Goal: Task Accomplishment & Management: Use online tool/utility

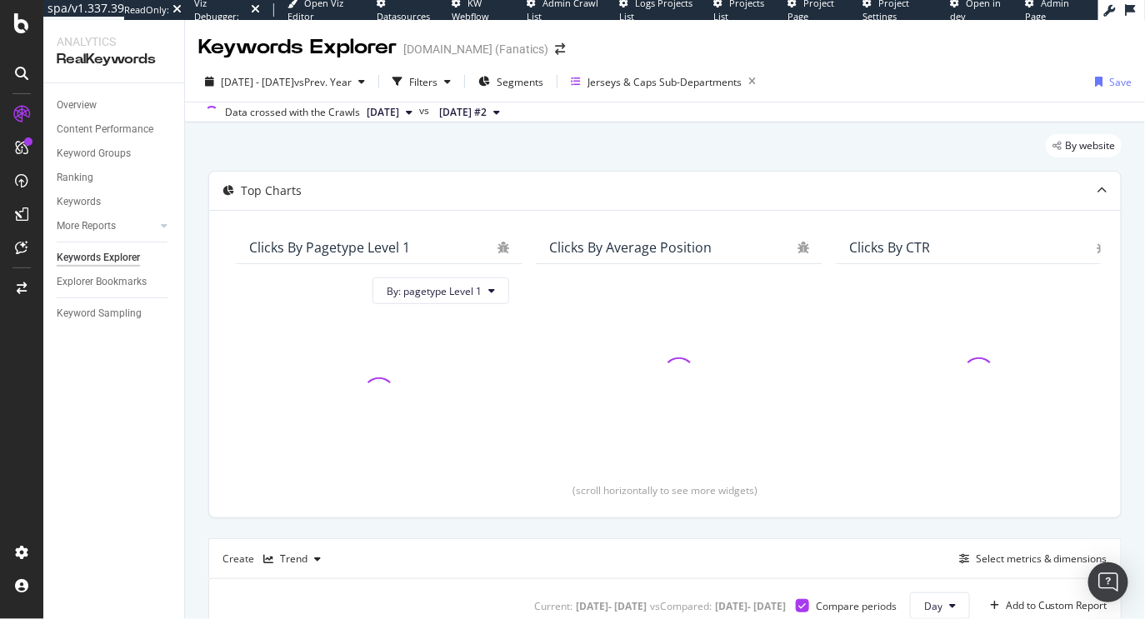
click at [429, 150] on div "By website" at bounding box center [664, 152] width 913 height 37
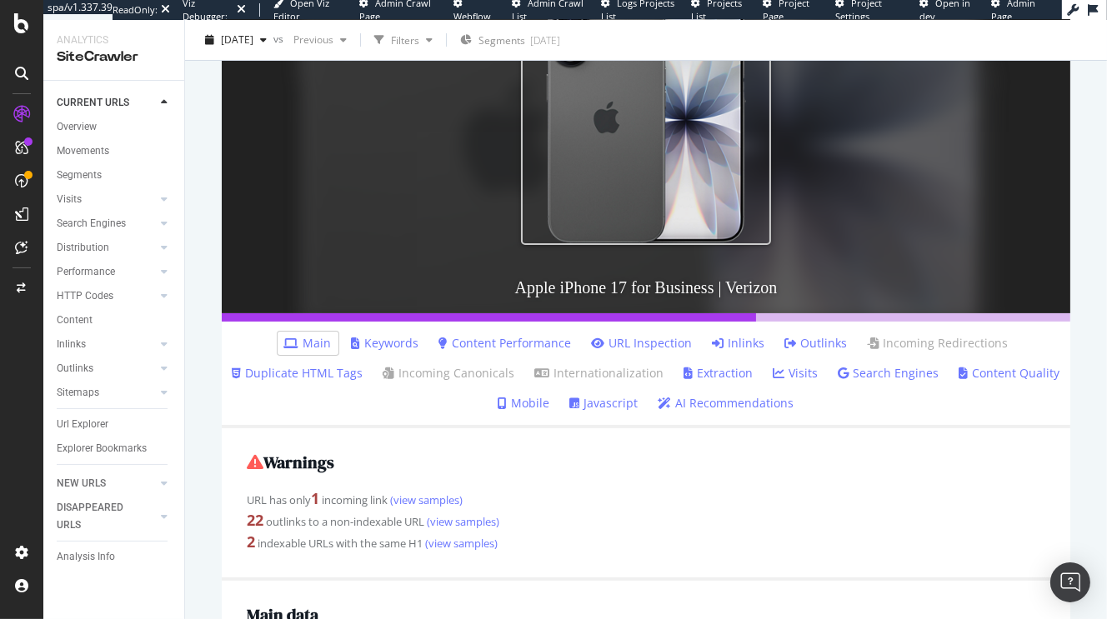
scroll to position [593, 0]
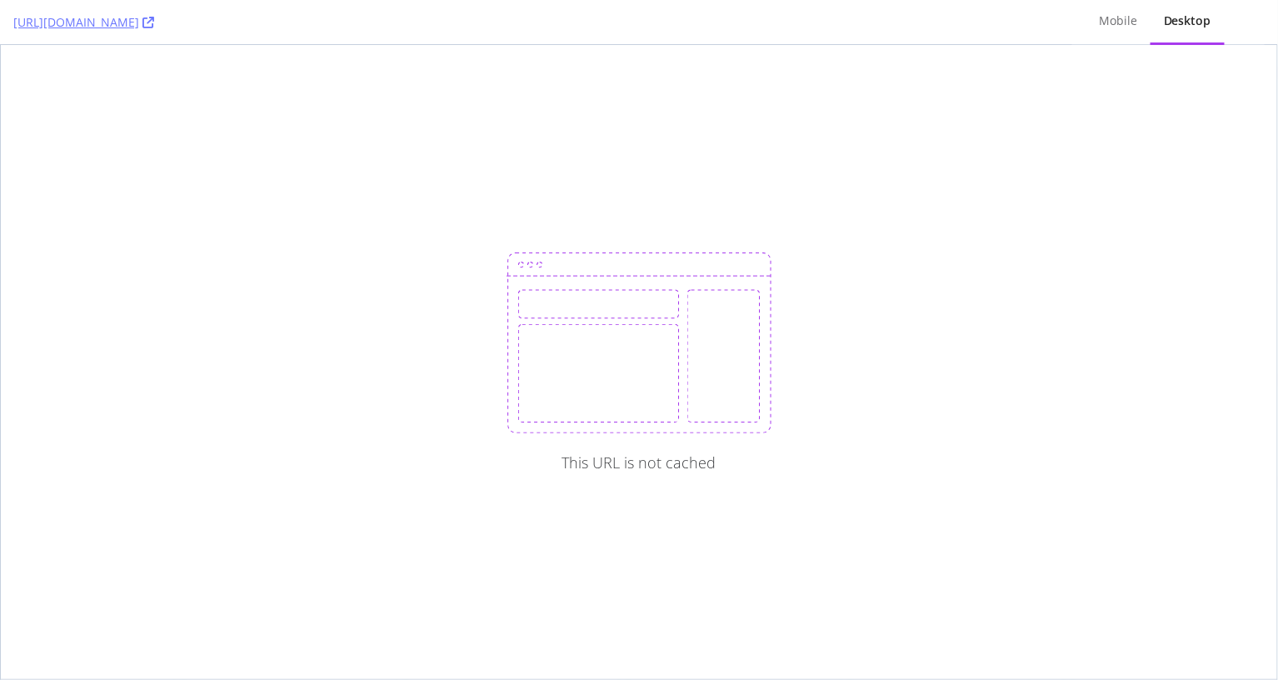
copy link "[URL][DOMAIN_NAME]"
drag, startPoint x: 7, startPoint y: 22, endPoint x: 275, endPoint y: 36, distance: 267.8
click at [275, 36] on div "[URL][DOMAIN_NAME] Mobile Desktop" at bounding box center [639, 22] width 1278 height 45
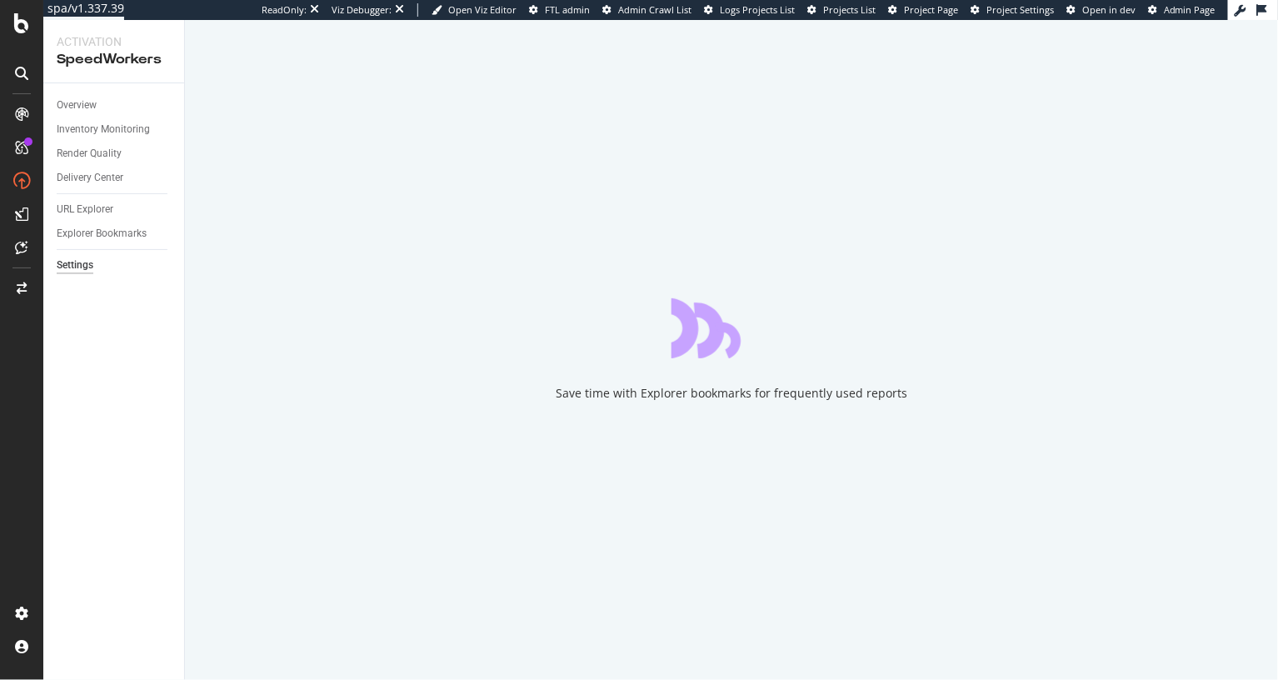
drag, startPoint x: 112, startPoint y: 367, endPoint x: 110, endPoint y: 309, distance: 58.4
click at [110, 358] on div "Overview Inventory Monitoring Render Quality Delivery Center URL Explorer Explo…" at bounding box center [113, 381] width 141 height 597
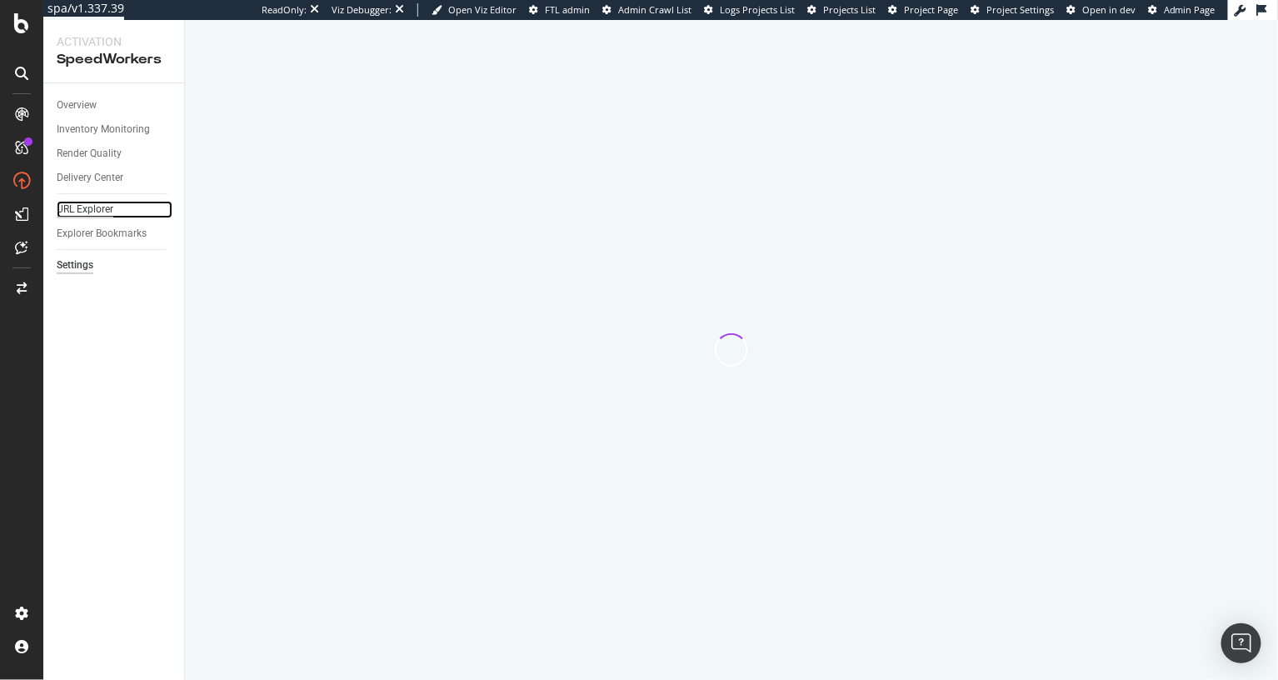
click at [91, 212] on div "URL Explorer" at bounding box center [85, 209] width 57 height 17
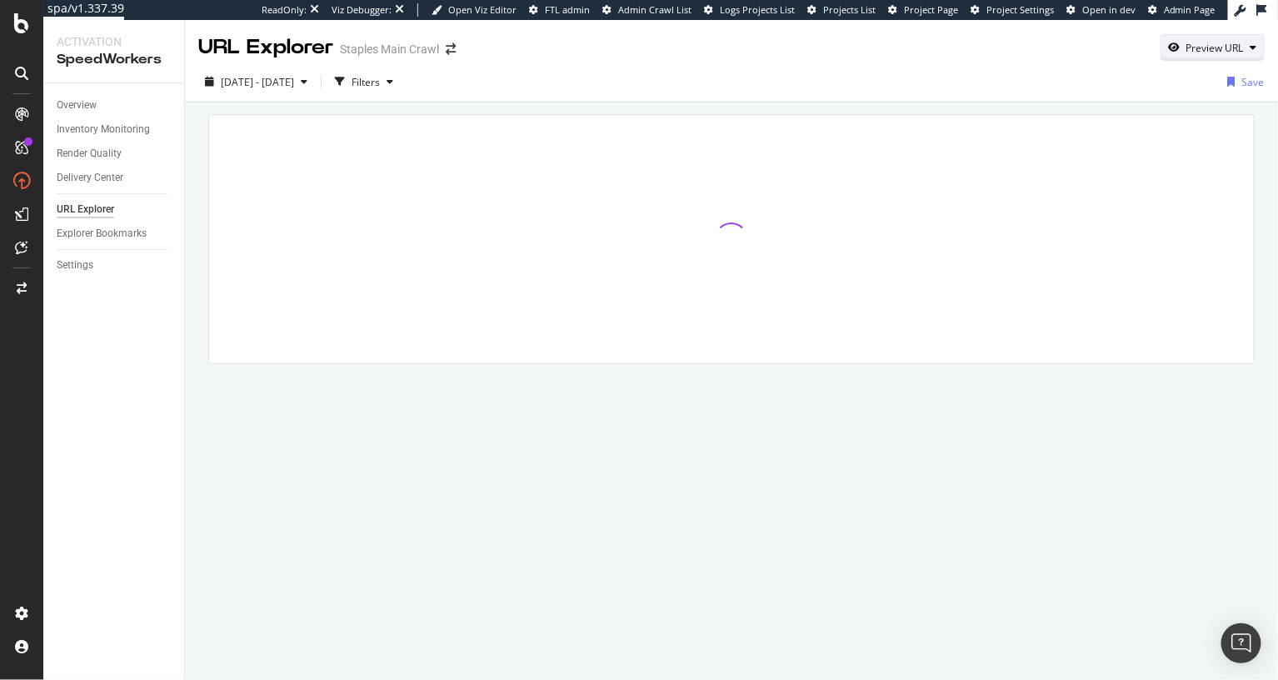
click at [1195, 45] on div "Preview URL" at bounding box center [1214, 48] width 57 height 14
click at [1151, 127] on input "url" at bounding box center [1162, 124] width 182 height 29
paste input "https://www.staples.com/Pens/cat_CL110001"
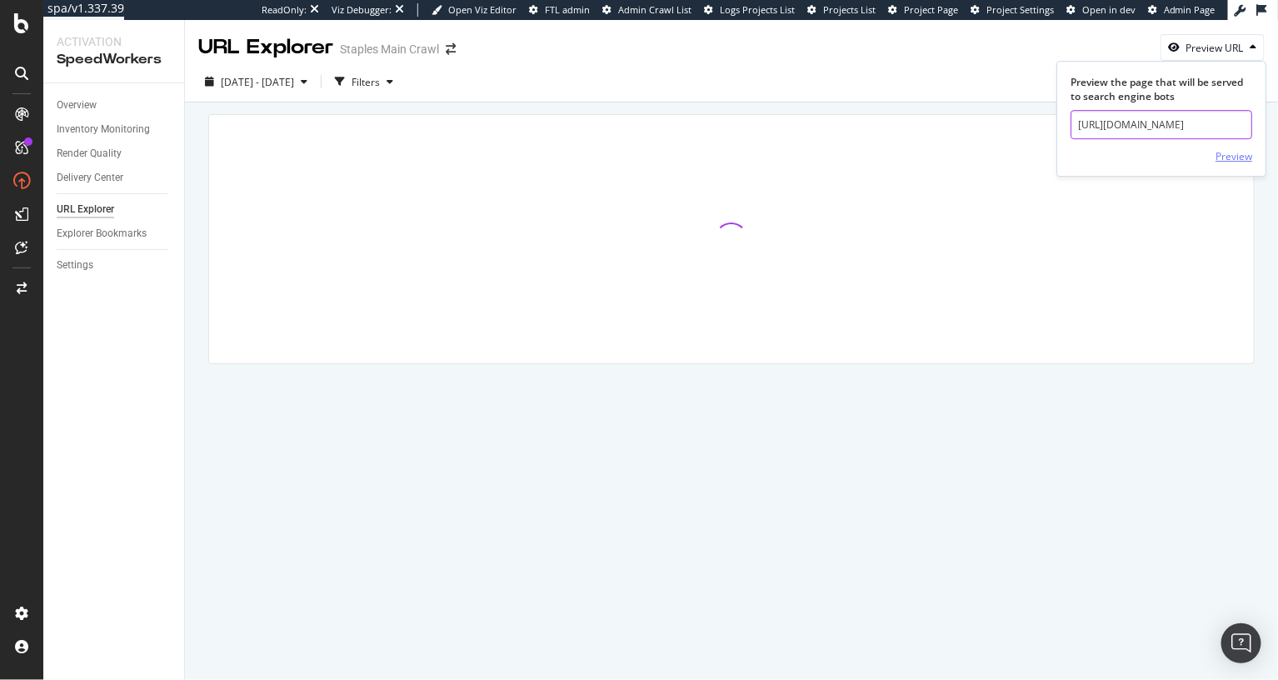
scroll to position [0, 42]
type input "https://www.staples.com/Pens/cat_CL110001"
click at [1228, 155] on div "Preview" at bounding box center [1234, 156] width 37 height 14
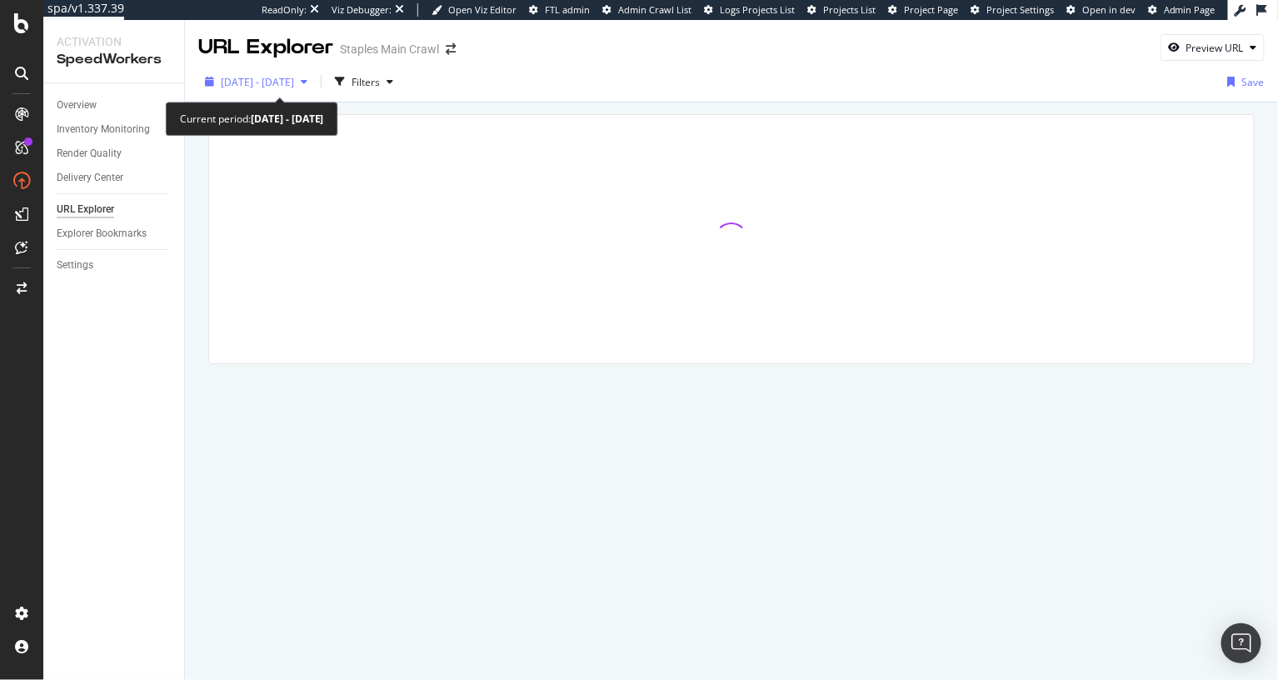
click at [294, 82] on span "2024 Aug. 16th - Sep. 12th" at bounding box center [257, 82] width 73 height 14
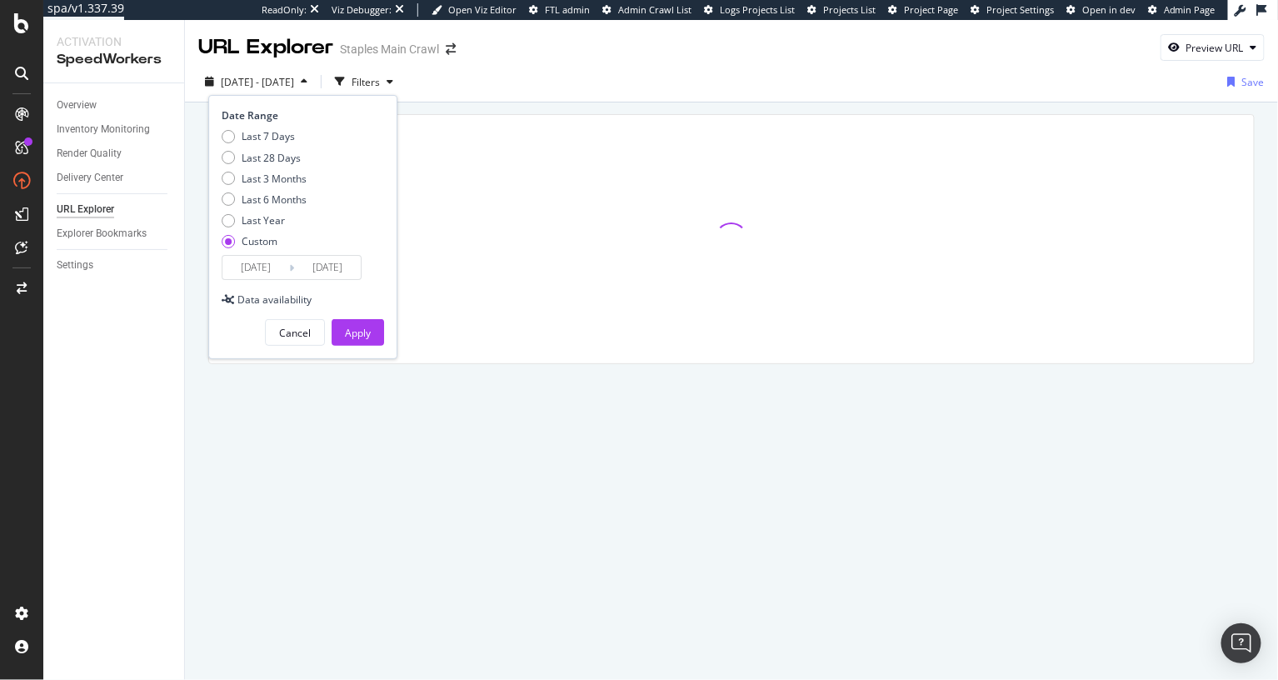
drag, startPoint x: 263, startPoint y: 138, endPoint x: 318, endPoint y: 267, distance: 139.6
click at [264, 139] on div "Last 7 Days" at bounding box center [268, 136] width 53 height 14
type input "2025/09/17"
type input "2025/09/23"
drag, startPoint x: 347, startPoint y: 341, endPoint x: 357, endPoint y: 301, distance: 41.0
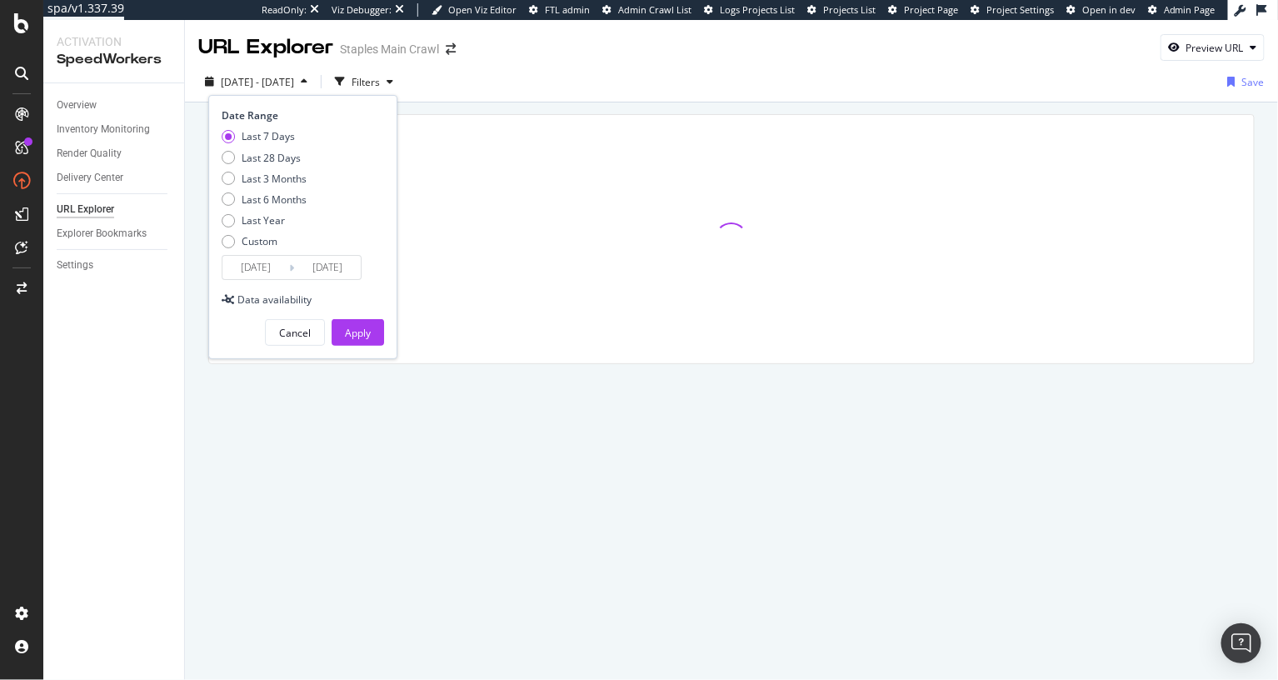
click at [347, 340] on div "Apply" at bounding box center [358, 332] width 26 height 25
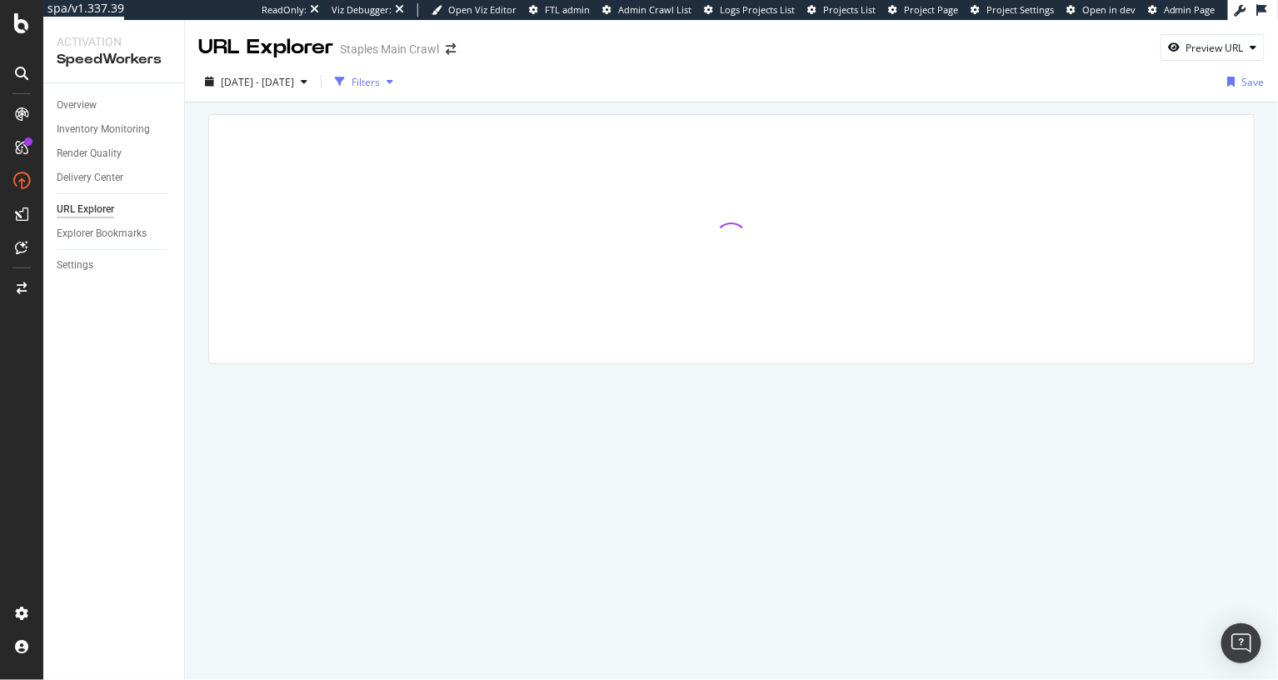
click at [393, 80] on icon "button" at bounding box center [390, 82] width 7 height 10
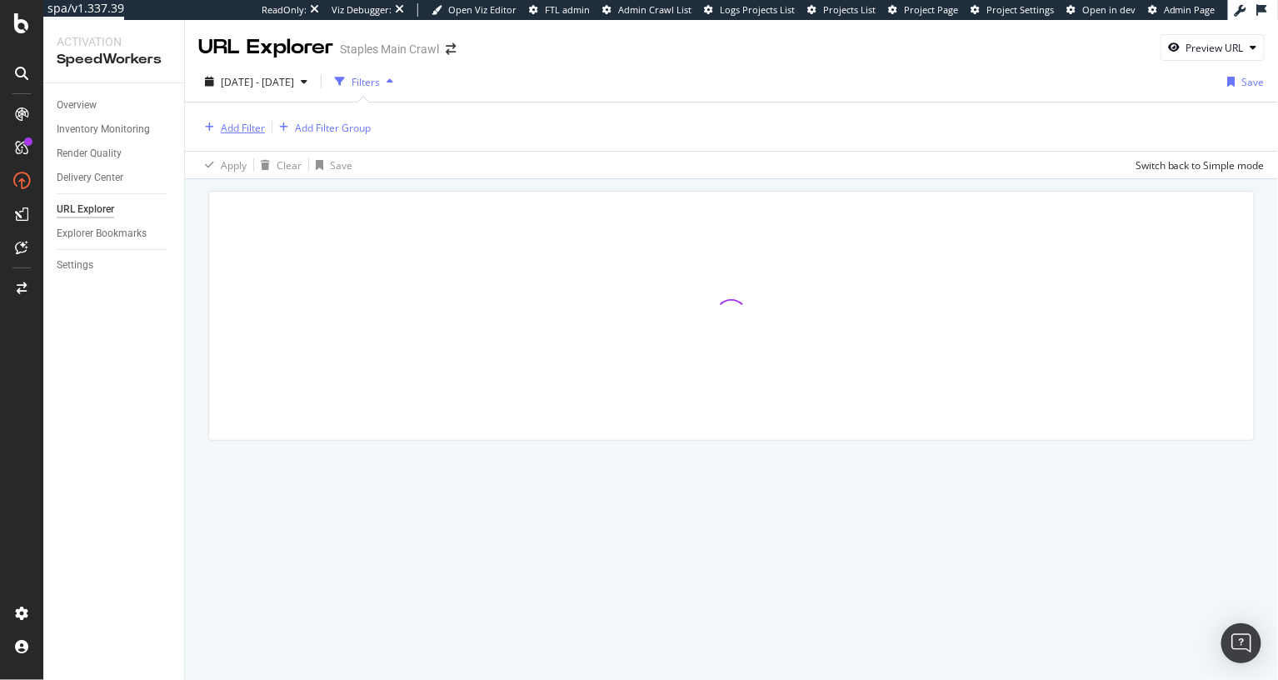
click at [230, 122] on div "Add Filter" at bounding box center [243, 128] width 44 height 14
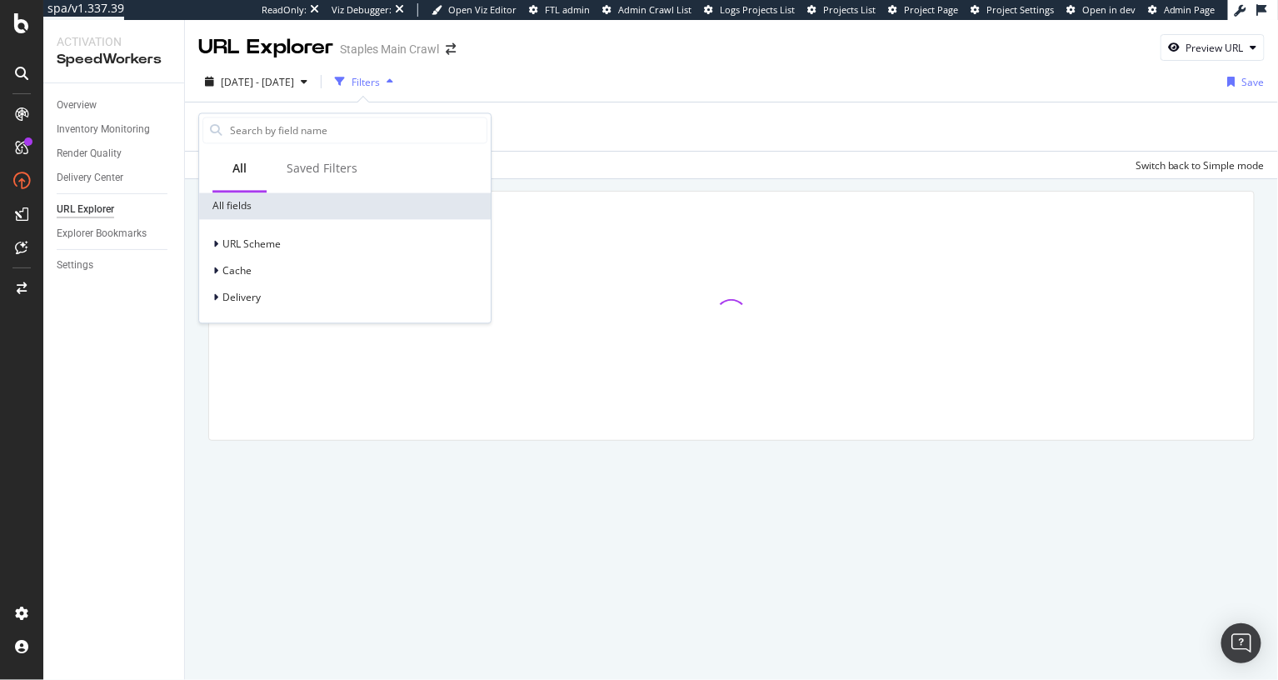
drag, startPoint x: 261, startPoint y: 245, endPoint x: 261, endPoint y: 232, distance: 13.3
click at [261, 245] on span "URL Scheme" at bounding box center [251, 244] width 58 height 14
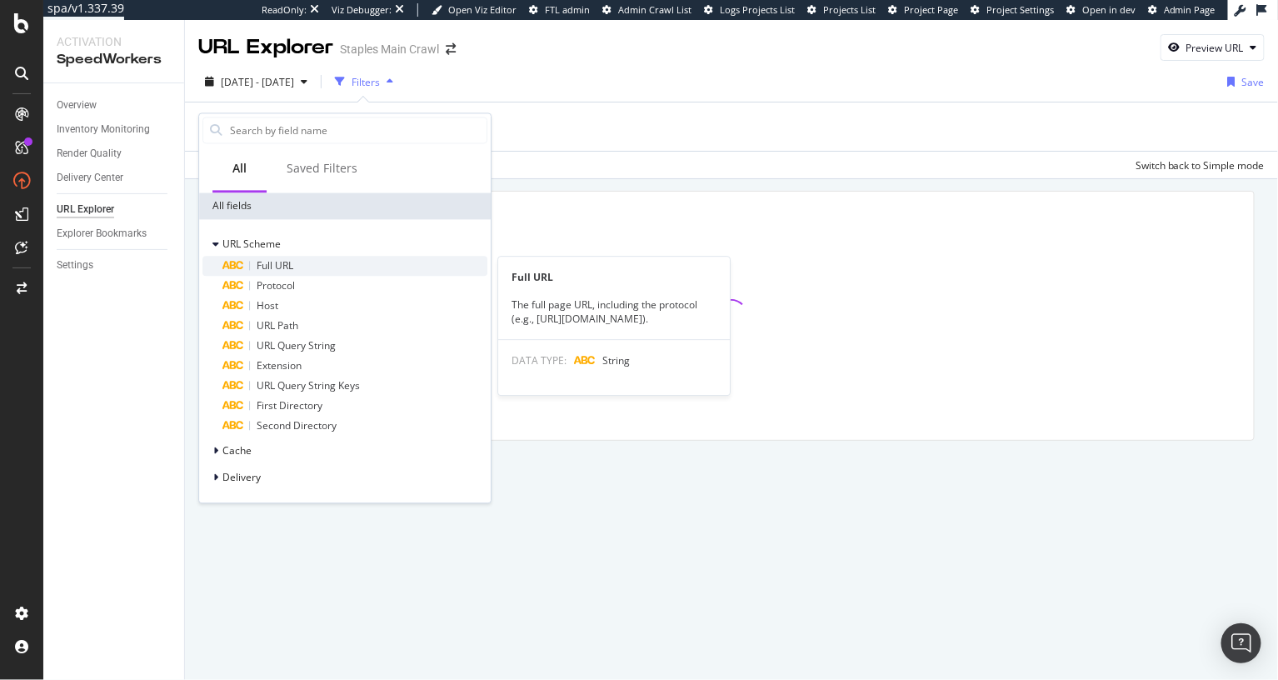
click at [267, 259] on span "Full URL" at bounding box center [275, 265] width 37 height 14
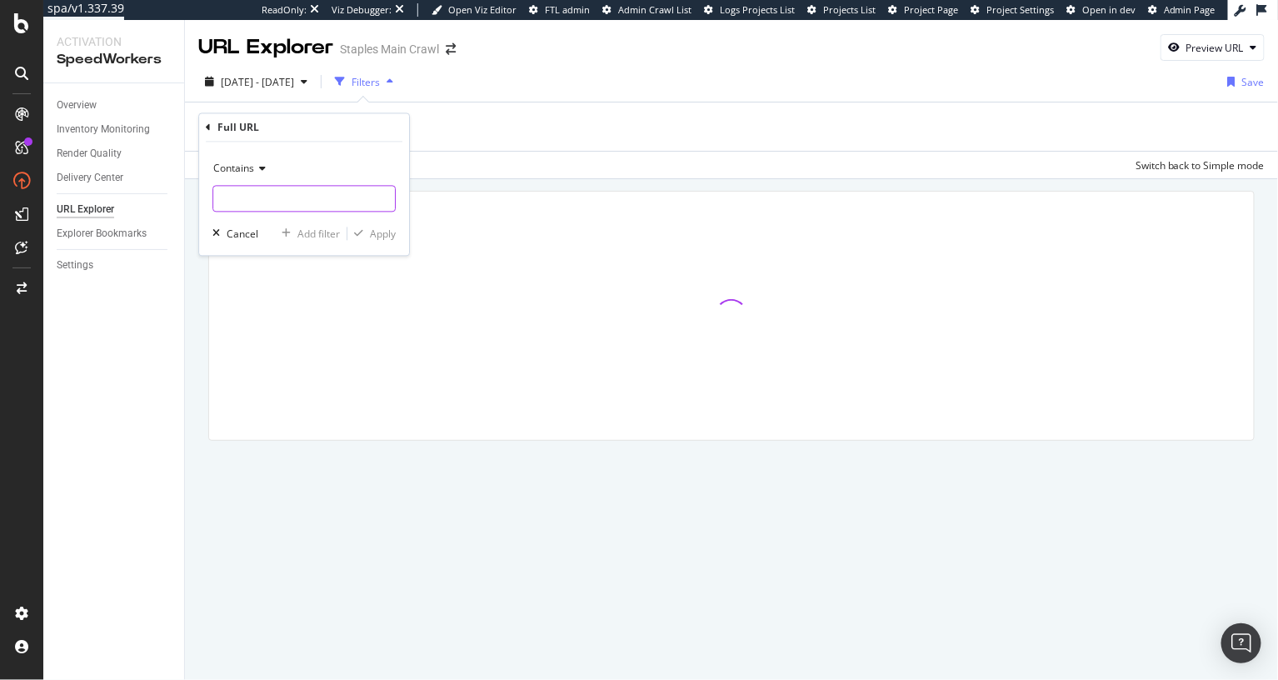
click at [263, 203] on input "text" at bounding box center [304, 199] width 182 height 27
paste input "https://www.staples.com/Pens/cat_CL110001"
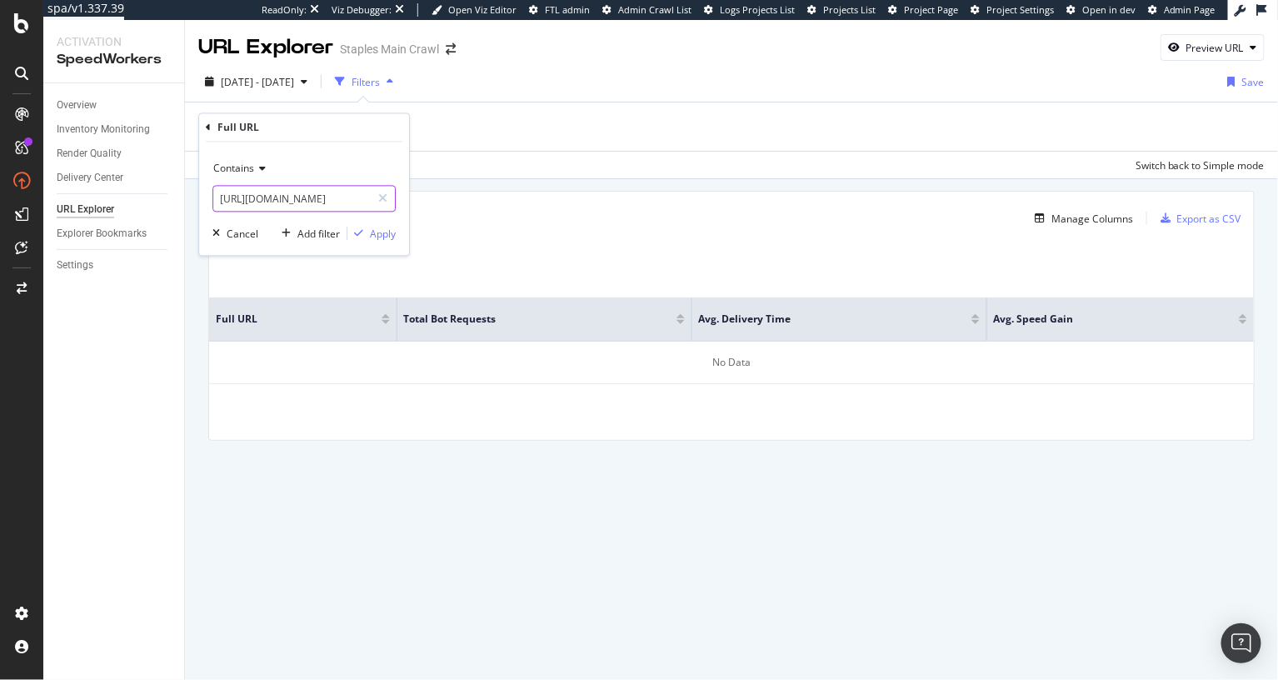
type input "https://www.staples.com/Pens/cat_CL110001"
click at [246, 173] on span "Contains" at bounding box center [233, 169] width 41 height 14
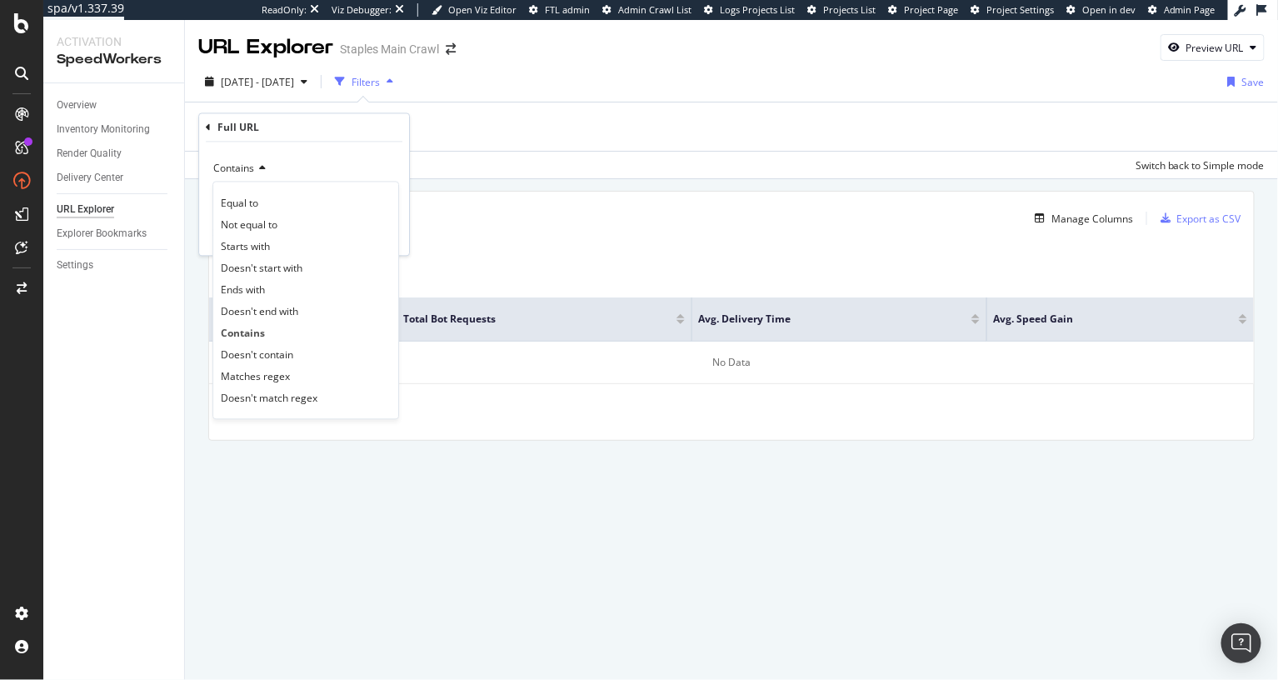
drag, startPoint x: 256, startPoint y: 207, endPoint x: 320, endPoint y: 213, distance: 64.4
click at [256, 207] on span "Equal to" at bounding box center [239, 203] width 37 height 14
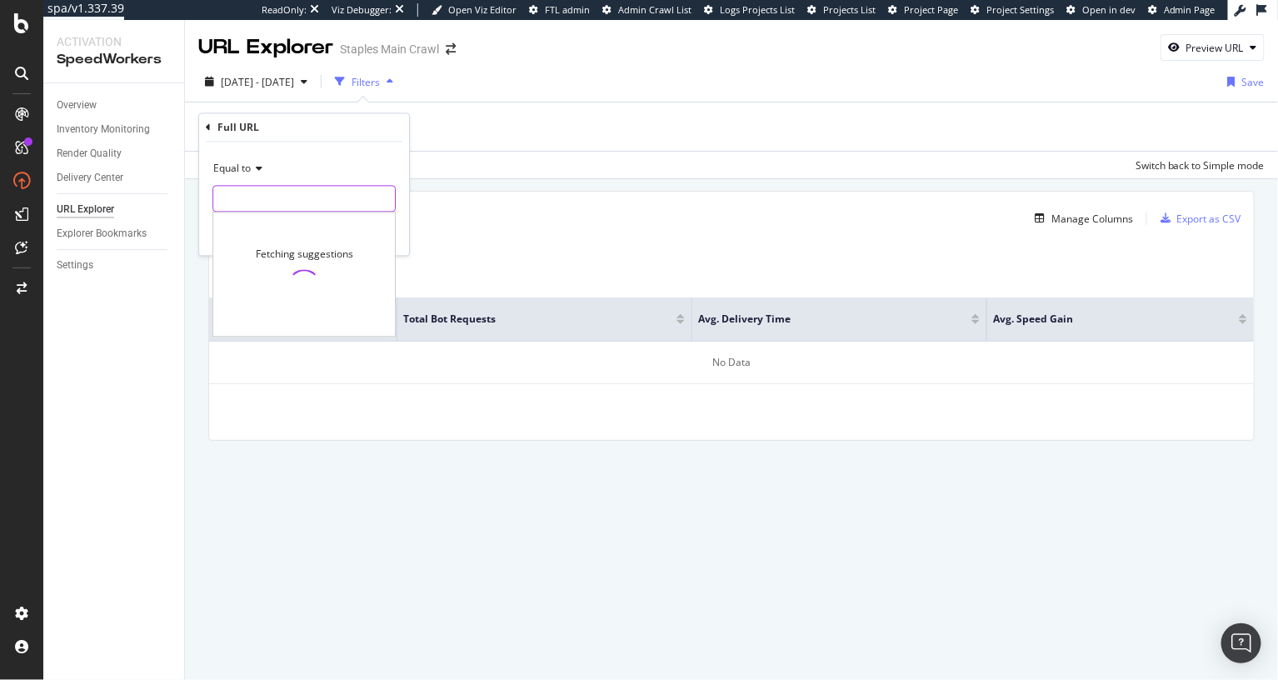
drag, startPoint x: 312, startPoint y: 202, endPoint x: 364, endPoint y: 217, distance: 53.8
click at [312, 202] on input "text" at bounding box center [304, 199] width 182 height 27
paste input "https://www.staples.com/Pens/cat_CL110001"
type input "https://www.staples.com/Pens/cat_CL110001"
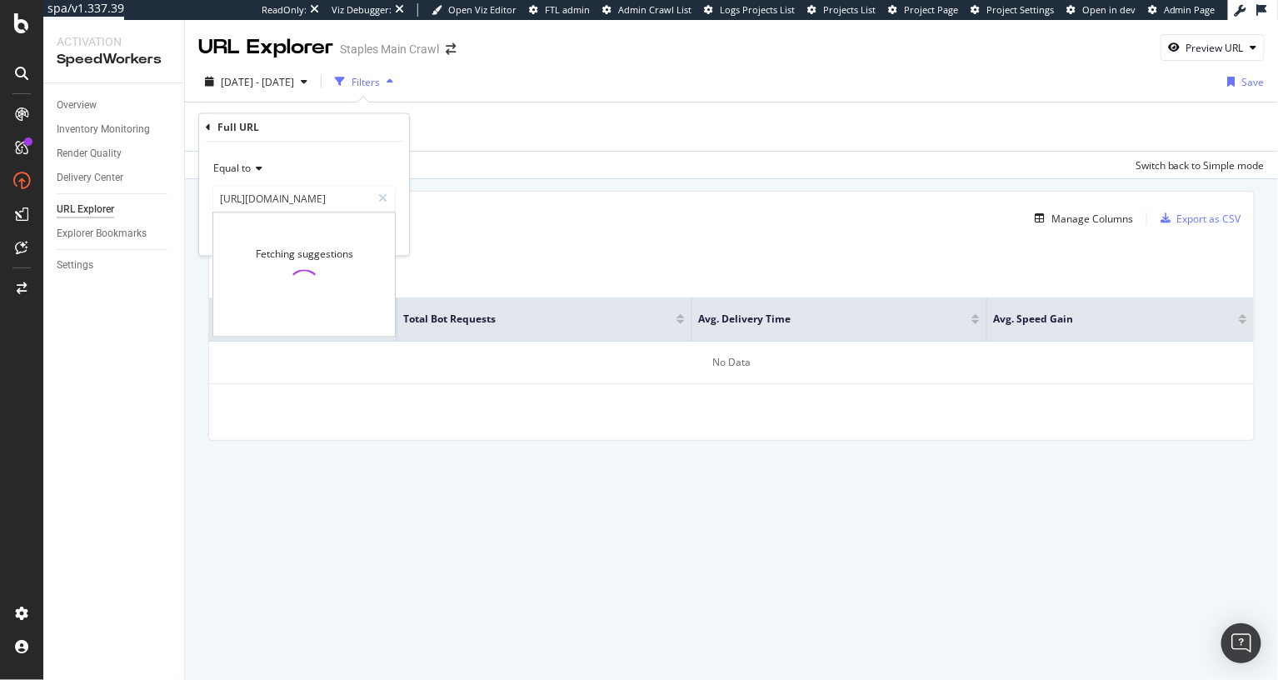
click at [402, 227] on div "Equal to https://www.staples.com/Pens/cat_CL110001 https://www.staples.com/Pens…" at bounding box center [304, 198] width 210 height 113
click at [386, 236] on div "Apply" at bounding box center [383, 234] width 26 height 14
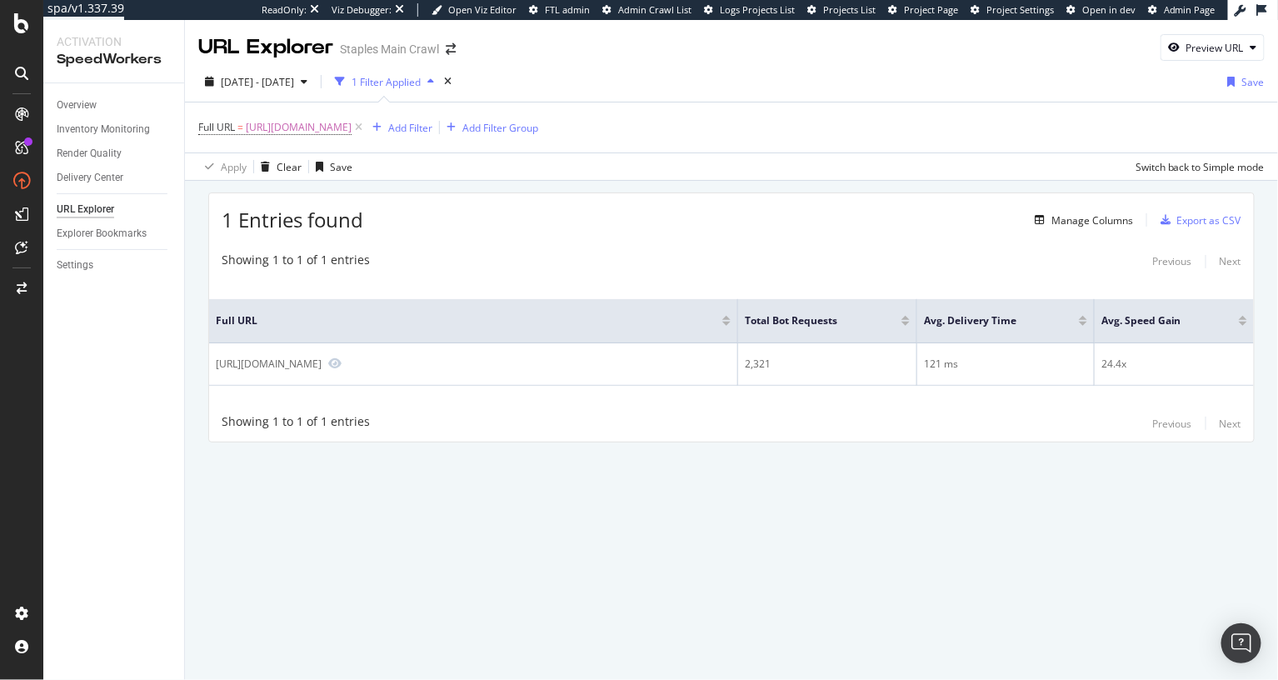
click at [650, 419] on div "Showing 1 to 1 of 1 entries Previous Next" at bounding box center [731, 423] width 1045 height 20
click at [1096, 216] on div "Manage Columns" at bounding box center [1093, 220] width 82 height 14
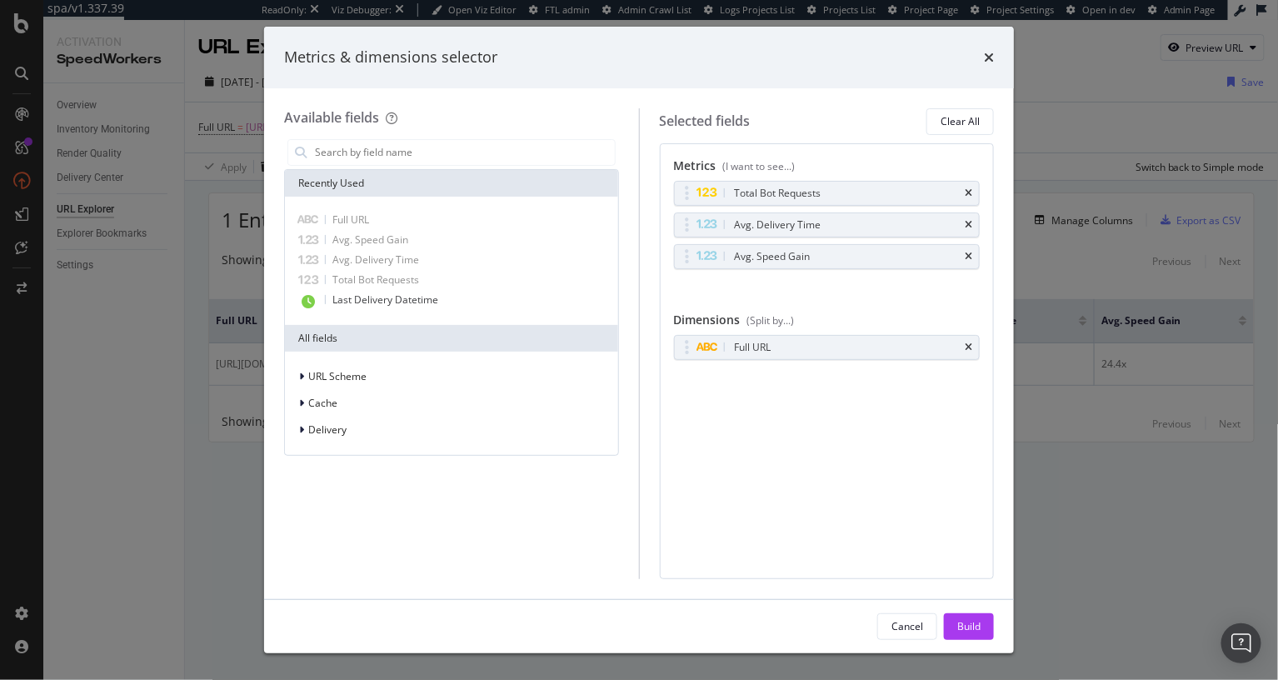
click at [905, 423] on div "Metrics (I want to see...) Total Bot Requests Avg. Delivery Time Avg. Speed Gai…" at bounding box center [827, 361] width 335 height 436
click at [989, 59] on icon "times" at bounding box center [989, 57] width 10 height 13
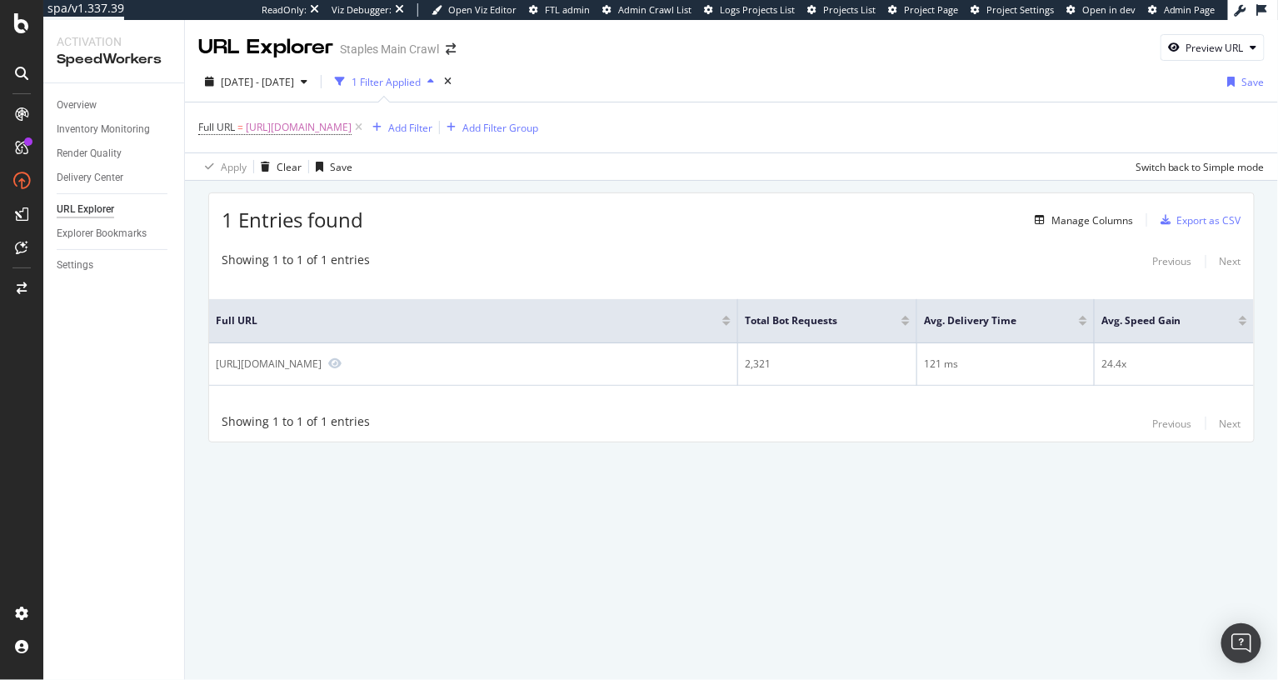
drag, startPoint x: 582, startPoint y: 223, endPoint x: 527, endPoint y: 285, distance: 82.1
click at [580, 226] on div "1 Entries found Manage Columns Export as CSV" at bounding box center [731, 213] width 1045 height 41
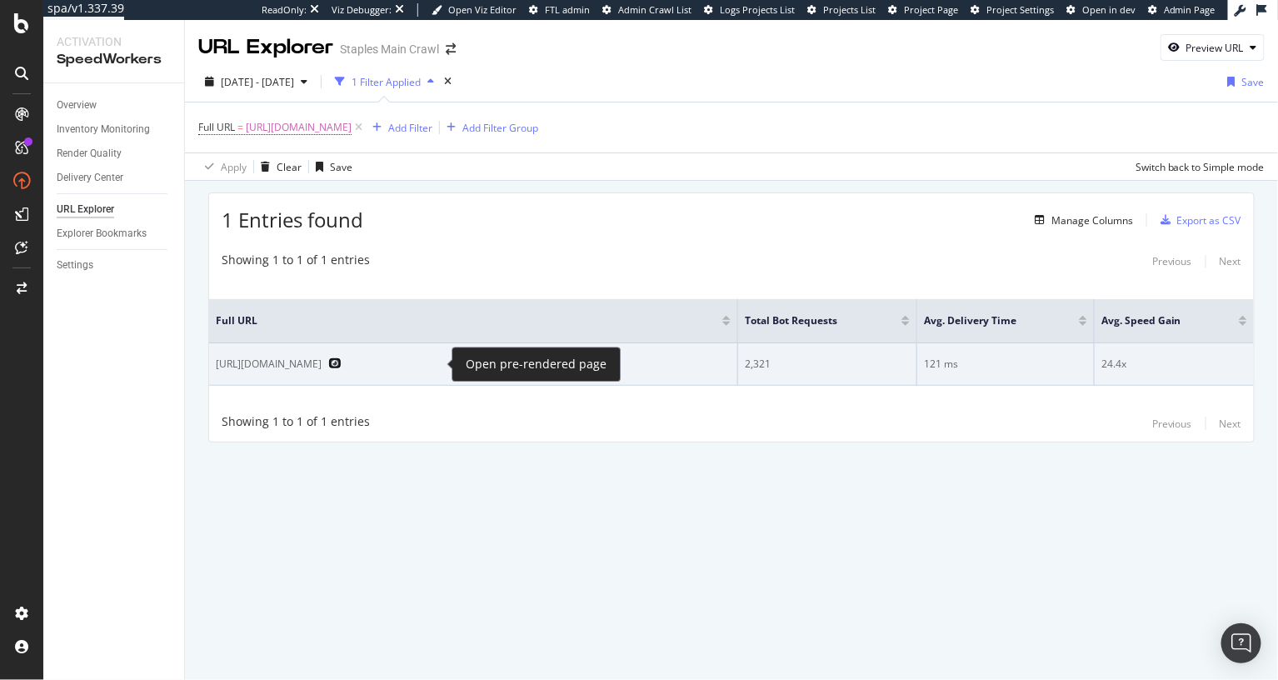
click at [342, 362] on icon "Preview https://www.staples.com/Pens/cat_CL110001" at bounding box center [334, 363] width 13 height 12
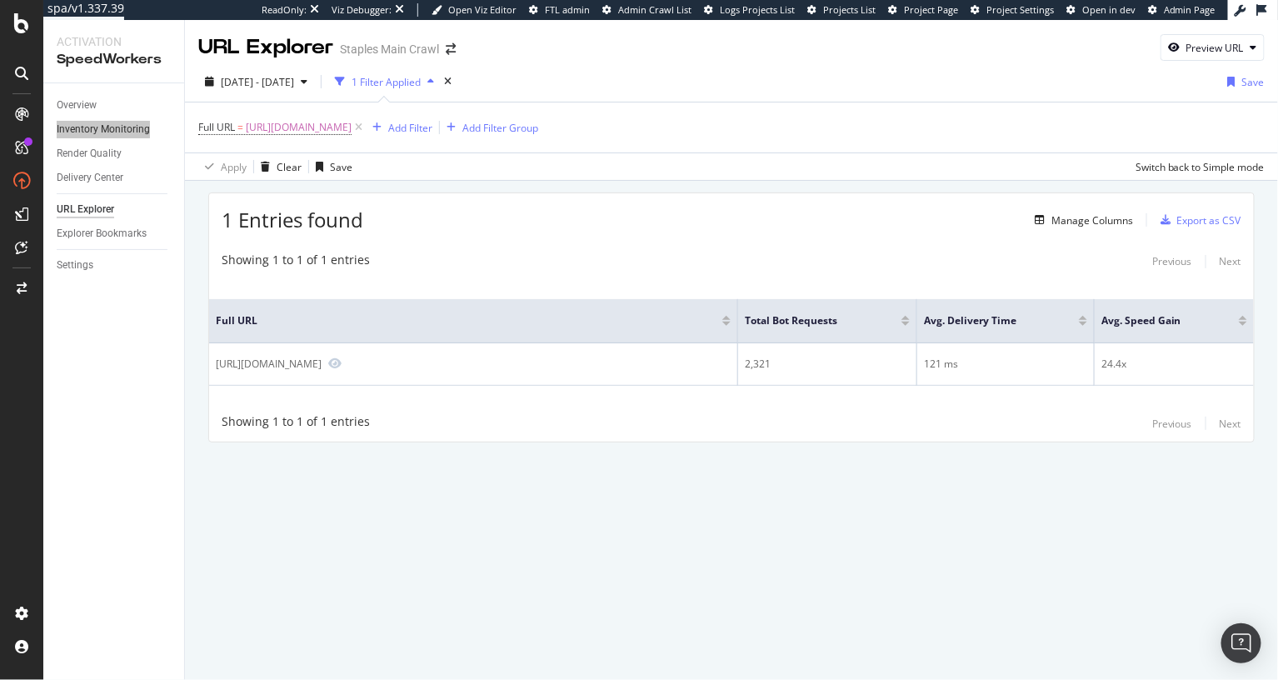
drag, startPoint x: 121, startPoint y: 131, endPoint x: 709, endPoint y: 10, distance: 600.5
click at [0, 0] on div "spa/v1.337.39 ReadOnly: Viz Debugger: Open Viz Editor FTL admin Admin Crawl Lis…" at bounding box center [639, 340] width 1278 height 680
drag, startPoint x: 499, startPoint y: 227, endPoint x: 547, endPoint y: 19, distance: 213.6
click at [499, 227] on div "1 Entries found Manage Columns Export as CSV" at bounding box center [731, 213] width 1045 height 41
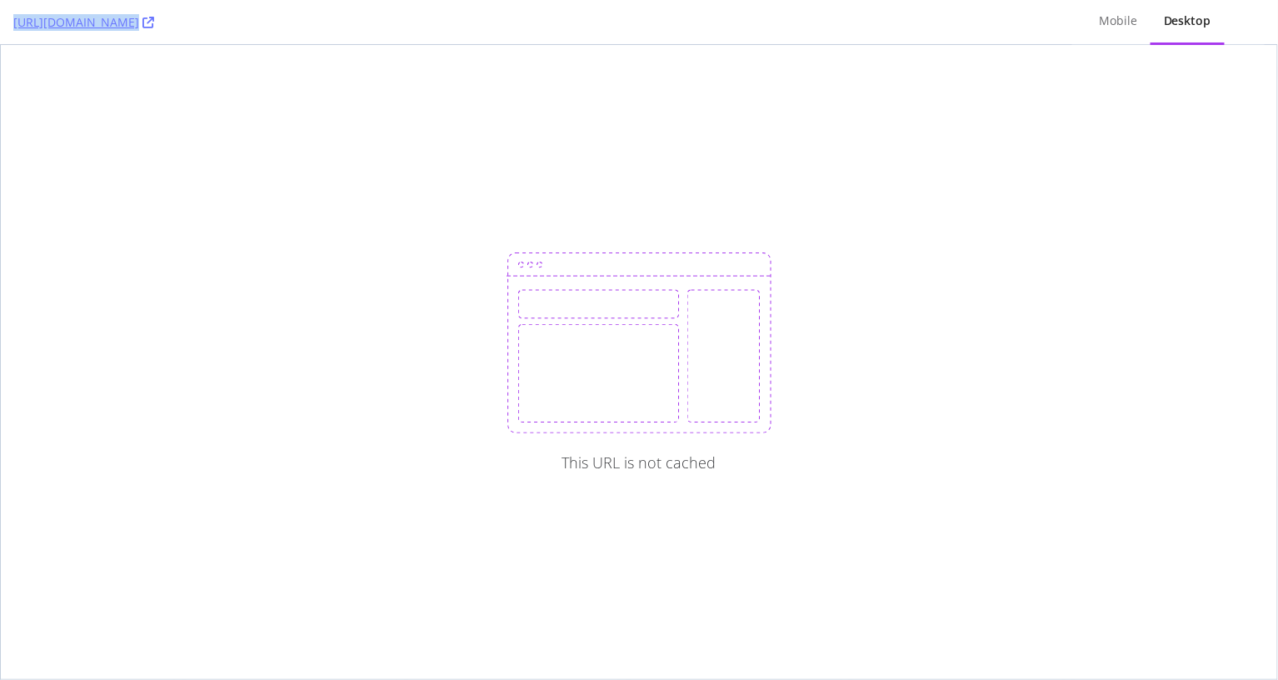
drag, startPoint x: 10, startPoint y: 24, endPoint x: 303, endPoint y: 29, distance: 293.3
click at [303, 29] on div "https://www.staples.com/Pens/cat_CL110001 Mobile Desktop" at bounding box center [639, 22] width 1278 height 45
copy link "[URL][DOMAIN_NAME]"
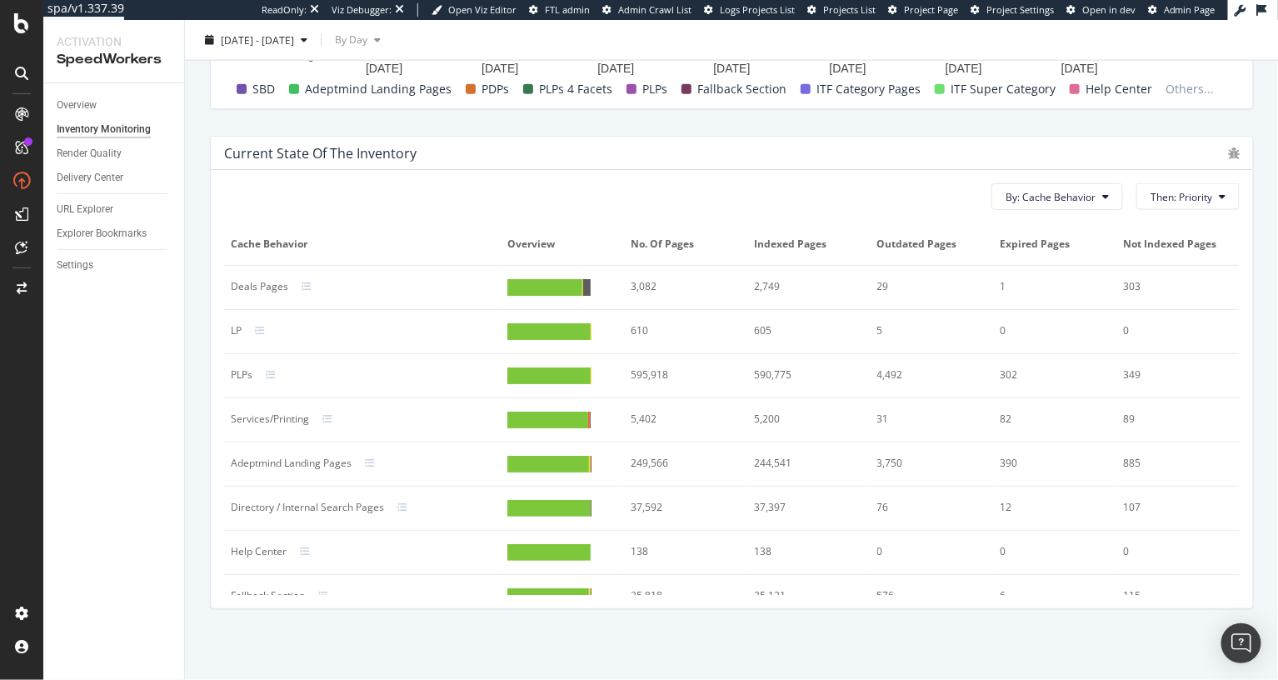
click at [200, 457] on div "Current state of the inventory By: Cache Behavior Then: Priority Cache Behavior…" at bounding box center [732, 372] width 1064 height 500
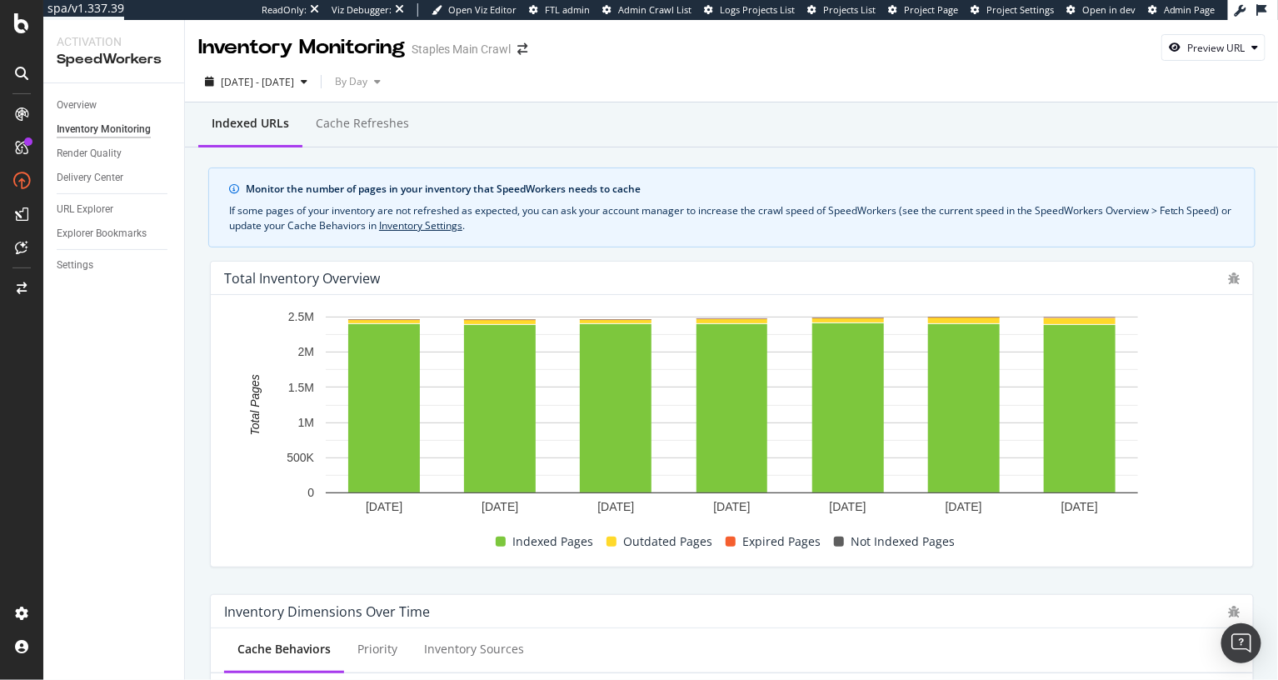
click at [1096, 117] on div "Indexed URLs Cache refreshes" at bounding box center [732, 124] width 1094 height 45
click at [88, 269] on div "Settings" at bounding box center [75, 265] width 37 height 17
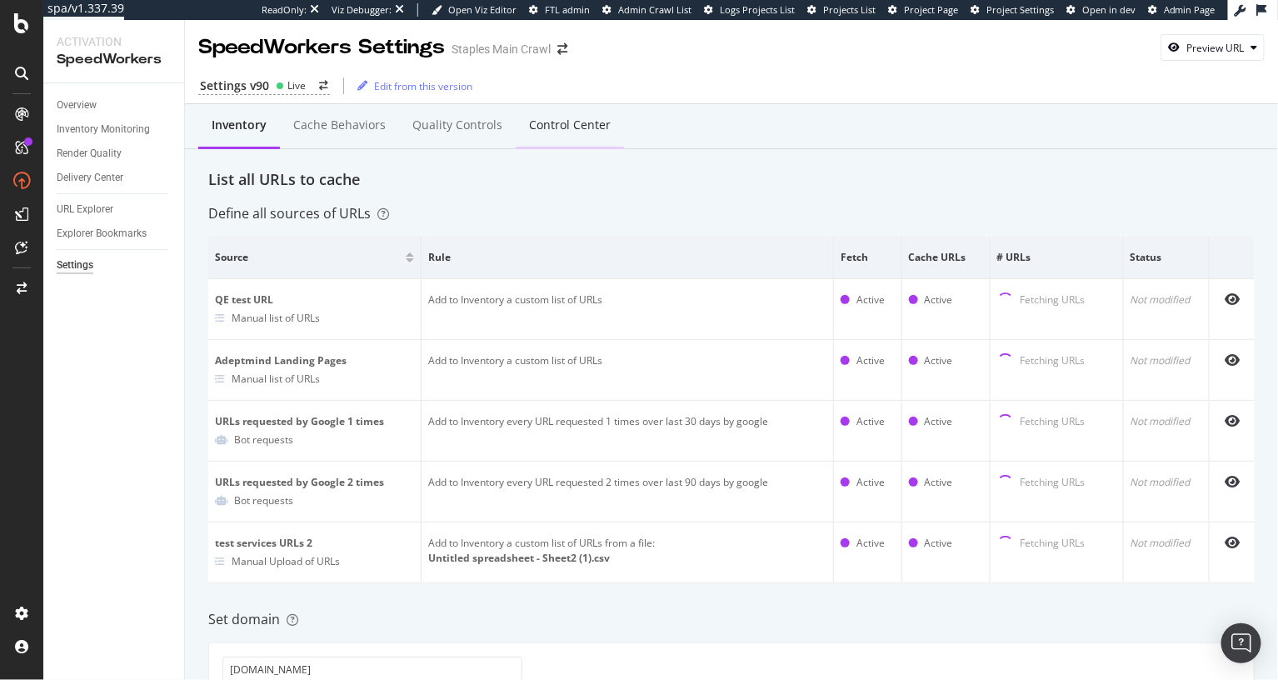
click at [551, 125] on div "Control Center" at bounding box center [570, 125] width 82 height 17
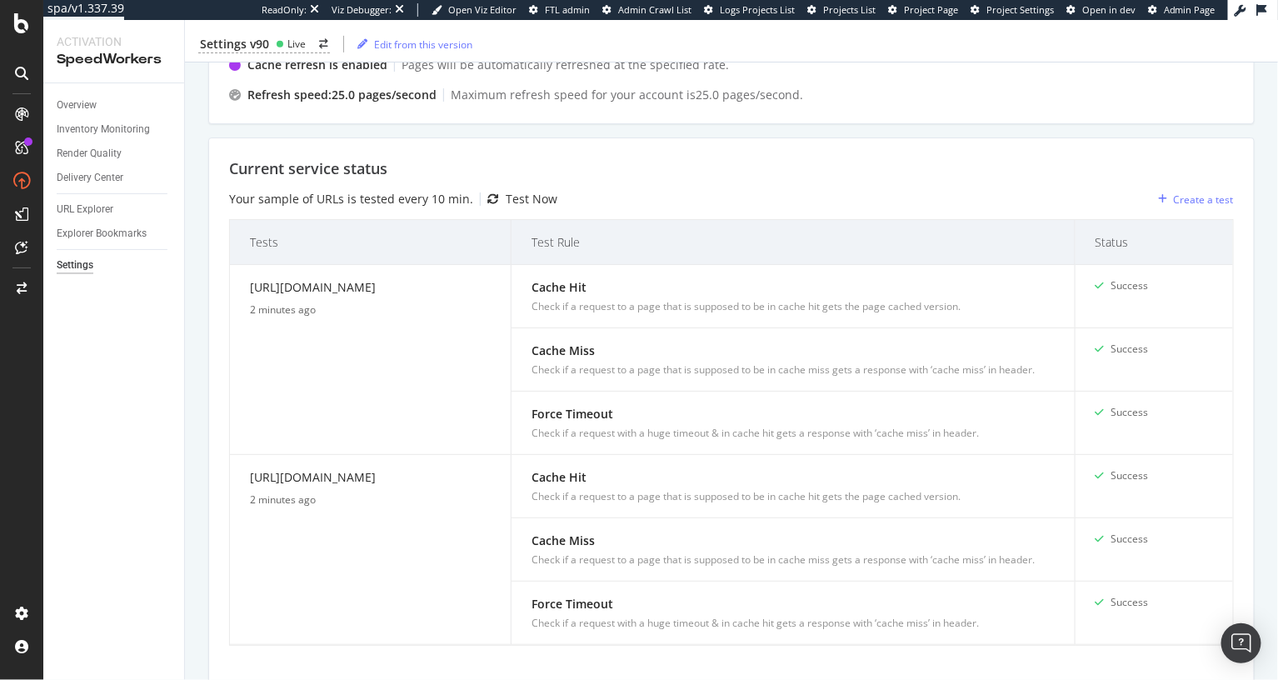
scroll to position [279, 0]
click at [1176, 195] on div "Create a test" at bounding box center [1204, 199] width 60 height 14
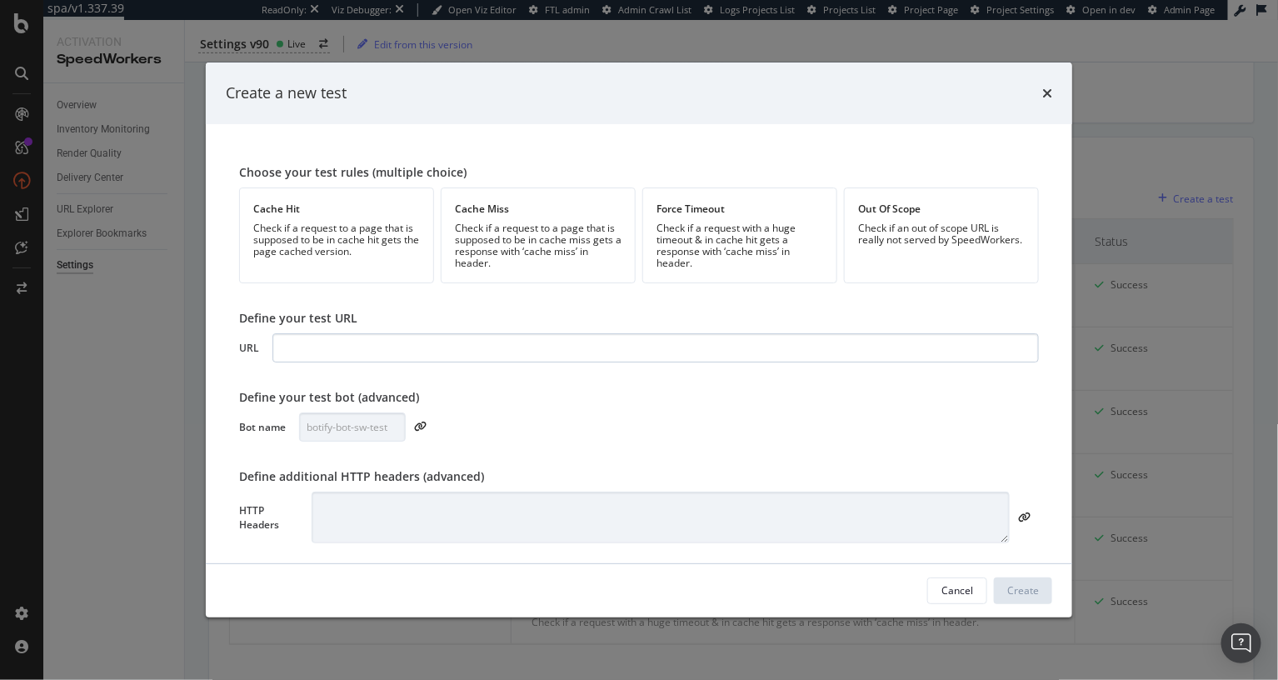
click at [449, 348] on input "modal" at bounding box center [655, 347] width 767 height 29
type input "https://www.staples.com/Pens/cat_CL110001"
click at [557, 413] on div "Bot name botify-bot-sw-test" at bounding box center [639, 426] width 800 height 29
click at [362, 257] on div "Check if a request to a page that is supposed to be in cache hit gets the page …" at bounding box center [336, 239] width 167 height 35
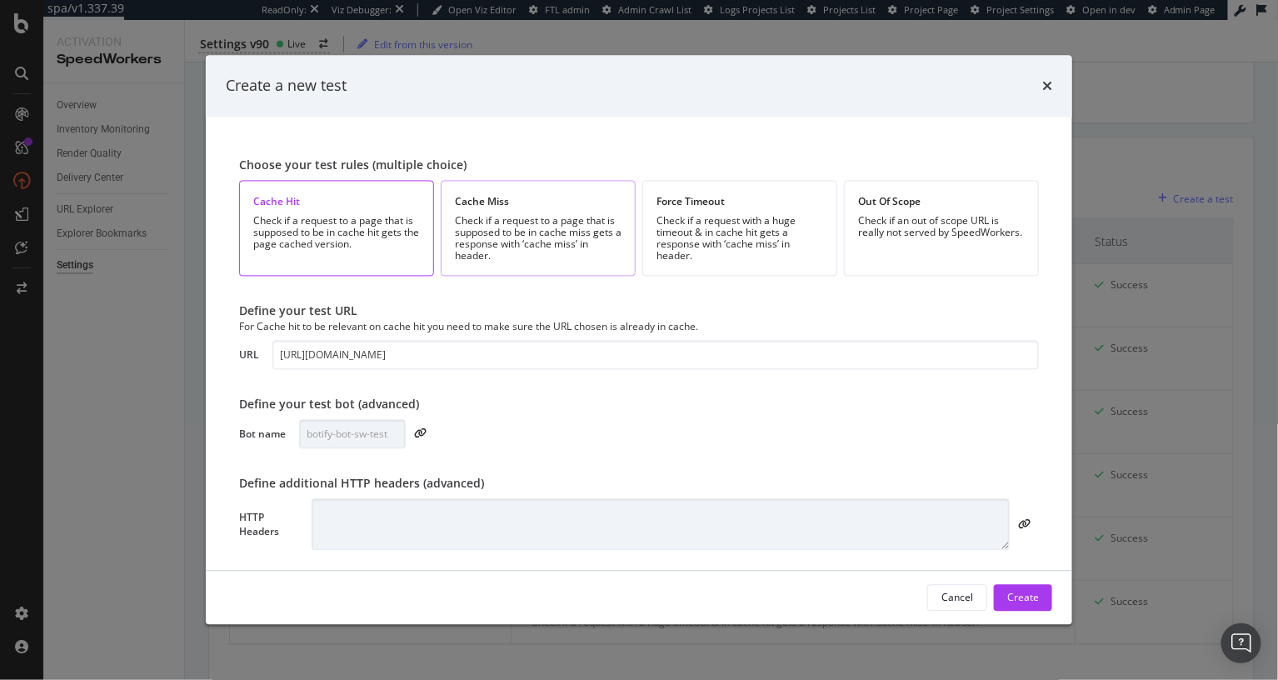
click at [568, 252] on div "Check if a request to a page that is supposed to be in cache miss gets a respon…" at bounding box center [538, 238] width 167 height 47
click at [705, 235] on div "Check if a request with a huge timeout & in cache hit gets a response with ‘cac…" at bounding box center [740, 238] width 167 height 47
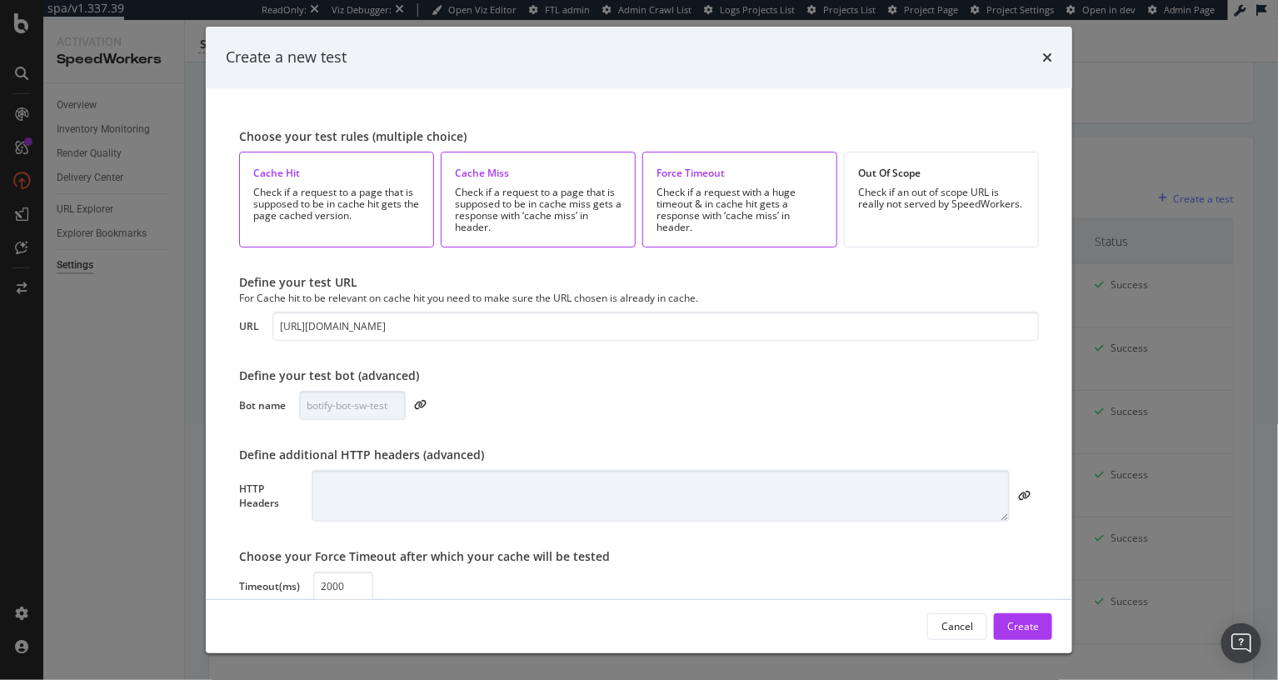
click at [694, 437] on div "Choose your test rules (multiple choice) Cache Hit Check if a request to a page…" at bounding box center [639, 354] width 827 height 492
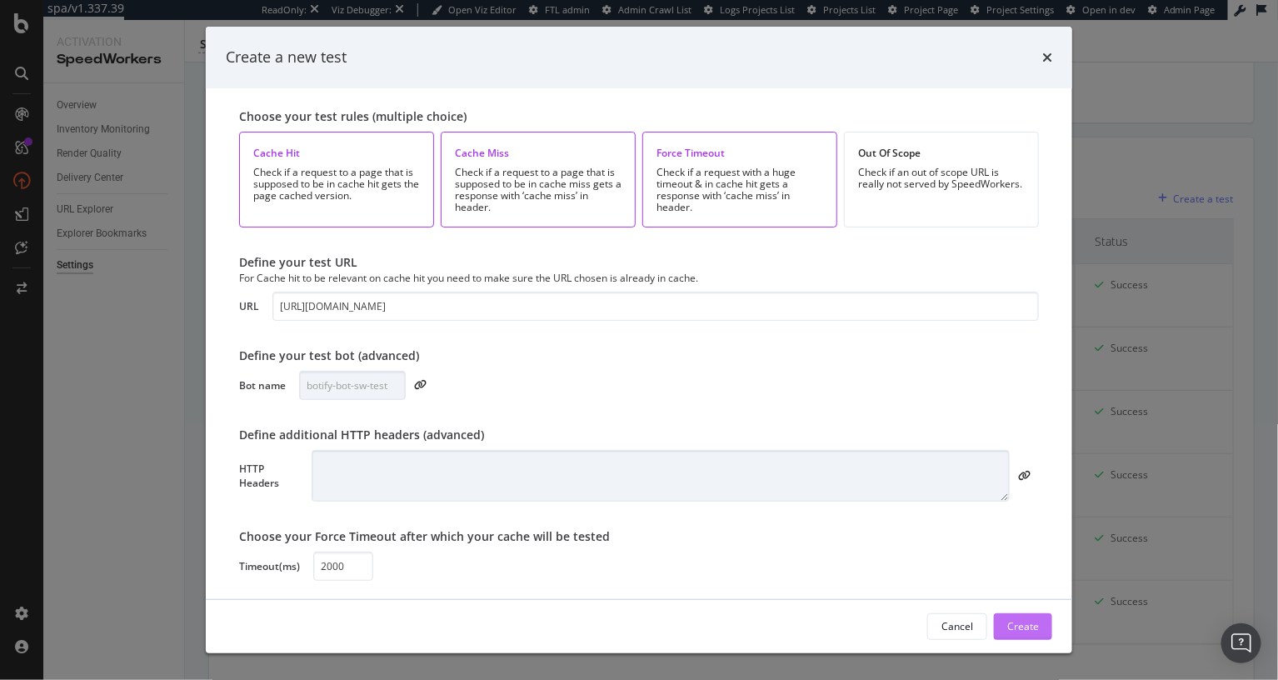
click at [1014, 620] on div "Create" at bounding box center [1023, 626] width 32 height 14
click at [1028, 627] on div "Create" at bounding box center [1023, 626] width 32 height 14
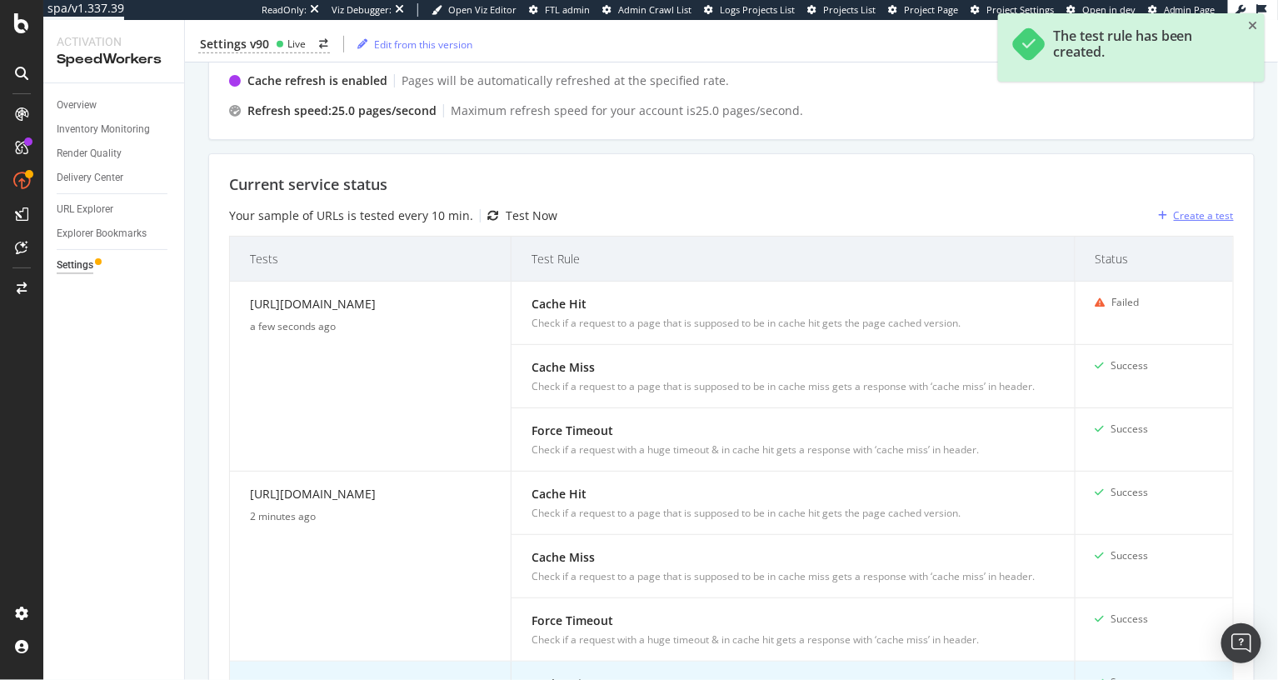
scroll to position [309, 0]
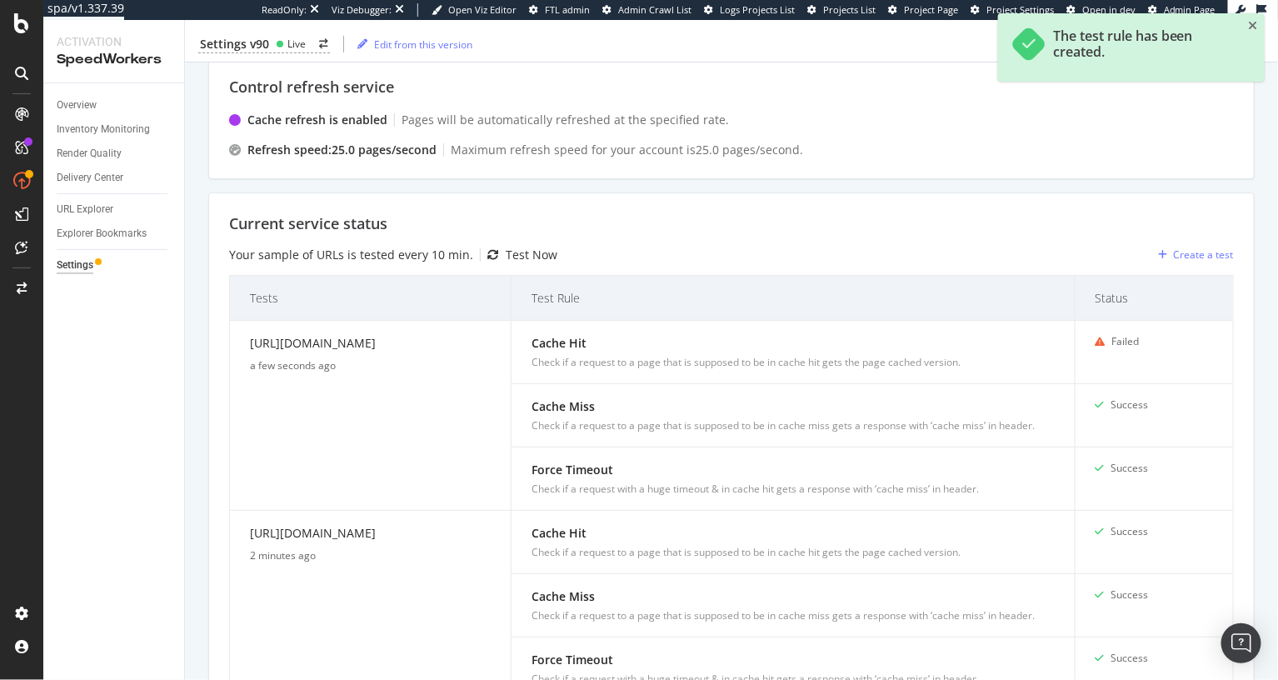
click at [737, 218] on div "Current service status" at bounding box center [731, 224] width 1005 height 22
click at [743, 215] on div "Current service status" at bounding box center [731, 224] width 1005 height 22
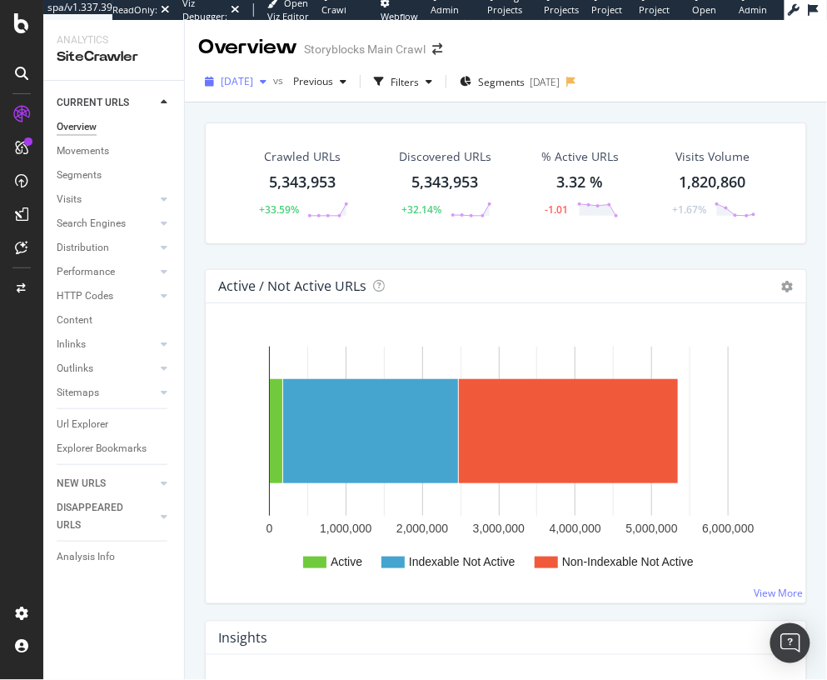
drag, startPoint x: 263, startPoint y: 82, endPoint x: 267, endPoint y: 93, distance: 11.3
click at [253, 82] on span "2024 Apr. 20th" at bounding box center [237, 81] width 32 height 14
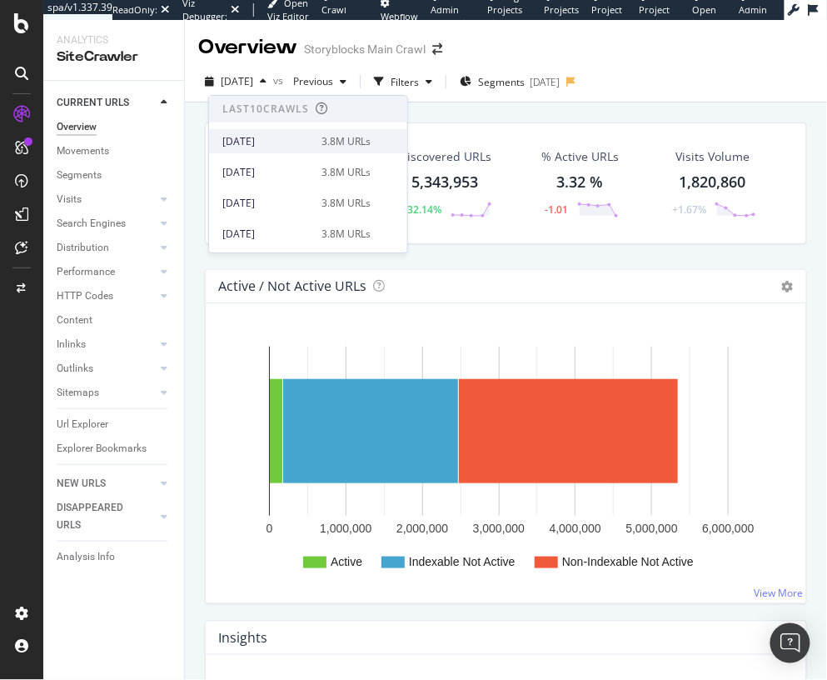
click at [292, 142] on div "[DATE]" at bounding box center [266, 141] width 89 height 15
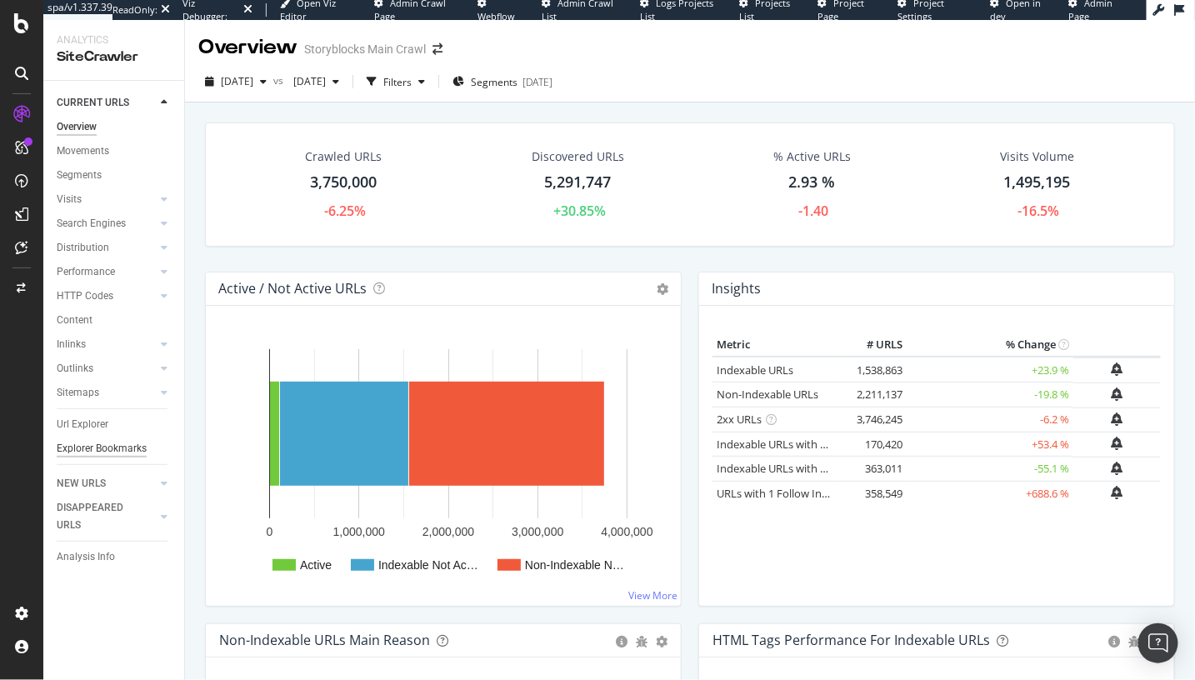
click at [104, 442] on div "Explorer Bookmarks" at bounding box center [102, 448] width 90 height 17
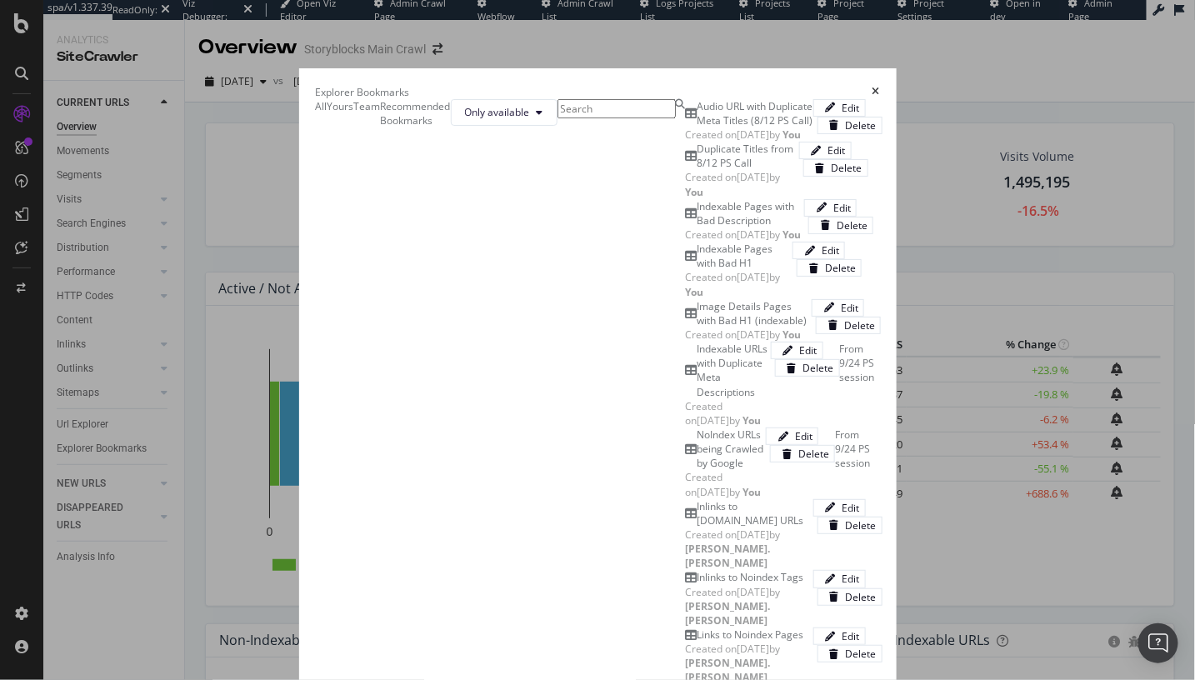
click at [697, 127] on div "Audio URL with Duplicate Meta Titles (8/12 PS Call)" at bounding box center [755, 113] width 116 height 28
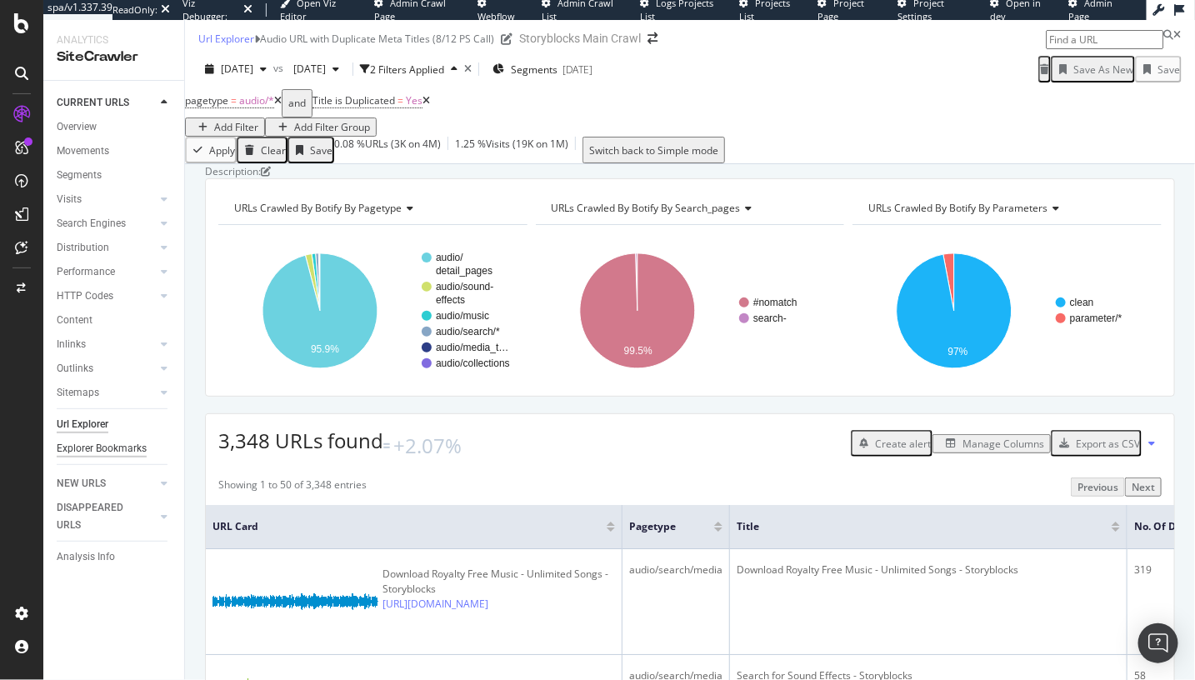
click at [111, 449] on div "Explorer Bookmarks" at bounding box center [102, 448] width 90 height 17
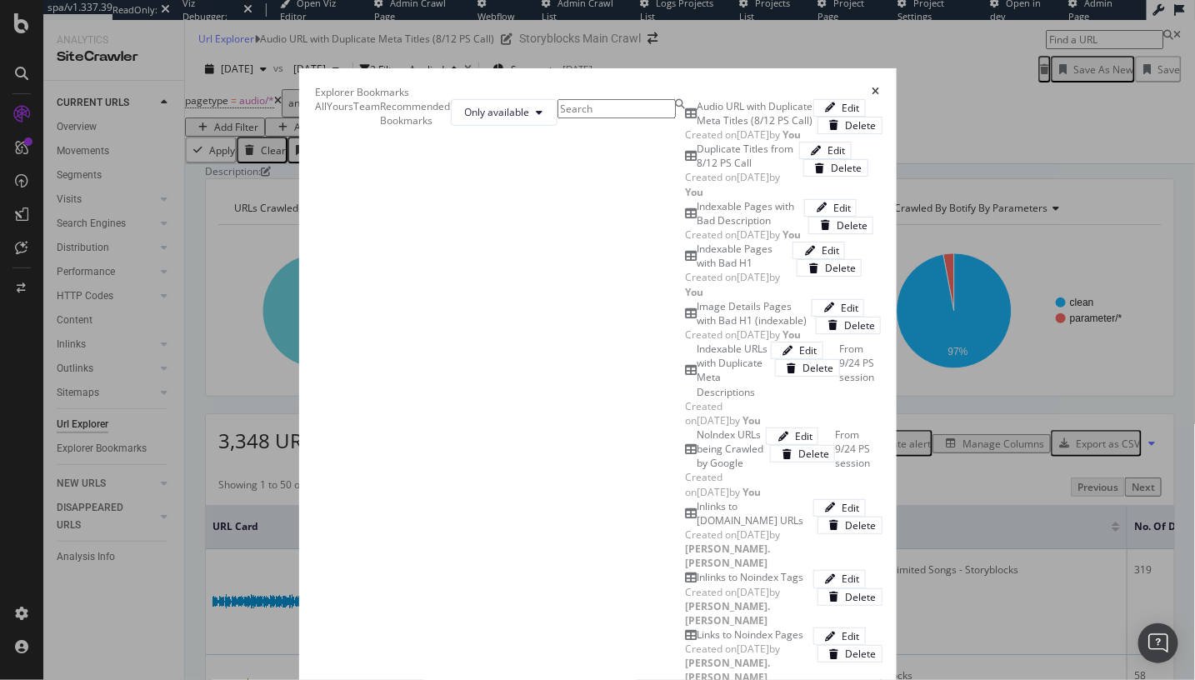
scroll to position [0, 0]
click at [880, 87] on icon "times" at bounding box center [875, 92] width 7 height 10
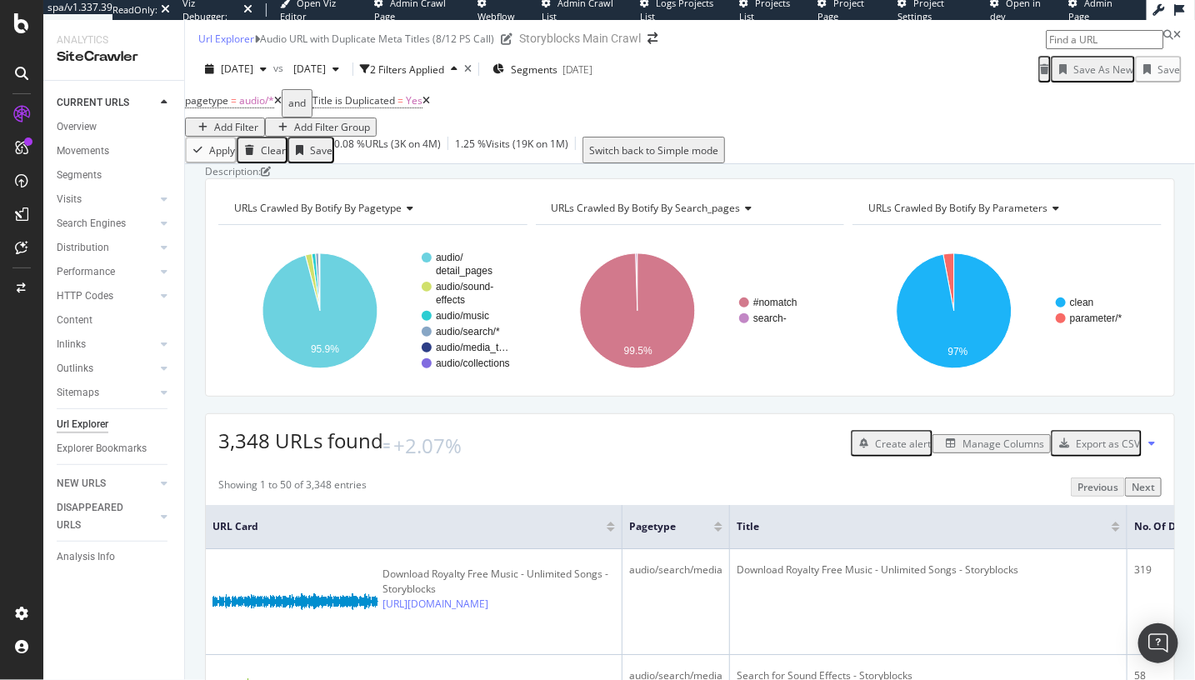
click at [572, 164] on div "Description: URLs Crawled By Botify By pagetype Chart (by Value) Table Expand E…" at bounding box center [690, 164] width 1010 height 0
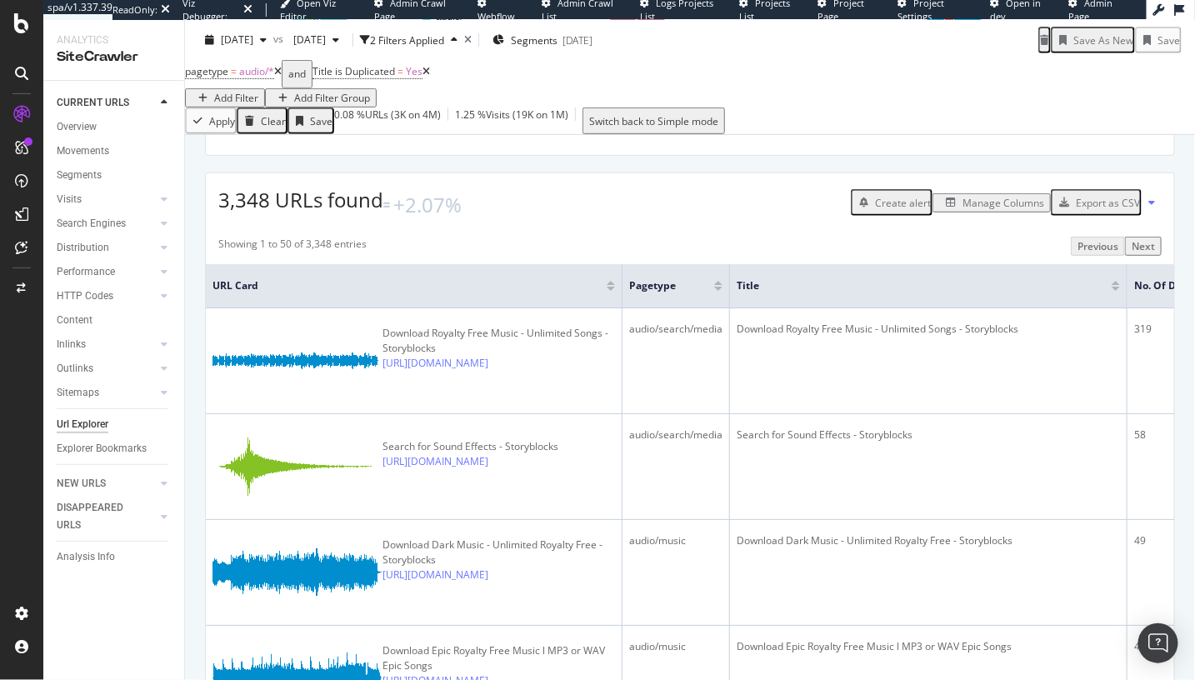
click at [209, 257] on div "Showing 1 to 50 of 3,348 entries Previous Next" at bounding box center [690, 246] width 968 height 19
click at [115, 447] on div "Explorer Bookmarks" at bounding box center [102, 448] width 90 height 17
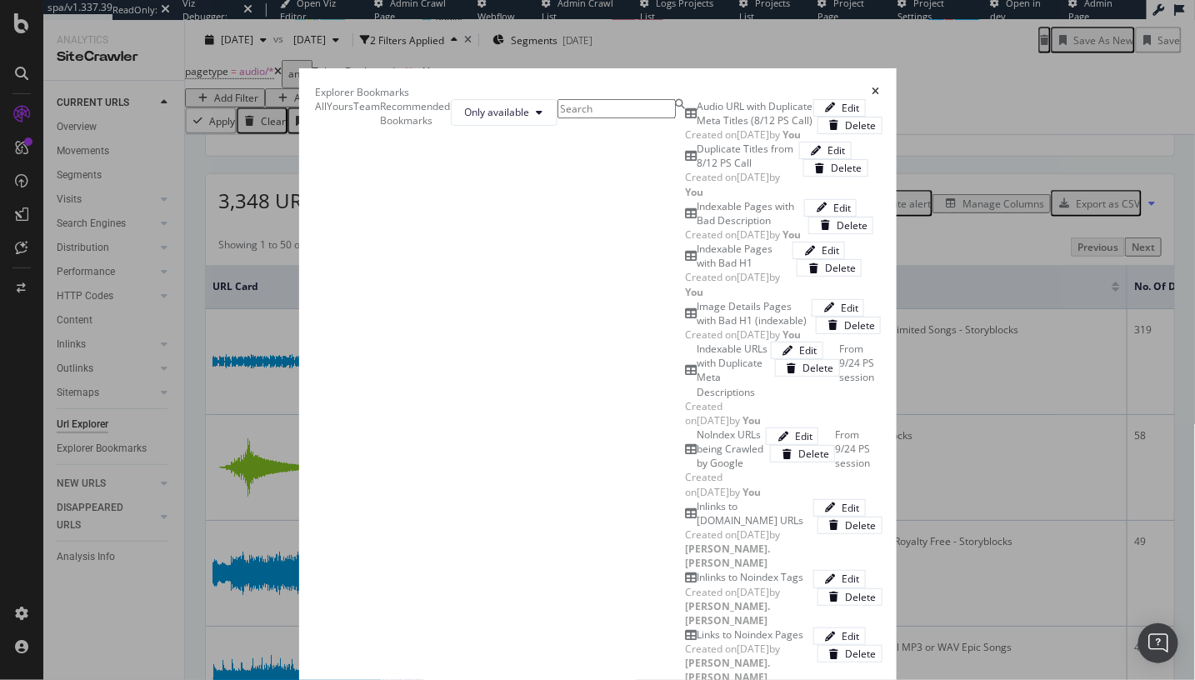
scroll to position [0, 0]
click at [880, 87] on icon "times" at bounding box center [875, 92] width 7 height 10
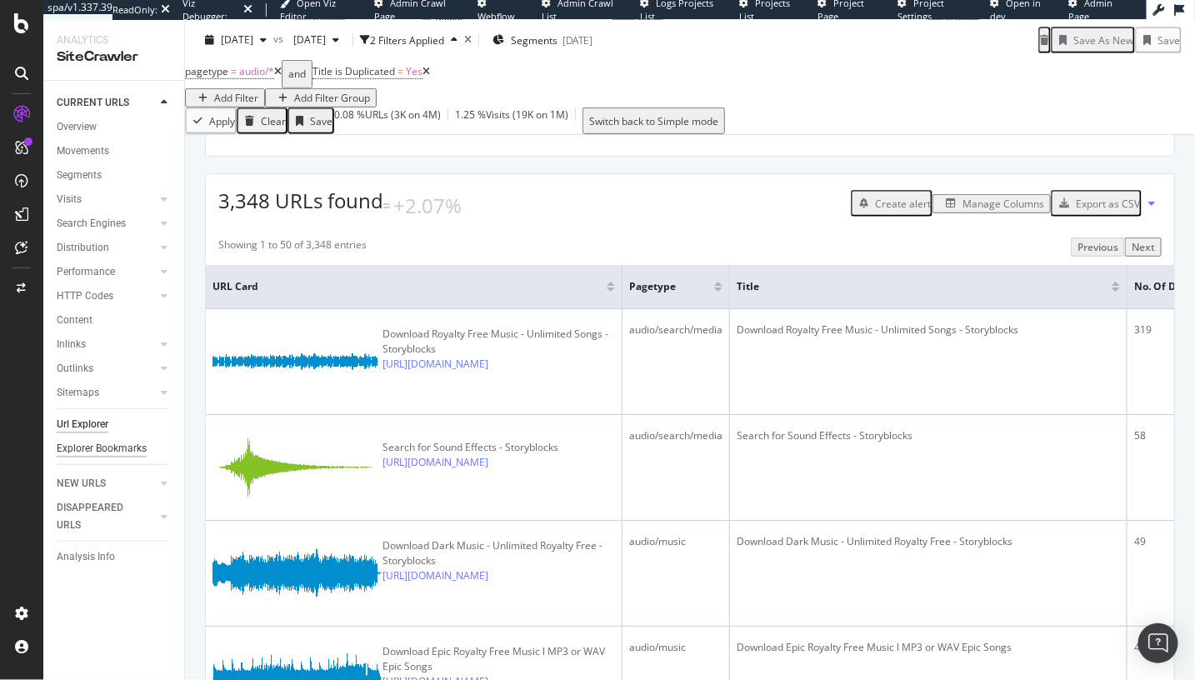
click at [137, 451] on div "Explorer Bookmarks" at bounding box center [102, 448] width 90 height 17
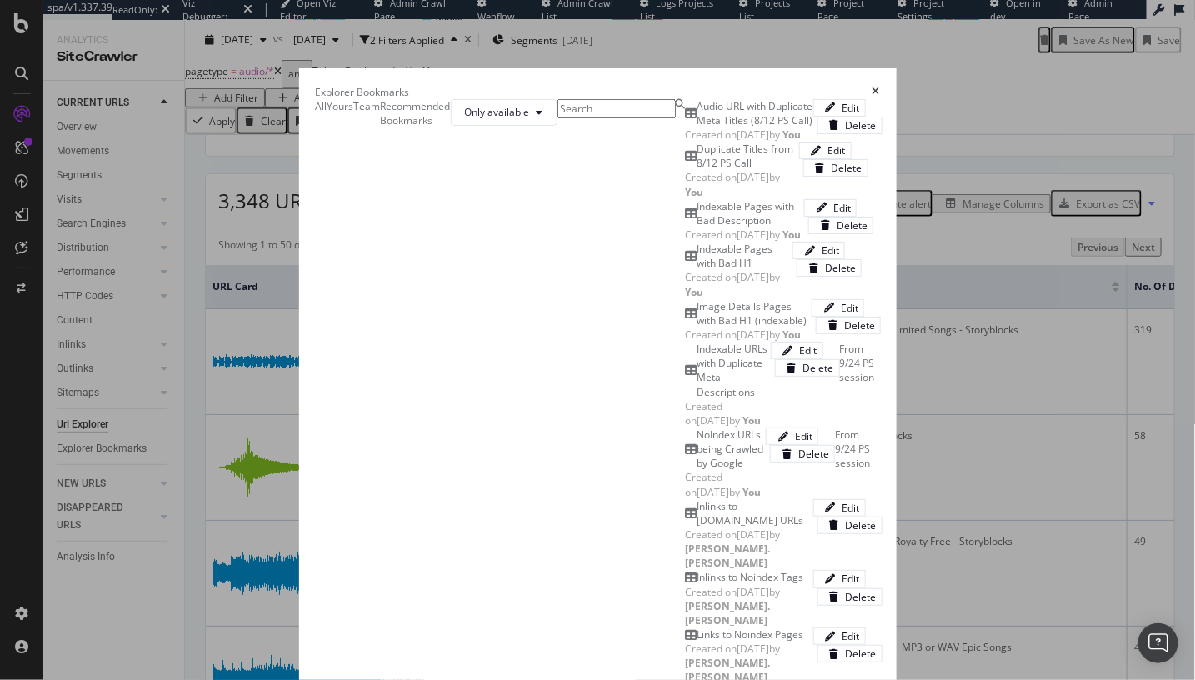
click at [880, 87] on icon "times" at bounding box center [875, 92] width 7 height 10
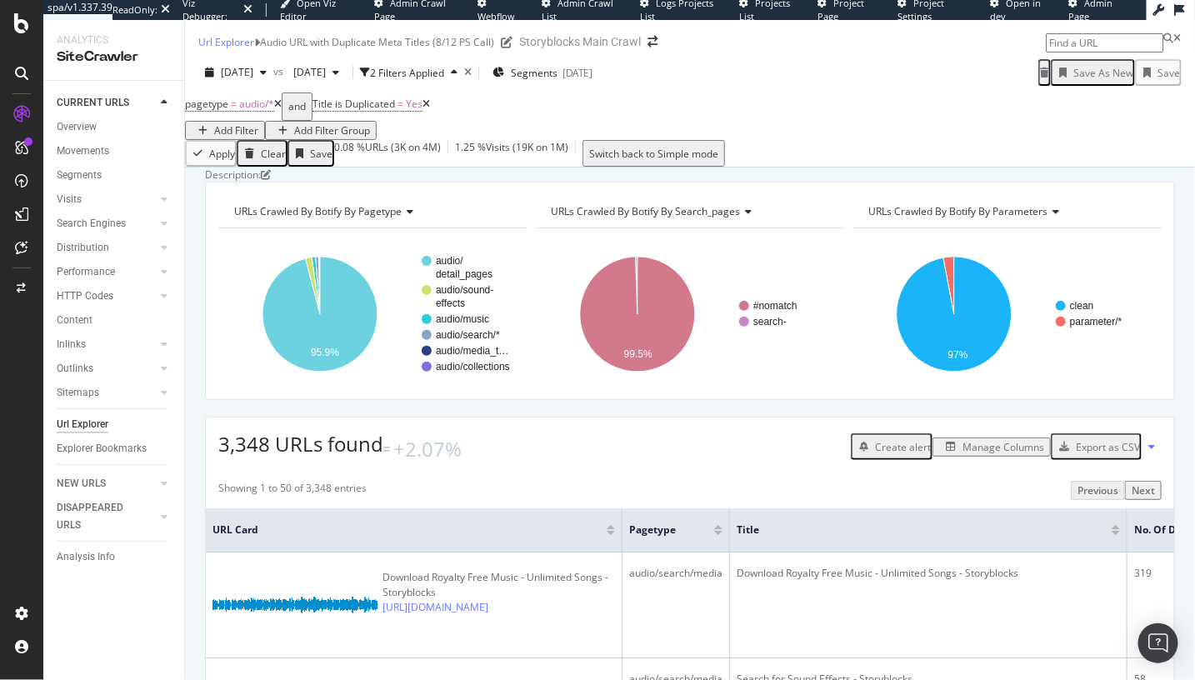
click at [91, 281] on div "DataExports" at bounding box center [94, 284] width 65 height 17
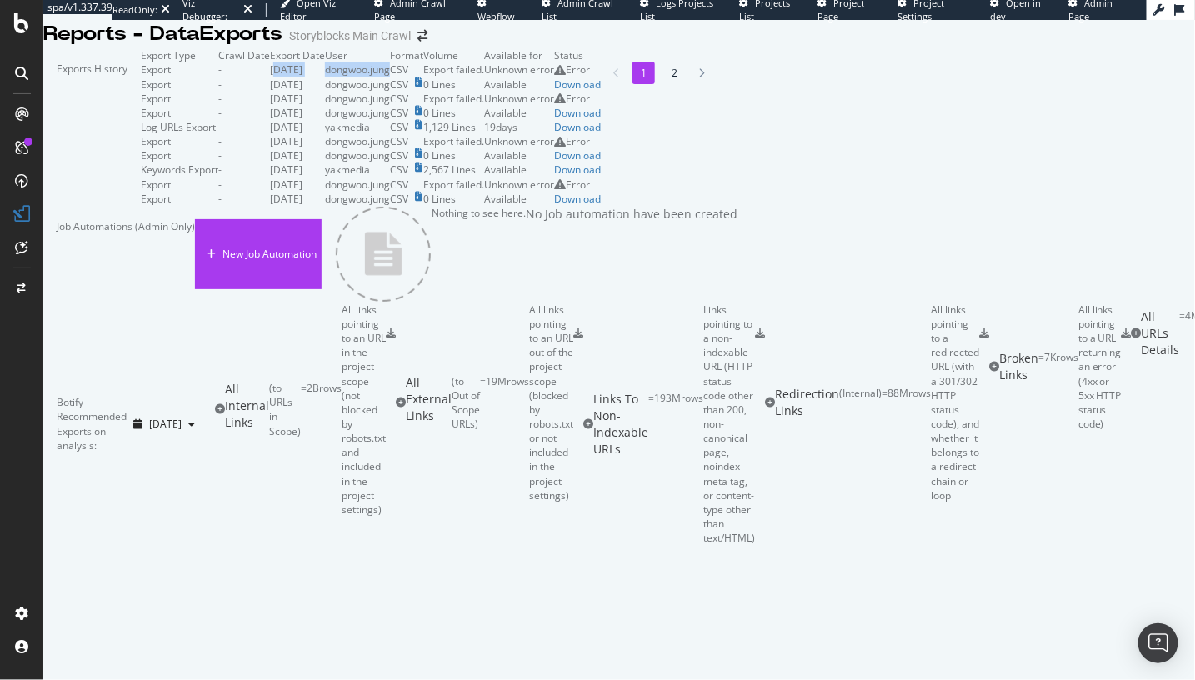
drag, startPoint x: 368, startPoint y: 196, endPoint x: 544, endPoint y: 227, distance: 178.6
click at [601, 77] on tr "Export - 2025 Sep. 21st dongwoo.jung CSV Export failed. Unknown error Error" at bounding box center [371, 69] width 460 height 14
drag, startPoint x: 305, startPoint y: 305, endPoint x: 753, endPoint y: 292, distance: 448.5
click at [601, 120] on tr "Export - 2025 Sep. 14th dongwoo.jung CSV 0 Lines Available Download" at bounding box center [371, 113] width 460 height 14
click at [325, 120] on td "2025 Sep. 14th" at bounding box center [297, 113] width 55 height 14
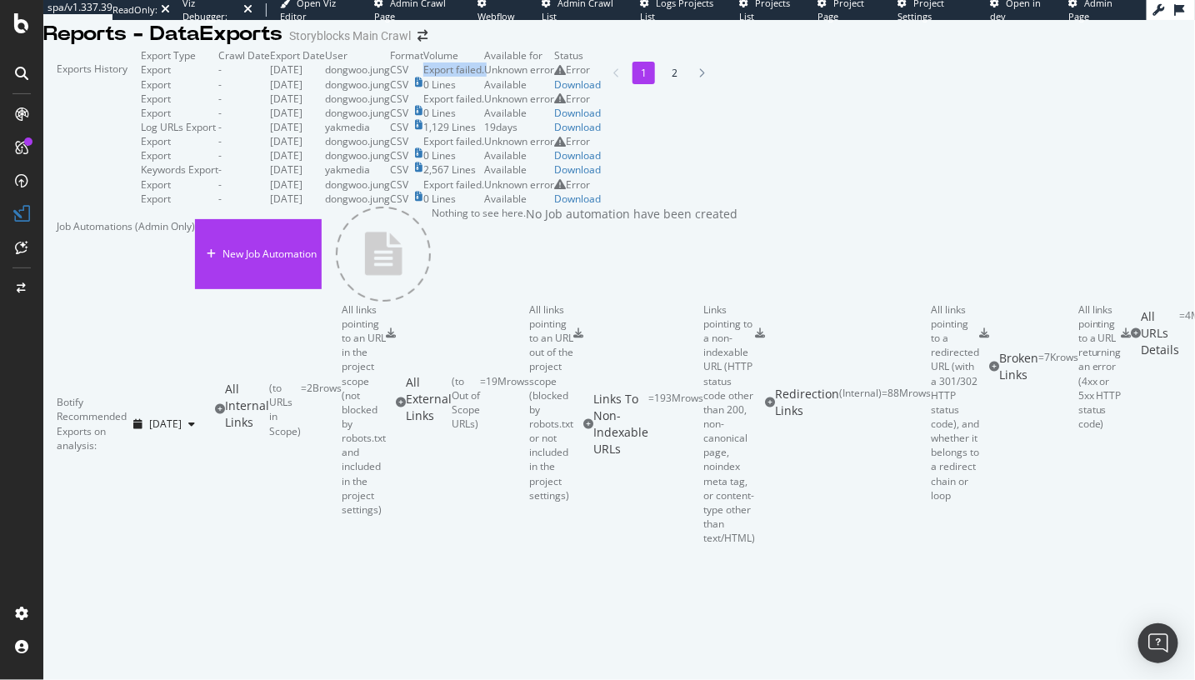
drag, startPoint x: 915, startPoint y: 185, endPoint x: 1007, endPoint y: 180, distance: 92.6
click at [601, 77] on tr "Export - 2025 Sep. 21st dongwoo.jung CSV Export failed. Unknown error Error" at bounding box center [371, 69] width 460 height 14
drag, startPoint x: 835, startPoint y: 262, endPoint x: 1029, endPoint y: 261, distance: 194.1
click at [601, 106] on tr "Export - 2025 Sep. 14th dongwoo.jung CSV Export failed. Unknown error Error" at bounding box center [371, 99] width 460 height 14
click at [554, 106] on td "Unknown error" at bounding box center [519, 99] width 70 height 14
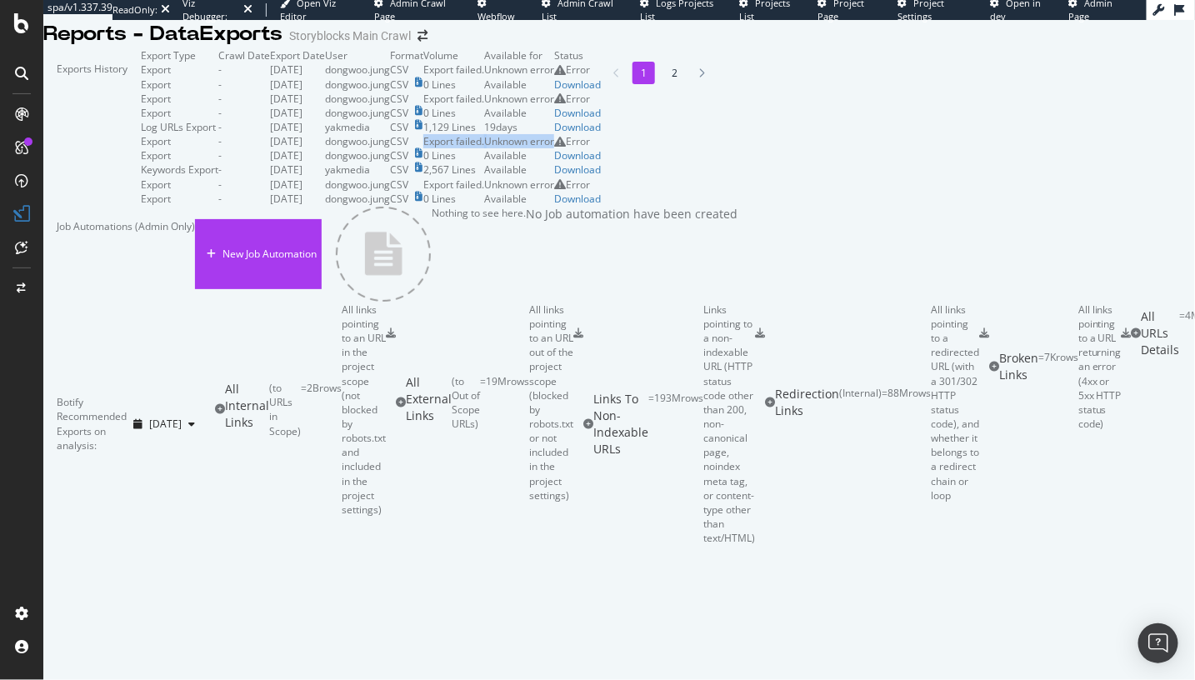
drag, startPoint x: 806, startPoint y: 370, endPoint x: 1022, endPoint y: 362, distance: 216.8
click at [601, 148] on tr "Export - 2025 Sep. 7th dongwoo.jung CSV Export failed. Unknown error Error" at bounding box center [371, 141] width 460 height 14
drag, startPoint x: 789, startPoint y: 469, endPoint x: 701, endPoint y: 494, distance: 91.8
click at [484, 192] on td "Export failed." at bounding box center [453, 184] width 61 height 14
click at [601, 84] on div "1 2" at bounding box center [655, 73] width 108 height 22
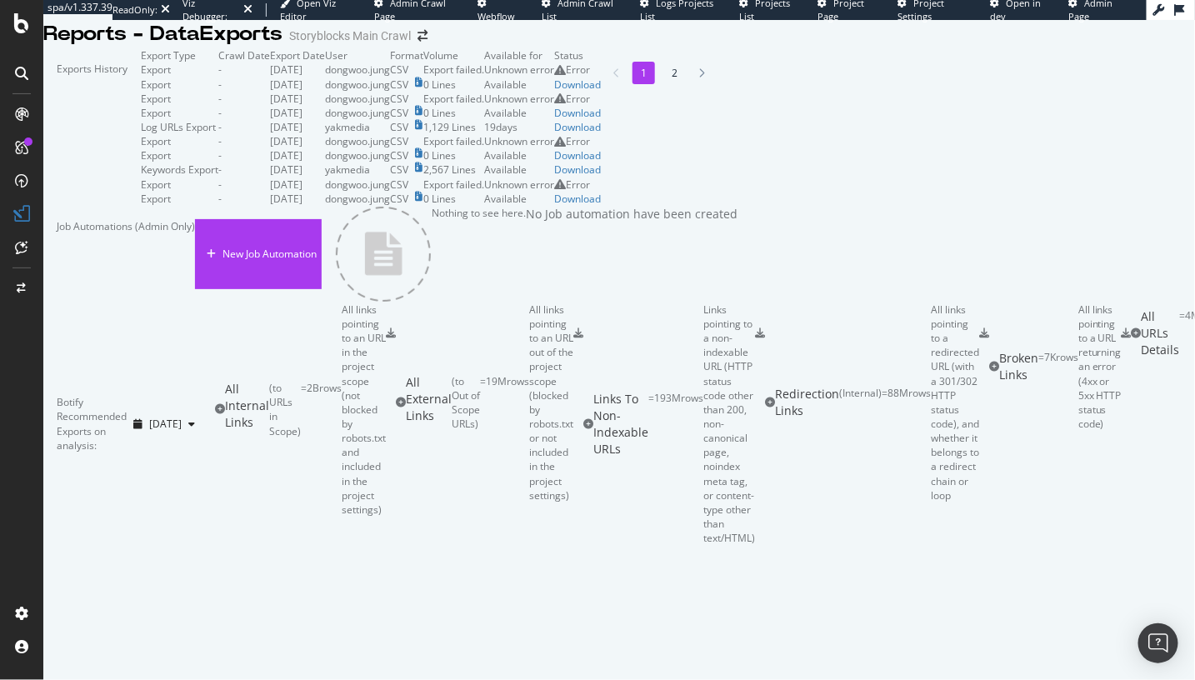
click at [141, 83] on div "Exports History" at bounding box center [91, 126] width 97 height 157
click at [325, 62] on td "Export Date" at bounding box center [297, 55] width 55 height 14
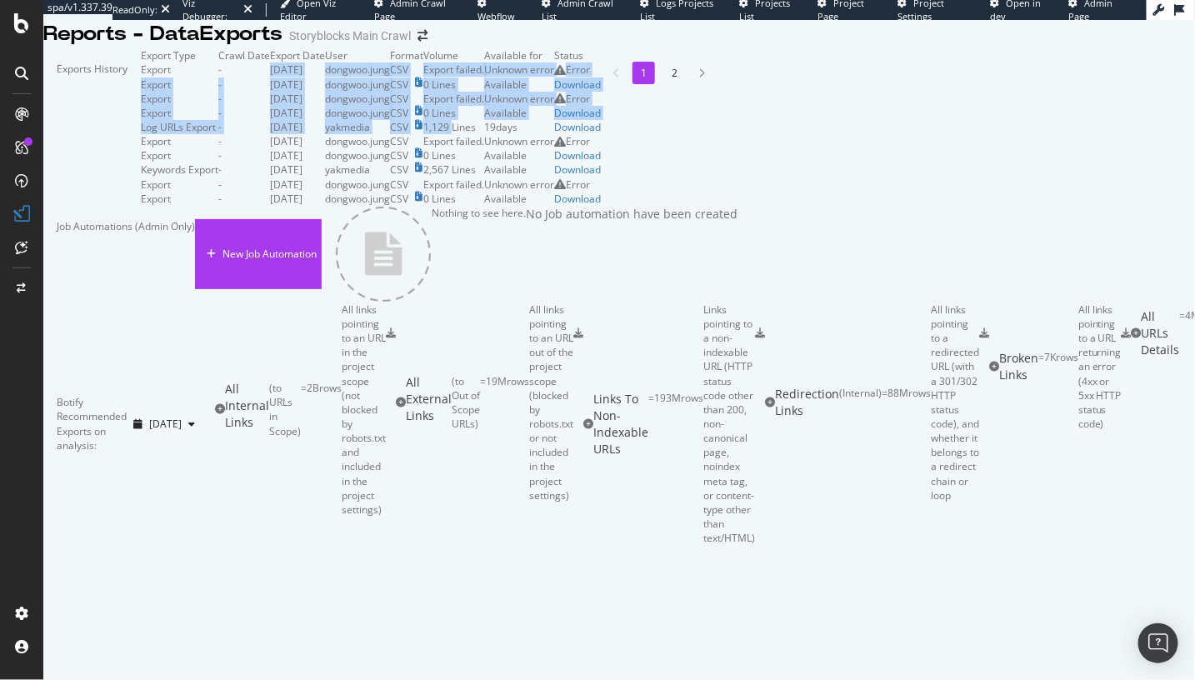
drag, startPoint x: 361, startPoint y: 193, endPoint x: 855, endPoint y: 332, distance: 513.3
click at [601, 205] on tbody "Export - 2025 Sep. 21st dongwoo.jung CSV Export failed. Unknown error Error Exp…" at bounding box center [371, 133] width 460 height 142
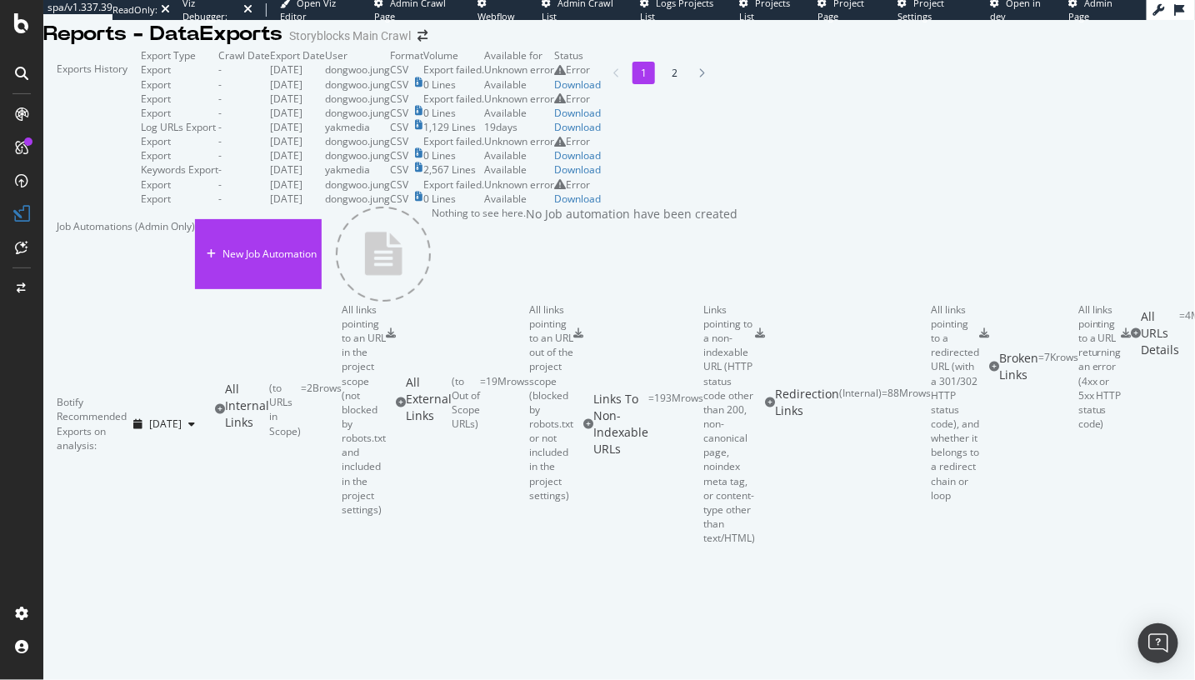
drag, startPoint x: 769, startPoint y: 352, endPoint x: 777, endPoint y: 352, distance: 8.4
click at [484, 148] on td "Export failed." at bounding box center [453, 141] width 61 height 14
click at [390, 134] on td "yakmedia" at bounding box center [357, 127] width 65 height 14
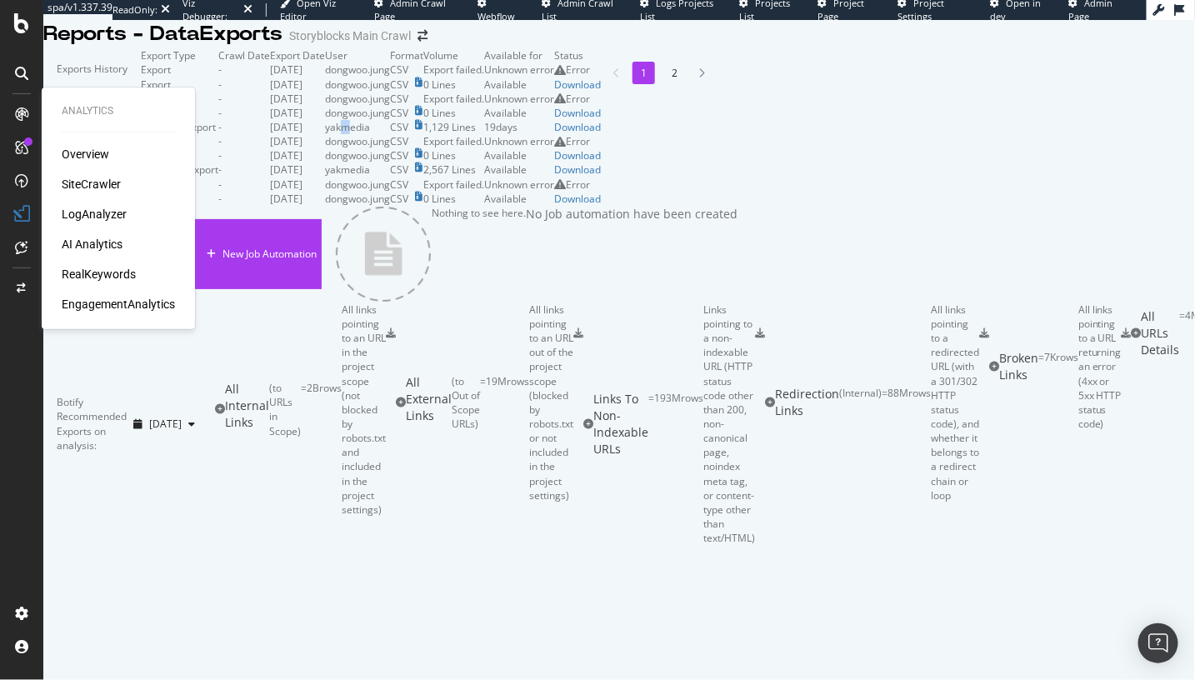
click at [95, 183] on div "SiteCrawler" at bounding box center [91, 184] width 59 height 17
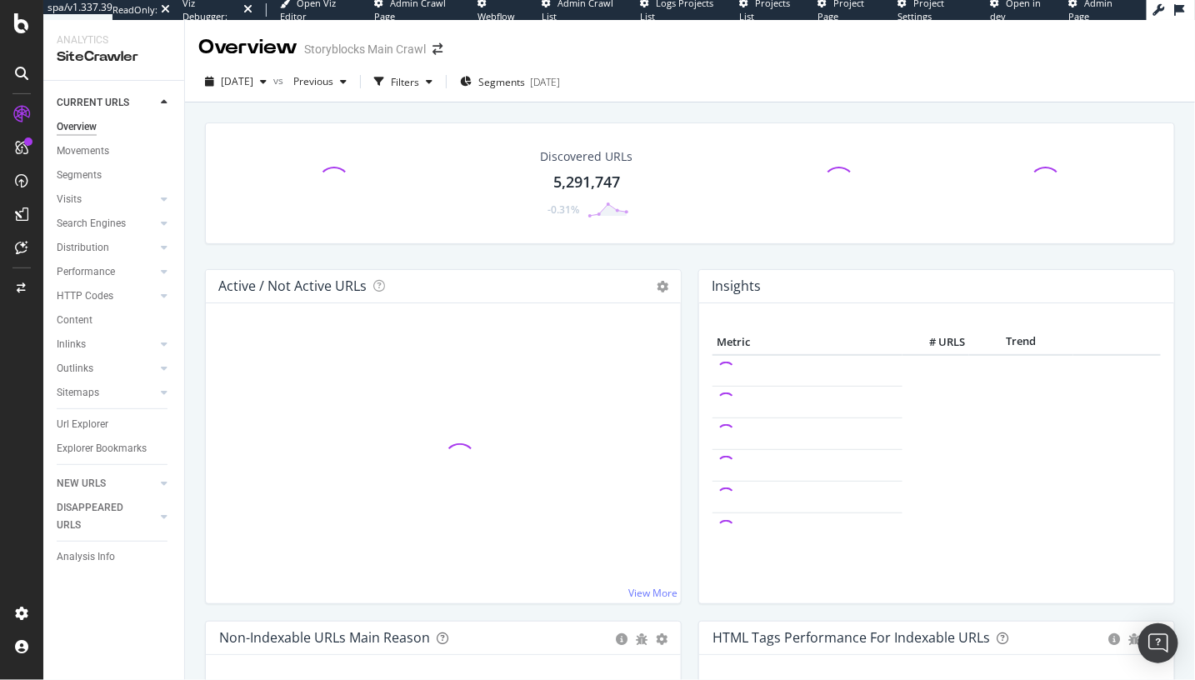
click at [180, 277] on div "Performance" at bounding box center [120, 272] width 127 height 24
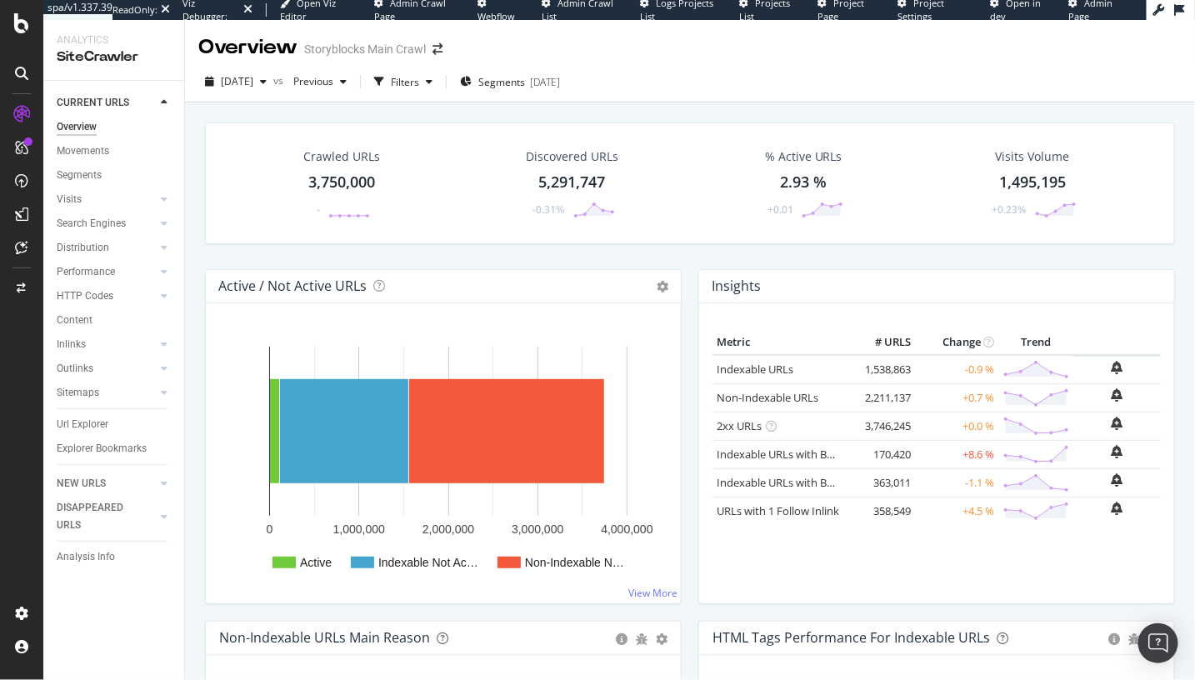
click at [197, 269] on div "Active / Not Active URLs Chart (by Value) Chart (by Percentage) Table Expand Ex…" at bounding box center [443, 445] width 493 height 352
click at [197, 280] on div "Active / Not Active URLs Chart (by Value) Chart (by Percentage) Table Expand Ex…" at bounding box center [443, 445] width 493 height 352
click at [97, 285] on div "DataExports" at bounding box center [94, 284] width 65 height 17
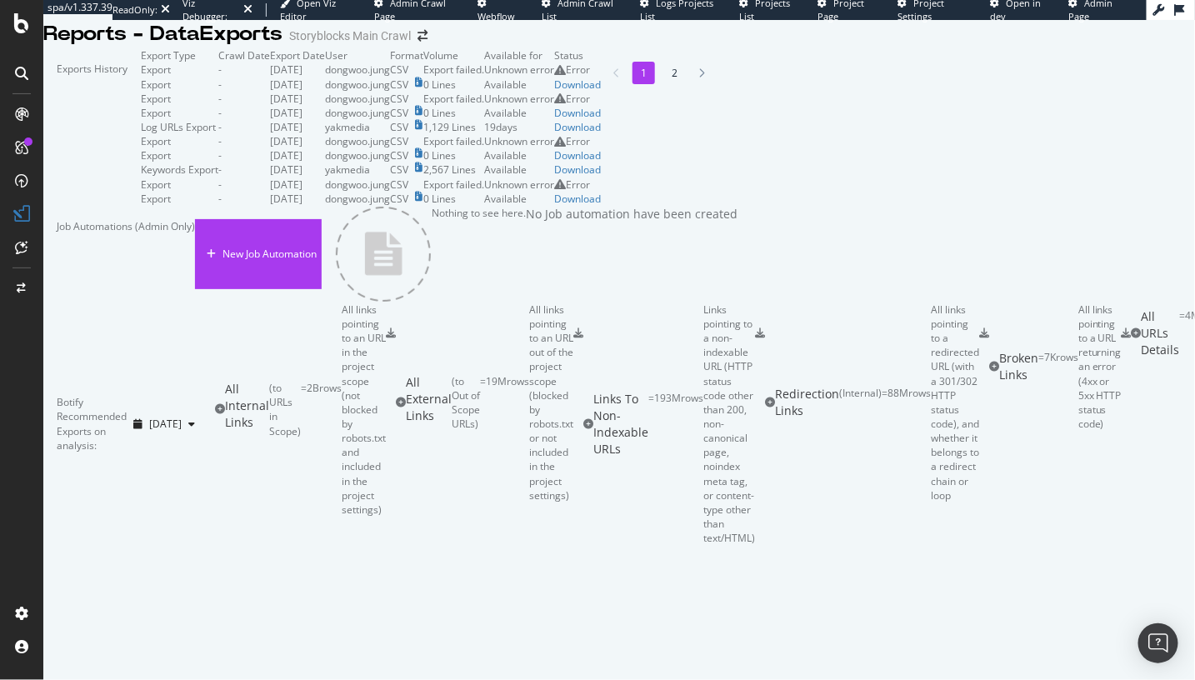
click at [325, 77] on td "2025 Sep. 21st" at bounding box center [297, 69] width 55 height 14
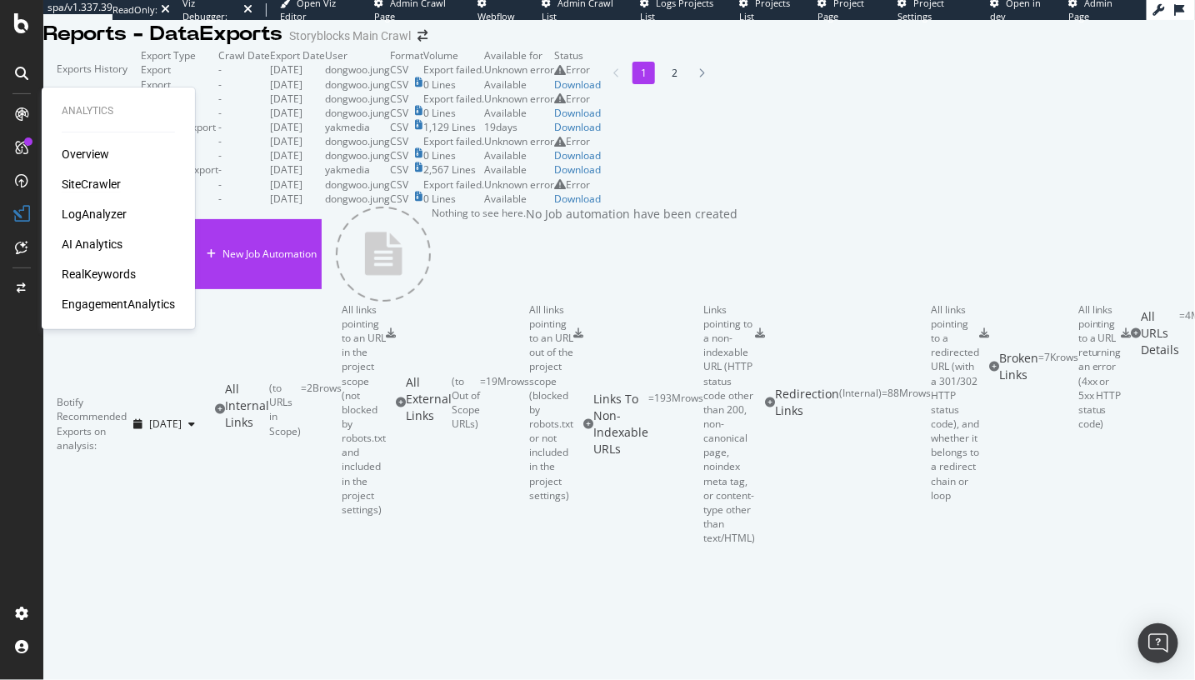
click at [87, 184] on div "SiteCrawler" at bounding box center [91, 184] width 59 height 17
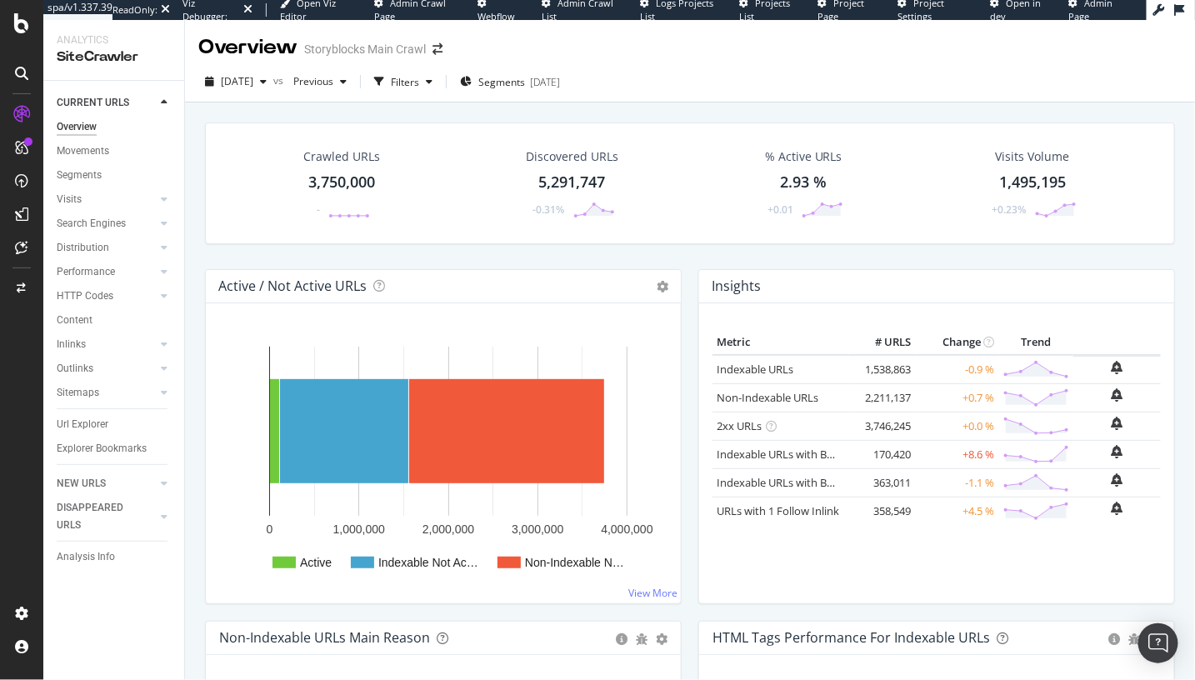
click at [198, 287] on div "Active / Not Active URLs Chart (by Value) Chart (by Percentage) Table Expand Ex…" at bounding box center [443, 445] width 493 height 352
click at [192, 310] on div "Crawled URLs 3,750,000 - Discovered URLs 5,291,747 -0.31% % Active URLs 2.93 % …" at bounding box center [690, 432] width 1010 height 660
click at [411, 266] on div "Crawled URLs 3,750,000 - Discovered URLs 5,291,747 -0.31% % Active URLs 2.93 % …" at bounding box center [690, 195] width 987 height 147
click at [453, 255] on div "Crawled URLs 3,750,000 - Discovered URLs 5,291,747 -0.31% % Active URLs 2.93 % …" at bounding box center [690, 195] width 987 height 147
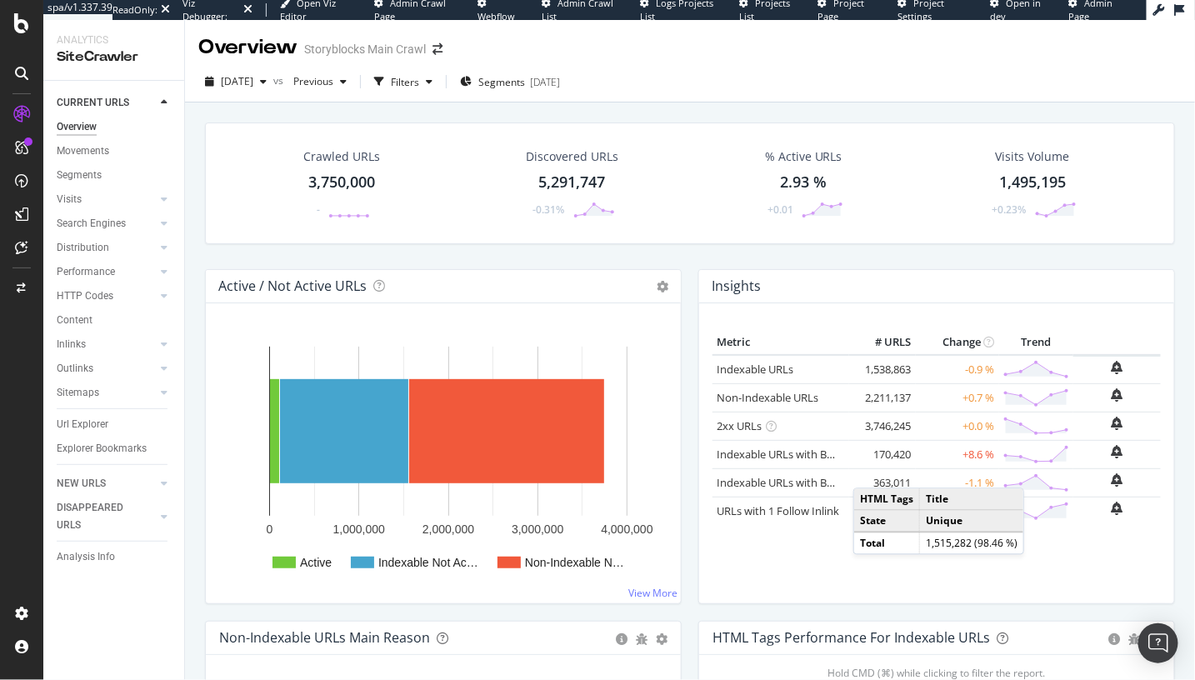
click at [591, 243] on div "Crawled URLs 3,750,000 - Discovered URLs 5,291,747 -0.31% % Active URLs 2.93 % …" at bounding box center [690, 195] width 987 height 147
click at [253, 82] on span "2025 Sep. 13th" at bounding box center [237, 81] width 32 height 14
click at [462, 107] on div "Crawled URLs 3,750,000 - Discovered URLs 5,291,747 -0.31% % Active URLs 2.93 % …" at bounding box center [690, 432] width 1010 height 660
click at [195, 168] on div "Crawled URLs 3,750,000 - Discovered URLs 5,291,747 -0.31% % Active URLs 2.93 % …" at bounding box center [690, 432] width 1010 height 660
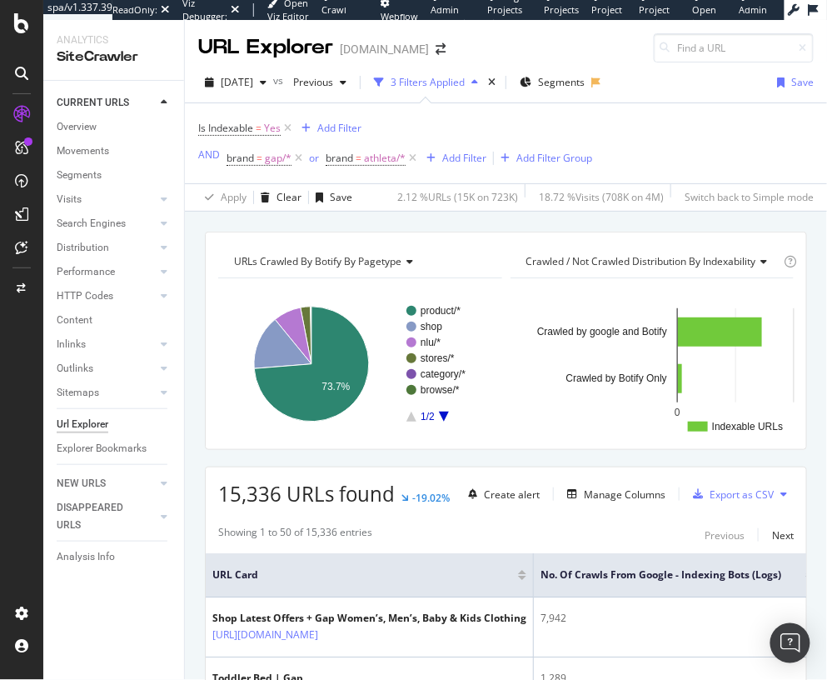
drag, startPoint x: 197, startPoint y: 419, endPoint x: 139, endPoint y: 424, distance: 58.5
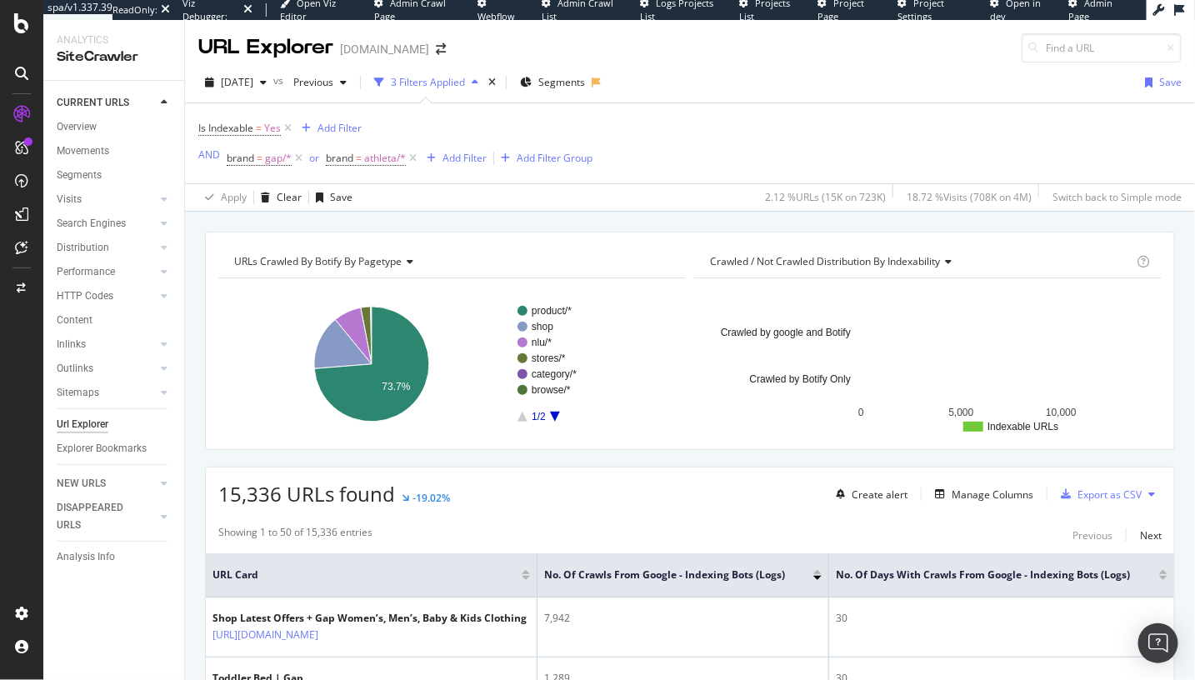
scroll to position [125, 0]
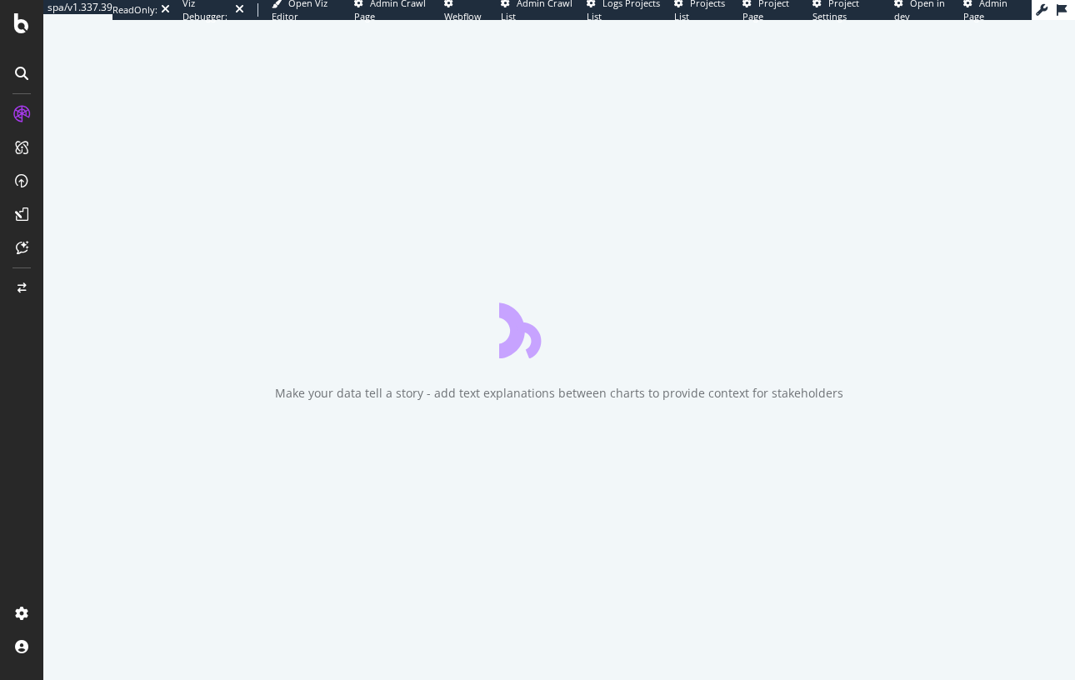
click at [35, 383] on div at bounding box center [22, 350] width 40 height 499
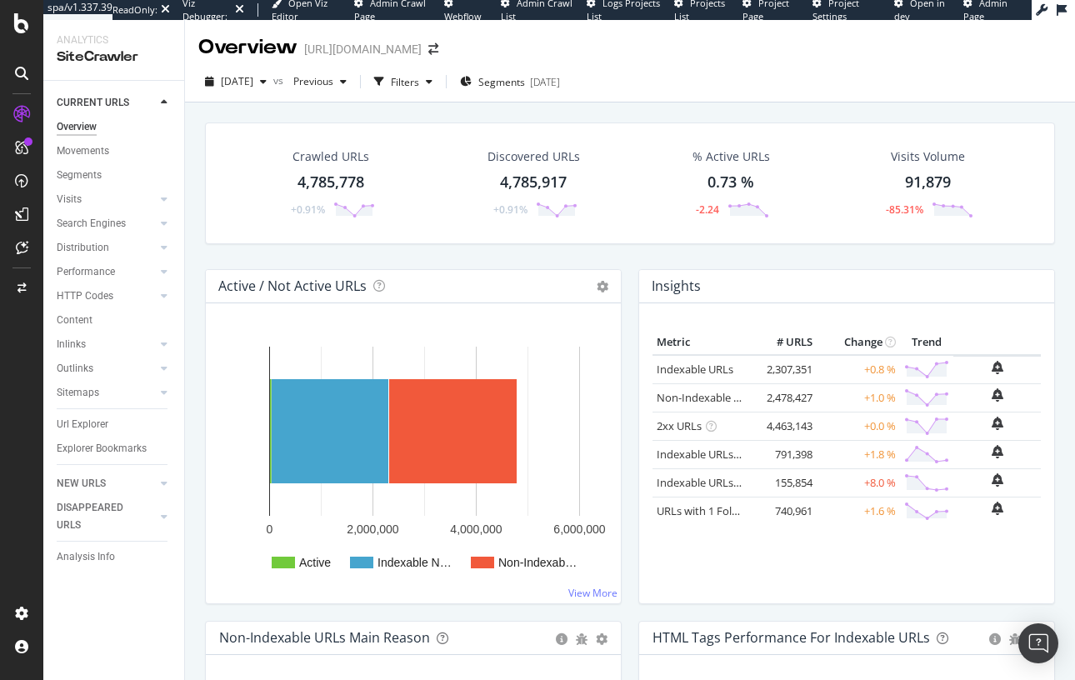
drag, startPoint x: 265, startPoint y: 253, endPoint x: 253, endPoint y: 164, distance: 89.9
click at [265, 253] on div "Crawled URLs 4,785,778 +0.91% Discovered URLs 4,785,917 +0.91% % Active URLs 0.…" at bounding box center [630, 195] width 867 height 147
click at [251, 80] on span "[DATE]" at bounding box center [237, 81] width 32 height 14
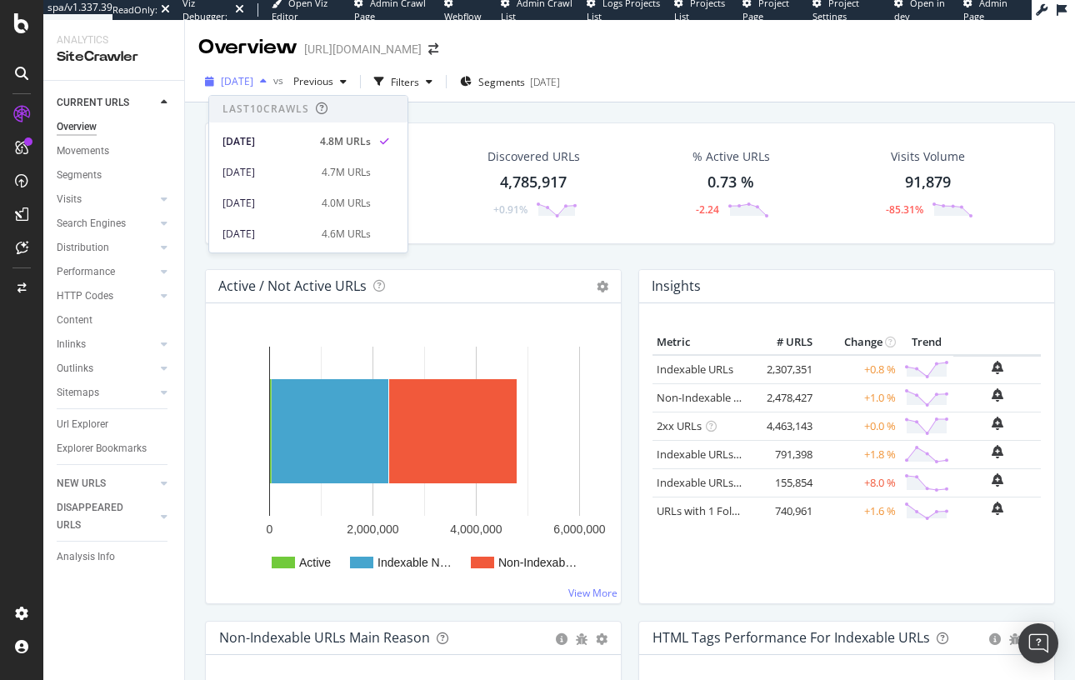
click at [249, 80] on span "[DATE]" at bounding box center [237, 81] width 32 height 14
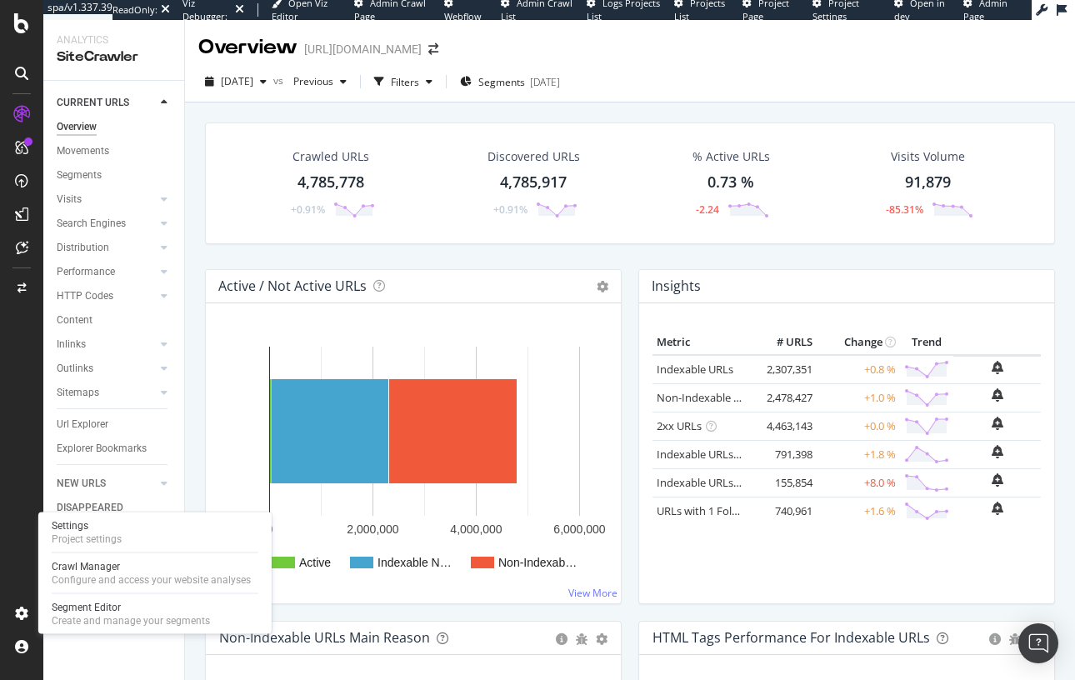
click at [118, 547] on link "Settings Project settings" at bounding box center [155, 532] width 220 height 30
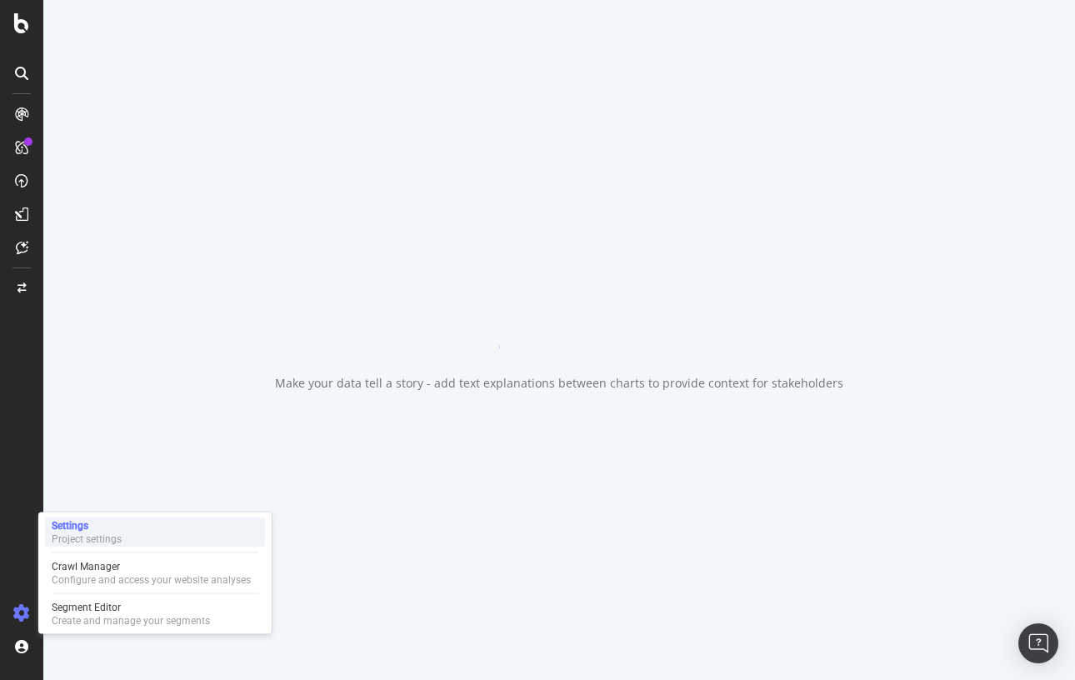
click at [122, 542] on div "Settings Project settings" at bounding box center [155, 532] width 220 height 30
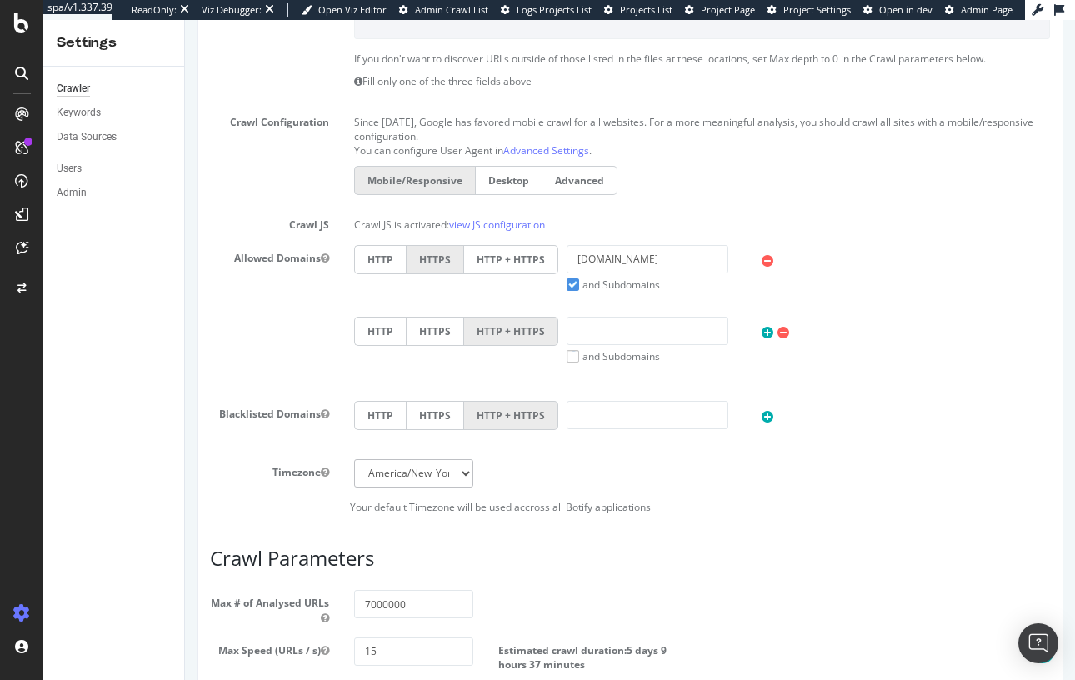
scroll to position [728, 0]
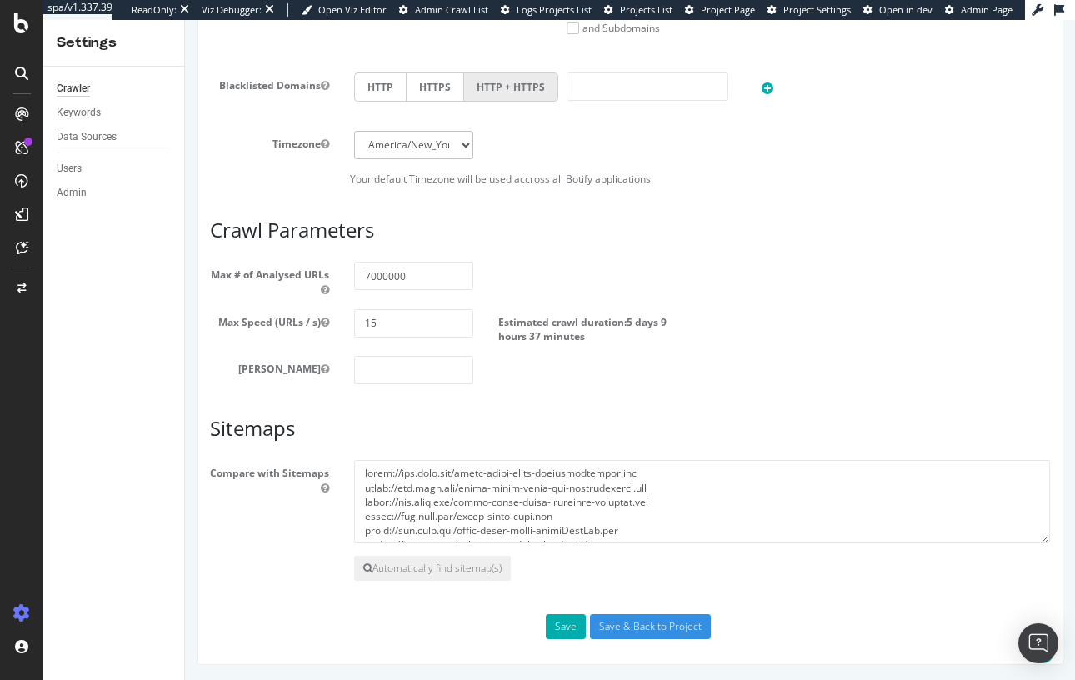
click at [591, 402] on div "Scope Project Name [URL][DOMAIN_NAME] Start URLs [URL][DOMAIN_NAME] Or upload a…" at bounding box center [630, 25] width 840 height 1228
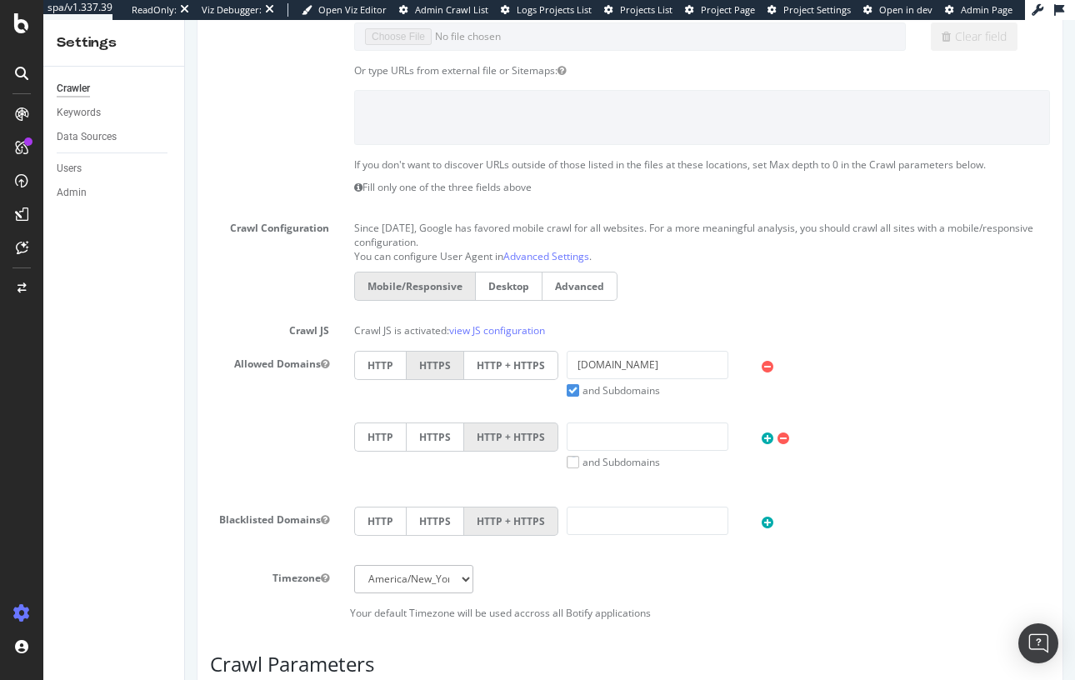
scroll to position [0, 0]
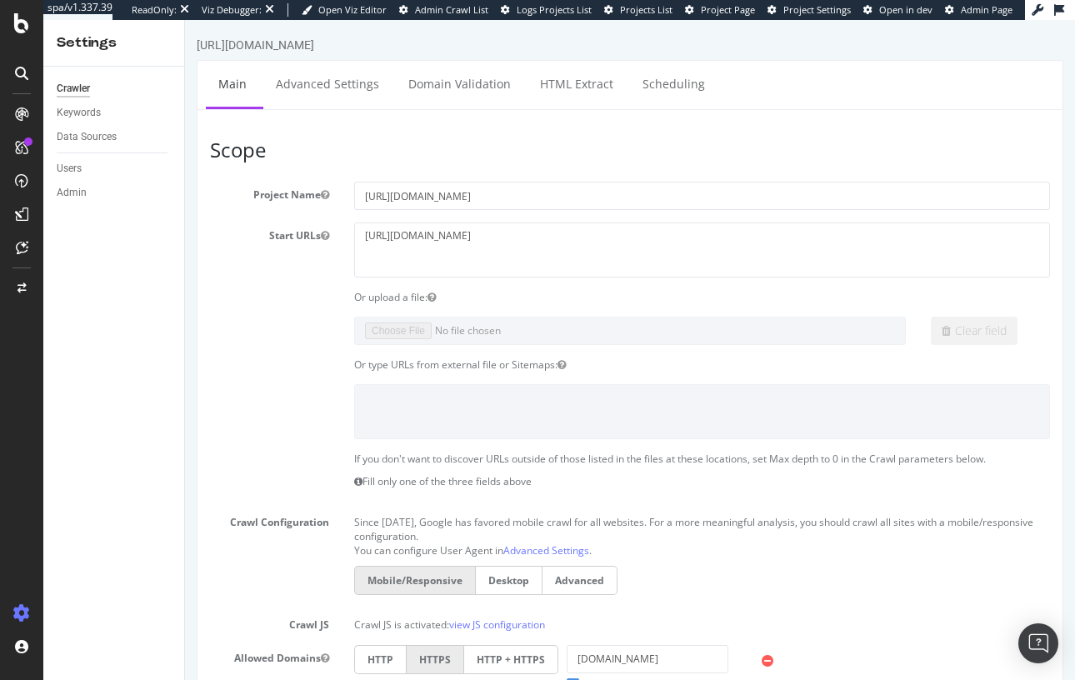
click at [256, 406] on div at bounding box center [629, 411] width 865 height 54
click at [469, 140] on h3 "Scope" at bounding box center [630, 150] width 840 height 22
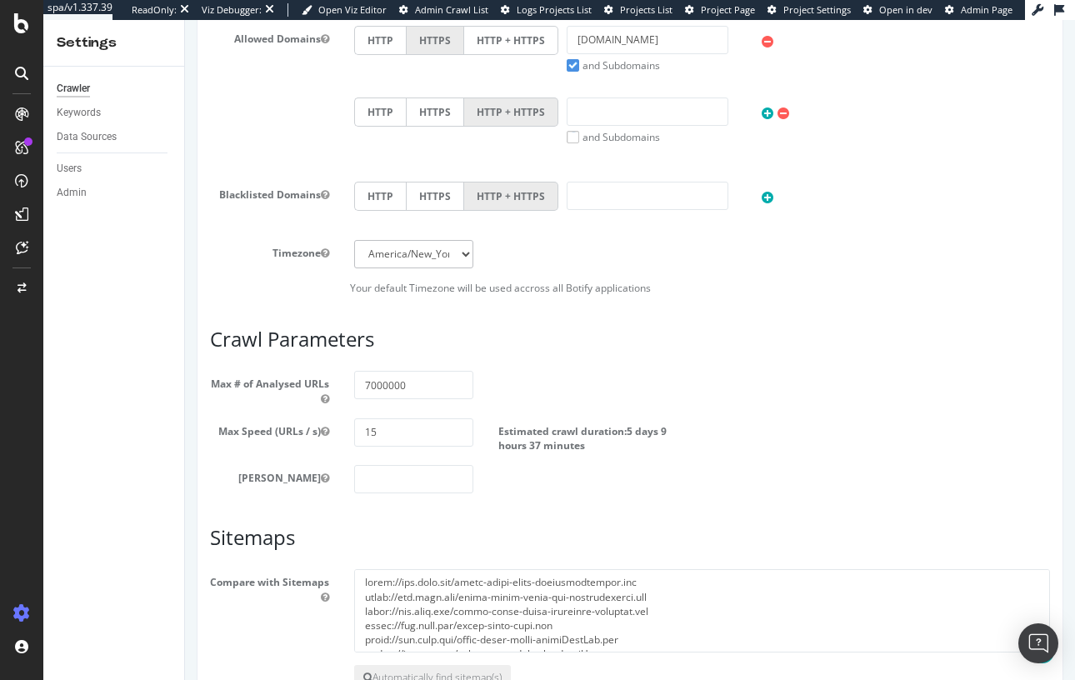
scroll to position [728, 0]
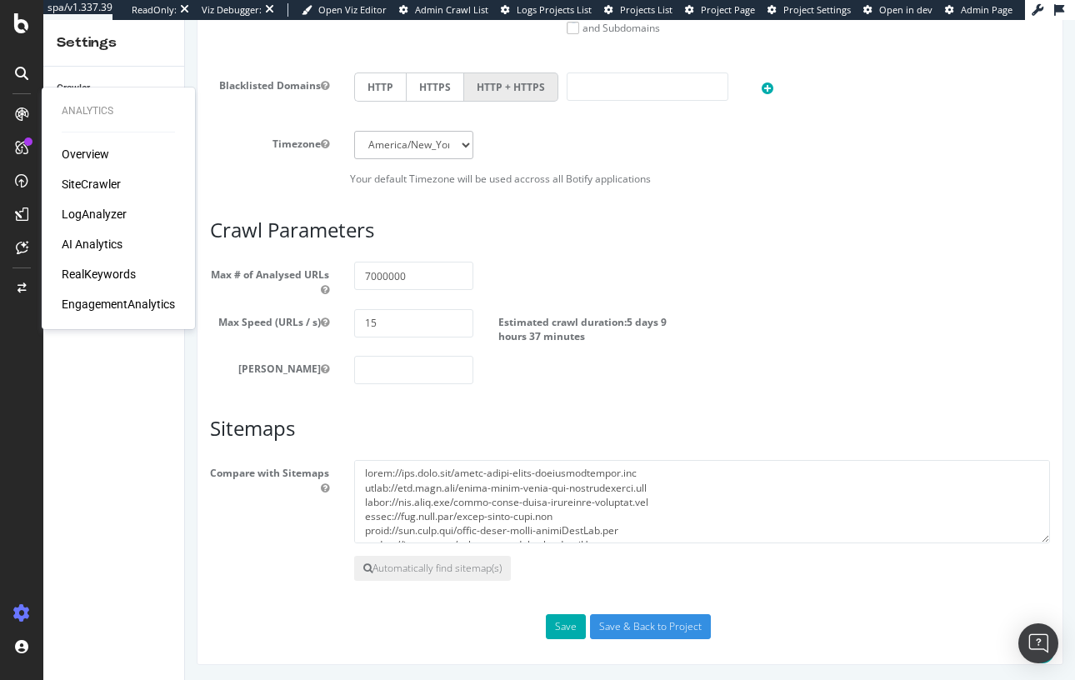
click at [116, 279] on div "RealKeywords" at bounding box center [99, 274] width 74 height 17
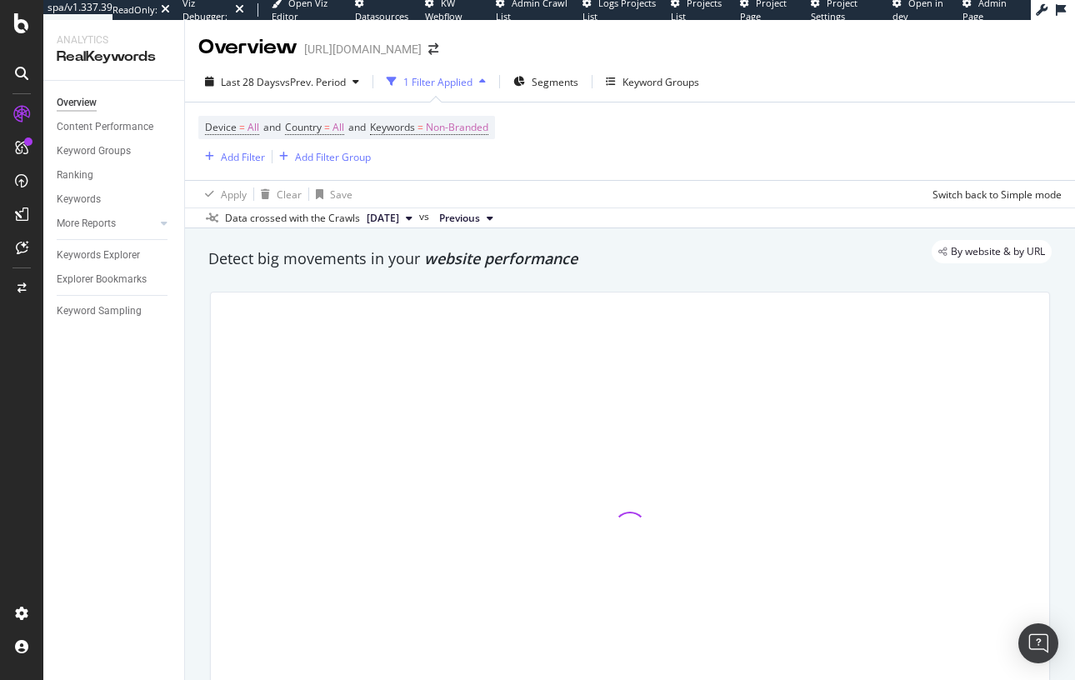
click at [409, 278] on div at bounding box center [630, 528] width 860 height 500
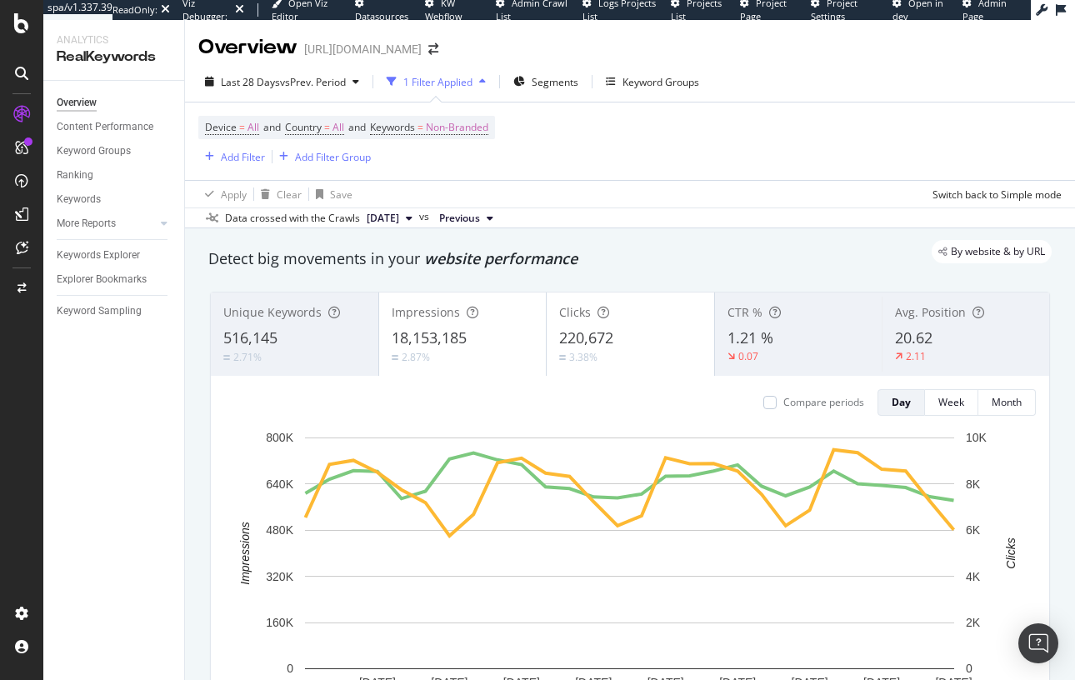
click at [616, 326] on div "Clicks 220,672 3.38%" at bounding box center [630, 334] width 167 height 75
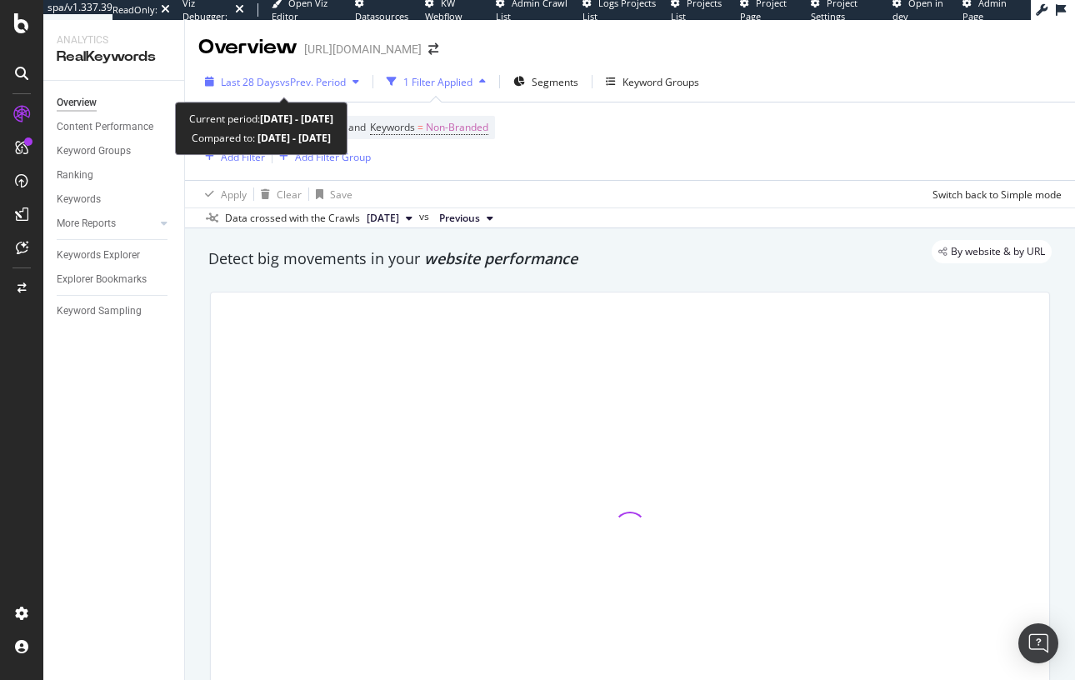
click at [287, 84] on span "vs Prev. Period" at bounding box center [313, 82] width 66 height 14
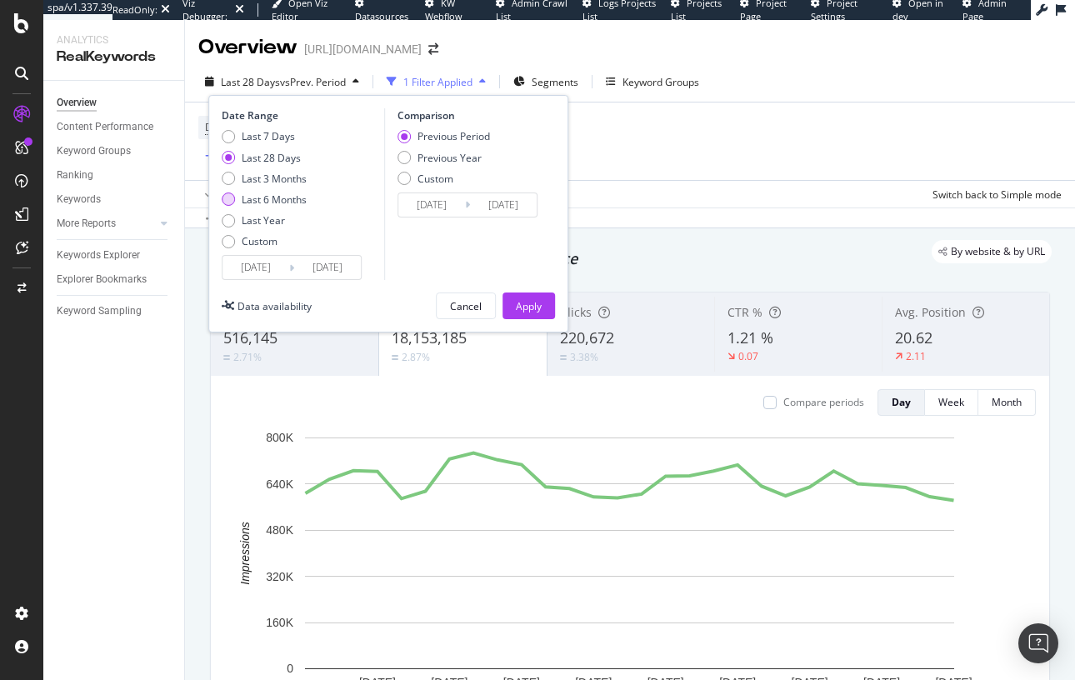
drag, startPoint x: 269, startPoint y: 222, endPoint x: 307, endPoint y: 199, distance: 44.2
click at [269, 222] on div "Last Year" at bounding box center [263, 220] width 43 height 14
type input "2024/08/10"
type input "2023/08/11"
type input "2024/08/09"
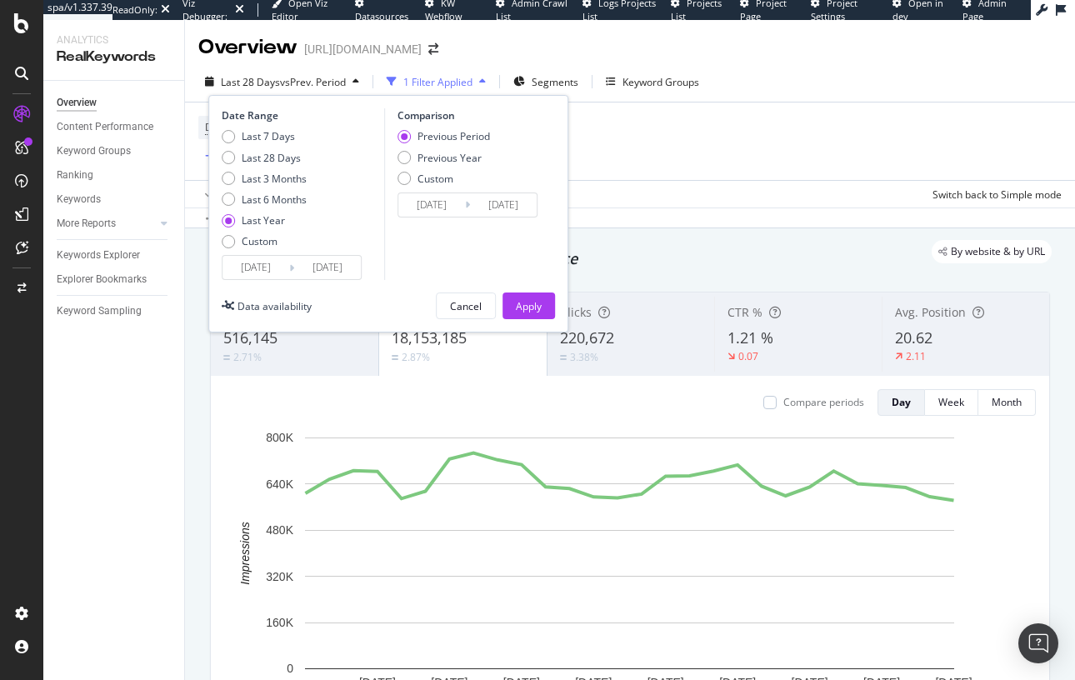
click at [422, 159] on div "Previous Year" at bounding box center [449, 158] width 64 height 14
type input "2023/08/12"
type input "2024/08/10"
click at [542, 306] on button "Apply" at bounding box center [528, 305] width 52 height 27
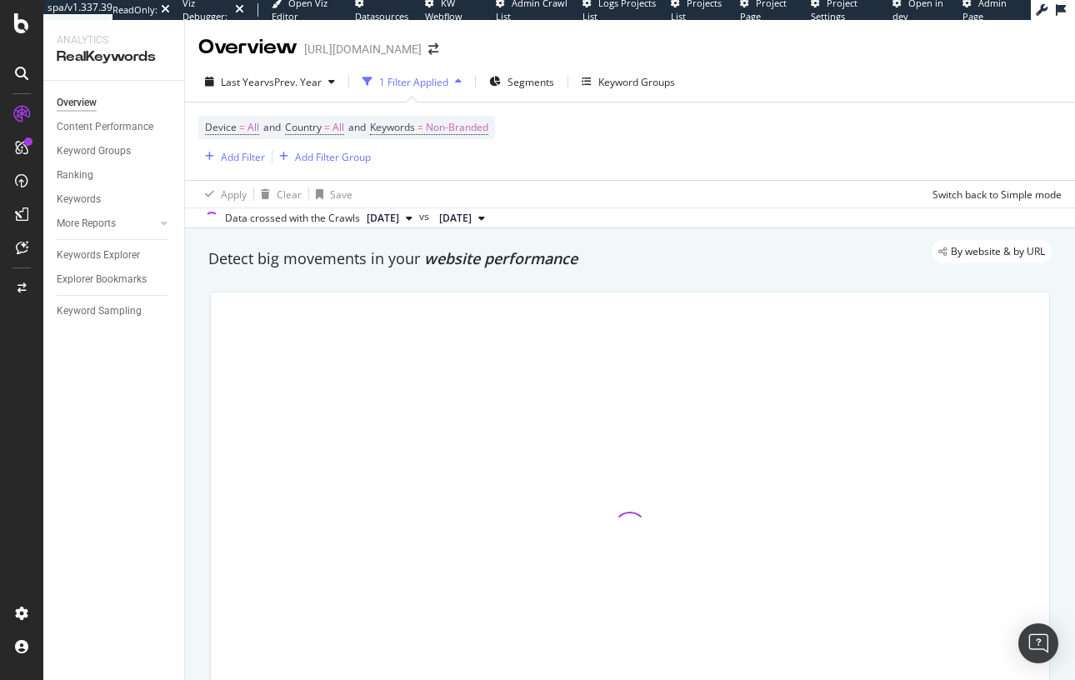
click at [451, 279] on div at bounding box center [630, 528] width 860 height 500
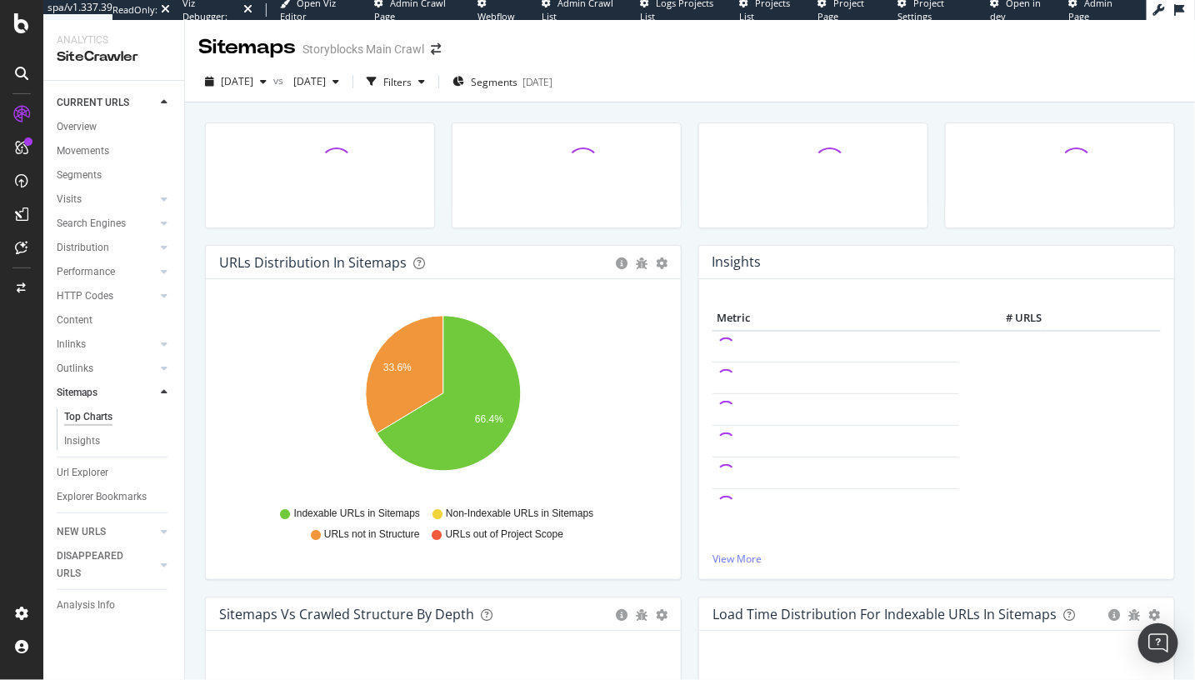
drag, startPoint x: 119, startPoint y: 283, endPoint x: 190, endPoint y: 37, distance: 255.8
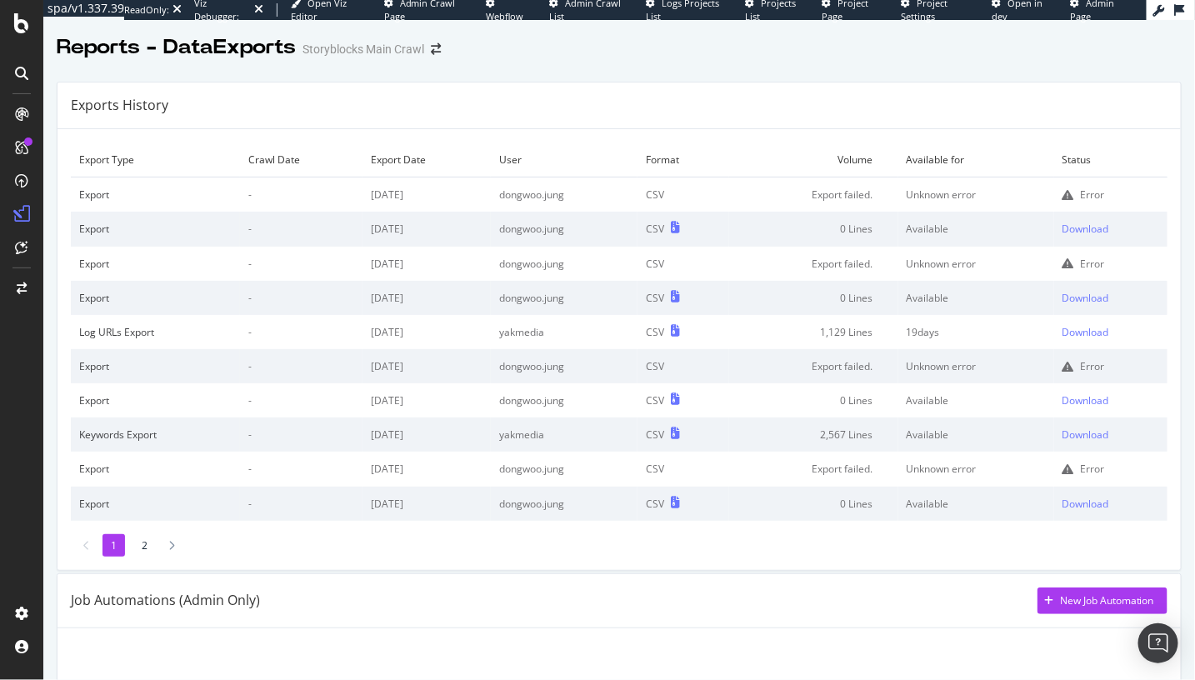
click at [545, 193] on td "dongwoo.jung" at bounding box center [564, 194] width 147 height 35
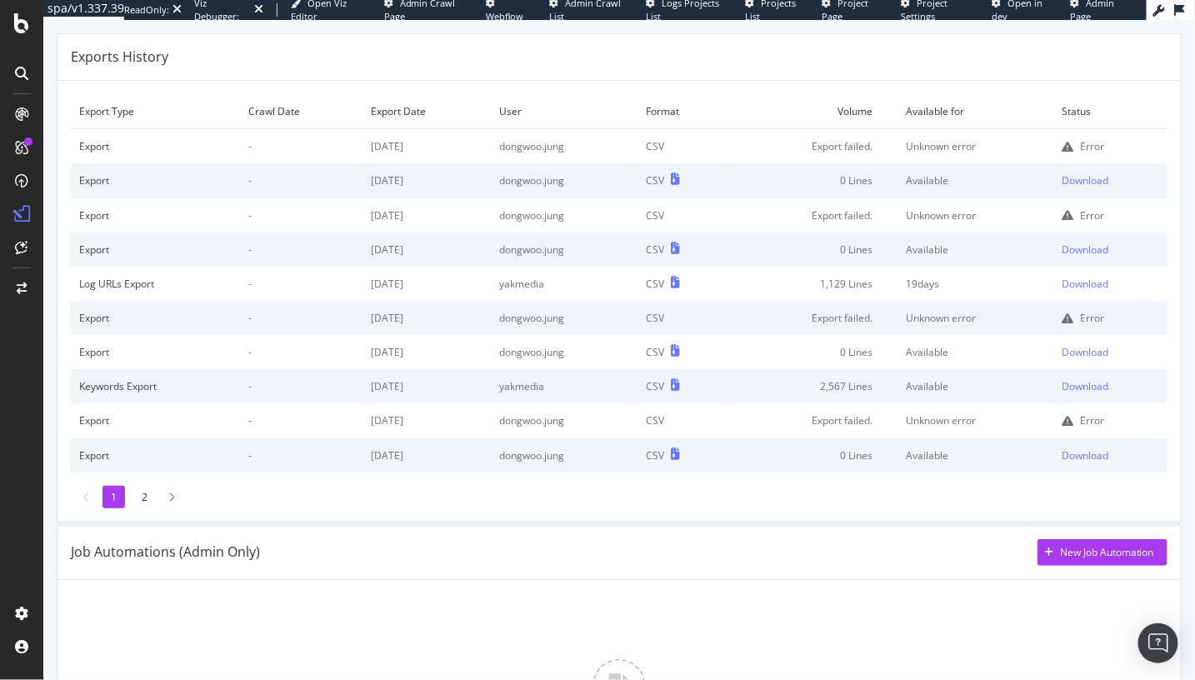
scroll to position [57, 0]
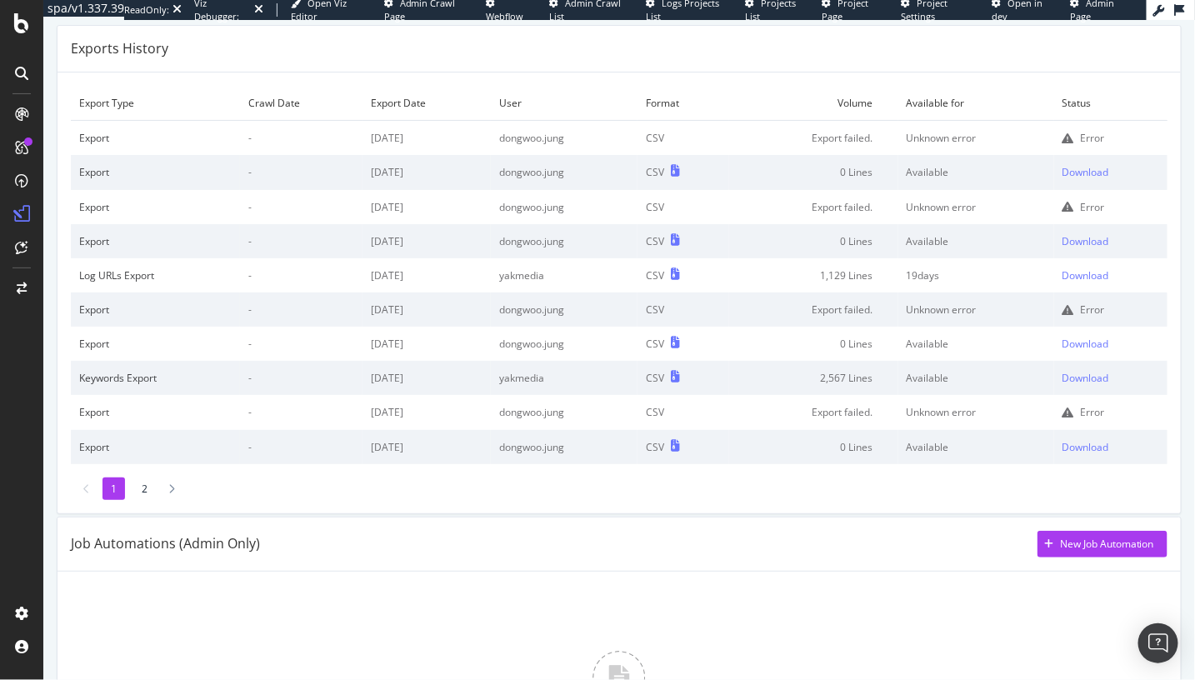
click at [1082, 407] on div "Error" at bounding box center [1093, 412] width 24 height 14
drag, startPoint x: 246, startPoint y: 407, endPoint x: 238, endPoint y: 417, distance: 12.5
click at [245, 407] on td "-" at bounding box center [301, 412] width 122 height 34
click at [143, 487] on li "2" at bounding box center [144, 488] width 22 height 22
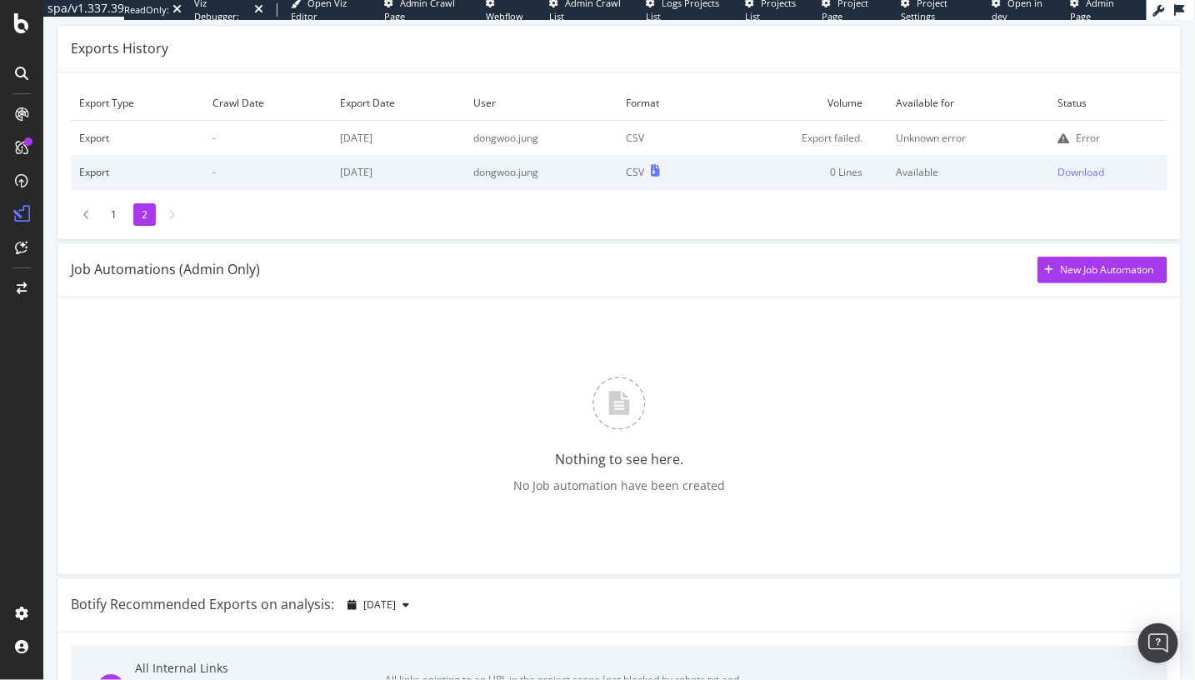
click at [117, 216] on li "1" at bounding box center [113, 214] width 22 height 22
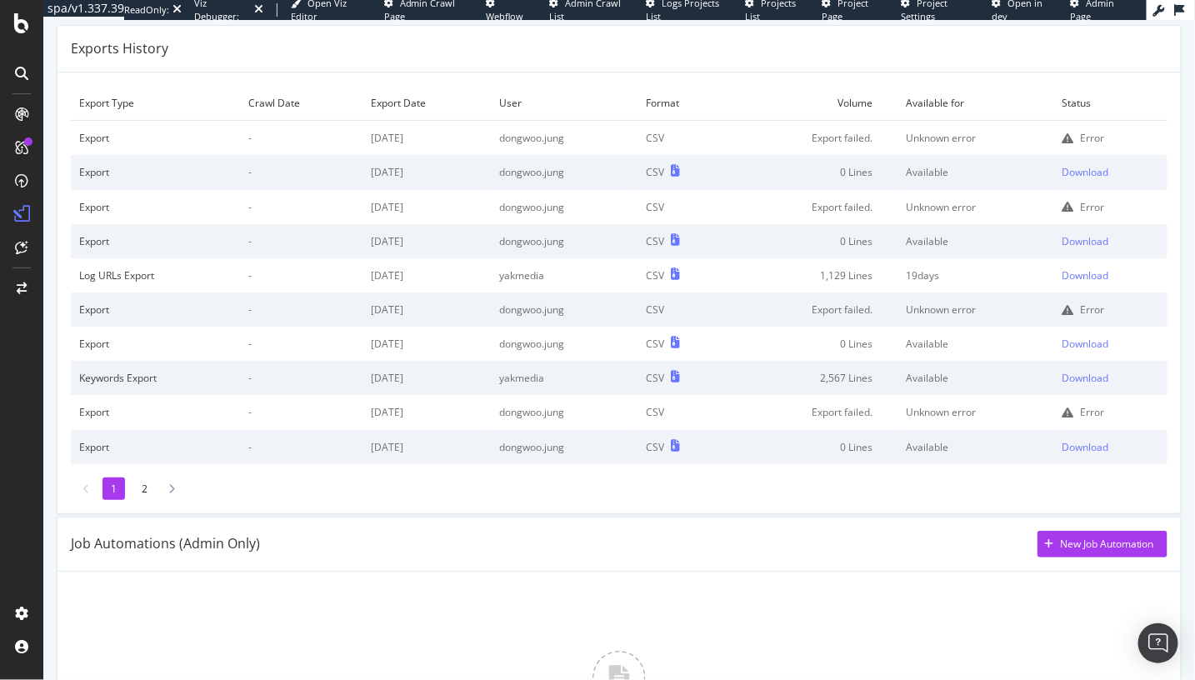
drag, startPoint x: 507, startPoint y: 72, endPoint x: 506, endPoint y: 90, distance: 18.4
click at [508, 72] on div "Exports History Export Type Crawl Date Export Date User Format Volume Available…" at bounding box center [619, 269] width 1125 height 489
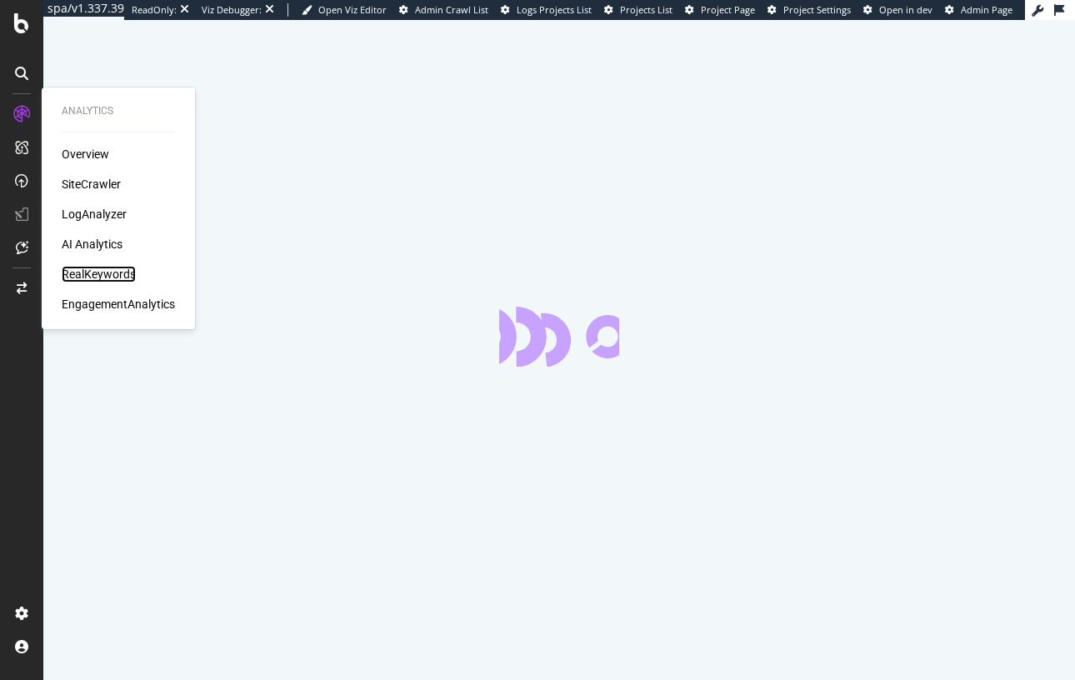
click at [101, 278] on div "RealKeywords" at bounding box center [99, 274] width 74 height 17
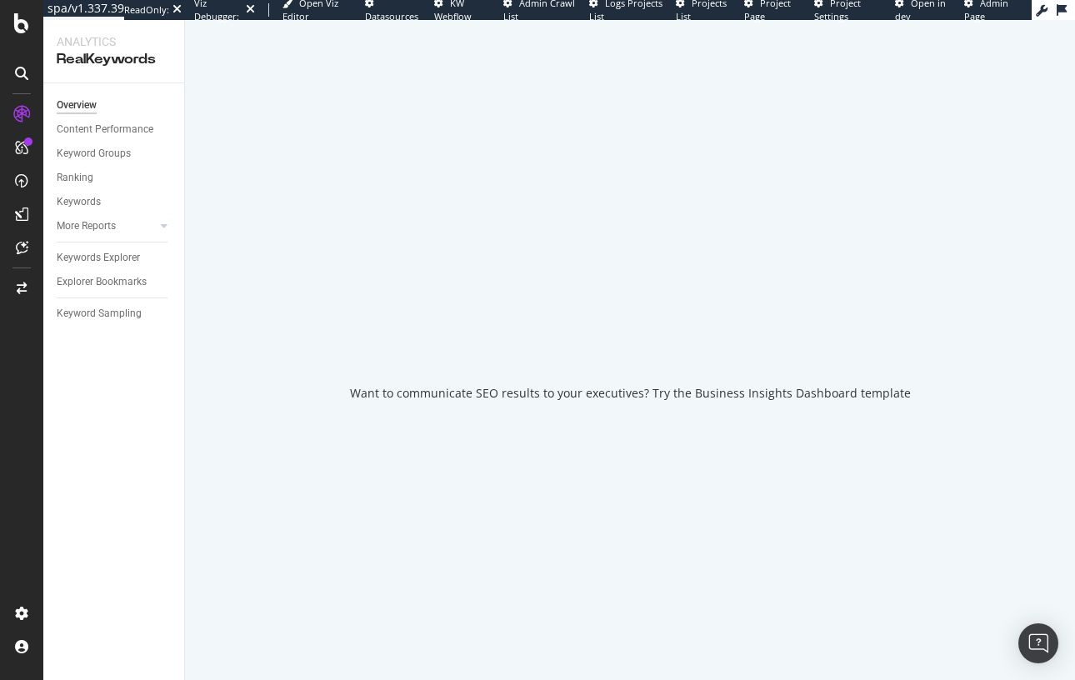
click at [167, 435] on div "Overview Content Performance Keyword Groups Ranking Keywords More Reports Count…" at bounding box center [113, 381] width 141 height 597
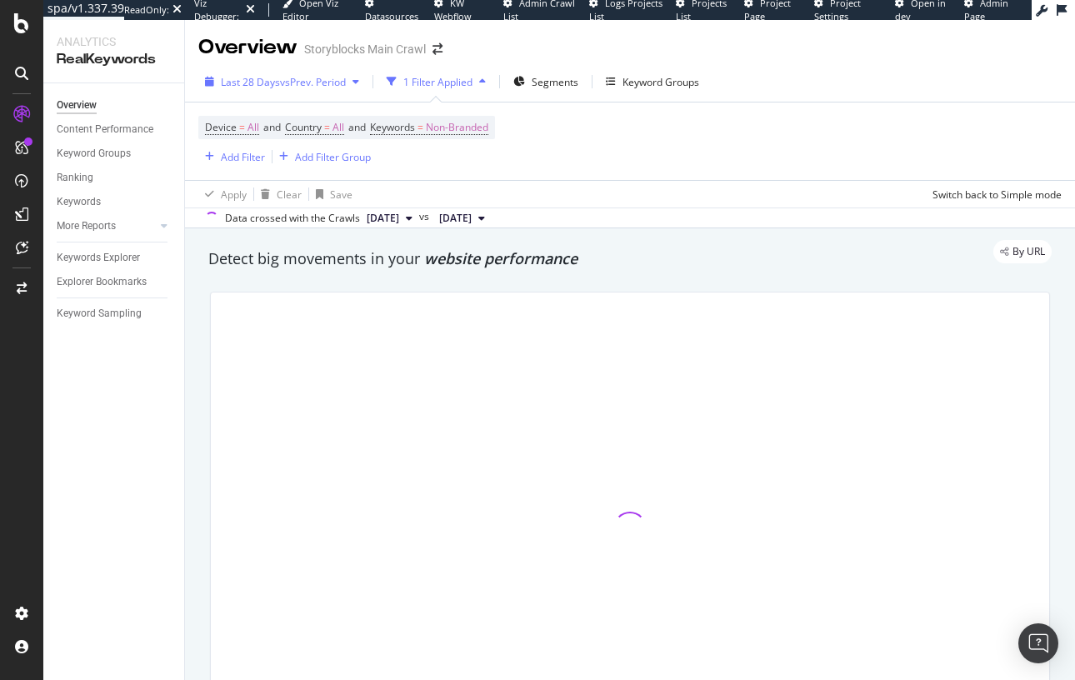
drag, startPoint x: 277, startPoint y: 67, endPoint x: 275, endPoint y: 88, distance: 21.7
click at [277, 67] on div "Last 28 Days vs Prev. Period 1 Filter Applied Segments Keyword Groups Device = …" at bounding box center [630, 145] width 890 height 167
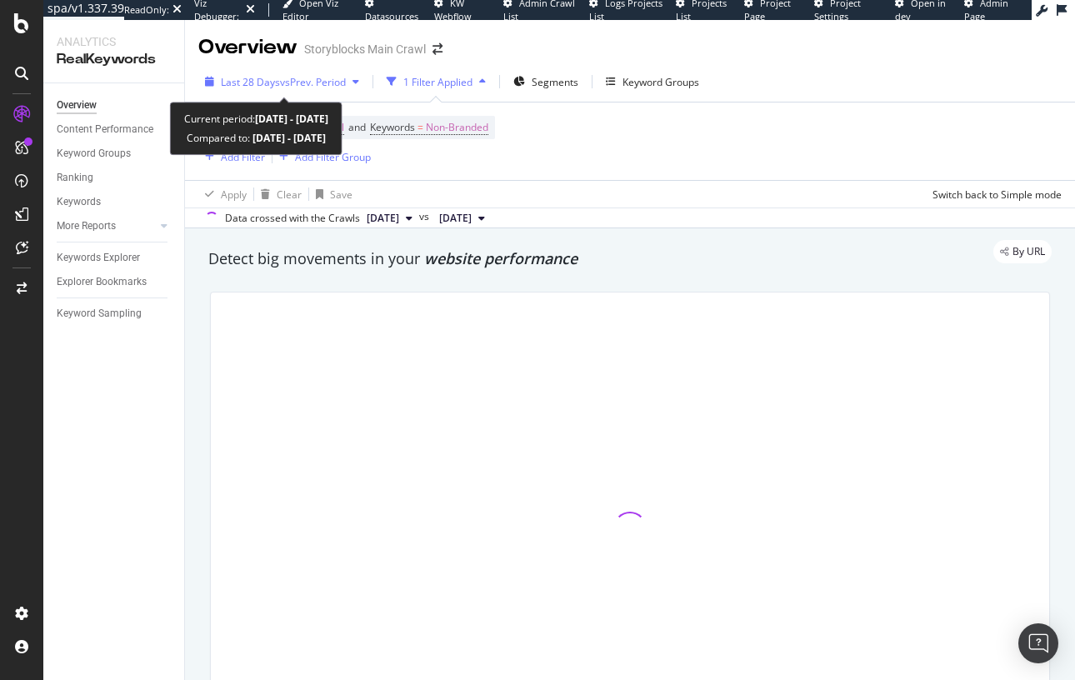
click at [275, 88] on div "Last 28 Days vs Prev. Period" at bounding box center [283, 82] width 125 height 14
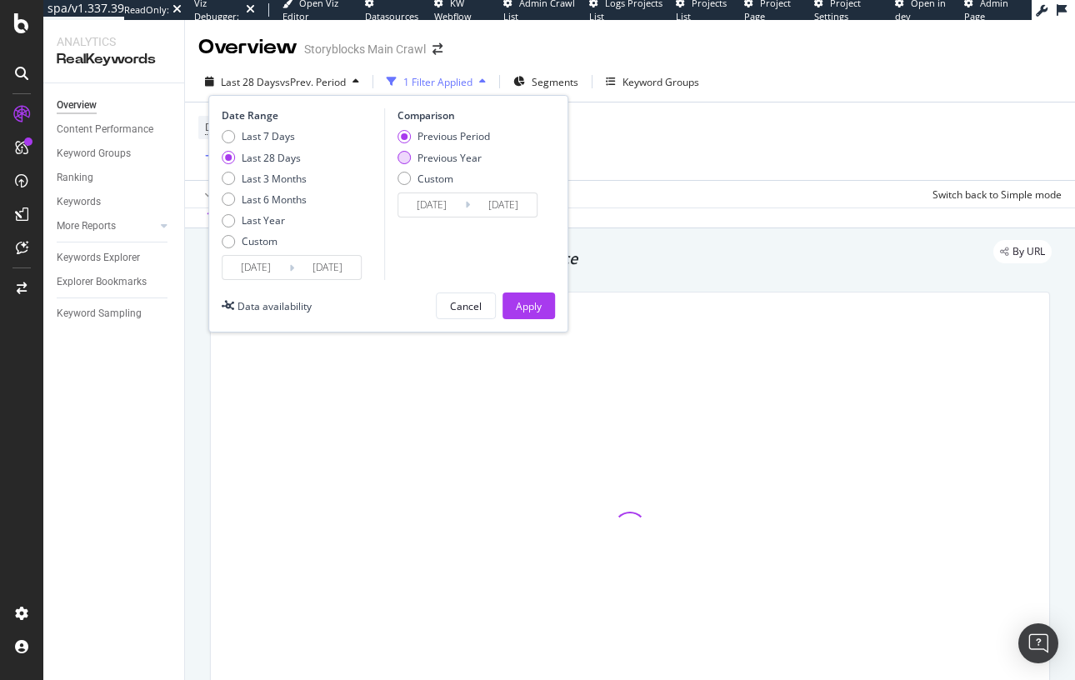
drag, startPoint x: 261, startPoint y: 221, endPoint x: 439, endPoint y: 164, distance: 187.1
click at [262, 221] on div "Last Year" at bounding box center [263, 220] width 43 height 14
type input "2024/09/21"
type input "2023/09/22"
type input "2024/09/20"
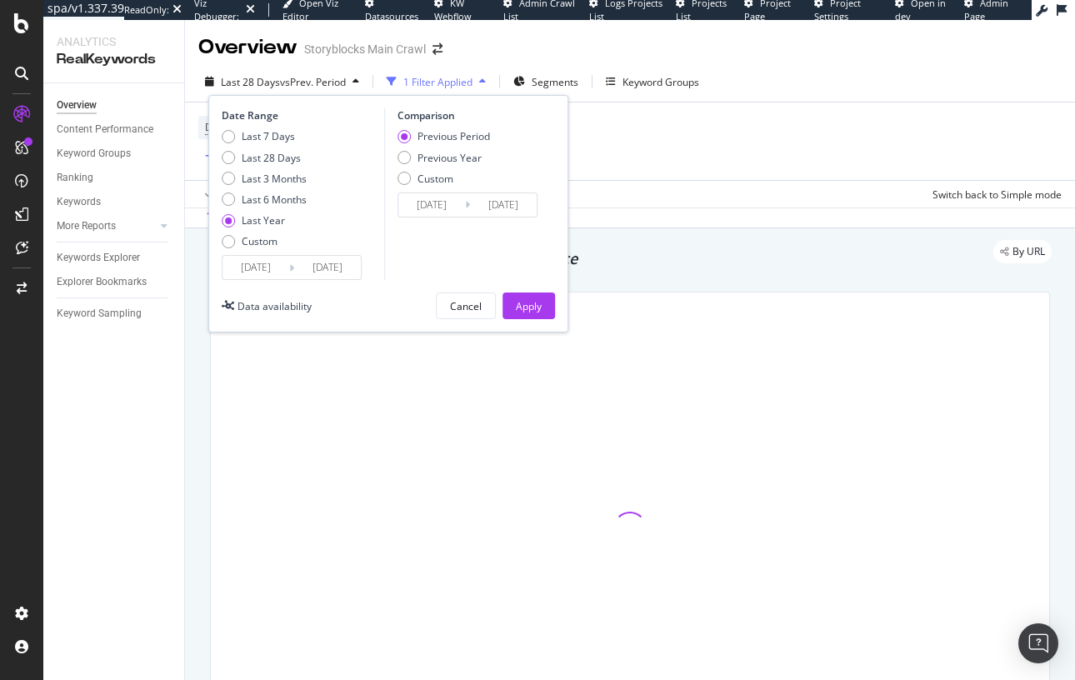
drag, startPoint x: 444, startPoint y: 157, endPoint x: 530, endPoint y: 242, distance: 120.2
click at [448, 160] on div "Previous Year" at bounding box center [449, 158] width 64 height 14
type input "2023/09/23"
type input "2024/09/21"
click at [530, 301] on div "Apply" at bounding box center [529, 306] width 26 height 14
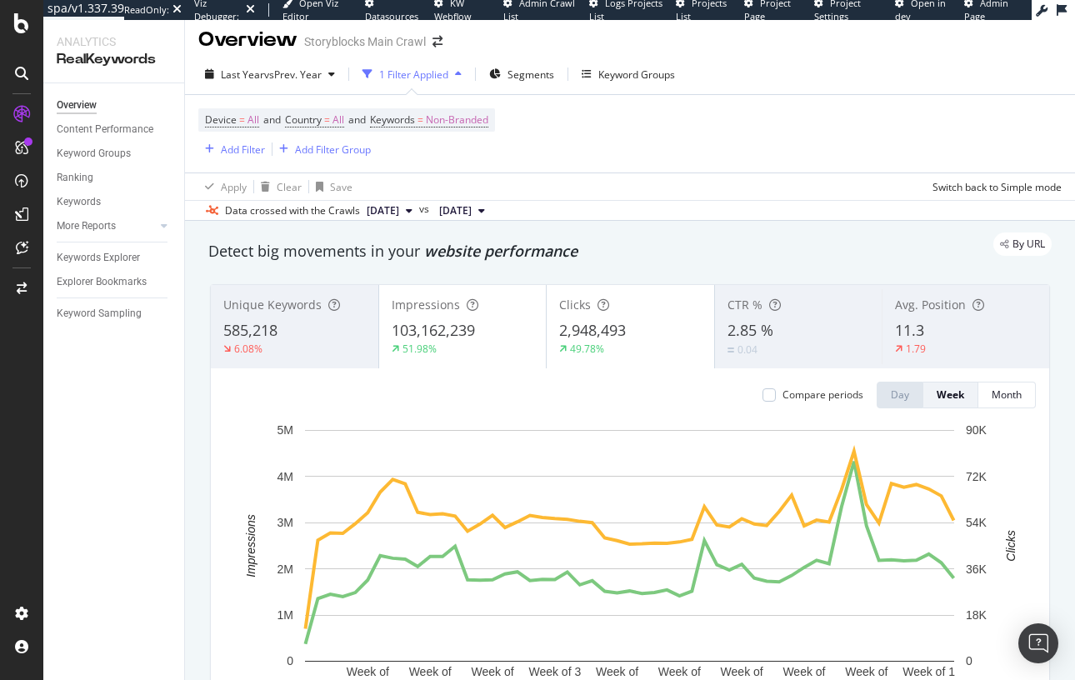
scroll to position [62, 0]
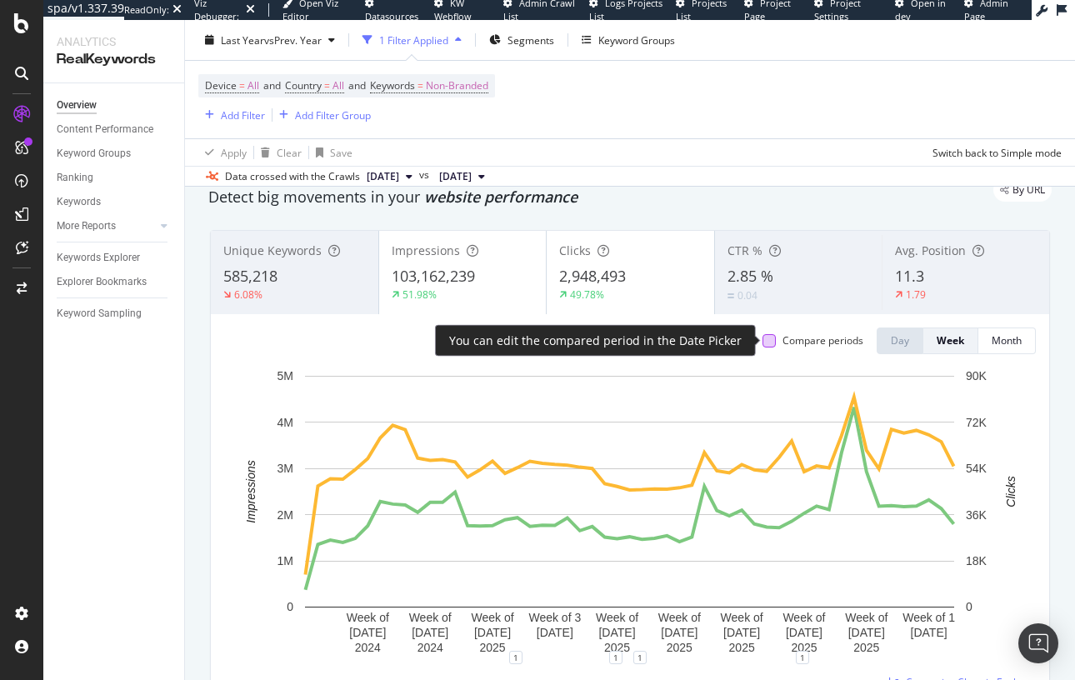
click at [772, 338] on div at bounding box center [768, 340] width 13 height 13
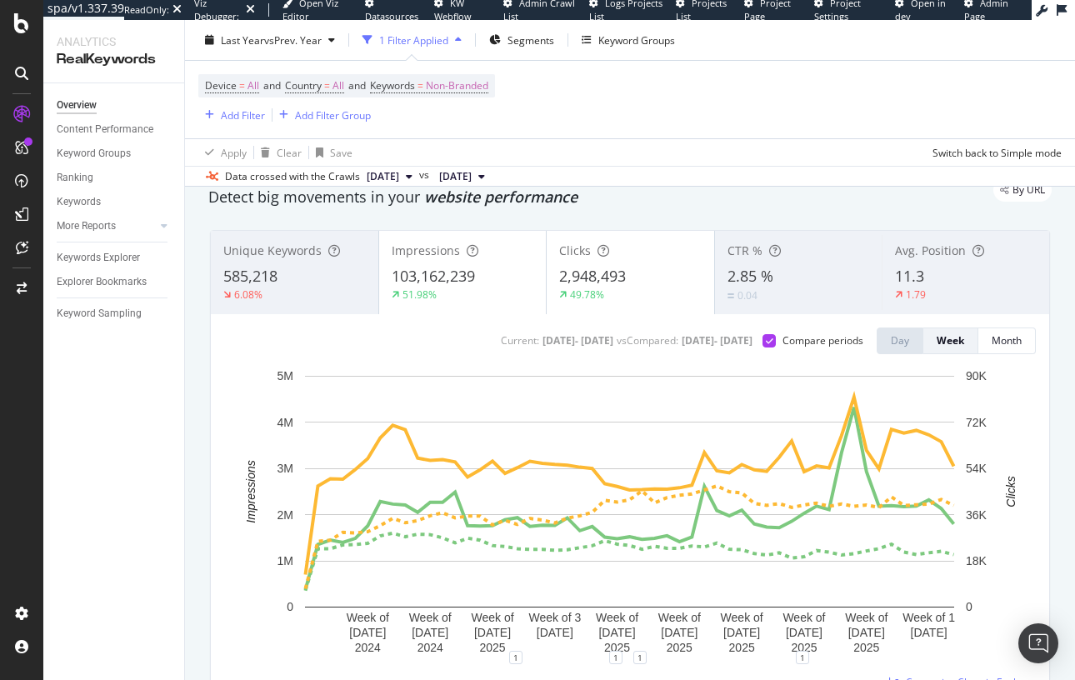
click at [642, 278] on div "2,948,493" at bounding box center [630, 277] width 142 height 22
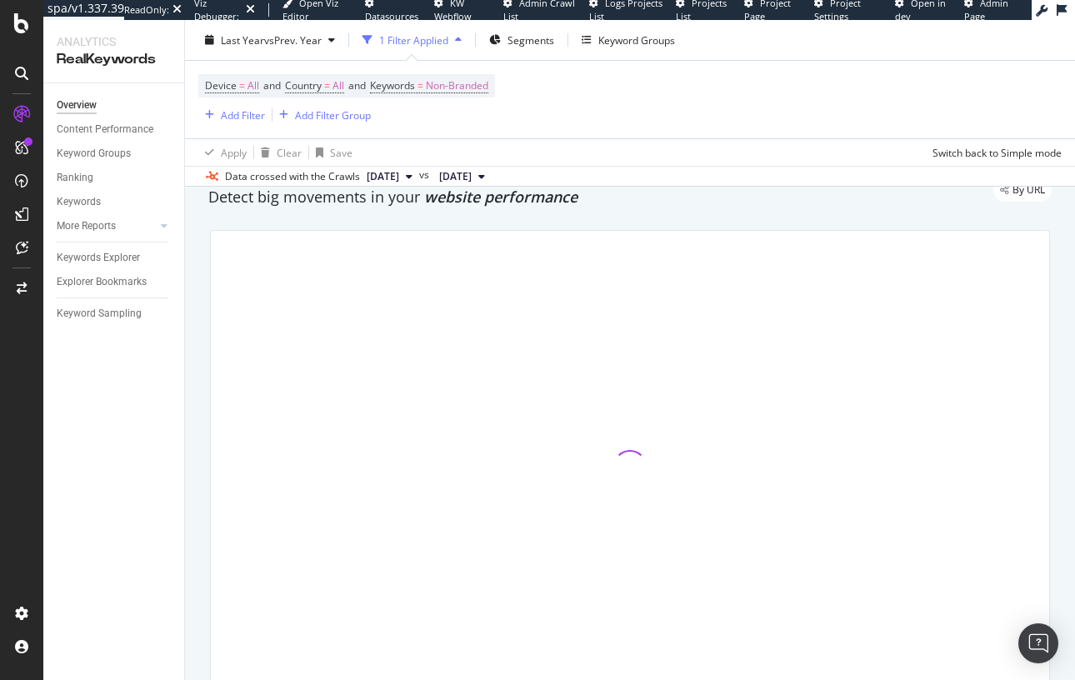
click at [643, 198] on div "By URL" at bounding box center [622, 189] width 860 height 23
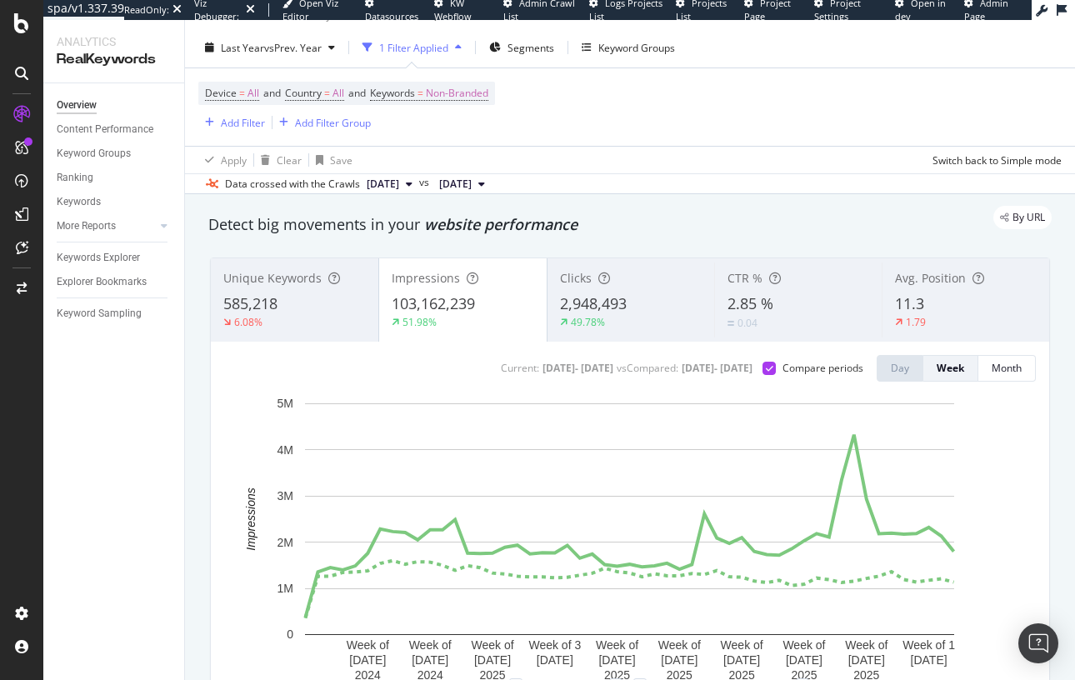
scroll to position [33, 0]
drag, startPoint x: 478, startPoint y: 312, endPoint x: 509, endPoint y: 311, distance: 30.8
click at [478, 312] on div "103,162,239" at bounding box center [463, 305] width 142 height 22
click at [603, 312] on span "2,948,493" at bounding box center [593, 304] width 67 height 20
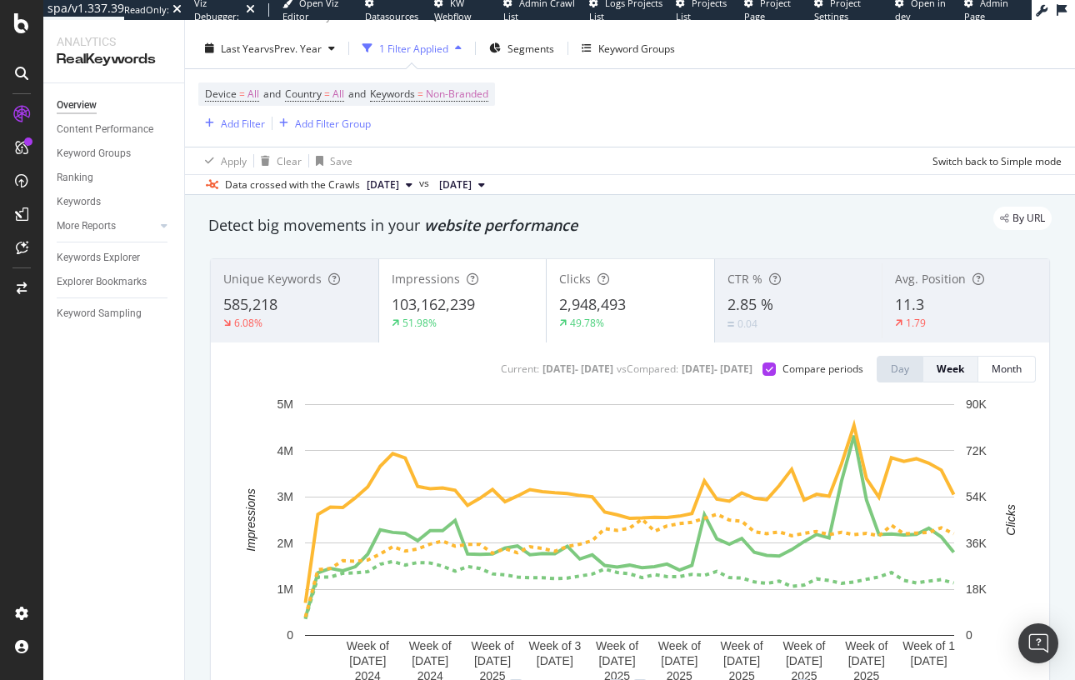
click at [444, 306] on span "103,162,239" at bounding box center [433, 304] width 83 height 20
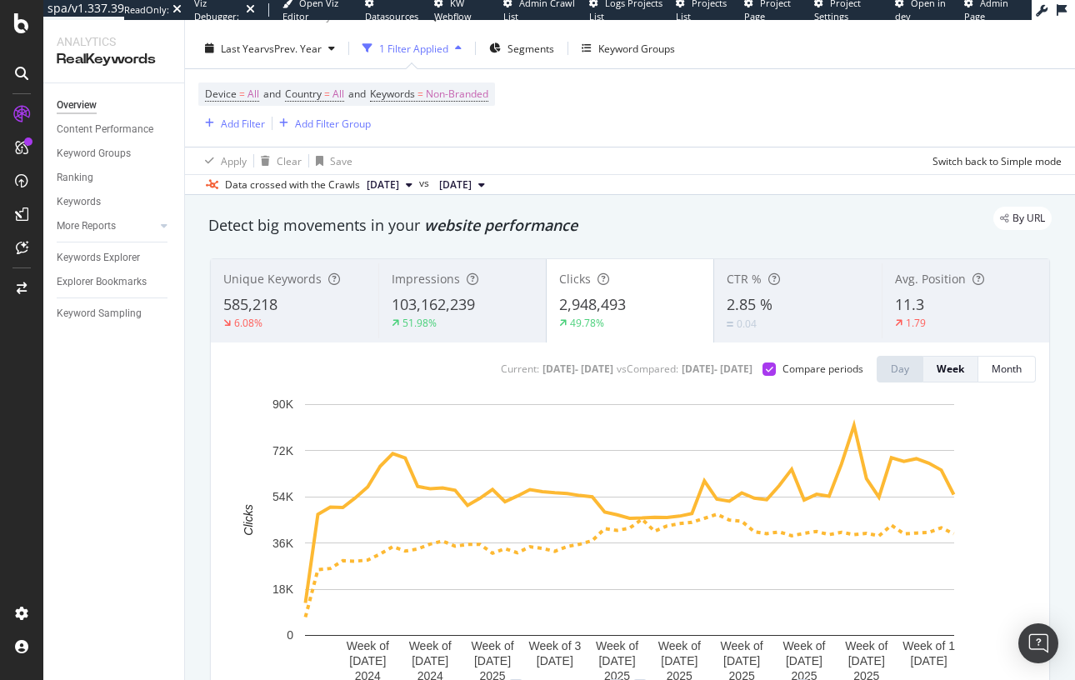
click at [717, 217] on div "By URL" at bounding box center [622, 218] width 860 height 23
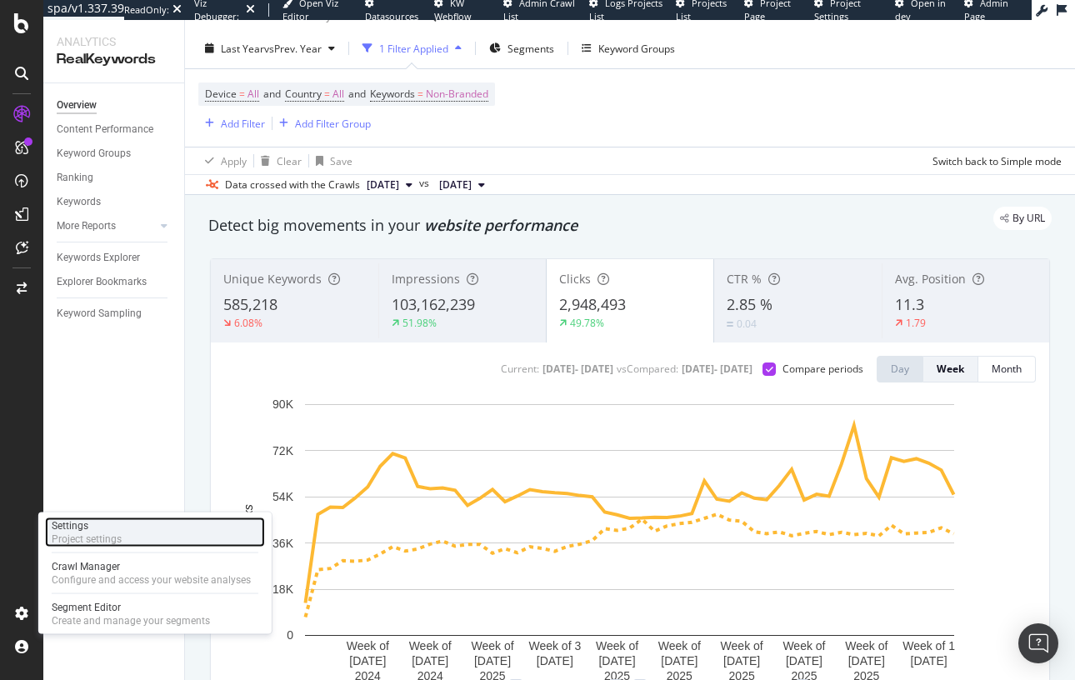
click at [102, 532] on div "Project settings" at bounding box center [87, 538] width 70 height 13
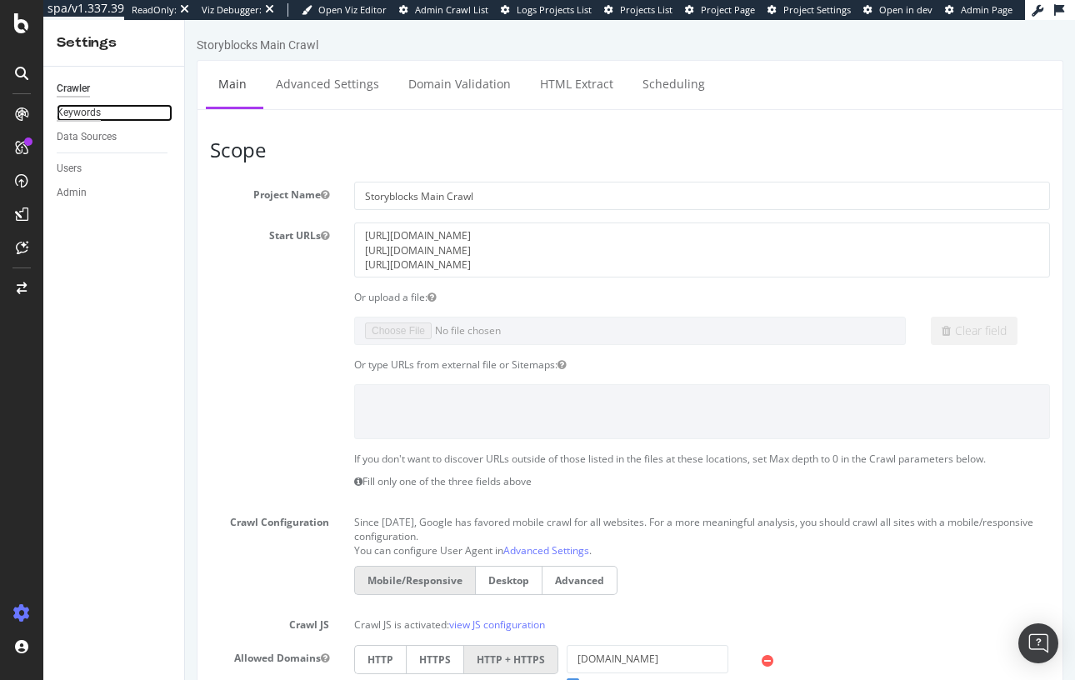
click at [97, 109] on div "Keywords" at bounding box center [79, 112] width 44 height 17
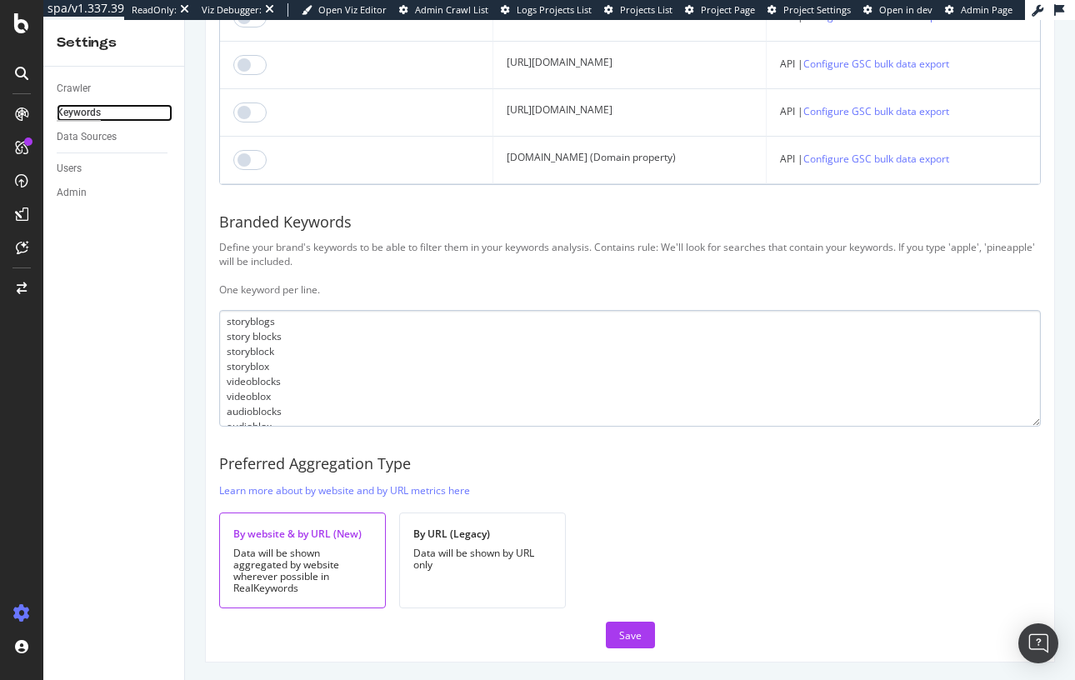
scroll to position [220, 0]
click at [184, 382] on div "Settings Crawler Keywords Data Sources Users Admin" at bounding box center [114, 350] width 142 height 660
click at [386, 251] on div "Define your brand's keywords to be able to filter them in your keywords analysi…" at bounding box center [630, 268] width 822 height 57
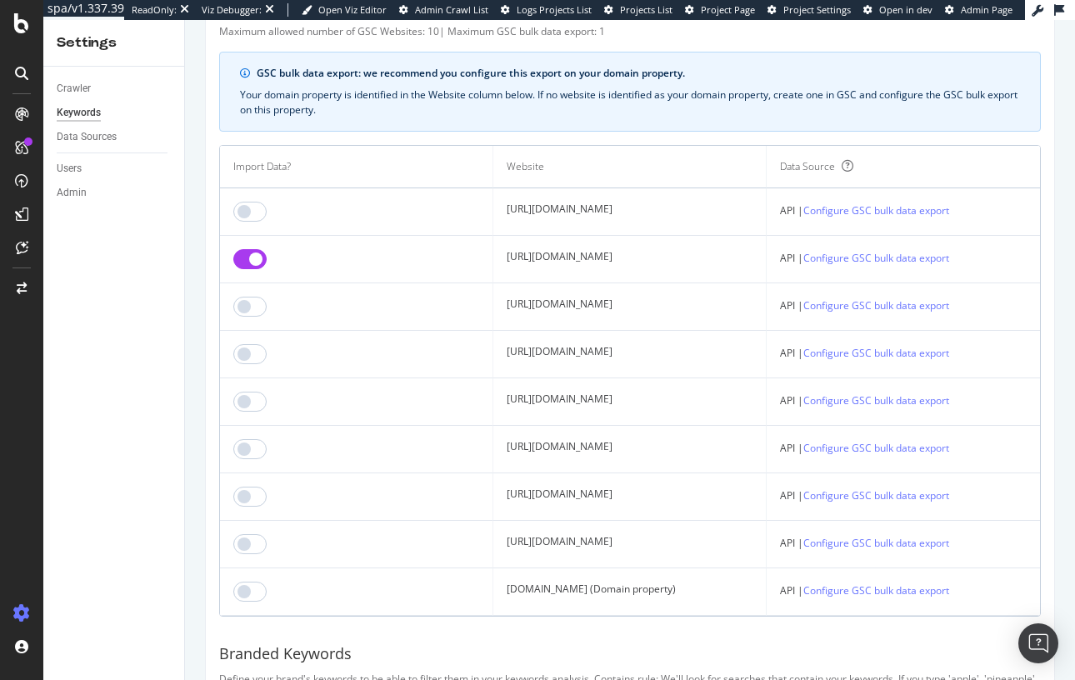
scroll to position [112, 0]
click at [164, 279] on div "Crawler Keywords Data Sources Users Admin" at bounding box center [113, 373] width 141 height 613
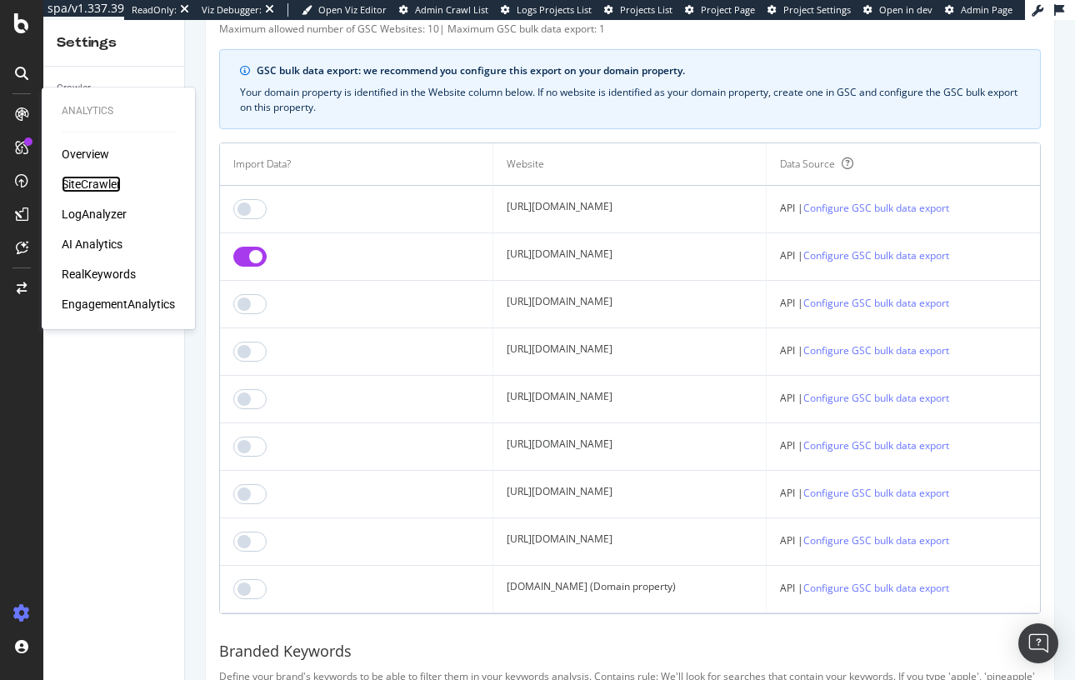
click at [108, 181] on div "SiteCrawler" at bounding box center [91, 184] width 59 height 17
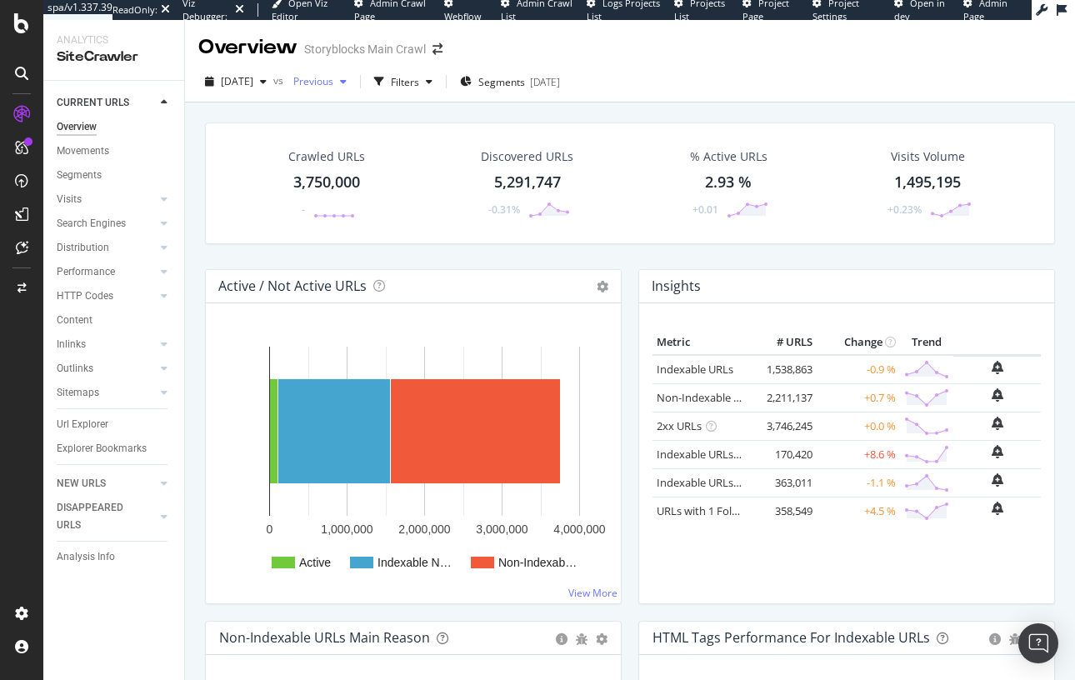
click at [333, 82] on span "Previous" at bounding box center [310, 81] width 47 height 14
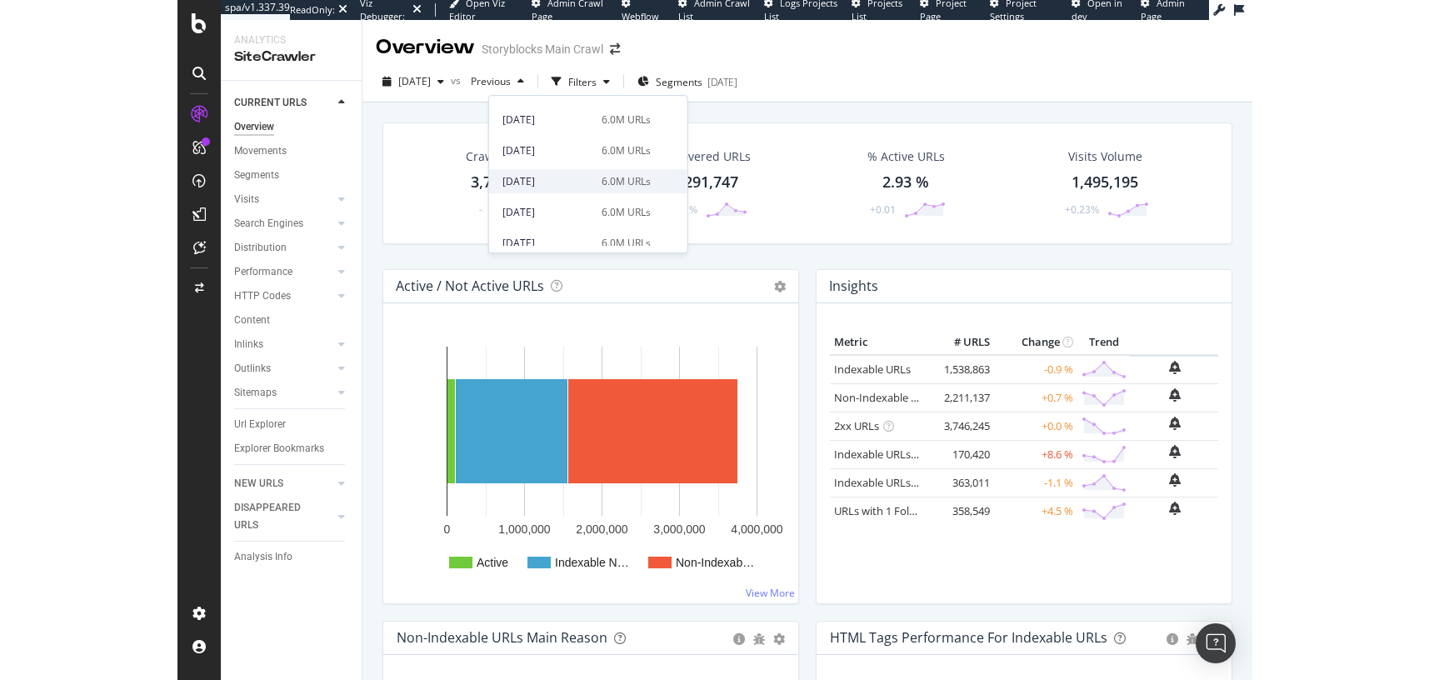
scroll to position [607, 0]
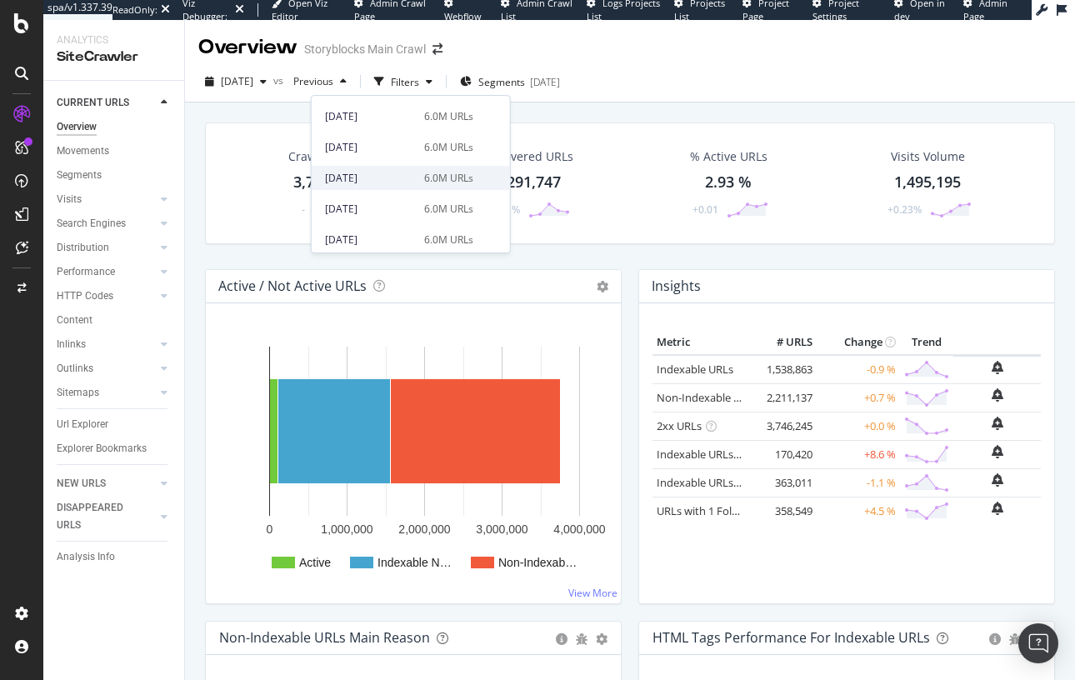
click at [389, 183] on div "2024 Aug. 31st" at bounding box center [369, 178] width 89 height 15
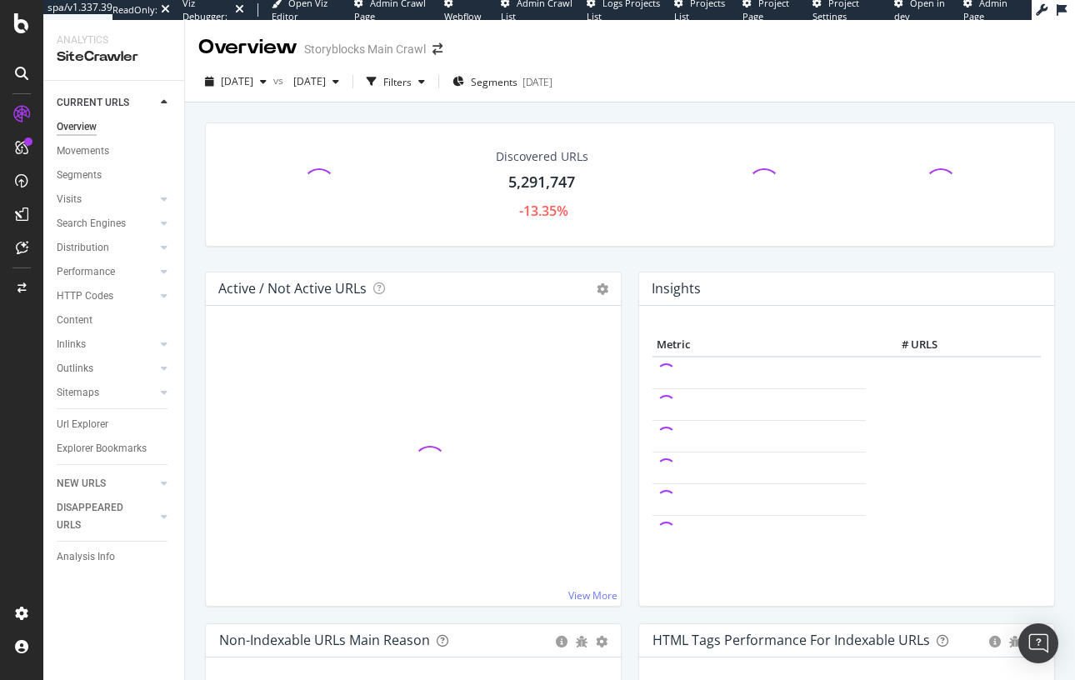
click at [192, 273] on div "Discovered URLs 5,291,747 -13.35% Active / Not Active URLs Chart (by Value) Cha…" at bounding box center [630, 432] width 890 height 660
click at [482, 257] on div "Discovered URLs 5,291,747 -13.35%" at bounding box center [630, 196] width 867 height 149
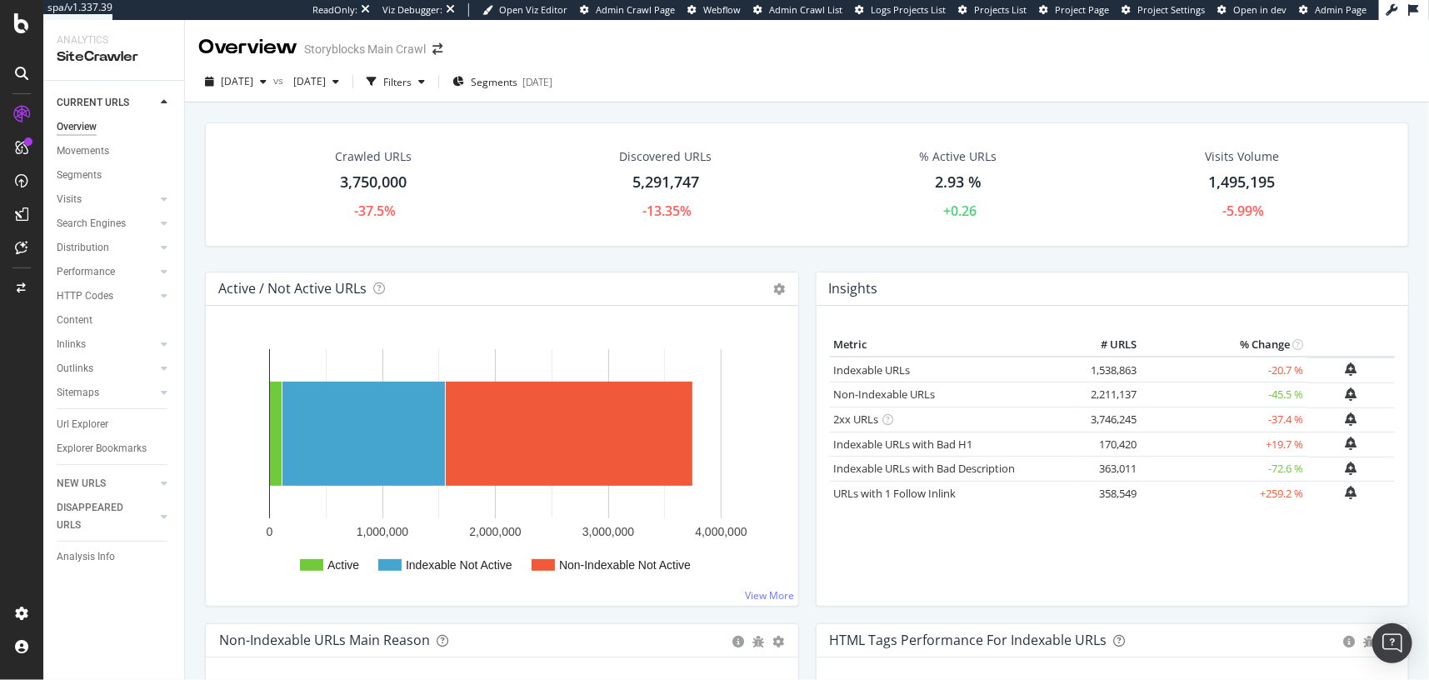
drag, startPoint x: 995, startPoint y: 255, endPoint x: 1062, endPoint y: 302, distance: 81.8
click at [995, 255] on div "Crawled URLs 3,750,000 -37.5% Discovered URLs 5,291,747 -13.35% % Active URLs 2…" at bounding box center [807, 196] width 1221 height 149
click at [1074, 470] on td "-72.6 %" at bounding box center [1224, 469] width 167 height 25
click at [579, 261] on div "Crawled URLs 3,750,000 -37.5% Discovered URLs 5,291,747 -13.35% % Active URLs 2…" at bounding box center [807, 196] width 1221 height 149
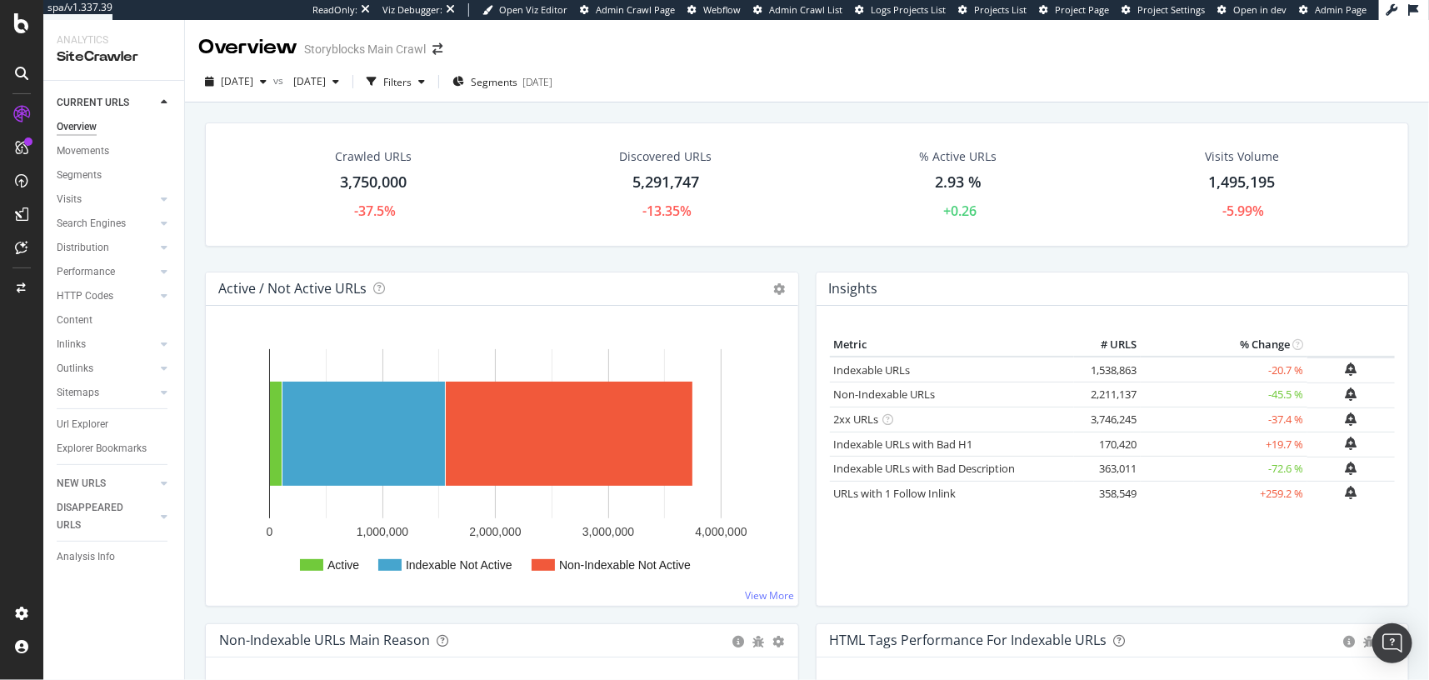
click at [1047, 404] on td "Non-Indexable URLs × Close Chart - API Requests List Area Type Request Response…" at bounding box center [952, 394] width 245 height 25
click at [957, 470] on link "Indexable URLs with Bad Description" at bounding box center [925, 468] width 182 height 15
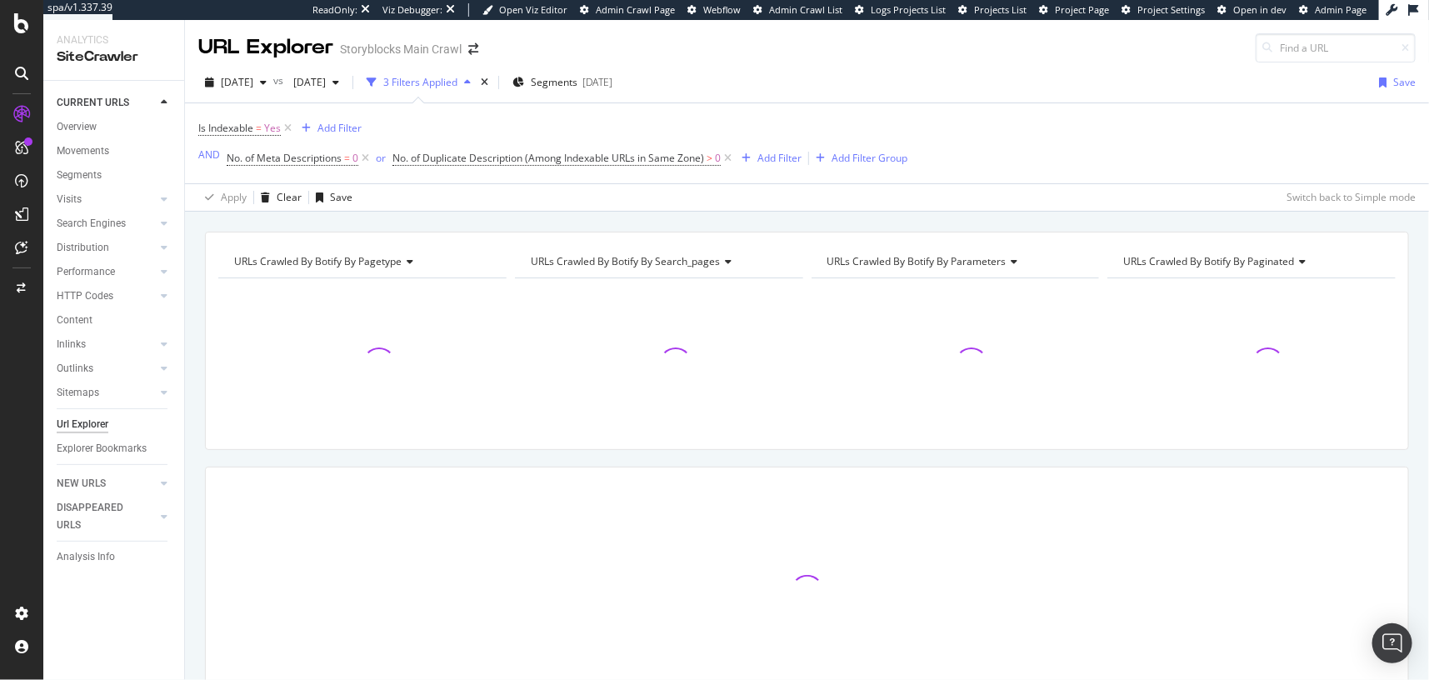
click at [529, 227] on div "URLs Crawled By Botify By pagetype Chart (by Value) Table Expand Export as CSV …" at bounding box center [807, 232] width 1244 height 40
click at [197, 257] on div "URLs Crawled By Botify By pagetype Chart (by Value) Table Expand Export as CSV …" at bounding box center [807, 503] width 1244 height 543
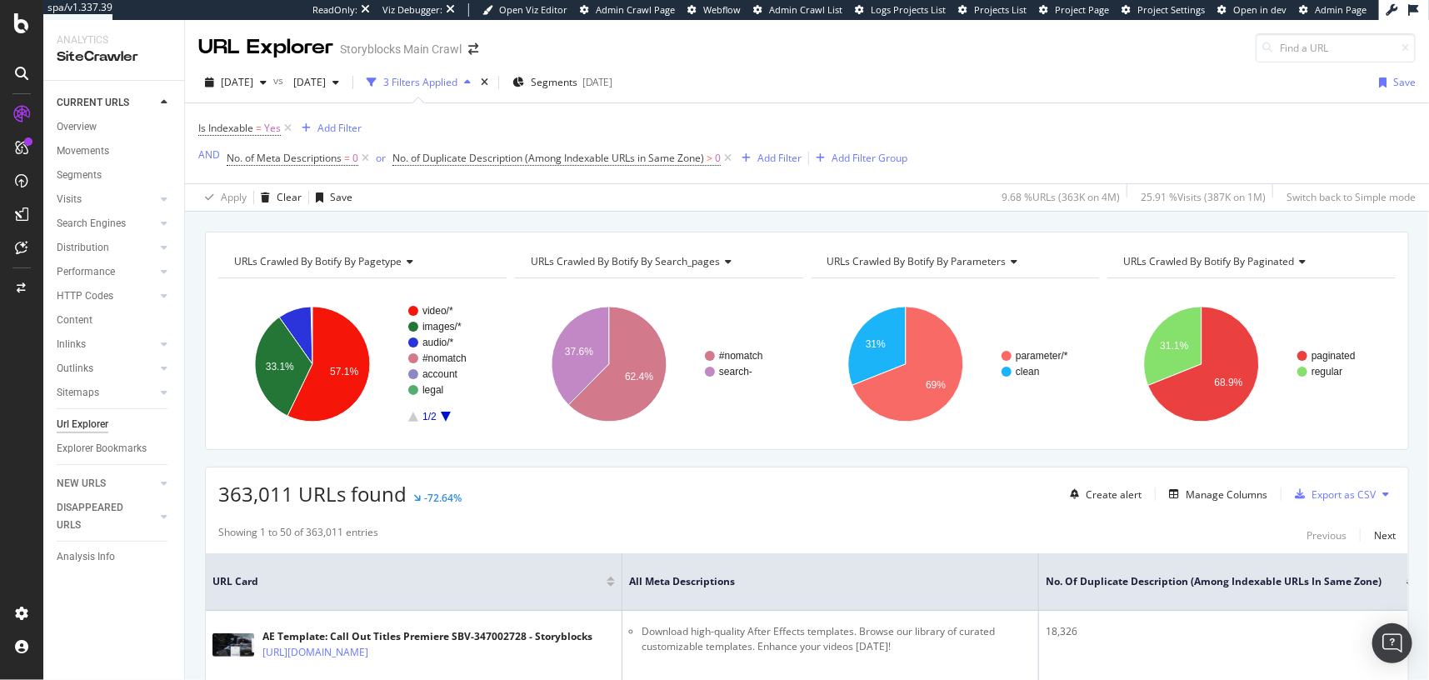
drag, startPoint x: 131, startPoint y: 222, endPoint x: 916, endPoint y: 0, distance: 815.6
click at [0, 0] on div "spa/v1.337.39 ReadOnly: Viz Debugger: Open Viz Editor Admin Crawl Page Webflow …" at bounding box center [714, 340] width 1429 height 680
click at [764, 221] on div "URLs Crawled By Botify By pagetype Chart (by Value) Table Expand Export as CSV …" at bounding box center [807, 232] width 1244 height 40
drag, startPoint x: 99, startPoint y: 344, endPoint x: 927, endPoint y: 9, distance: 893.4
click at [0, 0] on div "spa/v1.337.39 ReadOnly: Viz Debugger: Open Viz Editor Admin Crawl Page Webflow …" at bounding box center [714, 340] width 1429 height 680
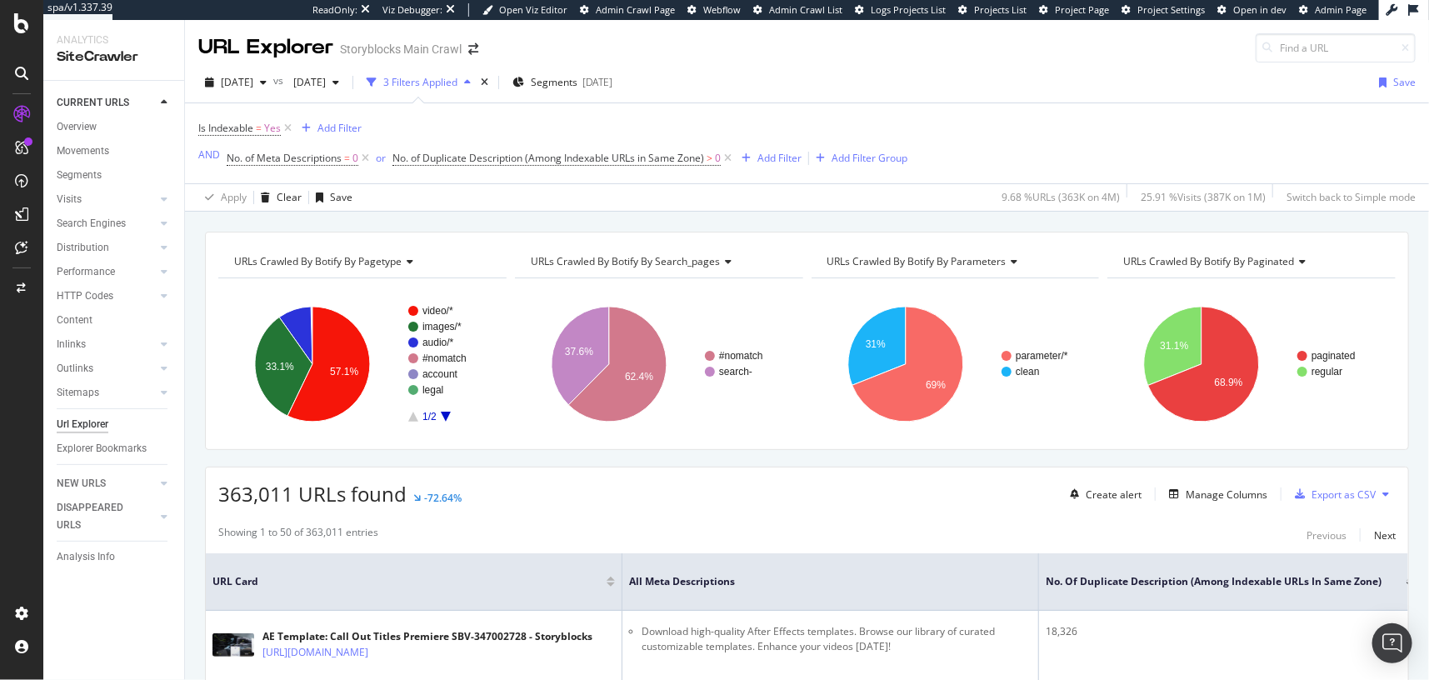
click at [679, 221] on div "URLs Crawled By Botify By pagetype Chart (by Value) Table Expand Export as CSV …" at bounding box center [807, 232] width 1244 height 40
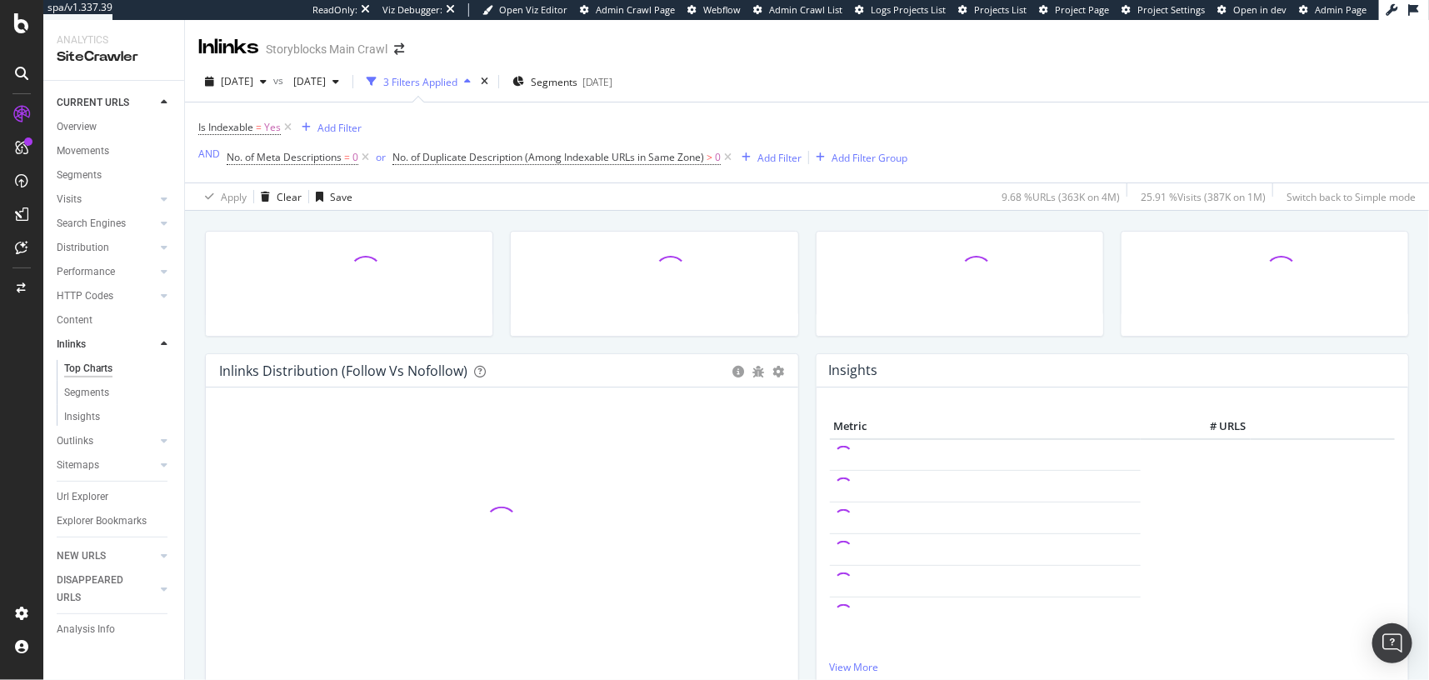
click at [805, 45] on div "Inlinks Storyblocks Main Crawl" at bounding box center [807, 41] width 1244 height 42
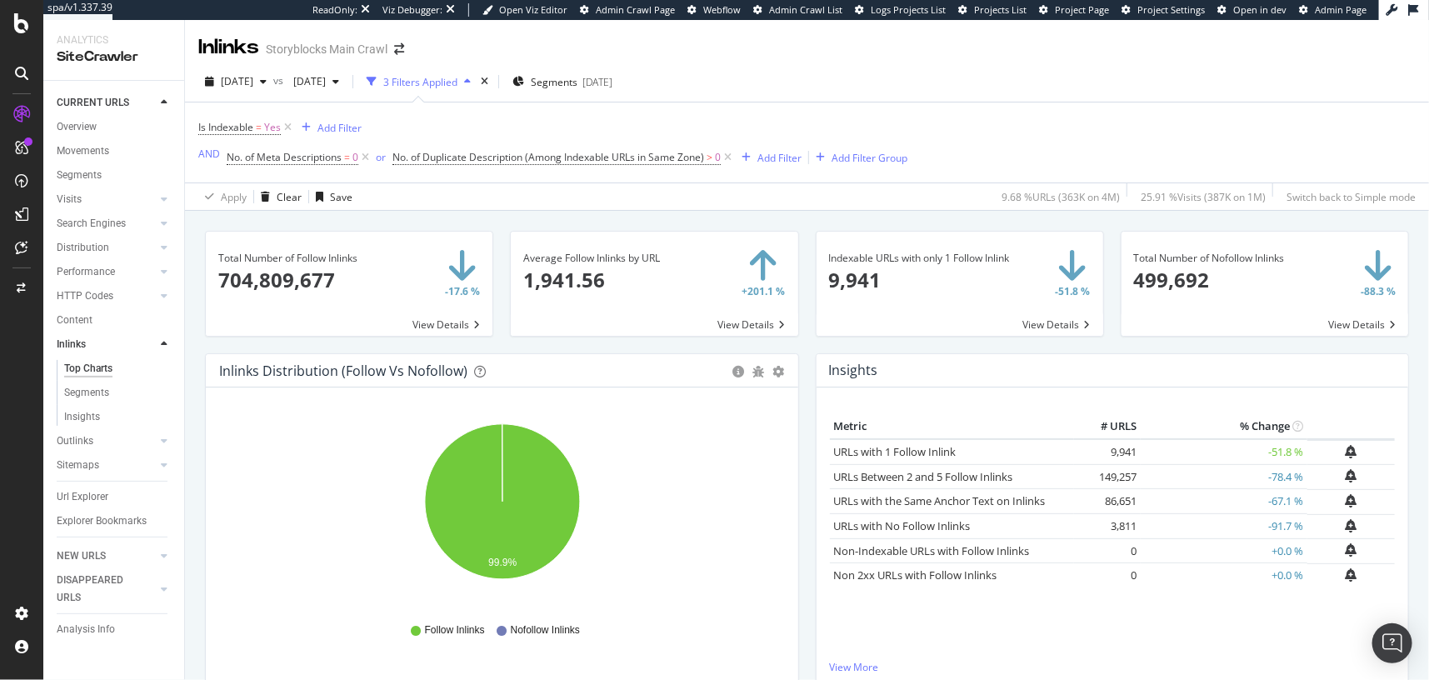
click at [1211, 335] on span at bounding box center [1264, 284] width 287 height 104
click at [186, 442] on div "Total Number of Follow Inlinks × Close Chart main-metric-inlinks-sum-follow - A…" at bounding box center [807, 541] width 1244 height 660
drag, startPoint x: 107, startPoint y: 457, endPoint x: 132, endPoint y: 426, distance: 39.7
click at [107, 457] on link "Sitemaps" at bounding box center [106, 465] width 99 height 17
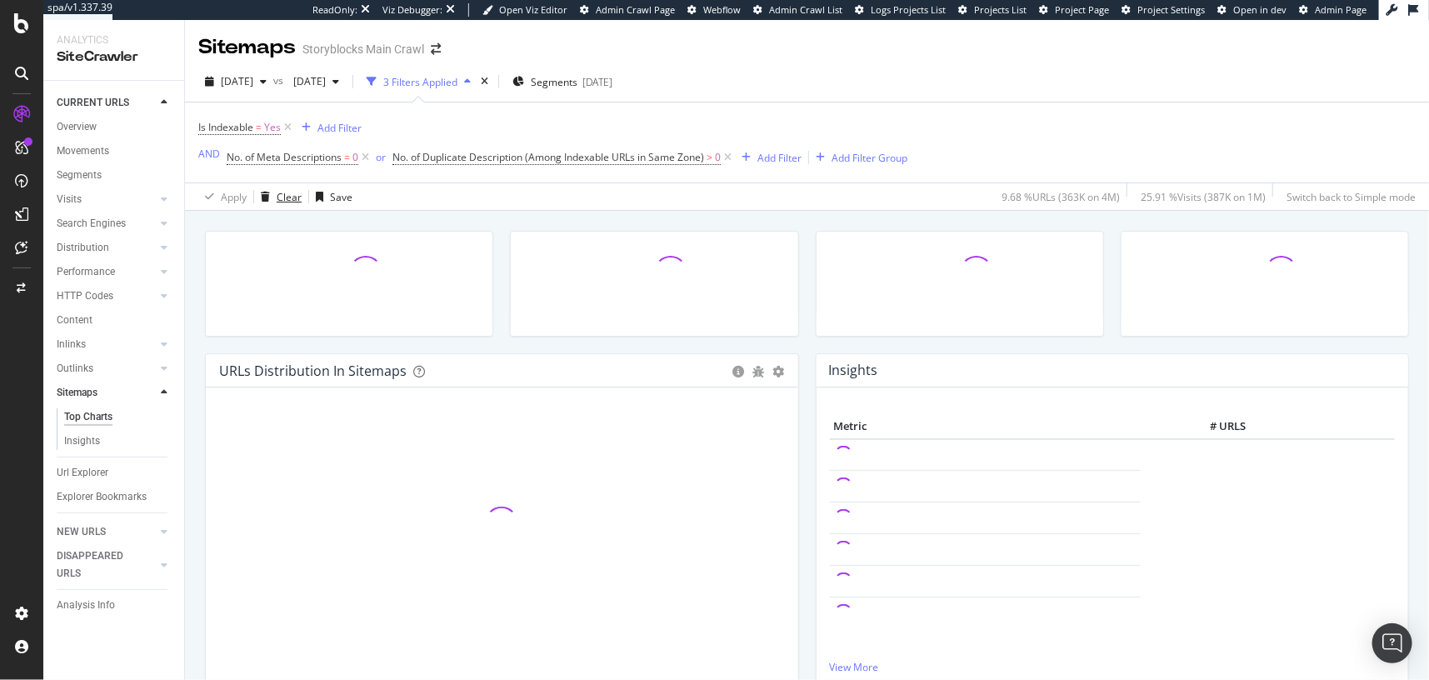
click at [269, 202] on div "Clear" at bounding box center [277, 196] width 47 height 25
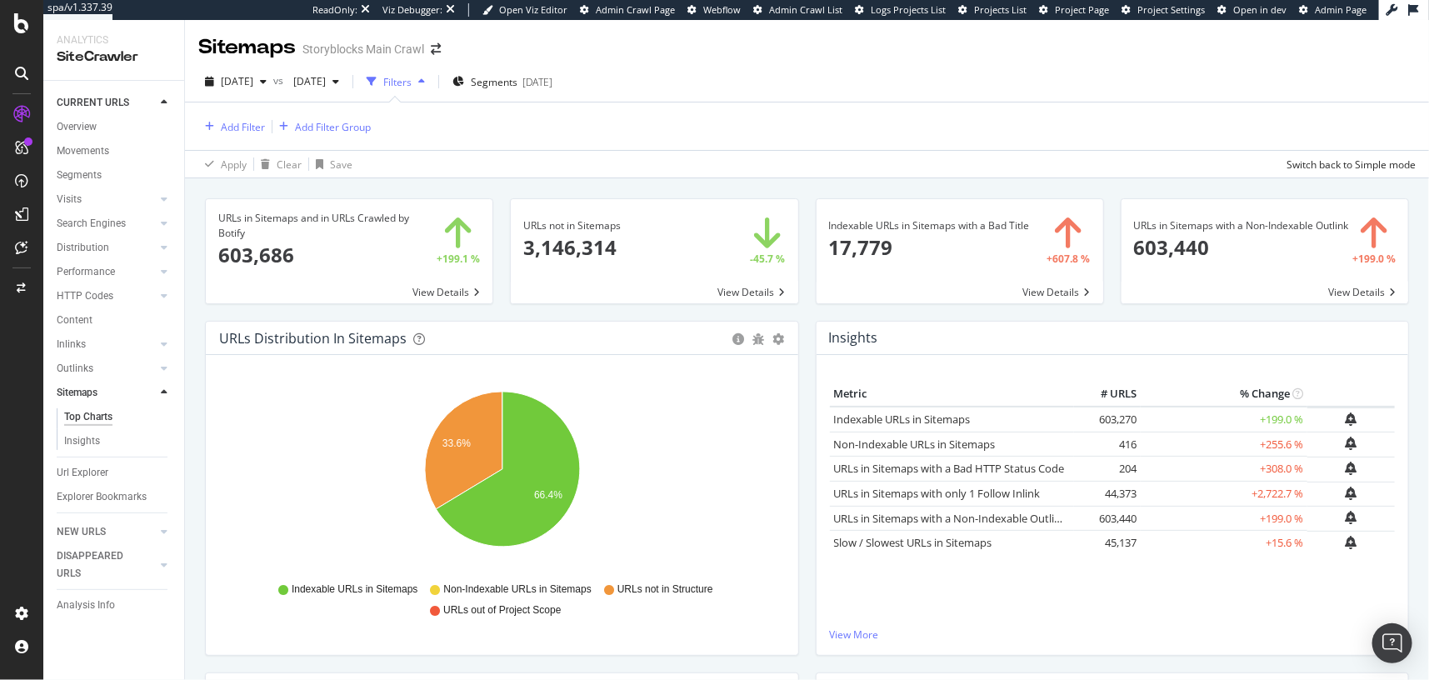
click at [603, 182] on div "URLs in Sitemaps and in URLs Crawled by Botify × Close Chart main-metric-sitema…" at bounding box center [807, 508] width 1244 height 660
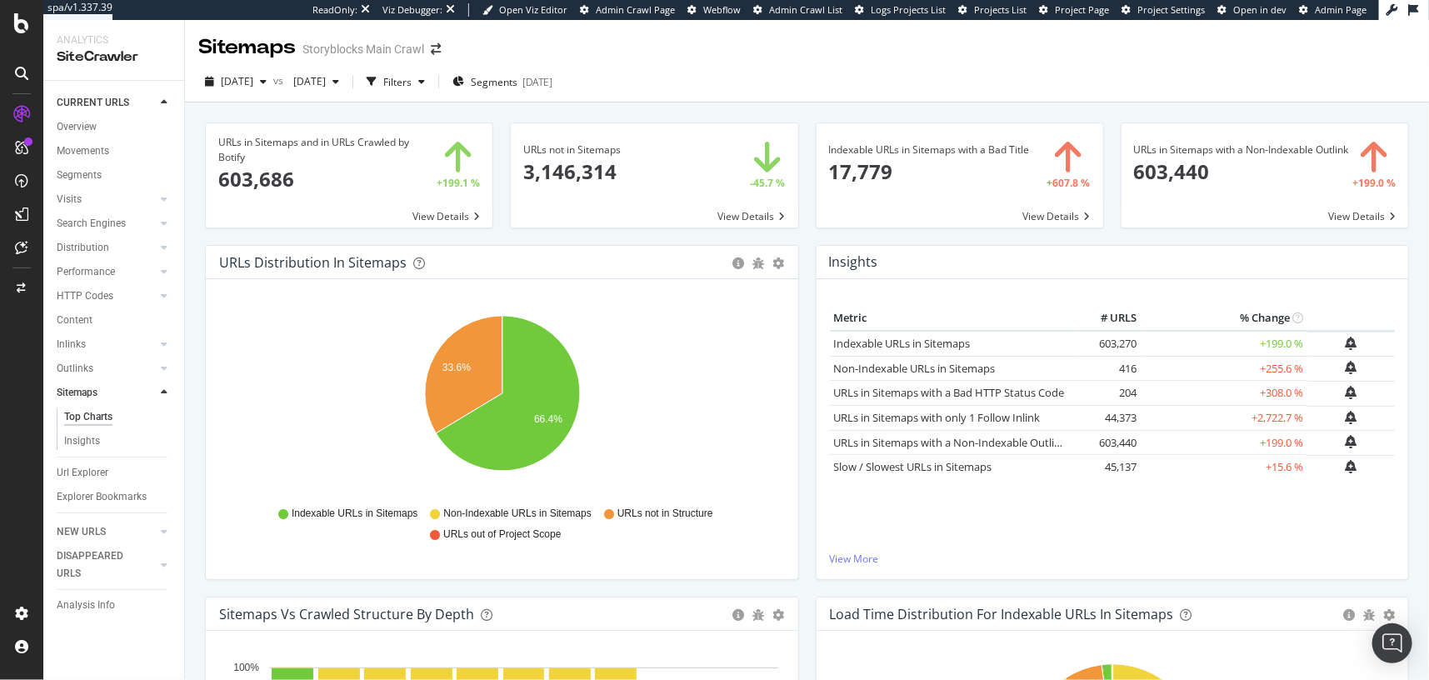
click at [500, 240] on div "URLs in Sitemaps and in URLs Crawled by Botify × Close Chart main-metric-sitema…" at bounding box center [349, 183] width 305 height 122
click at [502, 242] on div "URLs not in Sitemaps × Close Chart main-metric-sitemaps-urls-only-structure - A…" at bounding box center [654, 183] width 305 height 122
click at [508, 235] on div "URLs not in Sitemaps × Close Chart main-metric-sitemaps-urls-only-structure - A…" at bounding box center [654, 183] width 305 height 122
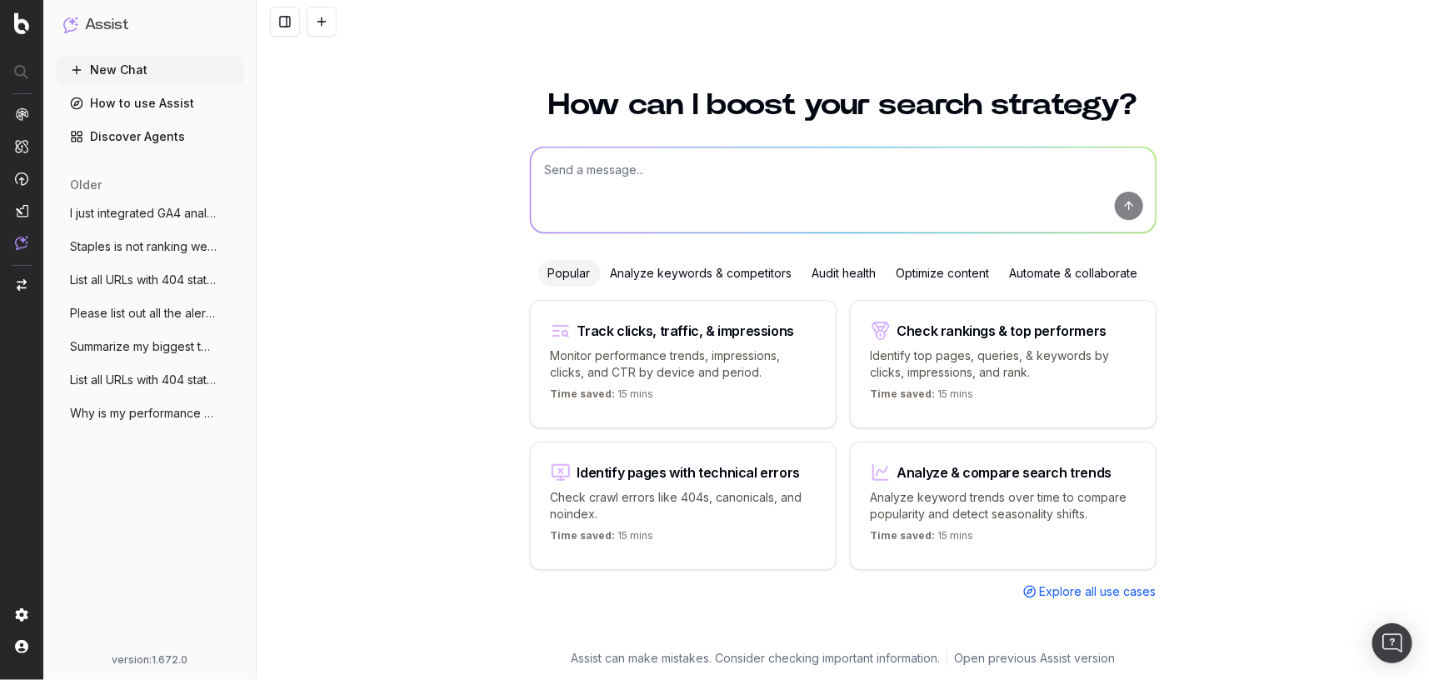
click at [332, 339] on div "How can I boost your search strategy? Popular Analyze keywords & competitors Au…" at bounding box center [843, 375] width 1172 height 610
click at [689, 167] on textarea at bounding box center [843, 189] width 625 height 85
type textarea "C"
type textarea "What type of regex can I do in Botify?"
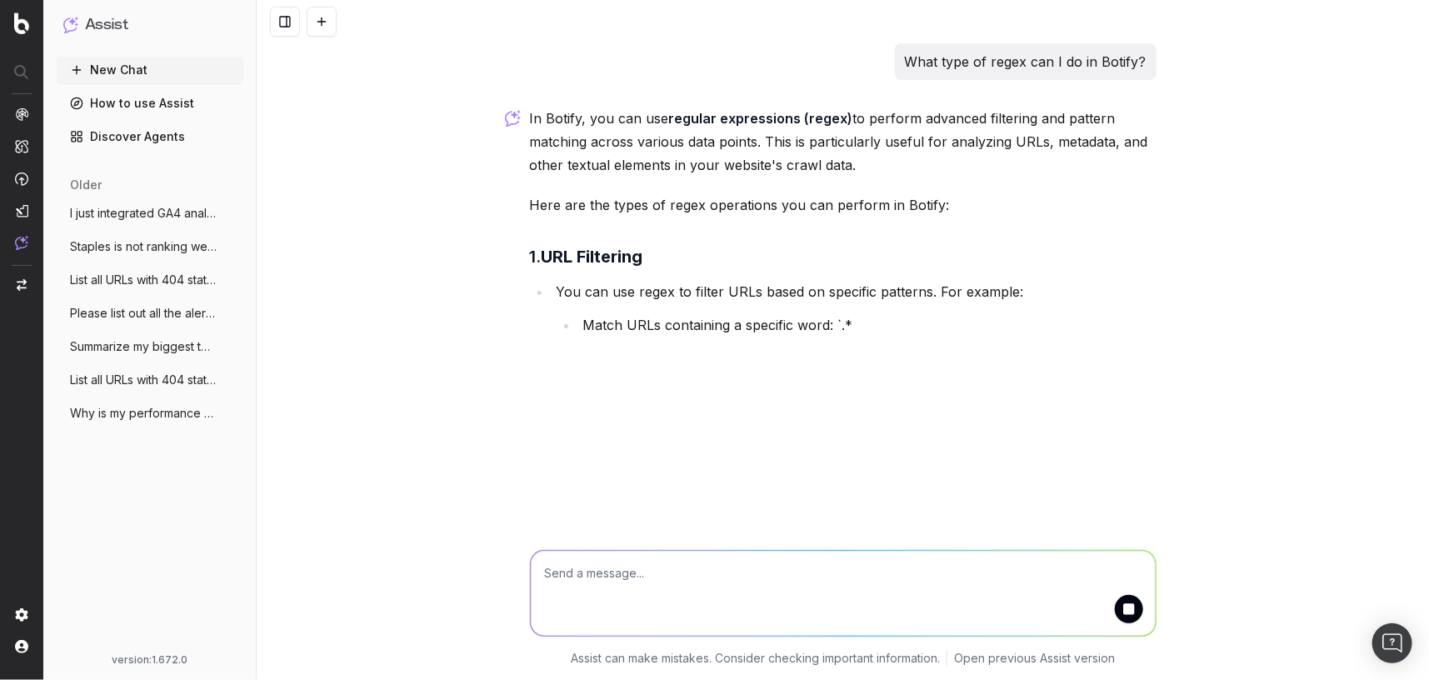
click at [658, 134] on p "In Botify, you can use regular expressions (regex) to perform advanced filterin…" at bounding box center [843, 142] width 627 height 70
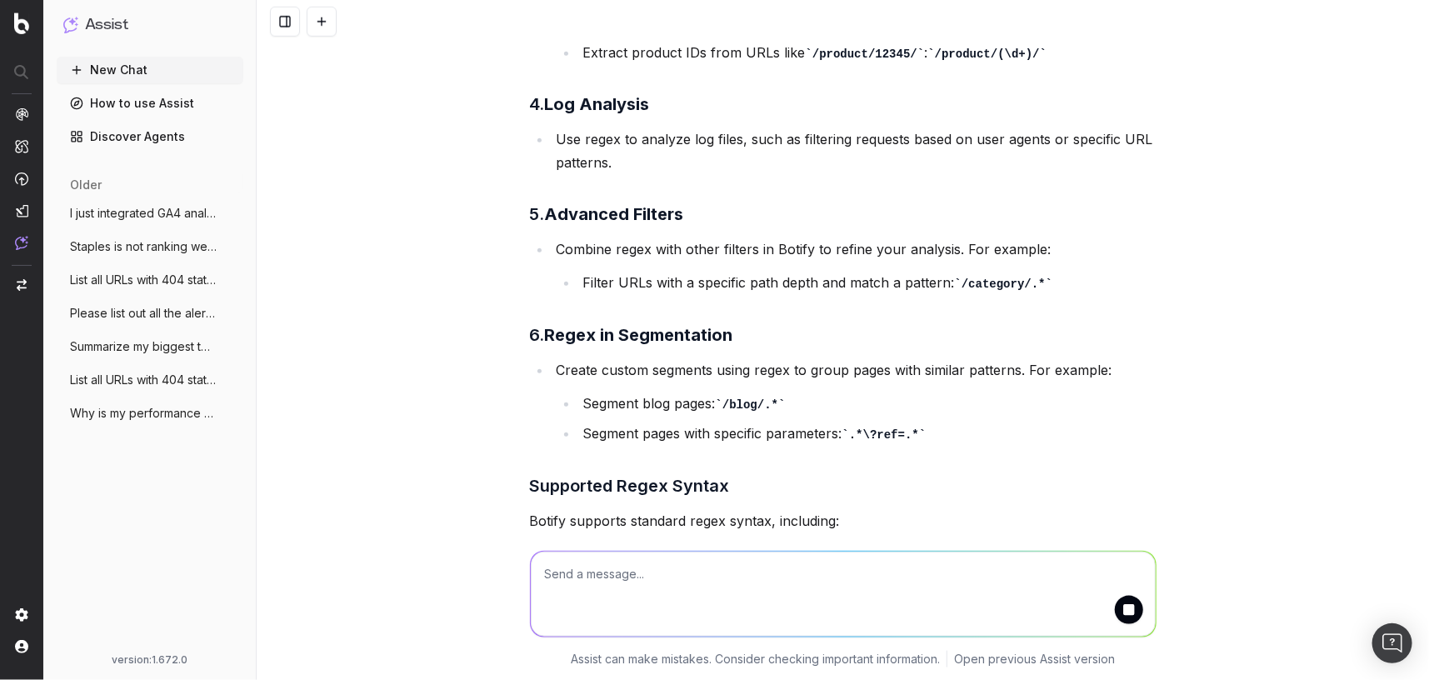
scroll to position [849, 0]
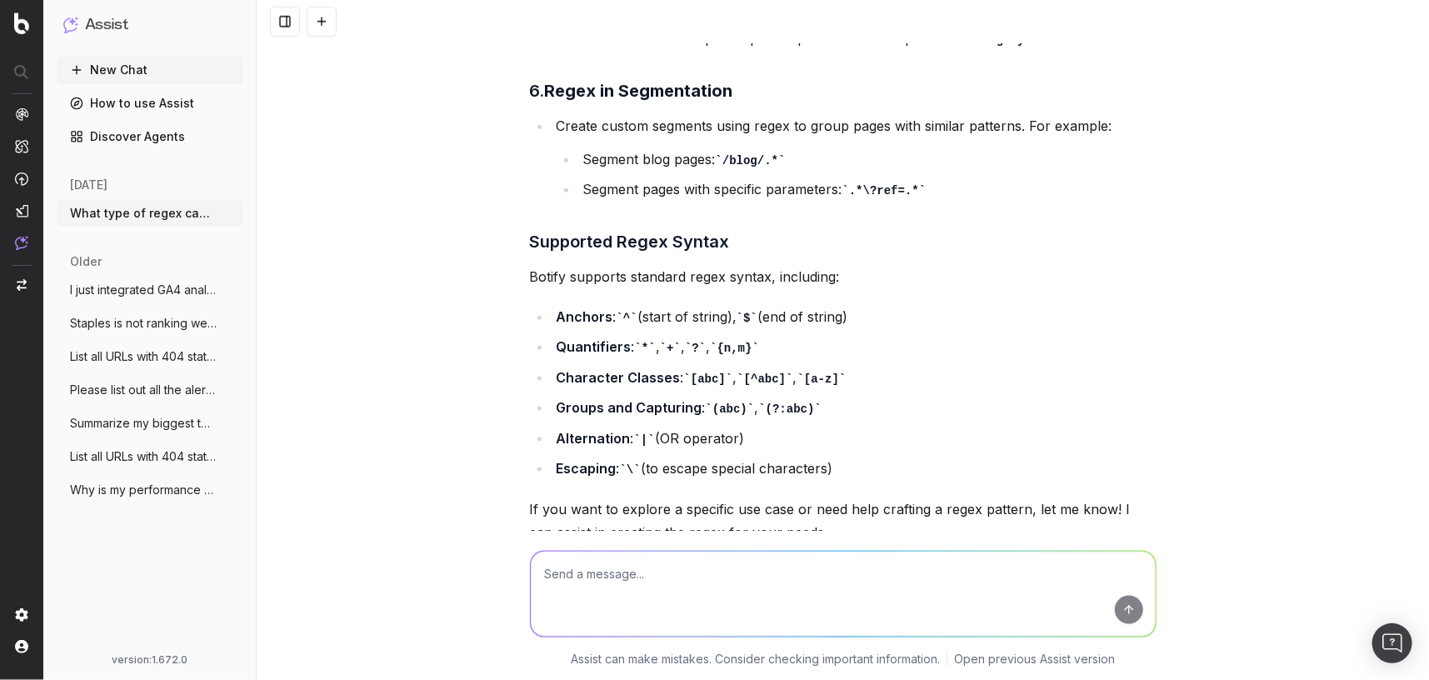
scroll to position [929, 0]
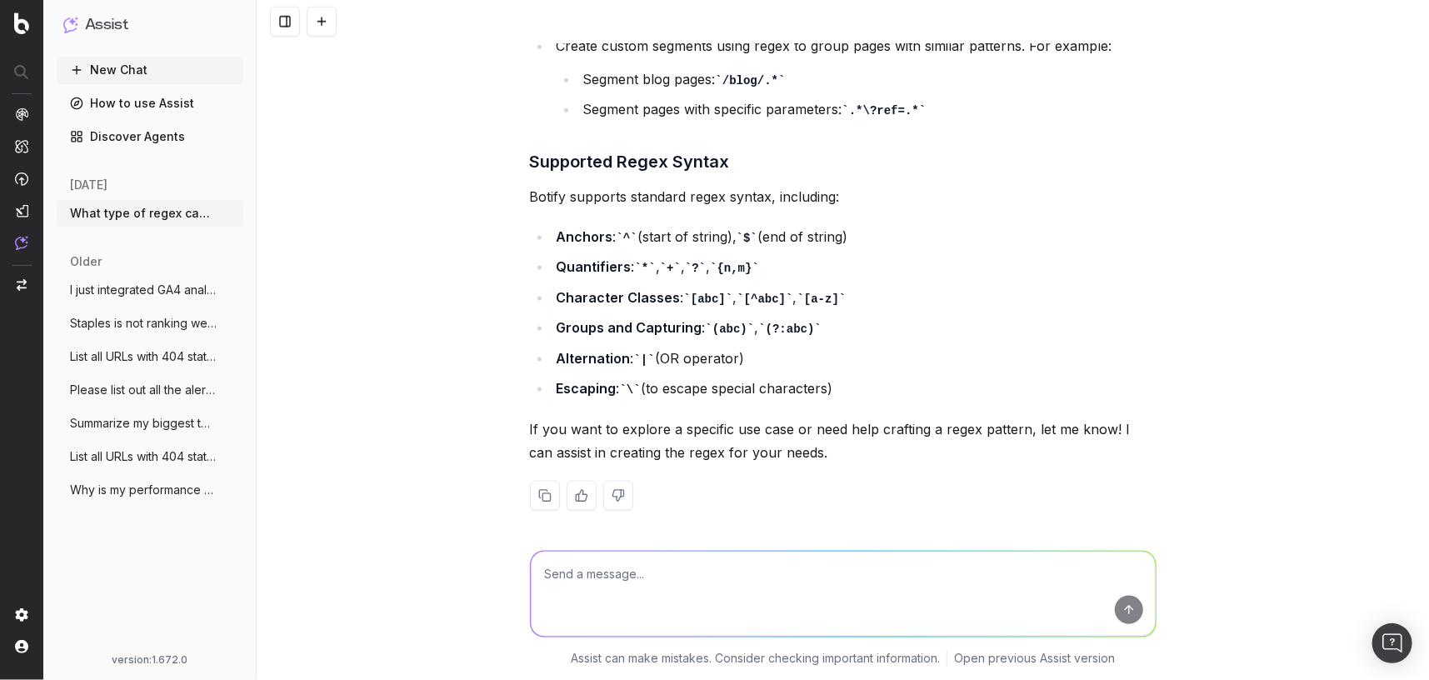
click at [500, 272] on div "What type of regex can I do in Botify? In Botify, you can use regular expressio…" at bounding box center [843, 340] width 1172 height 680
click at [832, 572] on textarea at bounding box center [843, 593] width 625 height 85
type textarea "Can Botify do negative regex?"
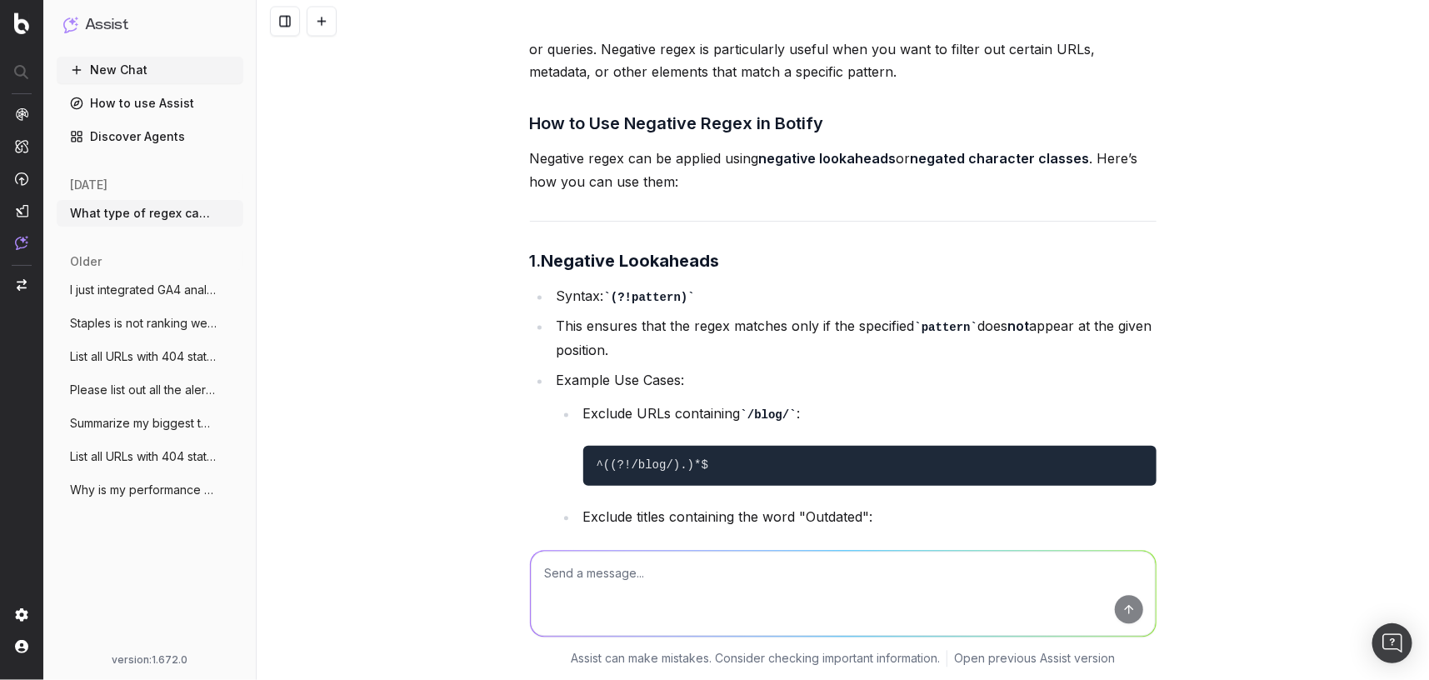
scroll to position [1608, 0]
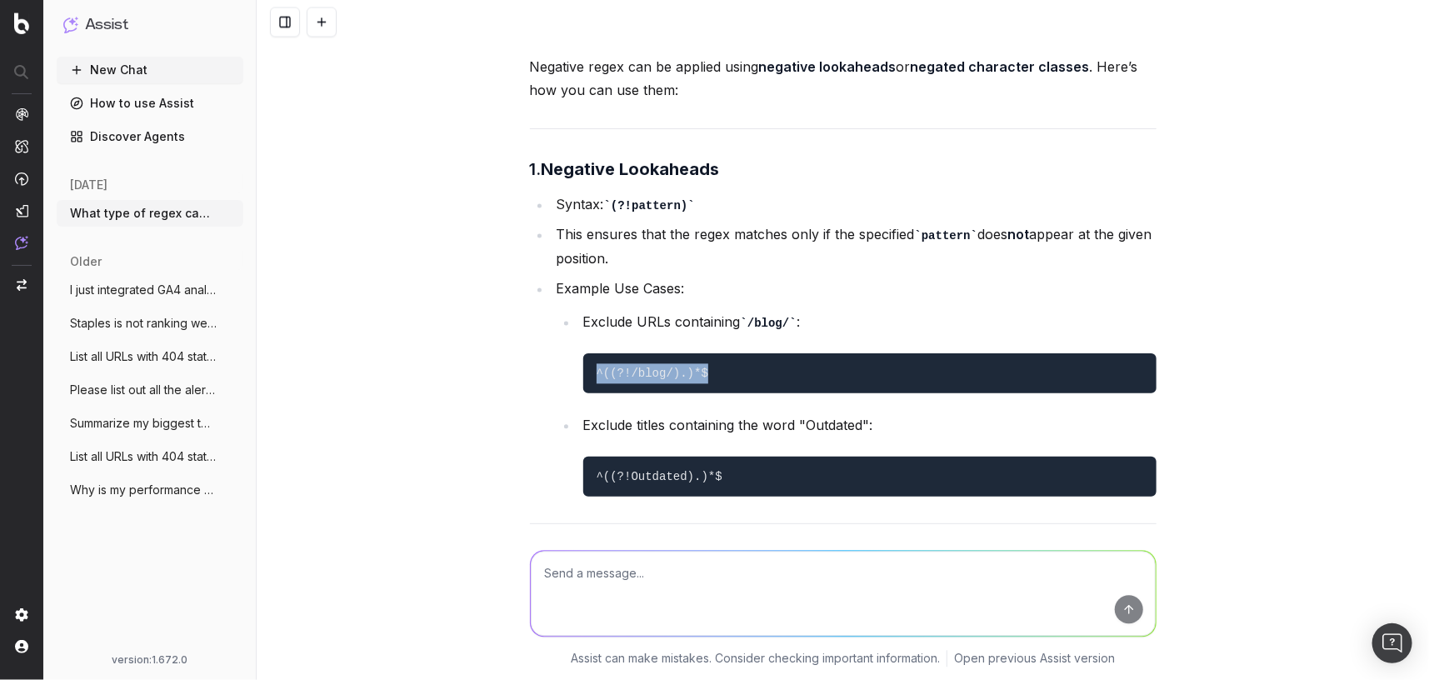
drag, startPoint x: 717, startPoint y: 364, endPoint x: 578, endPoint y: 367, distance: 139.2
click at [578, 367] on li "Exclude URLs containing /blog/ : ^((?!/blog/).)*$" at bounding box center [867, 352] width 578 height 84
copy code "^((?!/blog/).)*$"
click at [1096, 226] on li "This ensures that the regex matches only if the specified pattern does not appe…" at bounding box center [854, 245] width 605 height 47
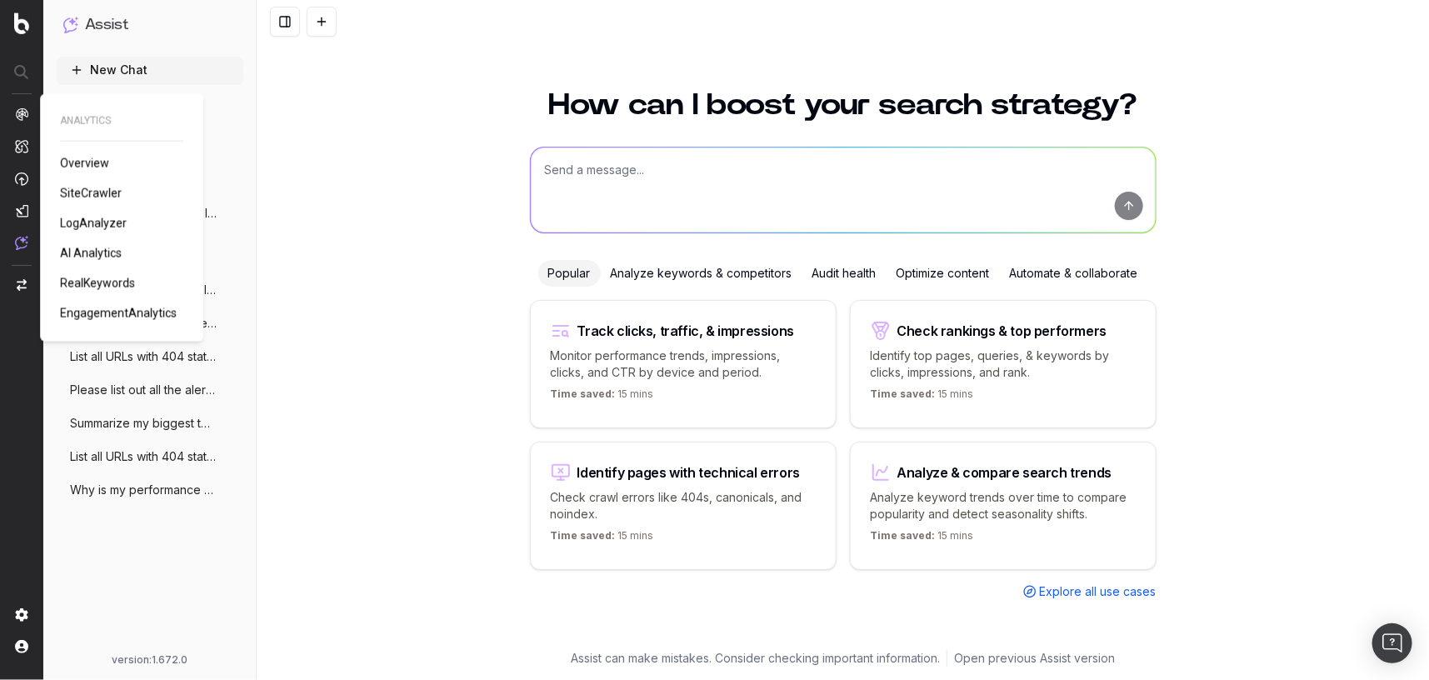
click at [102, 195] on span "SiteCrawler" at bounding box center [91, 193] width 62 height 13
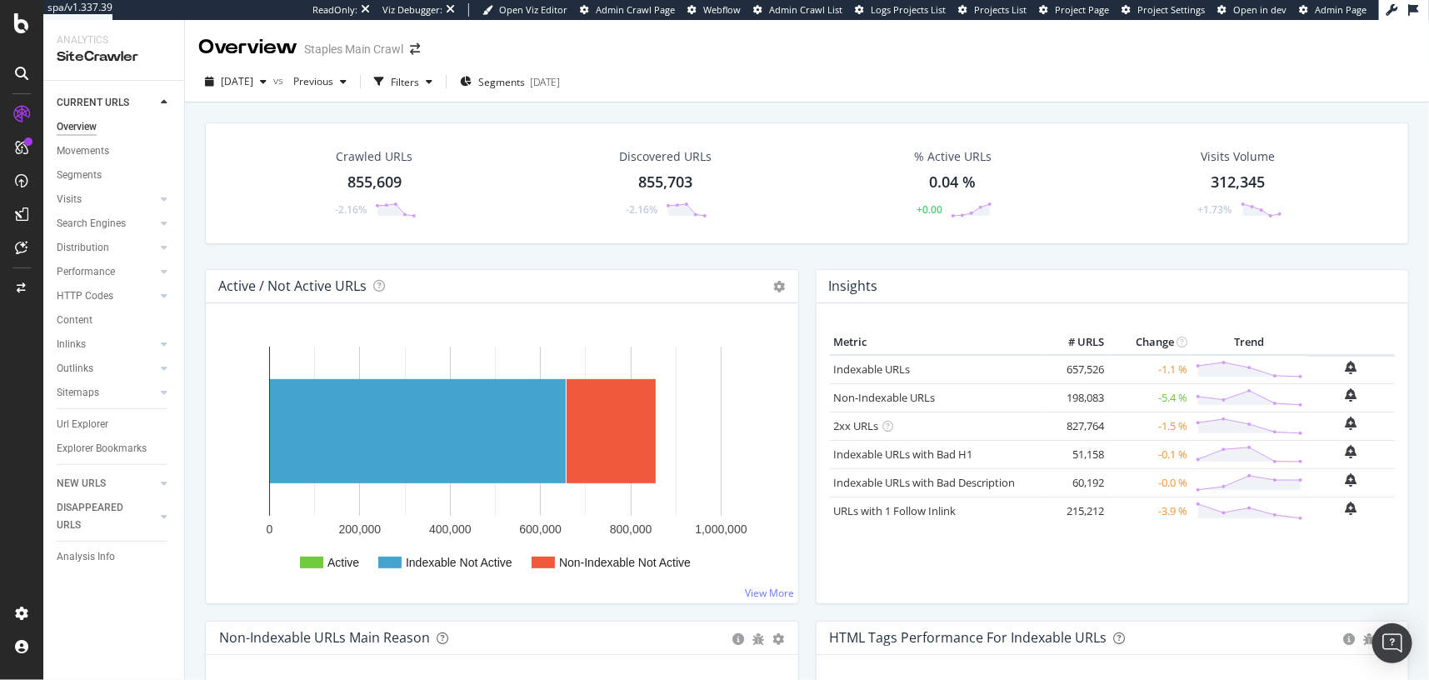
click at [510, 251] on div "Crawled URLs 855,609 -2.16% Discovered URLs 855,703 -2.16% % Active URLs 0.04 %…" at bounding box center [807, 195] width 1221 height 147
drag, startPoint x: 372, startPoint y: 109, endPoint x: 438, endPoint y: 86, distance: 70.6
click at [373, 108] on div "Crawled URLs 855,609 -2.16% Discovered URLs 855,703 -2.16% % Active URLs 0.04 %…" at bounding box center [807, 432] width 1244 height 660
drag, startPoint x: 438, startPoint y: 86, endPoint x: 341, endPoint y: 98, distance: 98.3
click at [419, 86] on div "Filters" at bounding box center [405, 82] width 28 height 14
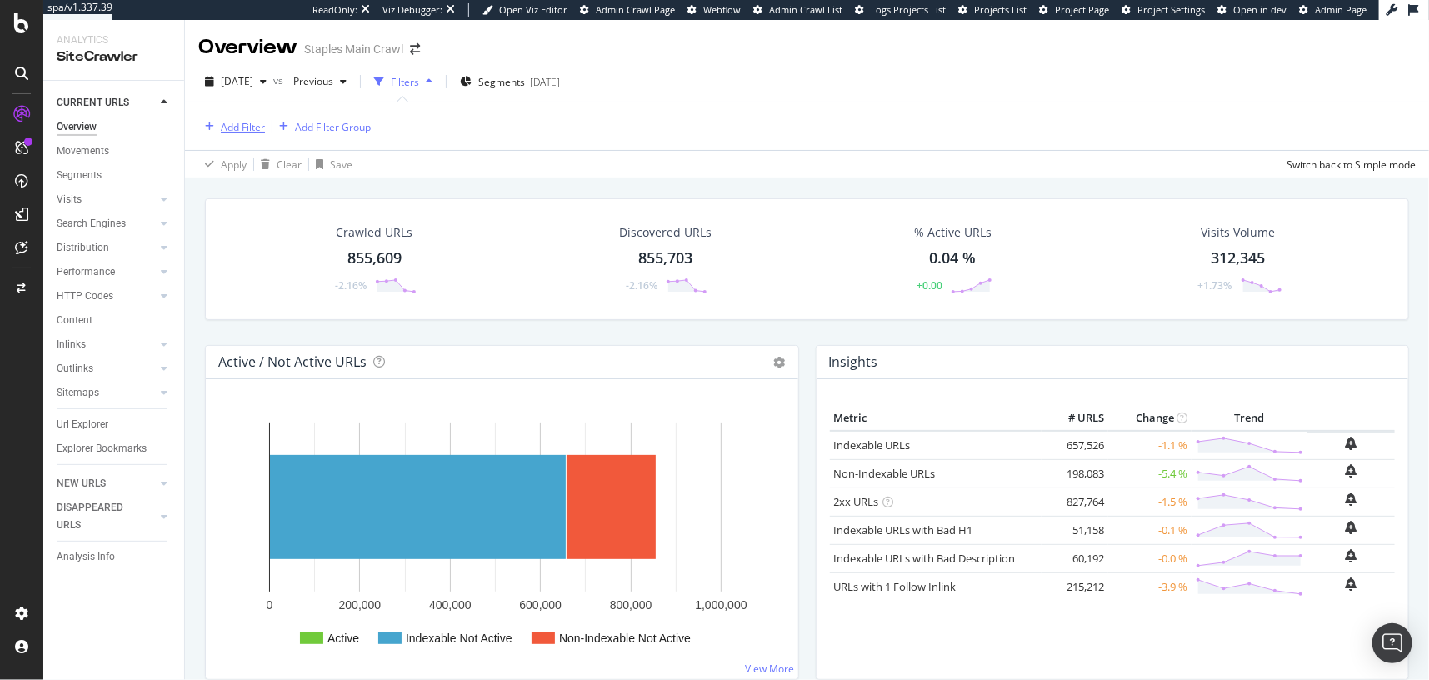
click at [233, 129] on div "Add Filter" at bounding box center [243, 127] width 44 height 14
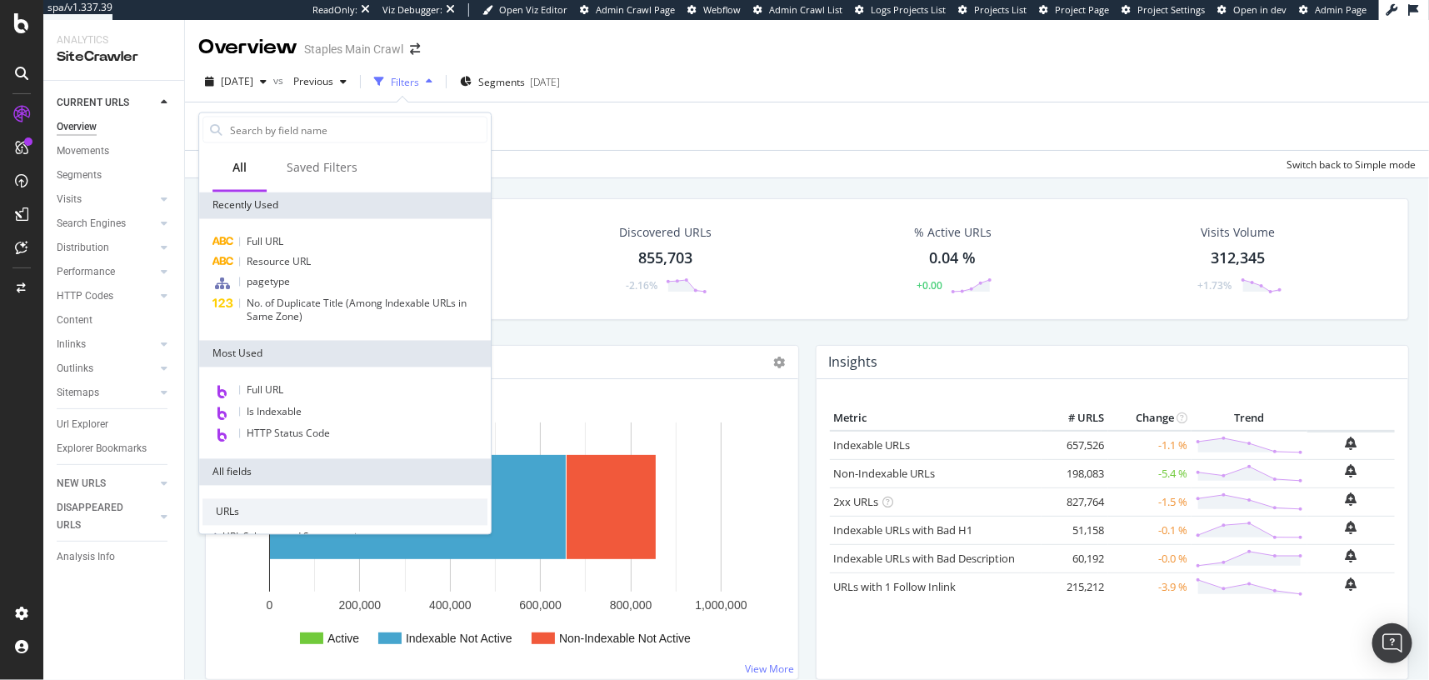
click at [592, 160] on div "Apply Clear Save Switch back to Simple mode" at bounding box center [807, 163] width 1244 height 27
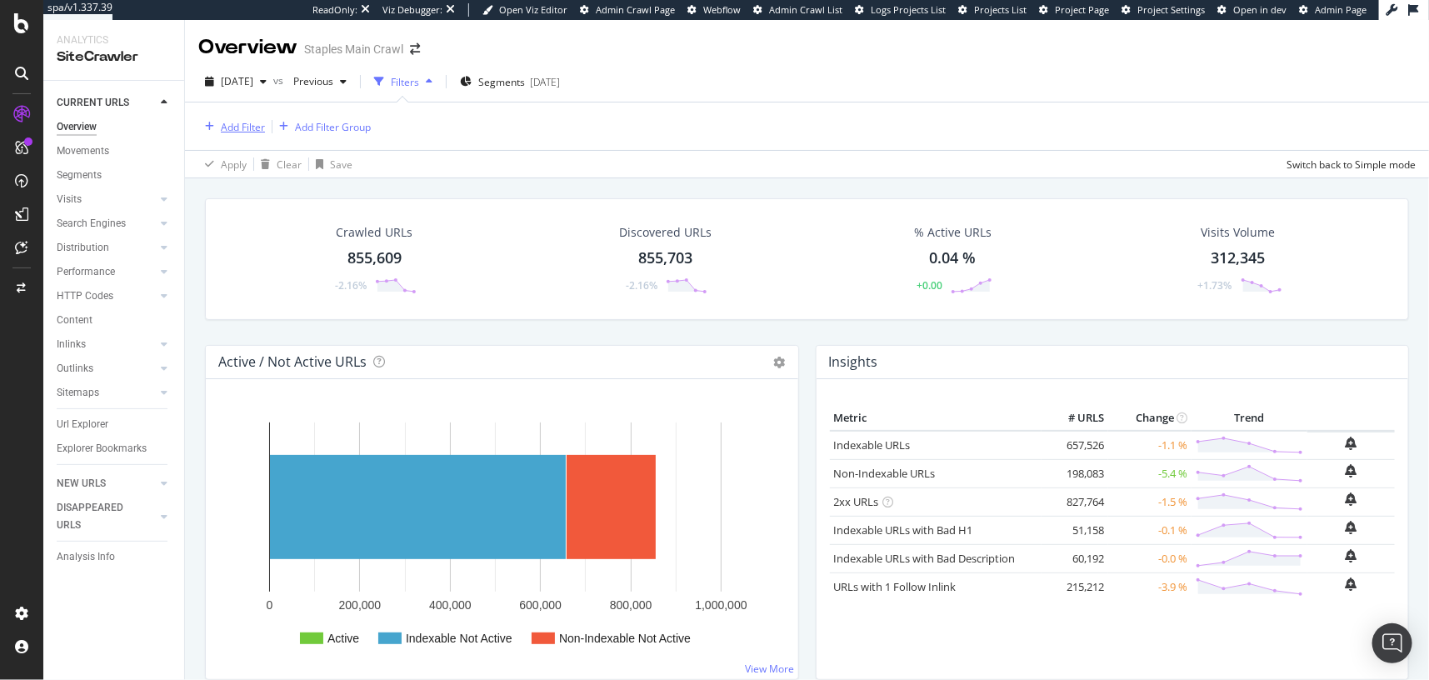
click at [257, 128] on div "Add Filter" at bounding box center [243, 127] width 44 height 14
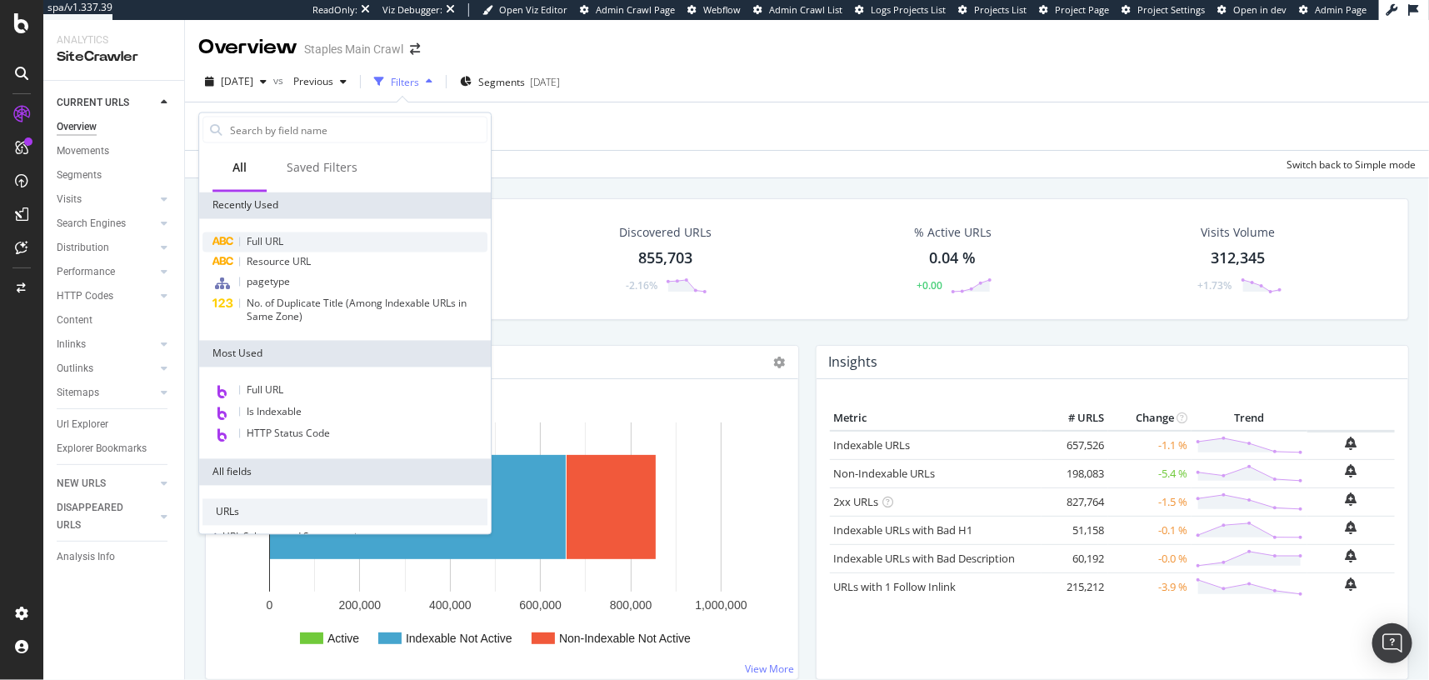
click at [249, 242] on span "Full URL" at bounding box center [265, 242] width 37 height 14
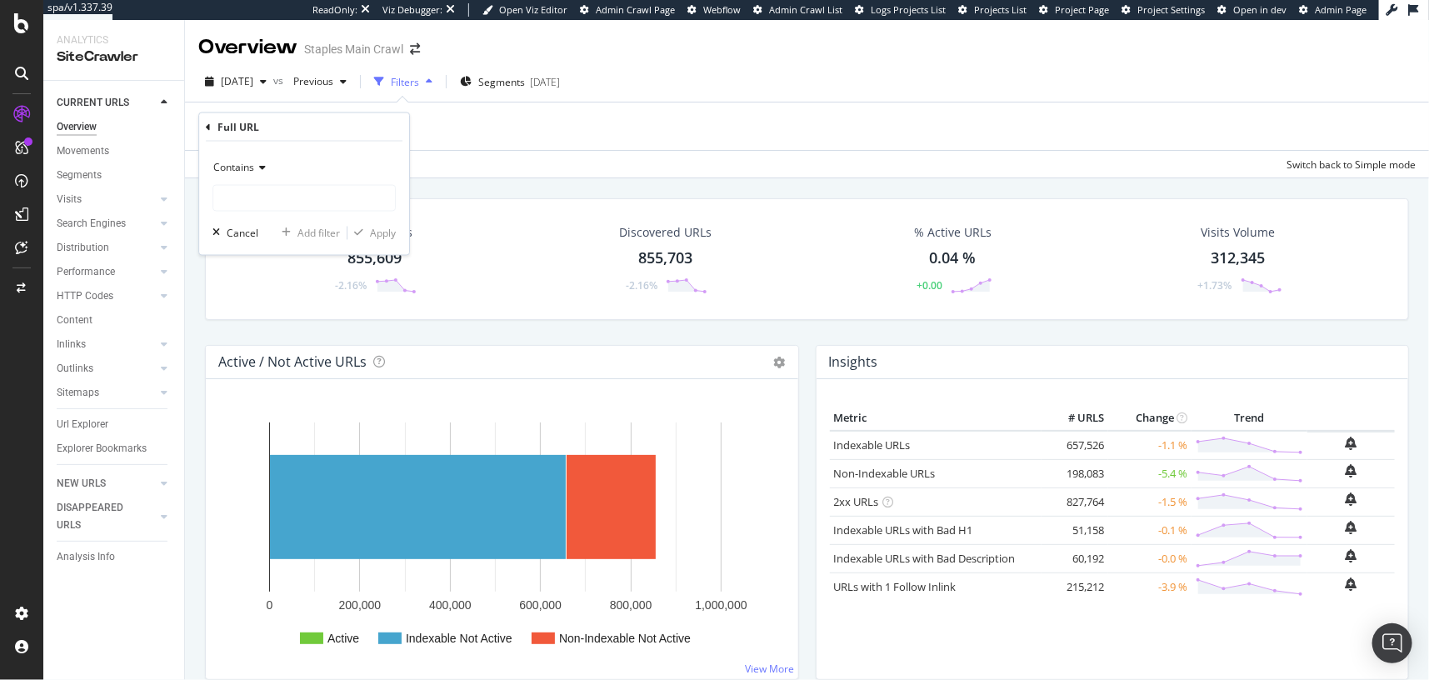
click at [250, 162] on span "Contains" at bounding box center [233, 168] width 41 height 14
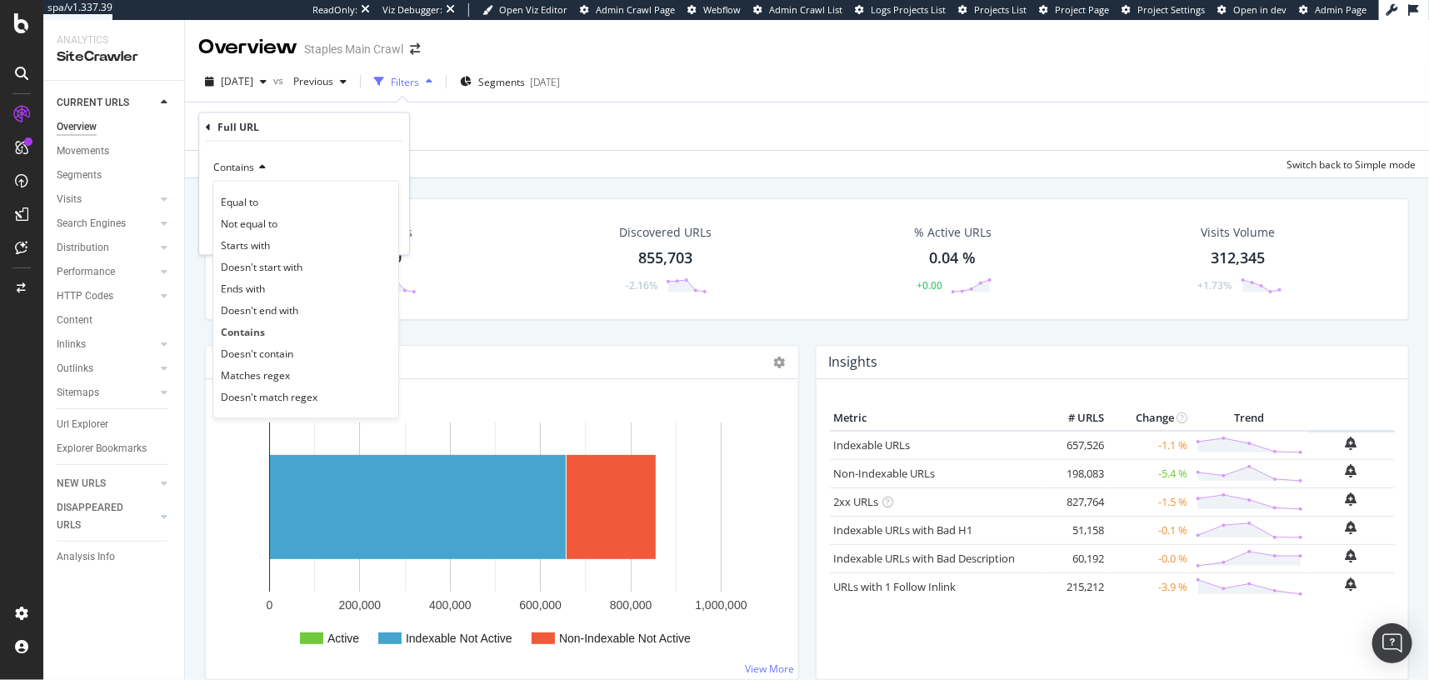
drag, startPoint x: 330, startPoint y: 373, endPoint x: 298, endPoint y: 251, distance: 126.5
click at [329, 373] on div "Matches regex" at bounding box center [306, 376] width 178 height 22
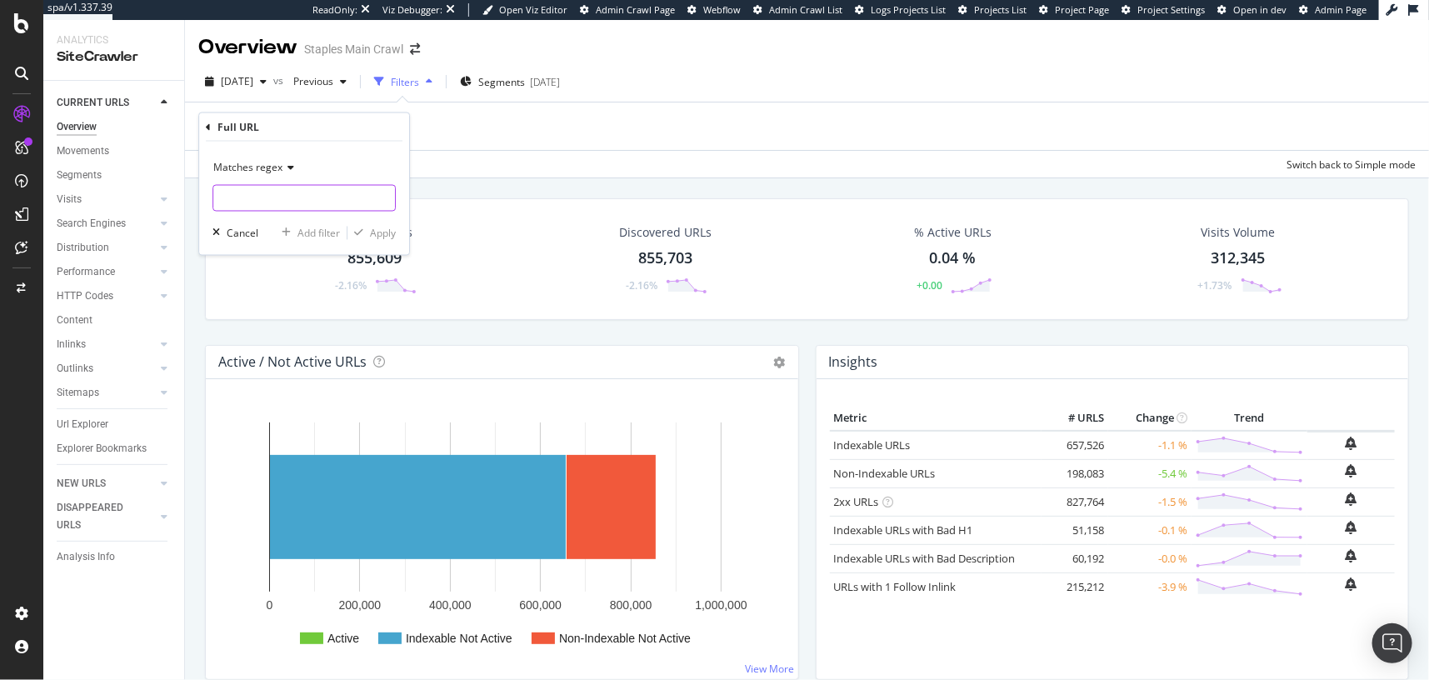
click at [302, 200] on input "text" at bounding box center [304, 198] width 182 height 27
paste input "^((?!/blog/).)*$"
type input "^((?!/blog/).)*$"
click at [384, 236] on div "Apply" at bounding box center [383, 233] width 26 height 14
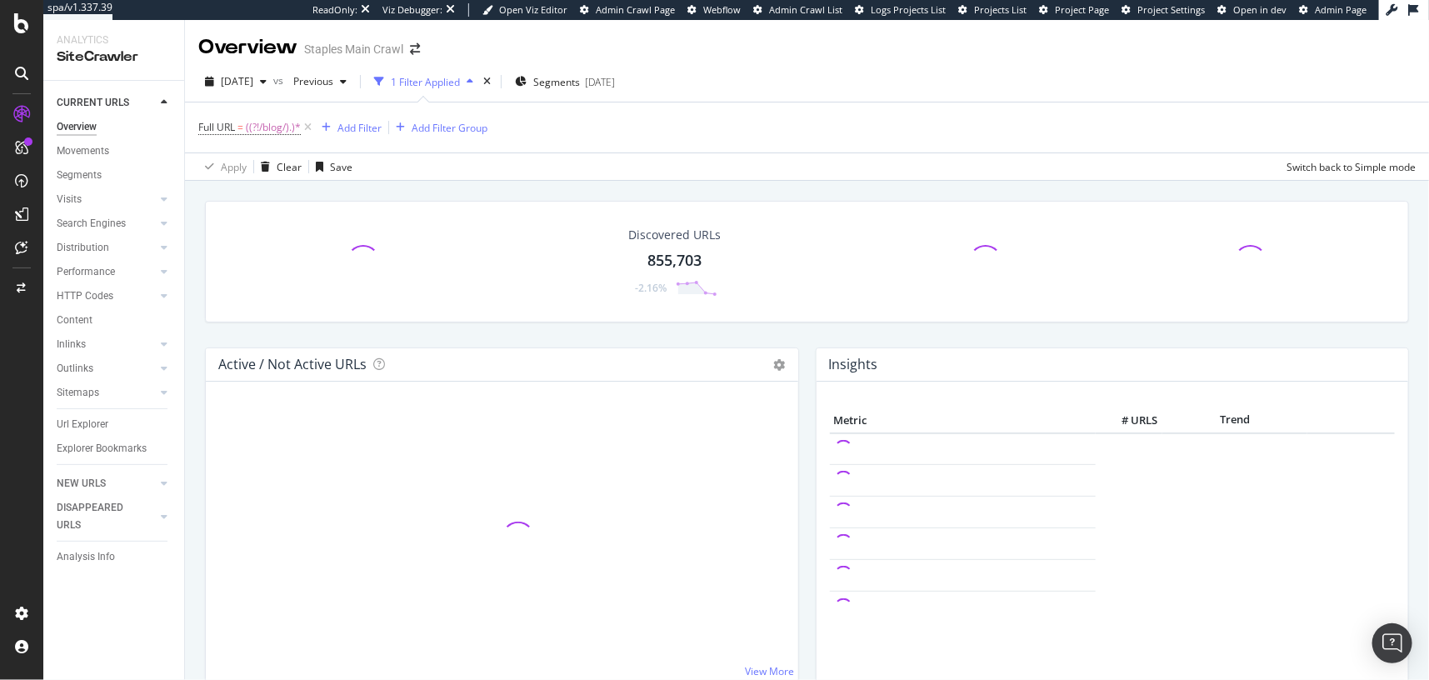
drag, startPoint x: 397, startPoint y: 180, endPoint x: 383, endPoint y: 182, distance: 14.4
click at [397, 180] on div "Apply Clear Save Switch back to Simple mode" at bounding box center [807, 165] width 1244 height 27
click at [247, 120] on span "((?!/blog/).)*" at bounding box center [273, 127] width 55 height 23
click at [252, 198] on input "^((?!/blog/).)*$" at bounding box center [291, 196] width 157 height 27
click at [254, 197] on input "^((?!/blog/).)*$" at bounding box center [291, 196] width 157 height 27
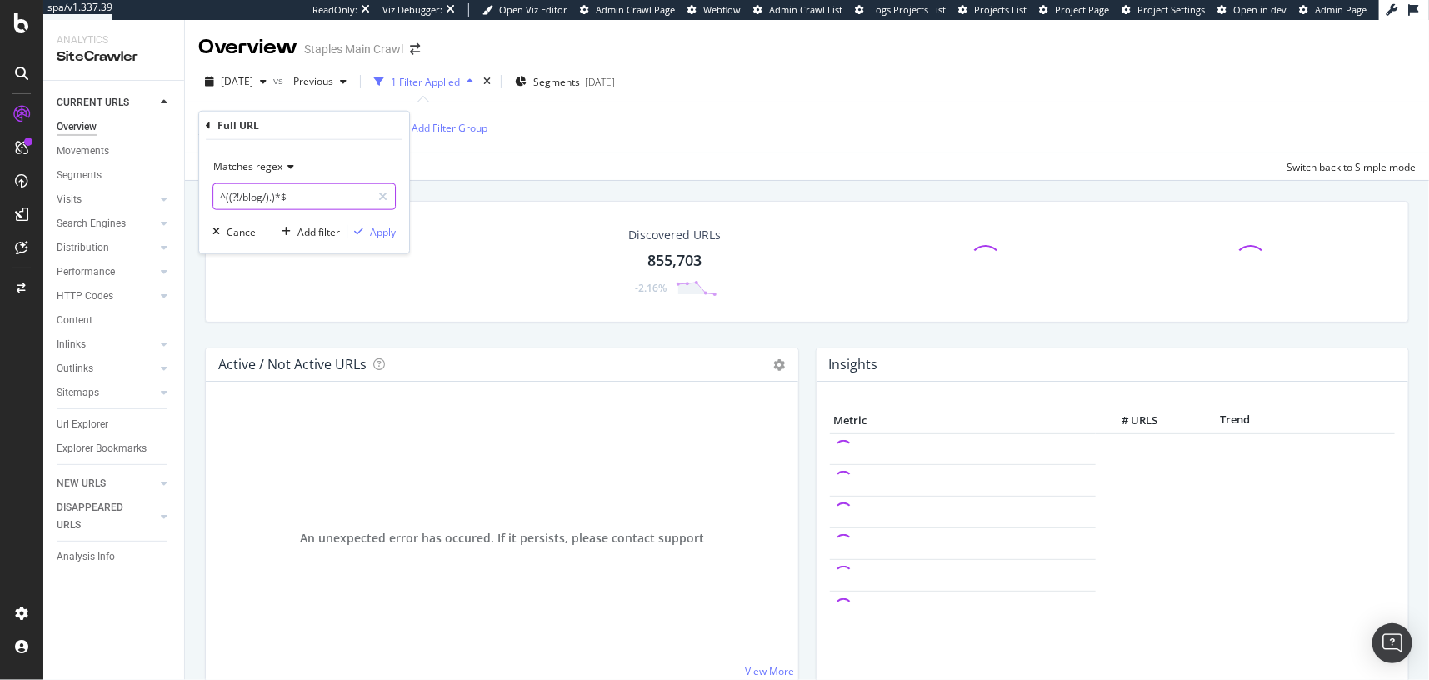
click at [255, 197] on input "^((?!/blog/).)*$" at bounding box center [291, 196] width 157 height 27
type input "^((?!/CL/).)*$"
drag, startPoint x: 384, startPoint y: 237, endPoint x: 394, endPoint y: 207, distance: 31.6
click at [384, 237] on div "Apply" at bounding box center [383, 231] width 26 height 14
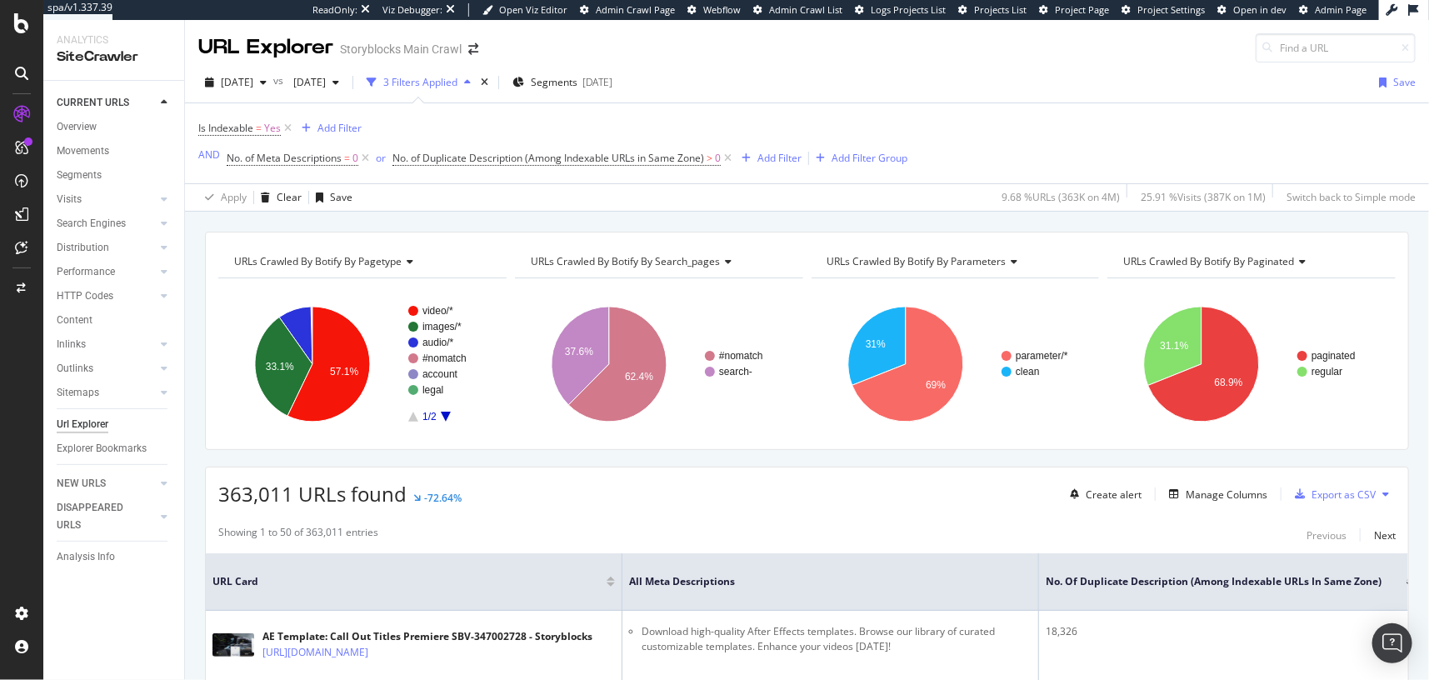
scroll to position [5, 0]
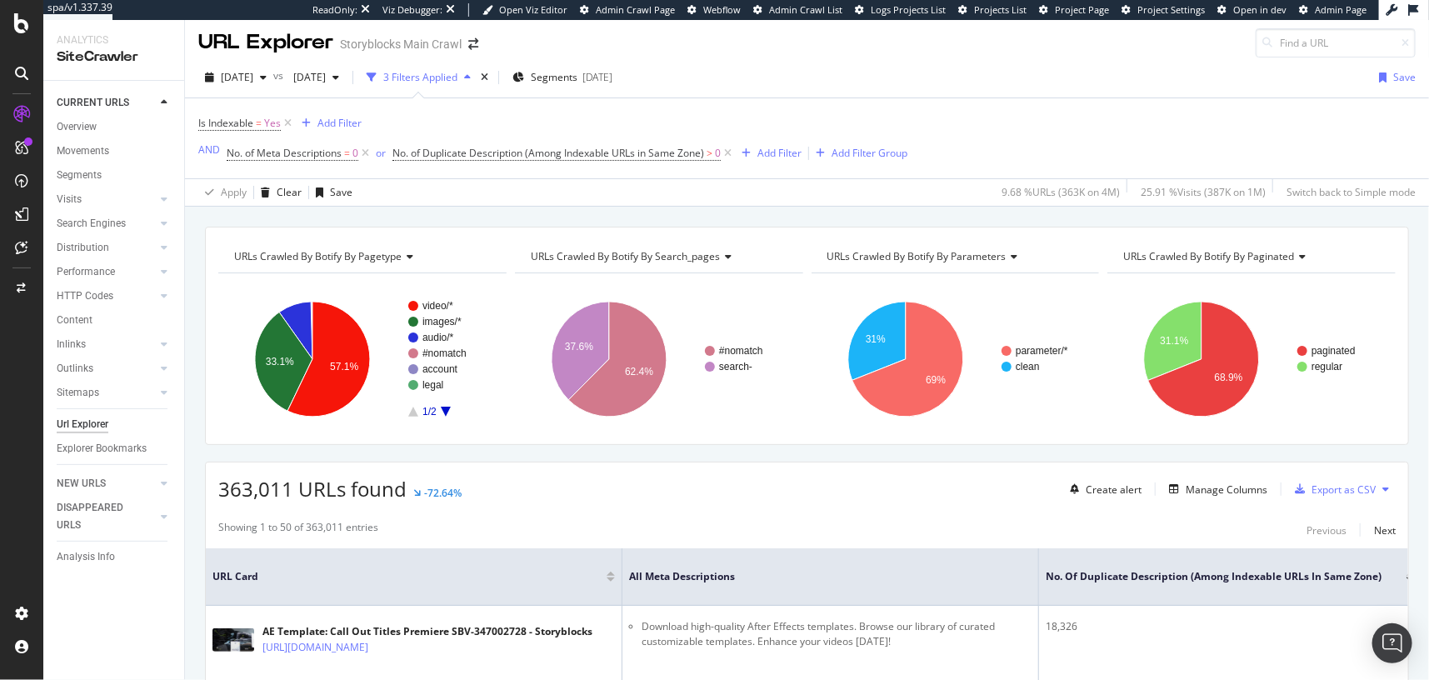
drag, startPoint x: 115, startPoint y: 207, endPoint x: 509, endPoint y: 4, distance: 443.5
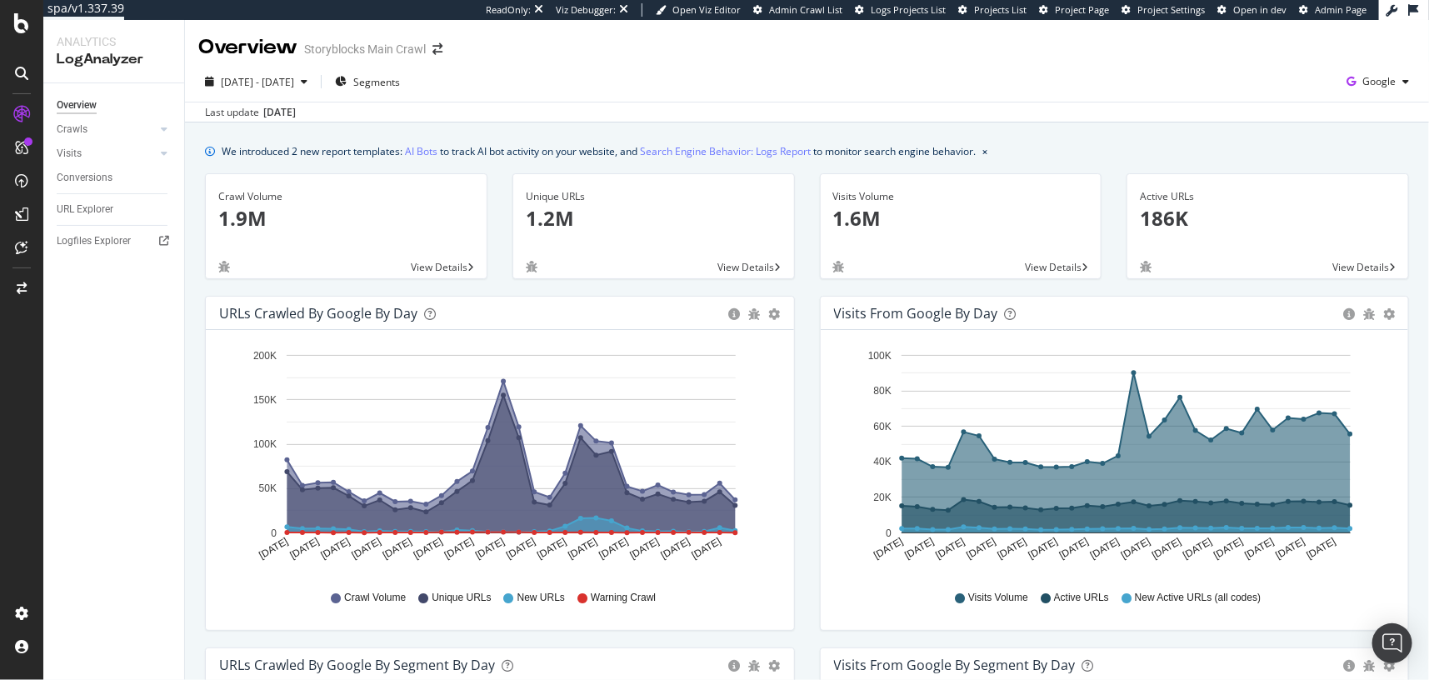
click at [614, 287] on div "Unique URLs 1.2M View Details" at bounding box center [653, 234] width 307 height 122
click at [493, 158] on div "We introduced 2 new report templates: AI Bots to track AI bot activity on your …" at bounding box center [599, 150] width 754 height 17
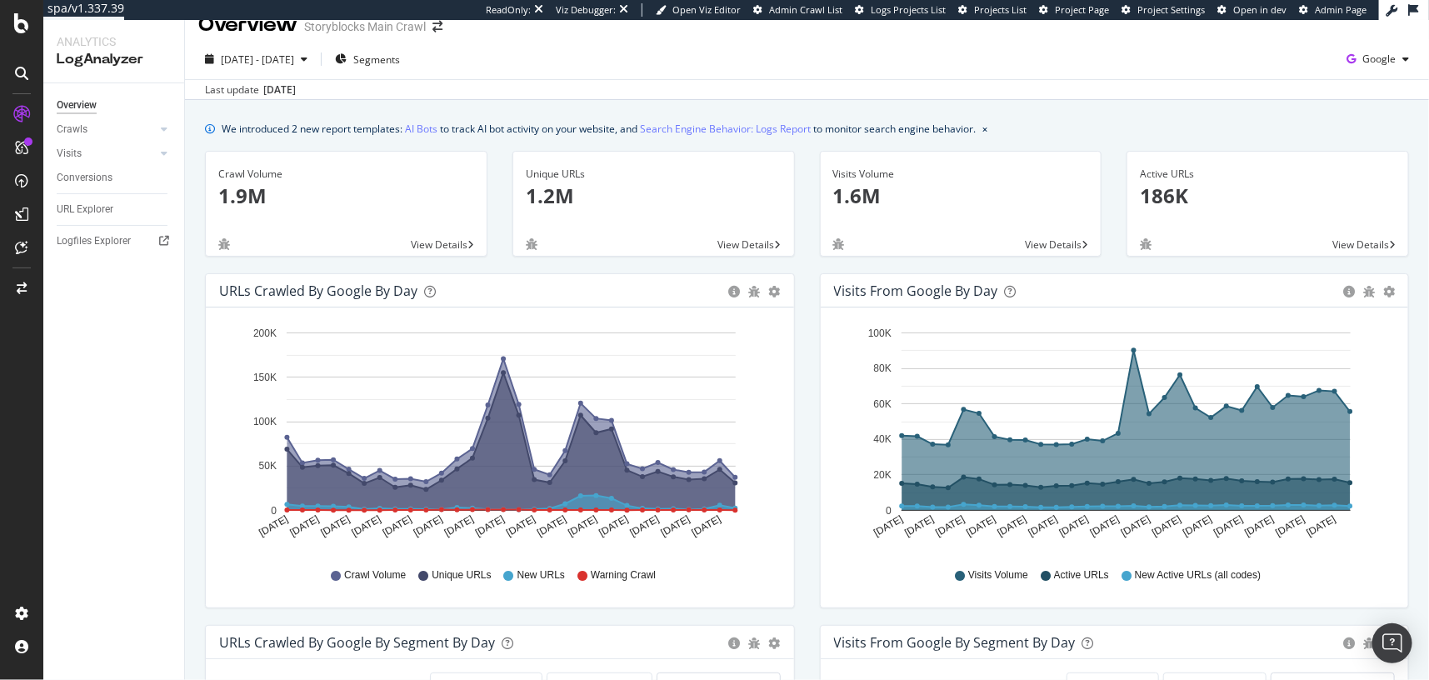
scroll to position [23, 0]
click at [124, 233] on div "Logfiles Explorer" at bounding box center [94, 240] width 74 height 17
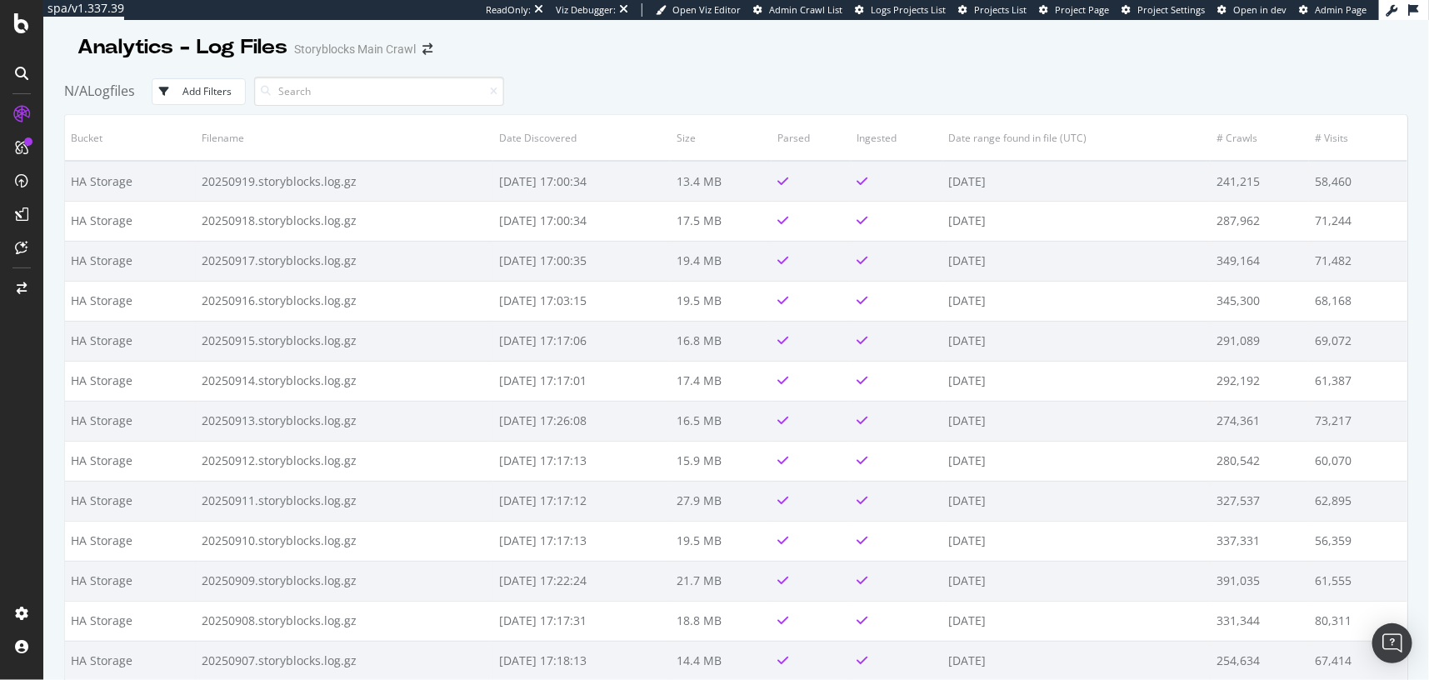
click at [679, 63] on div at bounding box center [736, 65] width 1344 height 7
click at [682, 60] on div "Analytics - Log Files Storyblocks Main Crawl" at bounding box center [736, 41] width 1344 height 42
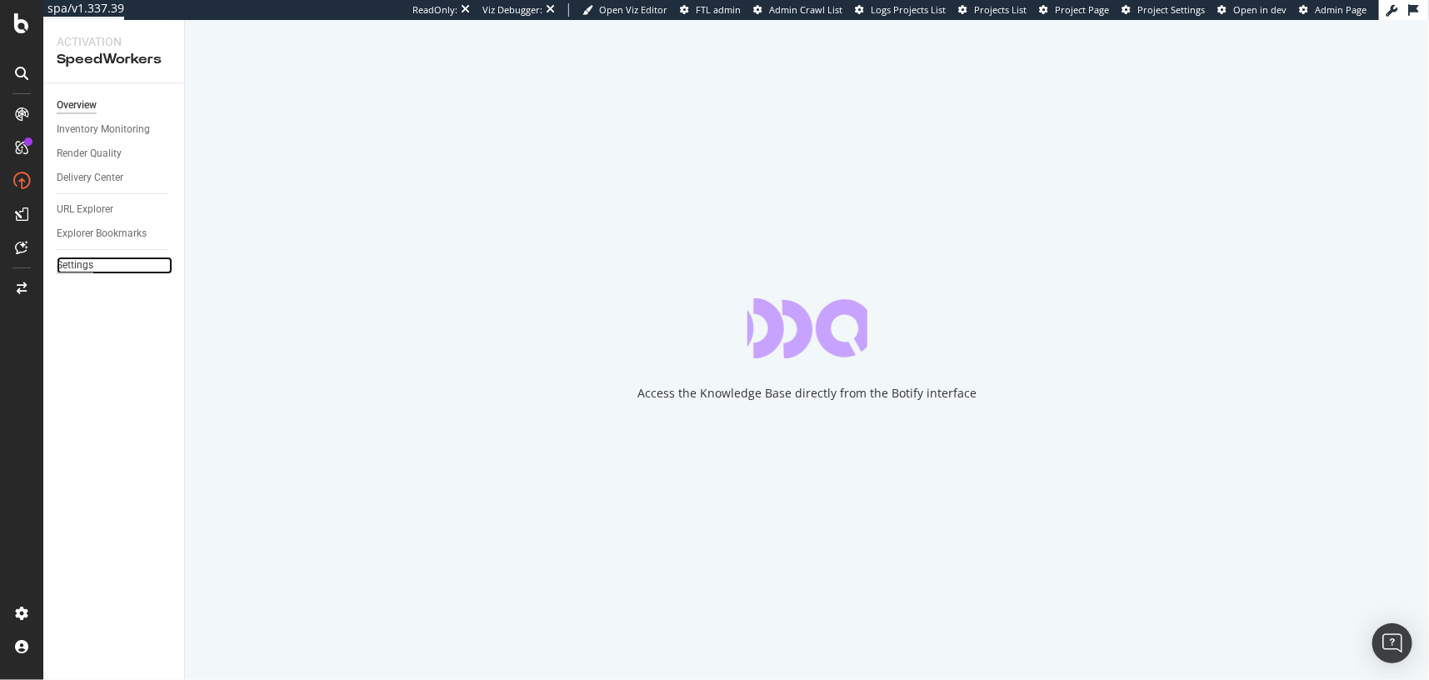
click at [63, 267] on div "Settings" at bounding box center [75, 265] width 37 height 17
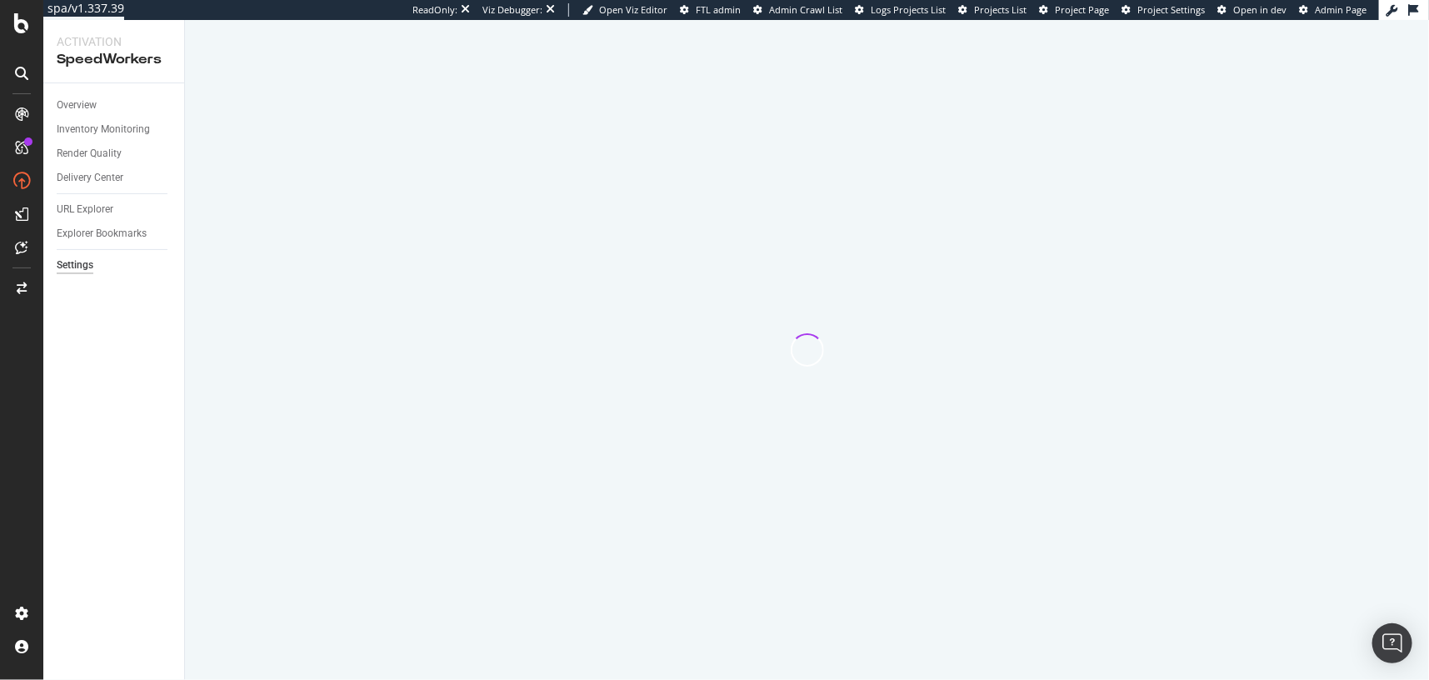
click at [124, 398] on div "Overview Inventory Monitoring Render Quality Delivery Center URL Explorer Explo…" at bounding box center [113, 381] width 141 height 597
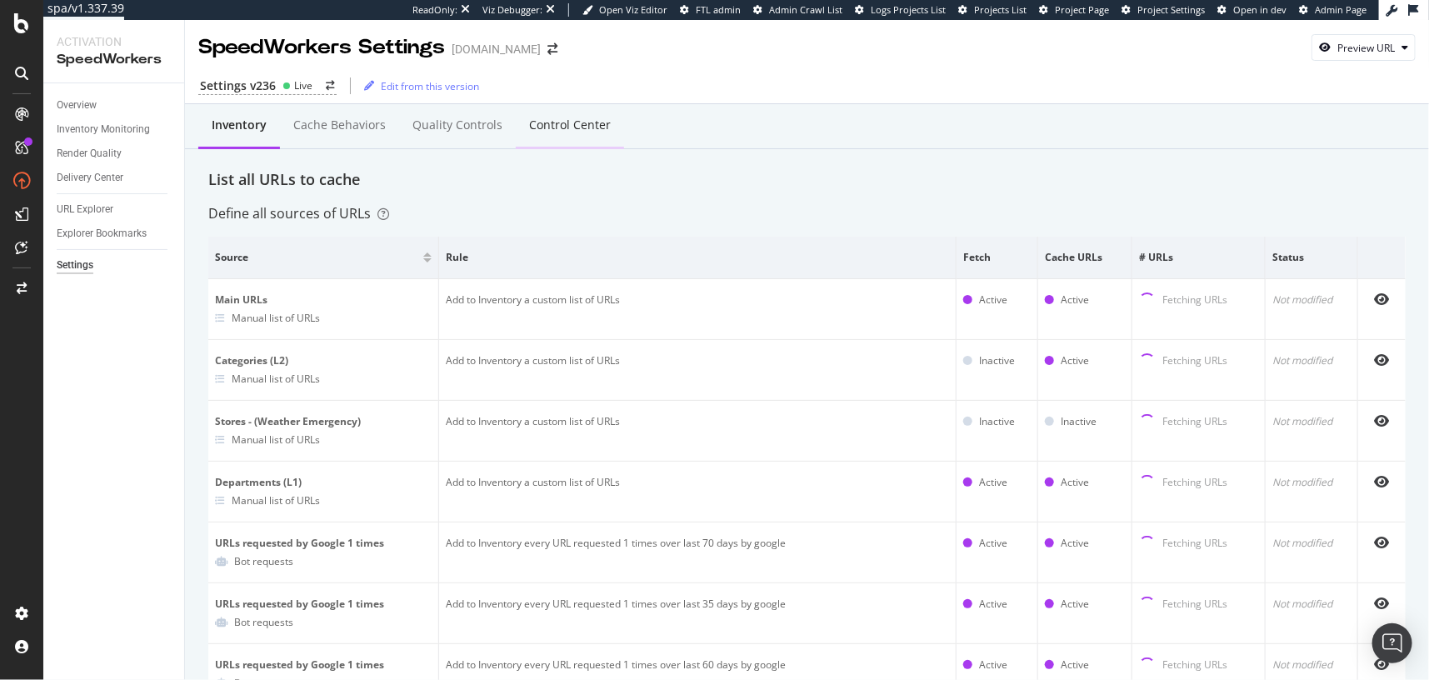
click at [566, 112] on div "Control Center" at bounding box center [570, 126] width 108 height 46
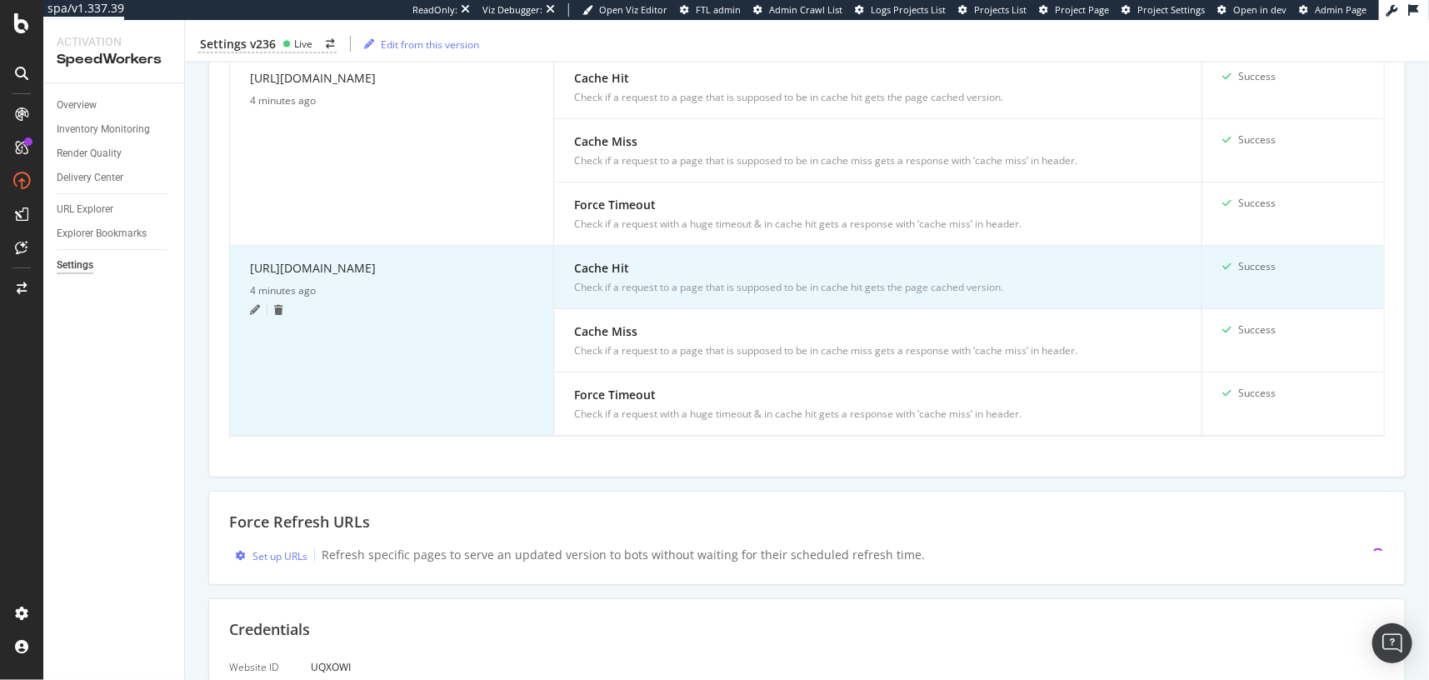
scroll to position [1437, 0]
click at [317, 261] on div "[URL][DOMAIN_NAME]" at bounding box center [391, 271] width 283 height 24
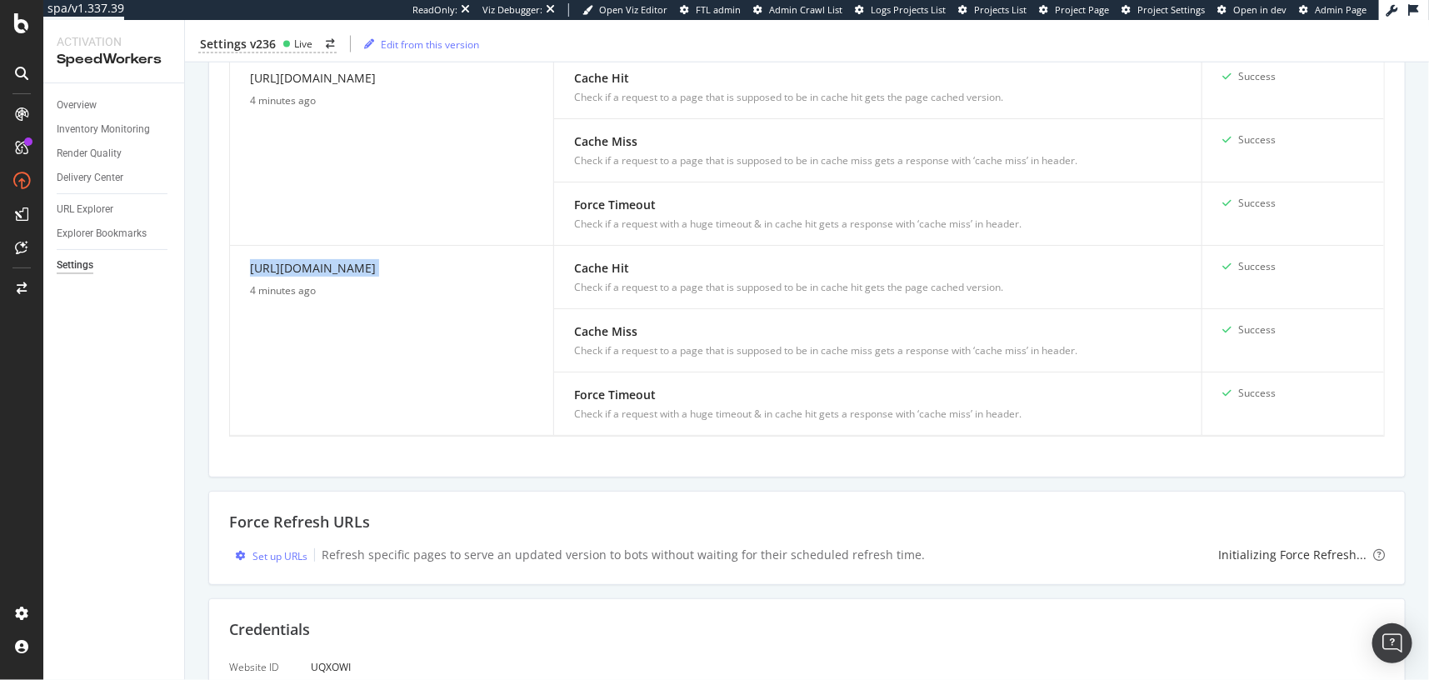
copy div "[URL][DOMAIN_NAME]"
drag, startPoint x: 211, startPoint y: 279, endPoint x: 151, endPoint y: 228, distance: 78.6
click at [107, 210] on div "URL Explorer" at bounding box center [85, 209] width 57 height 17
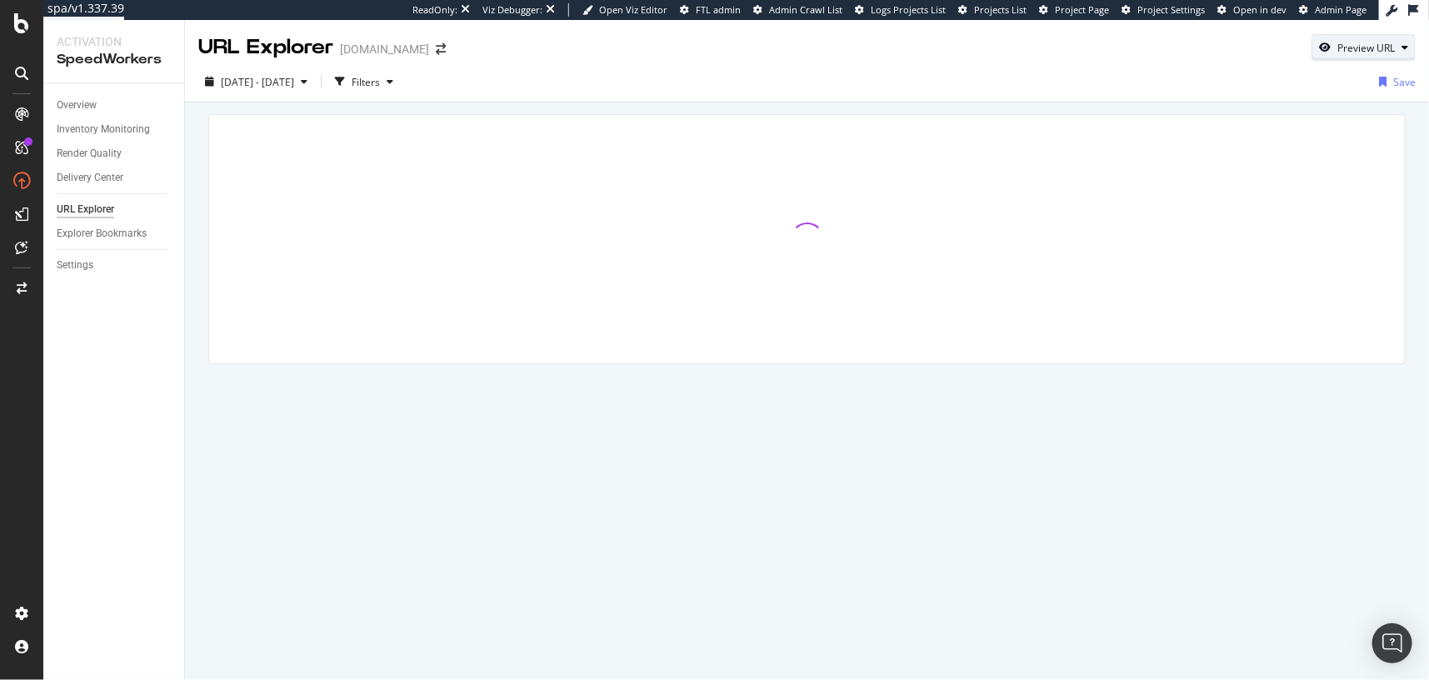
drag, startPoint x: 1365, startPoint y: 48, endPoint x: 1360, endPoint y: 60, distance: 12.7
click at [1365, 48] on div "Preview URL" at bounding box center [1365, 48] width 57 height 14
click at [1333, 119] on input "url" at bounding box center [1312, 124] width 182 height 29
paste input "[URL][DOMAIN_NAME]"
type input "[URL][DOMAIN_NAME]"
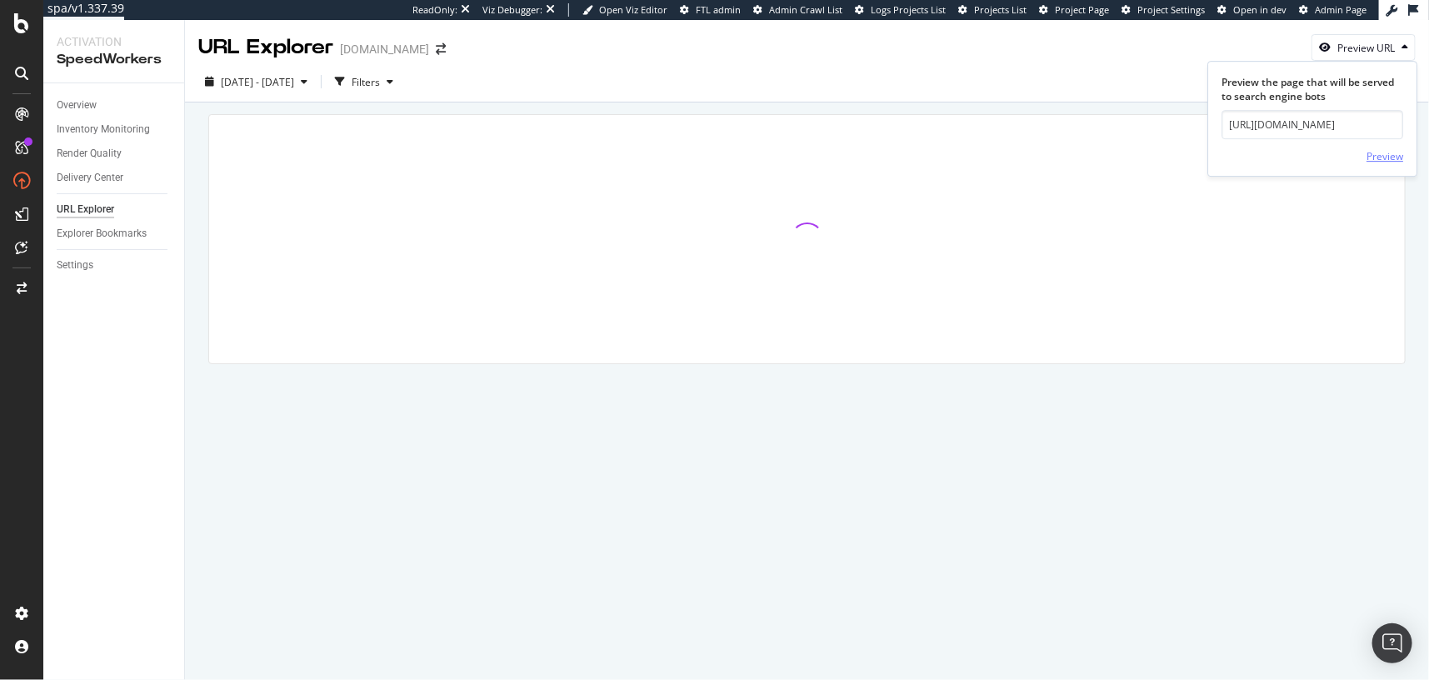
click at [1381, 163] on div "Preview" at bounding box center [1384, 155] width 37 height 25
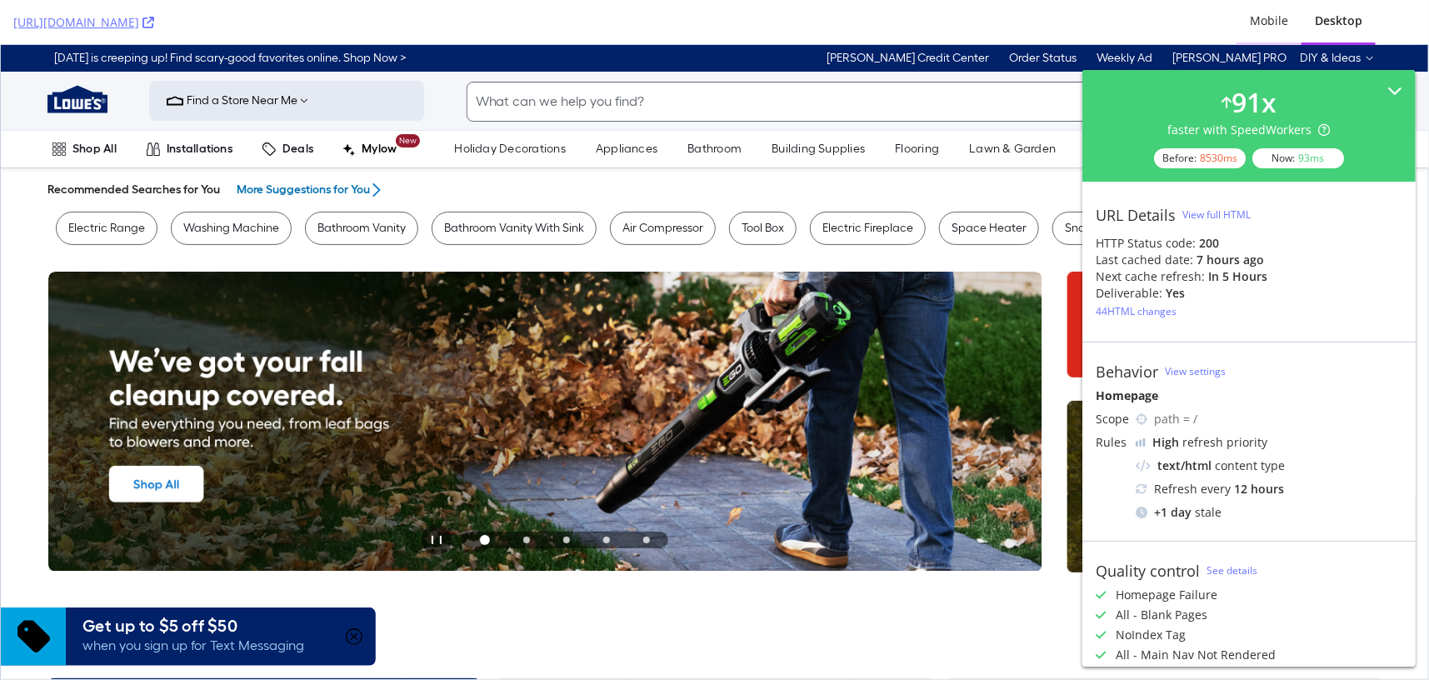
click at [1263, 22] on div "Mobile" at bounding box center [1269, 20] width 38 height 17
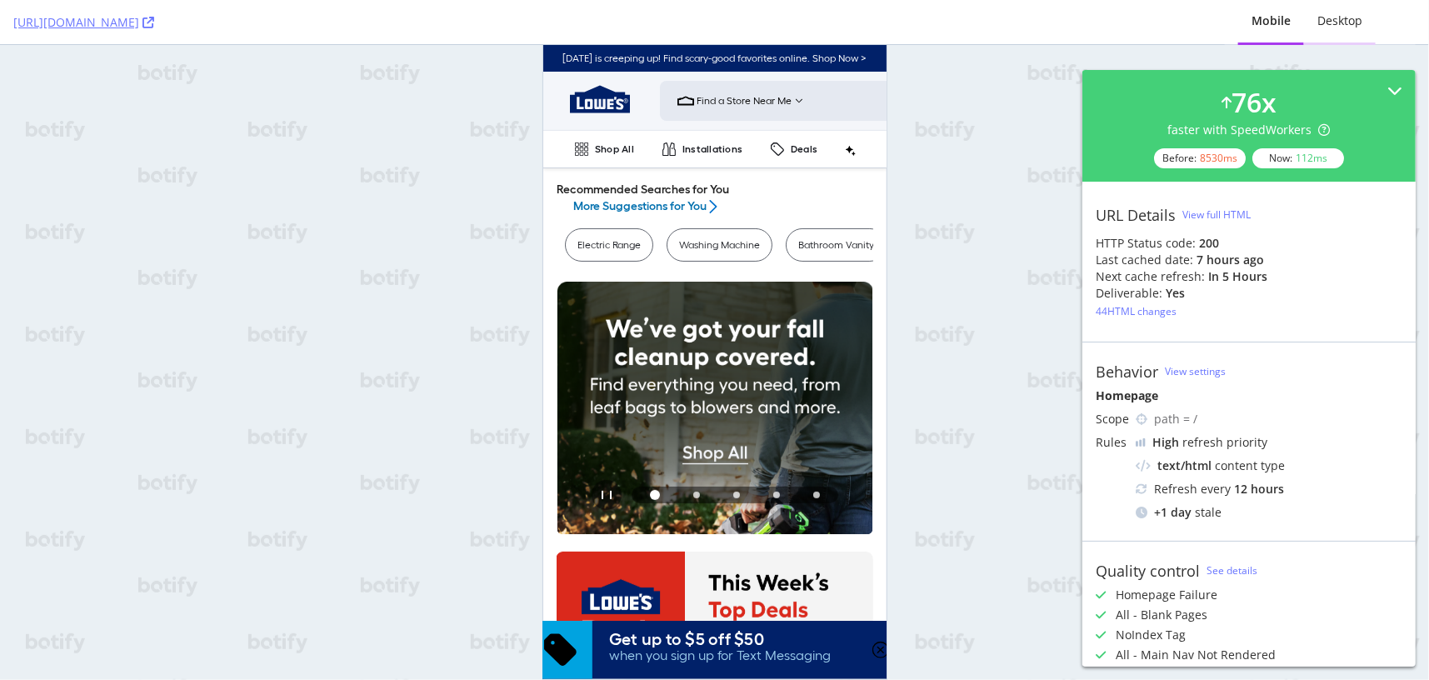
drag, startPoint x: 1333, startPoint y: 18, endPoint x: 1319, endPoint y: 3, distance: 20.6
click at [1333, 18] on div "Desktop" at bounding box center [1339, 20] width 45 height 17
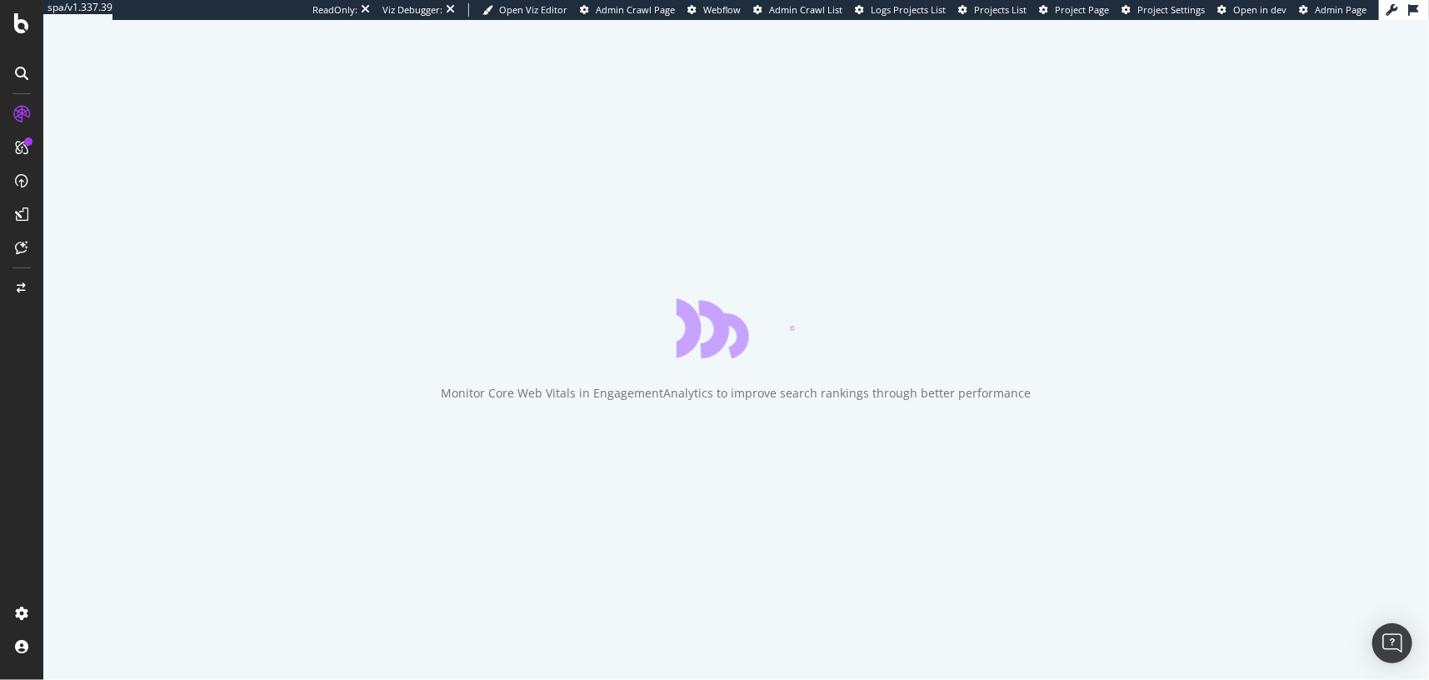
click at [117, 396] on div "Monitor Core Web Vitals in EngagementAnalytics to improve search rankings throu…" at bounding box center [736, 350] width 1386 height 660
drag, startPoint x: 13, startPoint y: 430, endPoint x: 15, endPoint y: 416, distance: 14.3
click at [13, 430] on div at bounding box center [22, 350] width 40 height 499
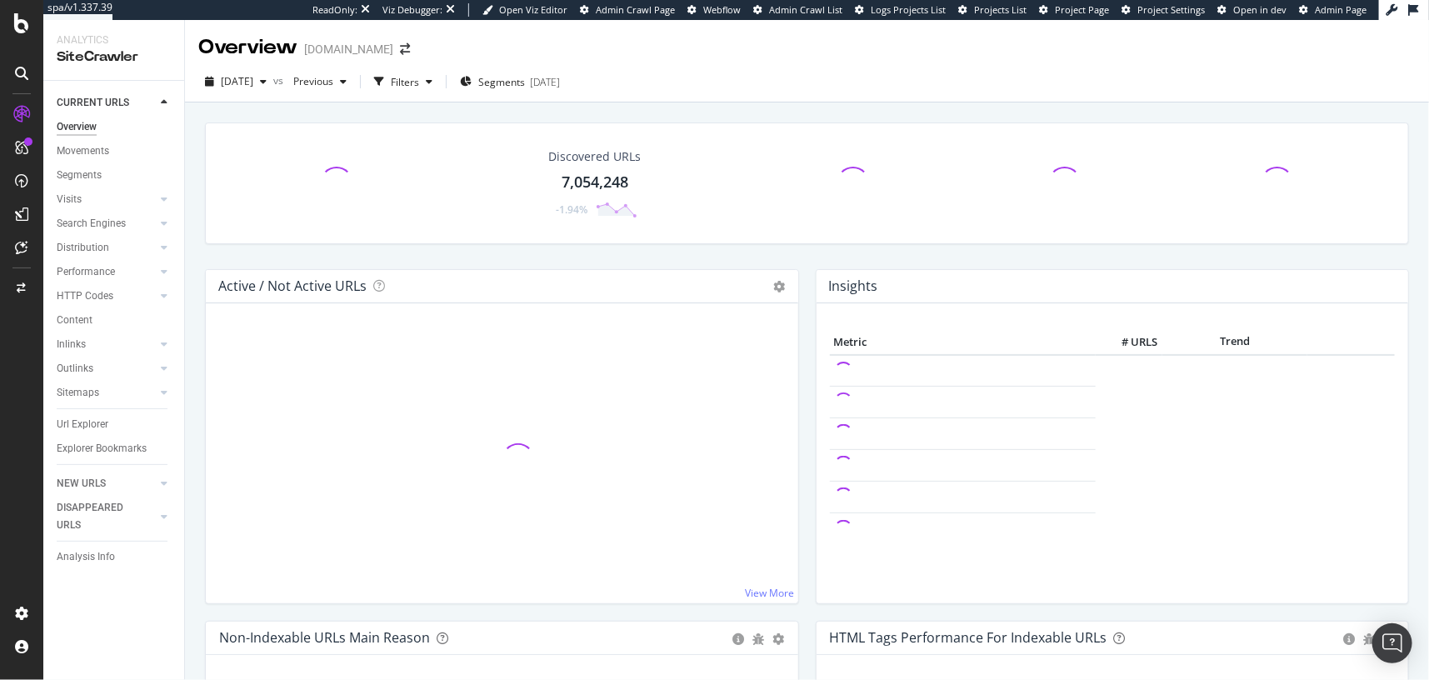
drag, startPoint x: 198, startPoint y: 276, endPoint x: 217, endPoint y: 258, distance: 26.0
click at [198, 276] on div "Active / Not Active URLs Chart (by Value) Chart (by Percentage) Table Expand Ex…" at bounding box center [502, 445] width 611 height 352
click at [242, 253] on div "Discovered URLs 7,054,248 -1.94%" at bounding box center [807, 195] width 1221 height 147
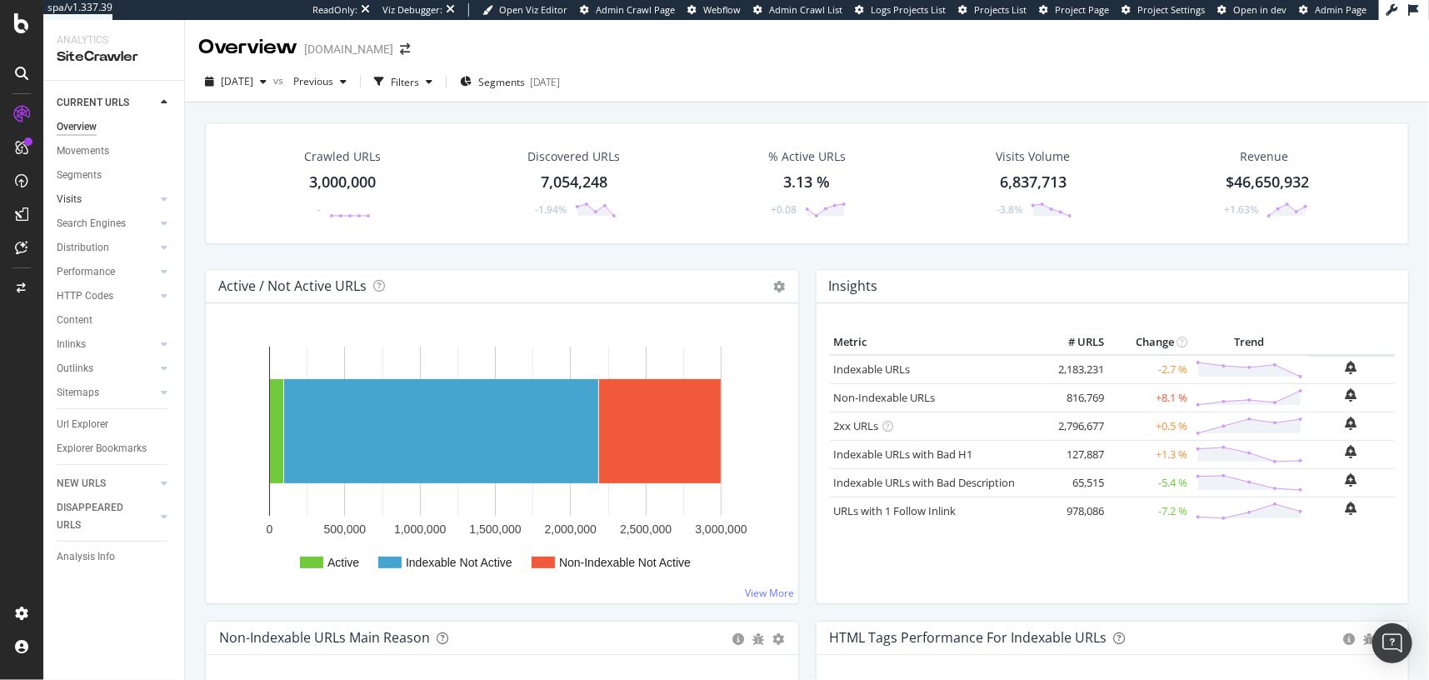
drag, startPoint x: 109, startPoint y: 225, endPoint x: 106, endPoint y: 202, distance: 22.7
click at [109, 225] on div "Search Engines" at bounding box center [91, 223] width 69 height 17
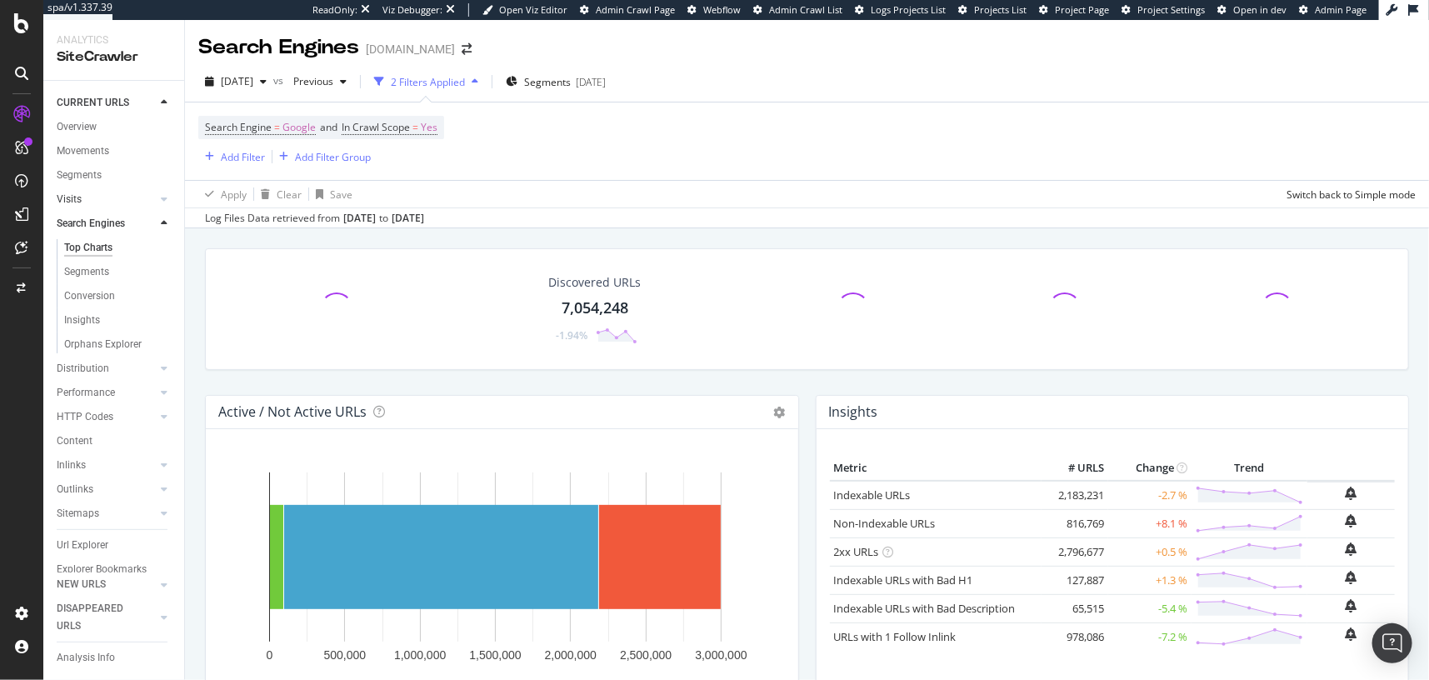
click at [106, 202] on link "Visits" at bounding box center [106, 199] width 99 height 17
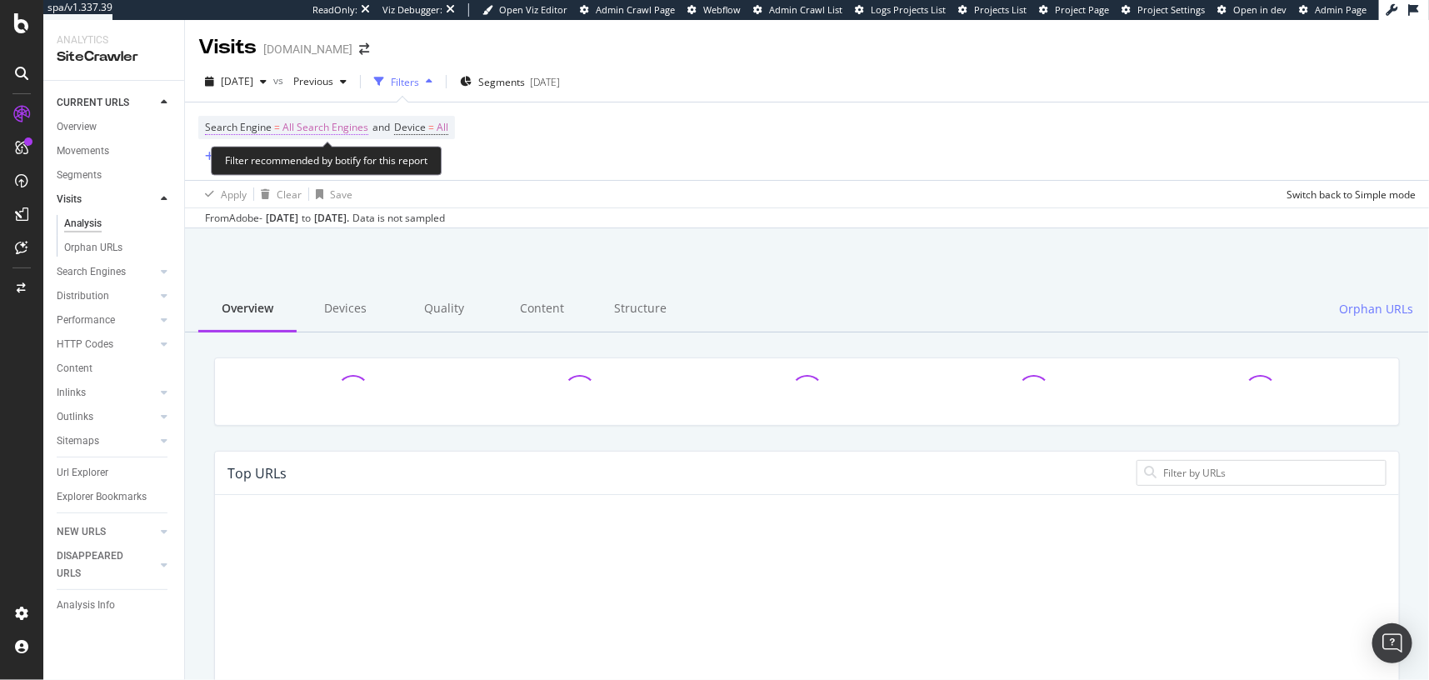
click at [307, 125] on span "All Search Engines" at bounding box center [325, 127] width 86 height 23
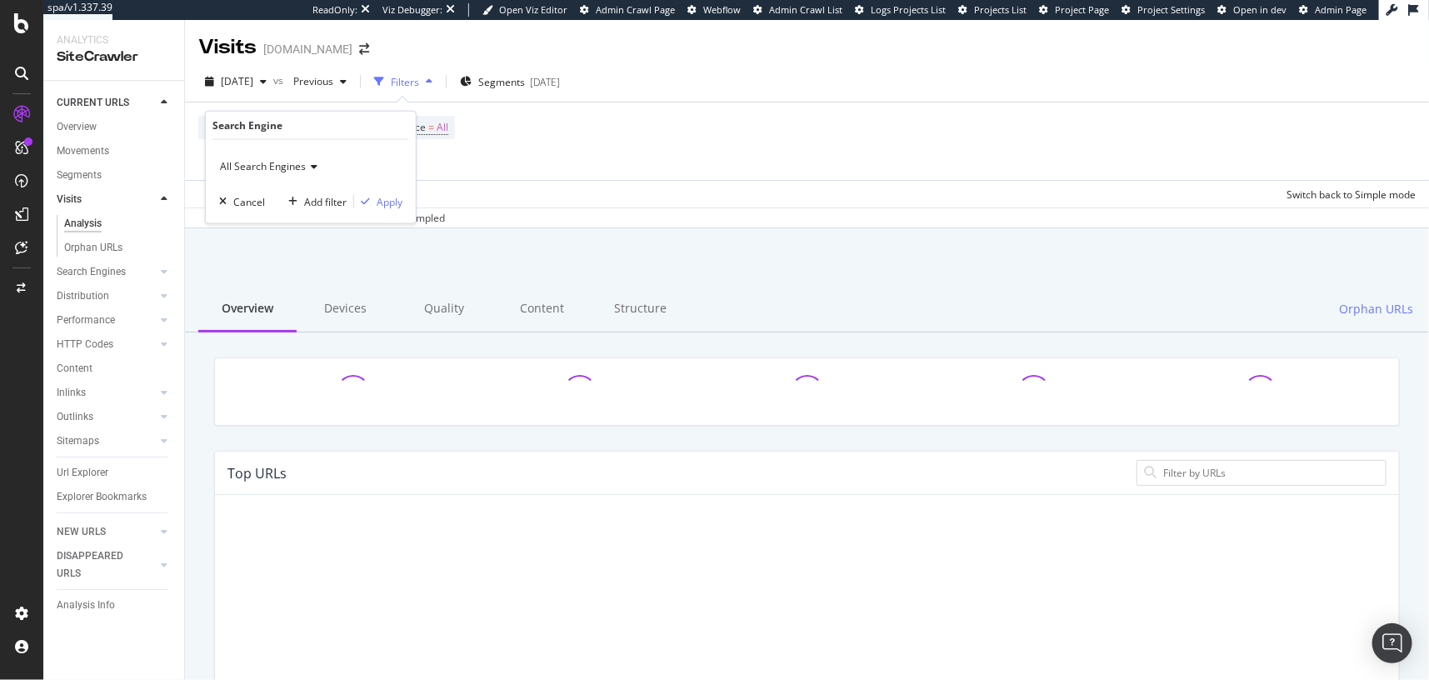
drag, startPoint x: 269, startPoint y: 162, endPoint x: 275, endPoint y: 174, distance: 13.8
click at [270, 162] on span "All Search Engines" at bounding box center [263, 166] width 86 height 14
drag, startPoint x: 287, startPoint y: 236, endPoint x: 329, endPoint y: 208, distance: 50.6
click at [287, 236] on div "Bing" at bounding box center [312, 244] width 178 height 22
drag, startPoint x: 383, startPoint y: 197, endPoint x: 332, endPoint y: 260, distance: 81.7
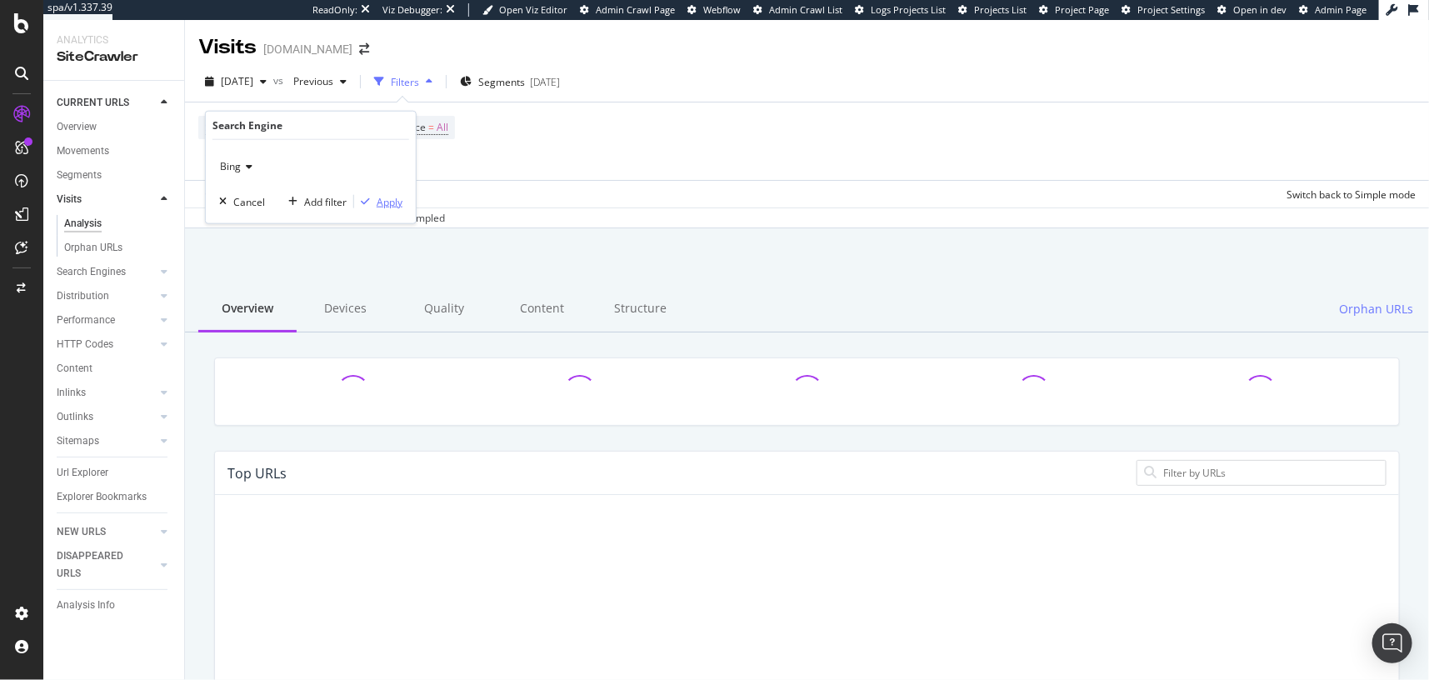
click at [383, 197] on div "Apply" at bounding box center [390, 201] width 26 height 14
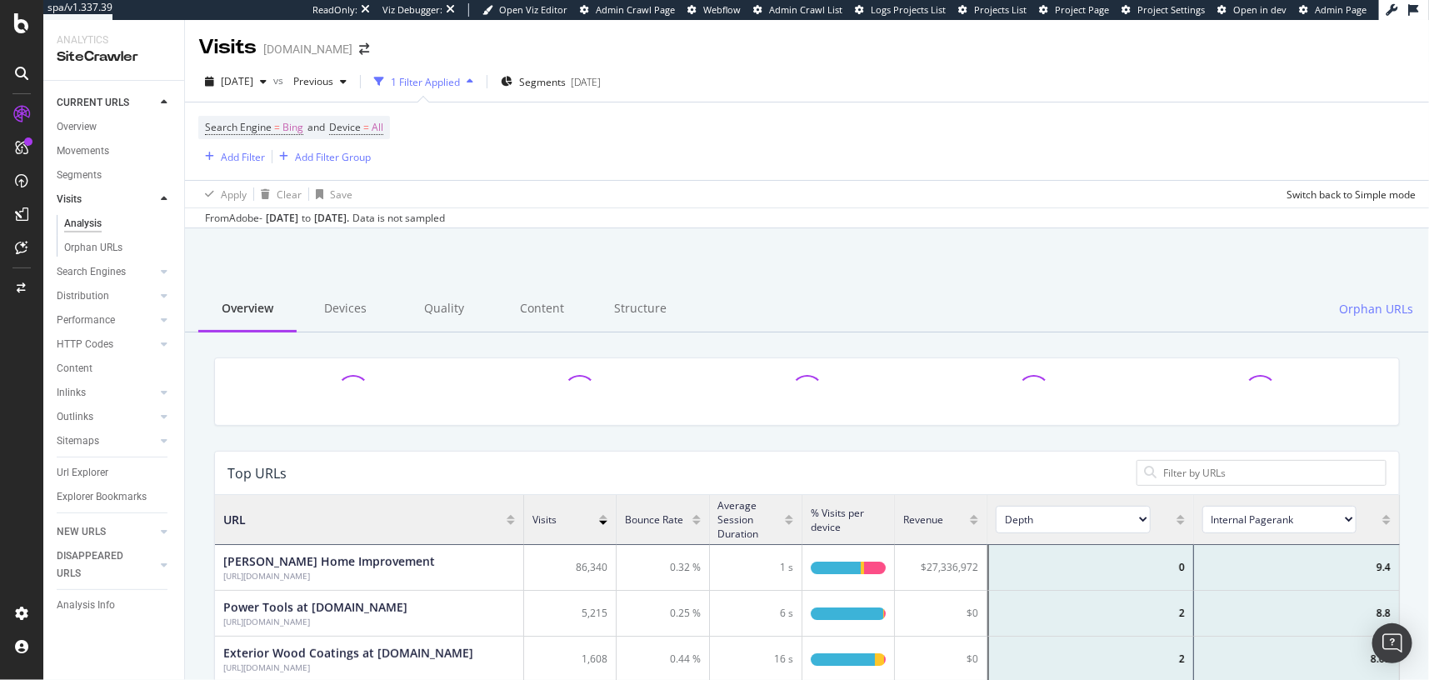
scroll to position [500, 1184]
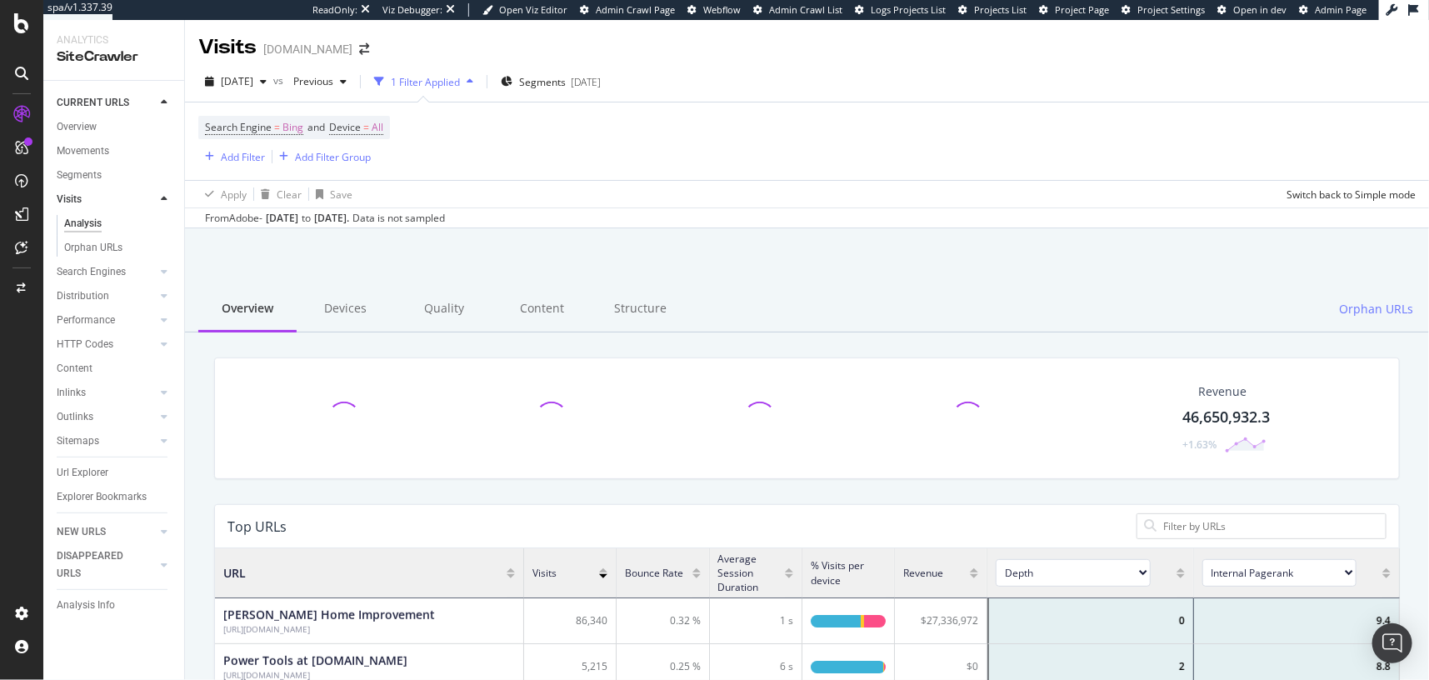
drag, startPoint x: 99, startPoint y: 217, endPoint x: 1231, endPoint y: 13, distance: 1149.6
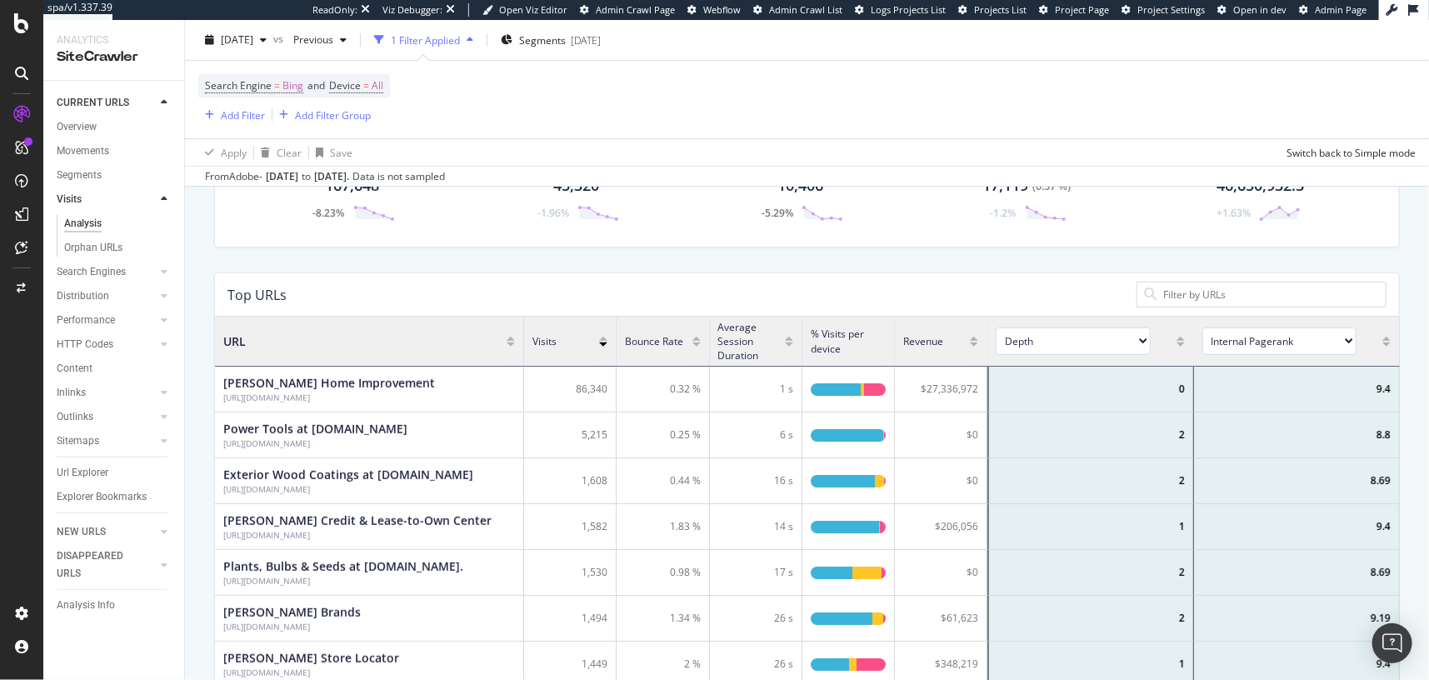
scroll to position [0, 0]
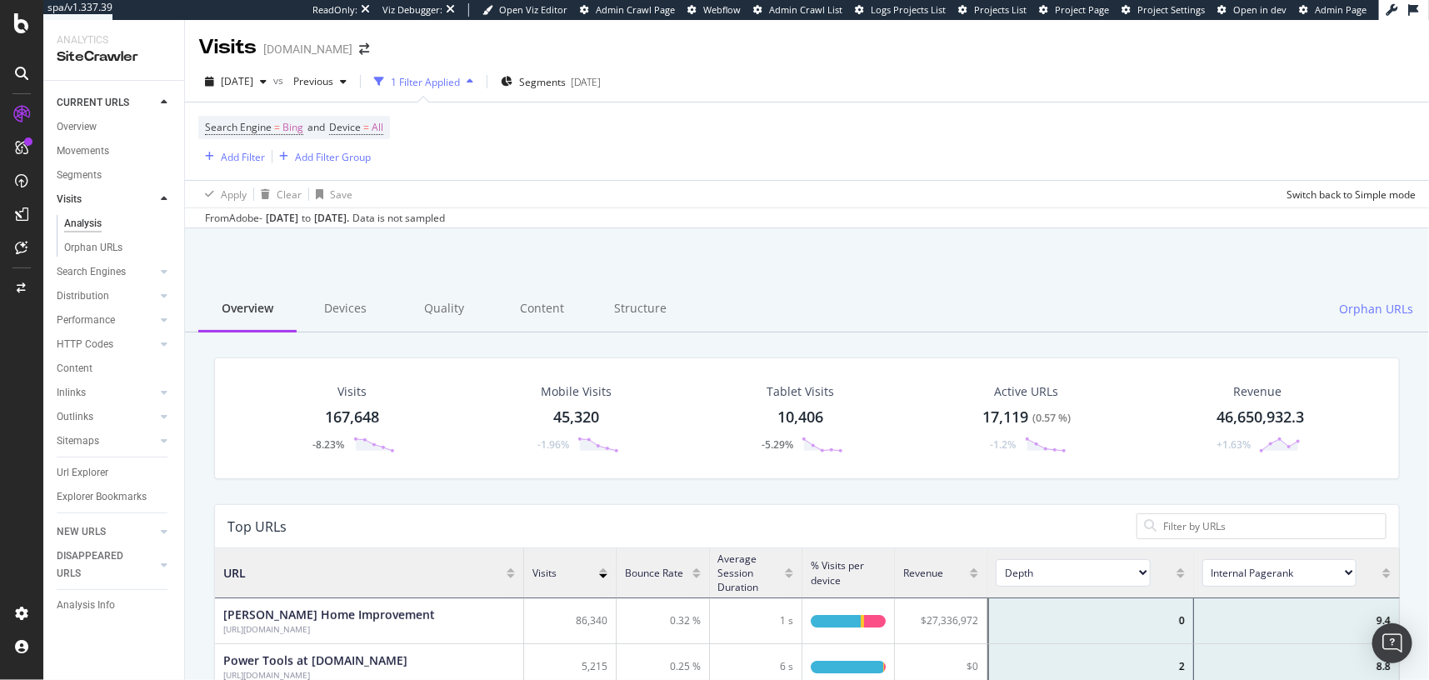
click at [734, 258] on div at bounding box center [807, 271] width 1204 height 71
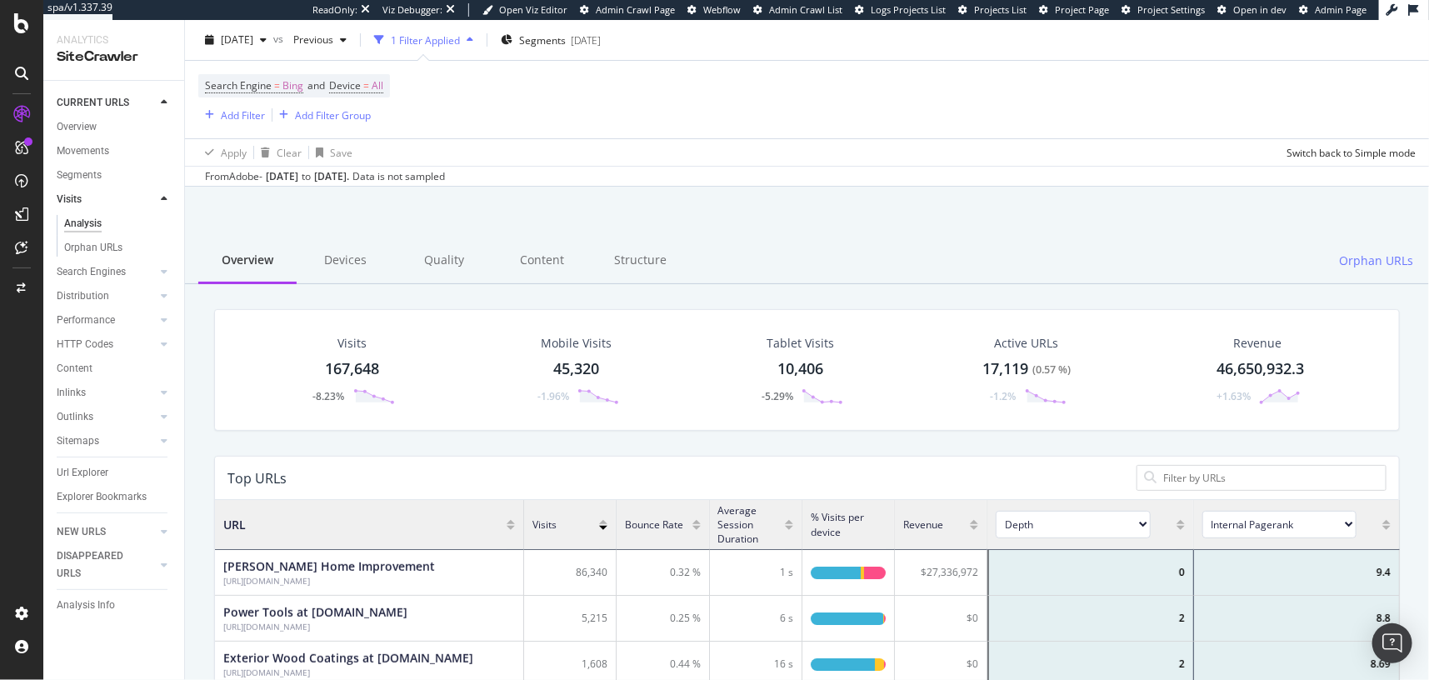
scroll to position [57, 0]
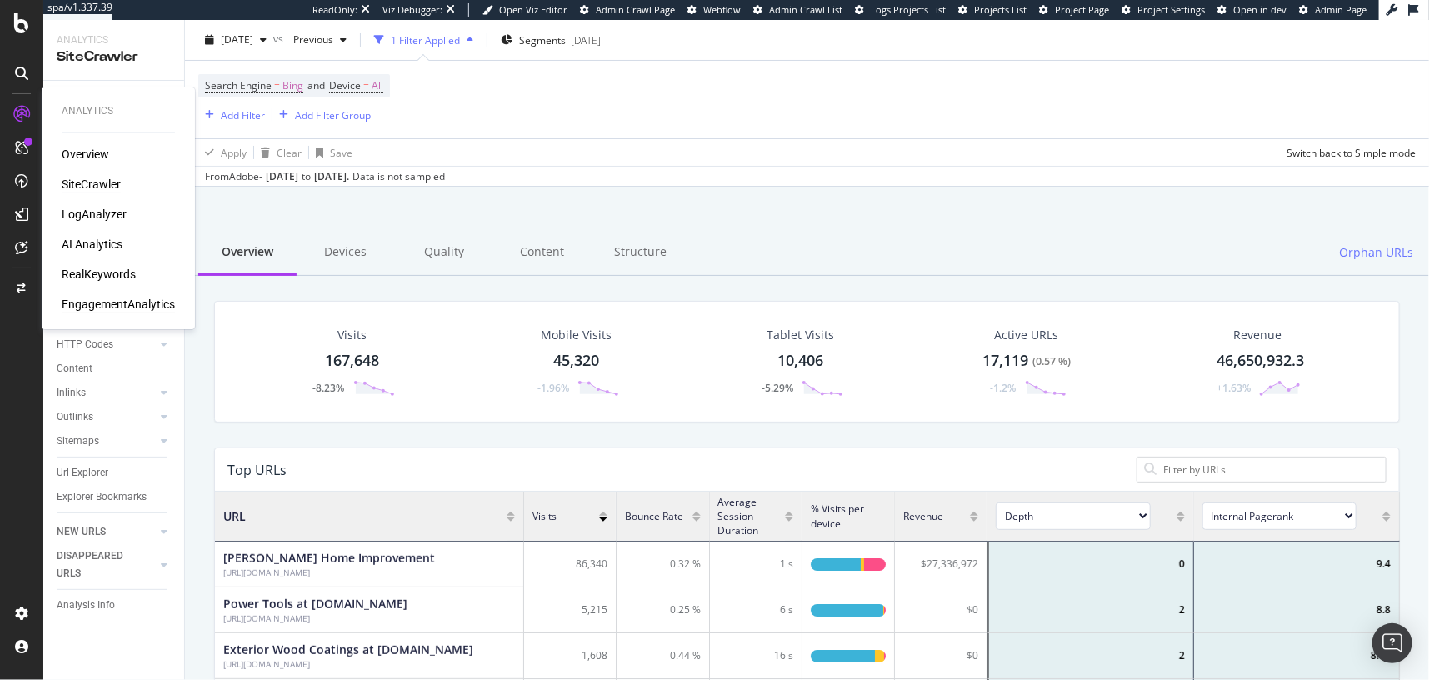
click at [105, 302] on div "EngagementAnalytics" at bounding box center [118, 304] width 113 height 17
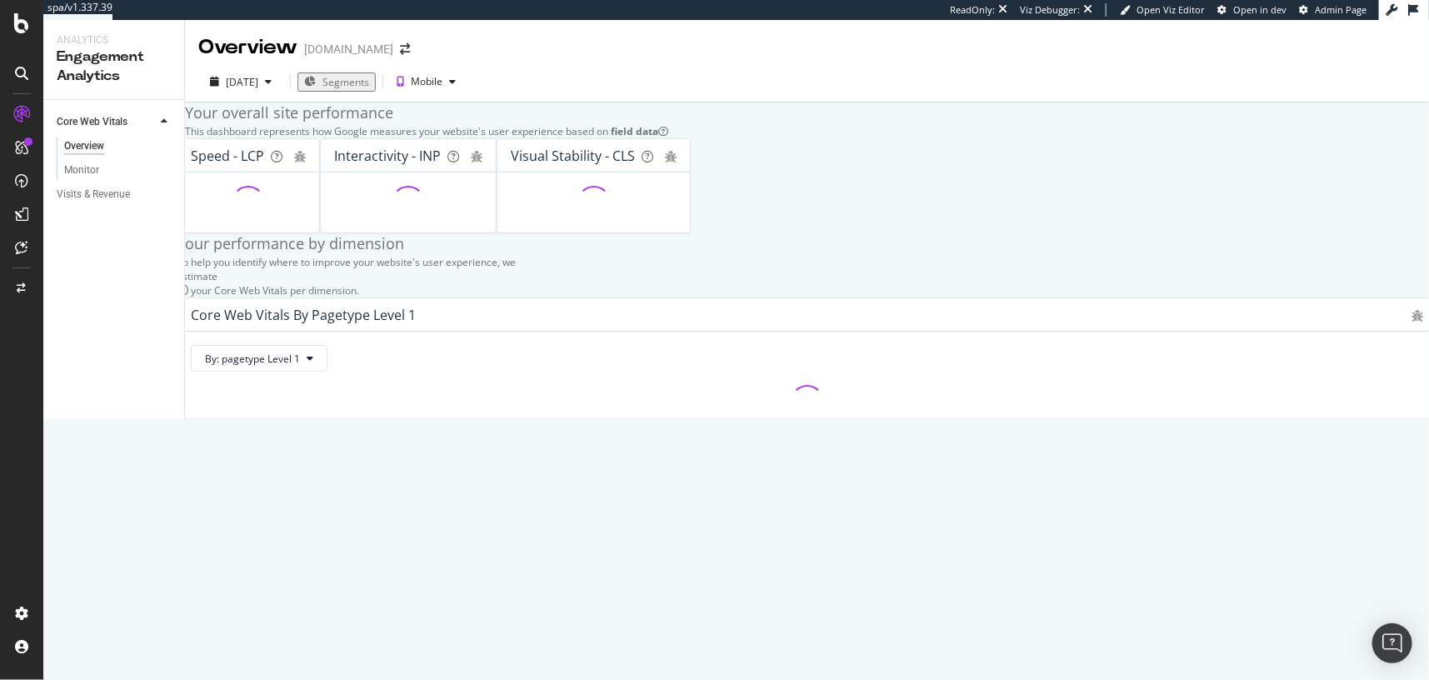
click at [198, 242] on div "Your overall site performance This dashboard represents how Google measures you…" at bounding box center [807, 260] width 1244 height 317
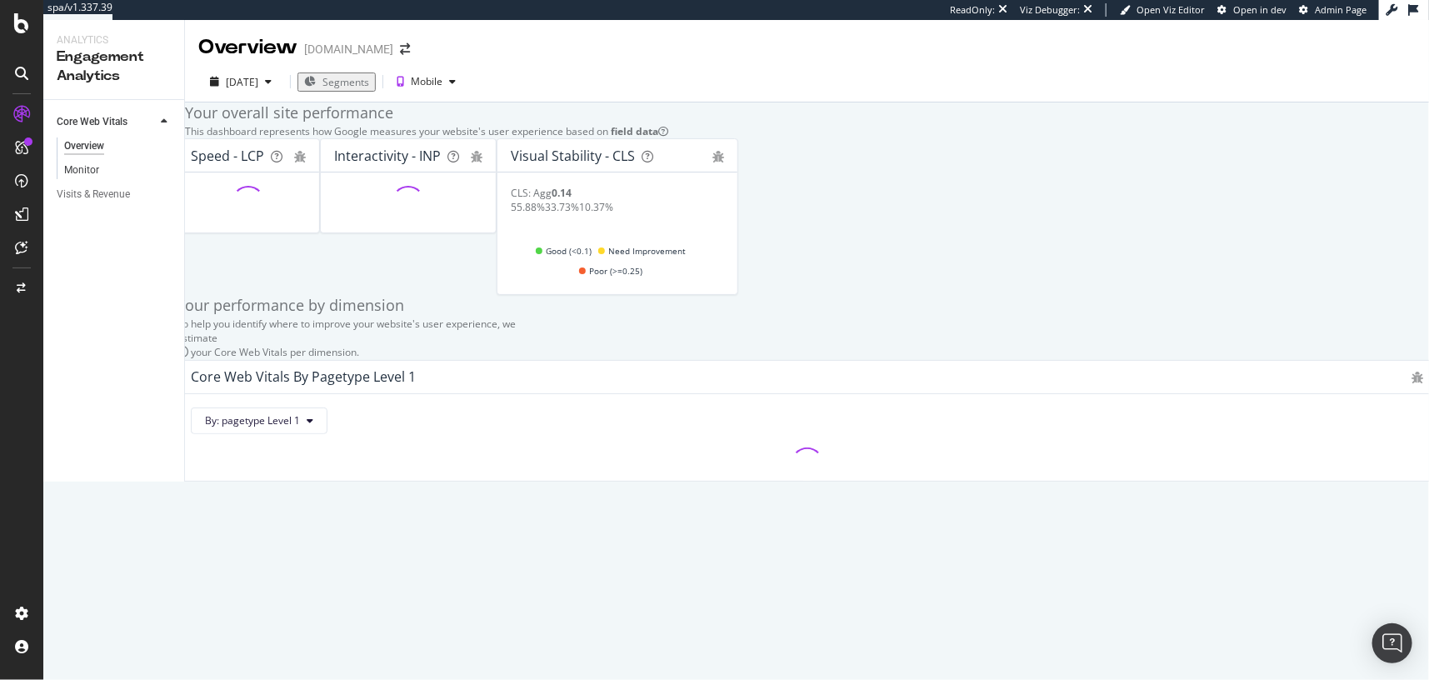
drag, startPoint x: 197, startPoint y: 181, endPoint x: 159, endPoint y: 176, distance: 38.7
click at [196, 181] on div "Your overall site performance This dashboard represents how Google measures you…" at bounding box center [807, 291] width 1244 height 378
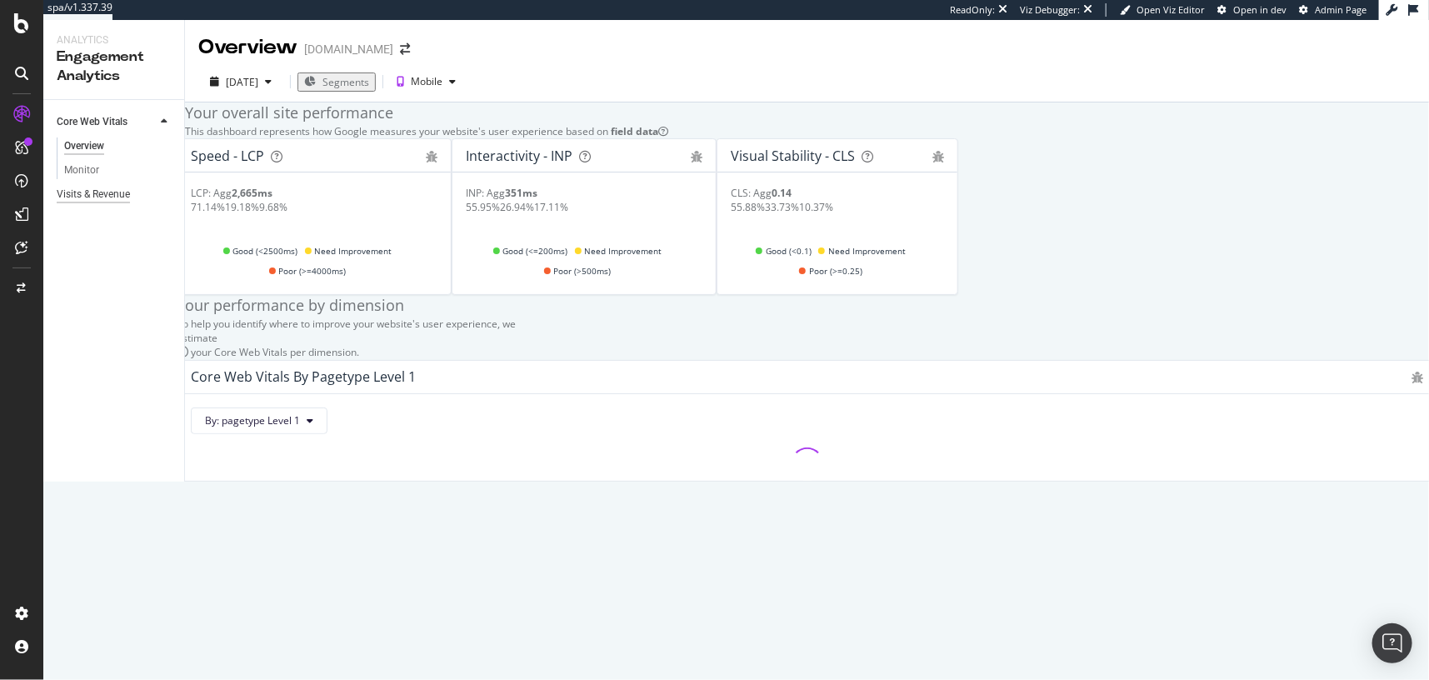
click at [118, 202] on div "Visits & Revenue" at bounding box center [93, 194] width 73 height 17
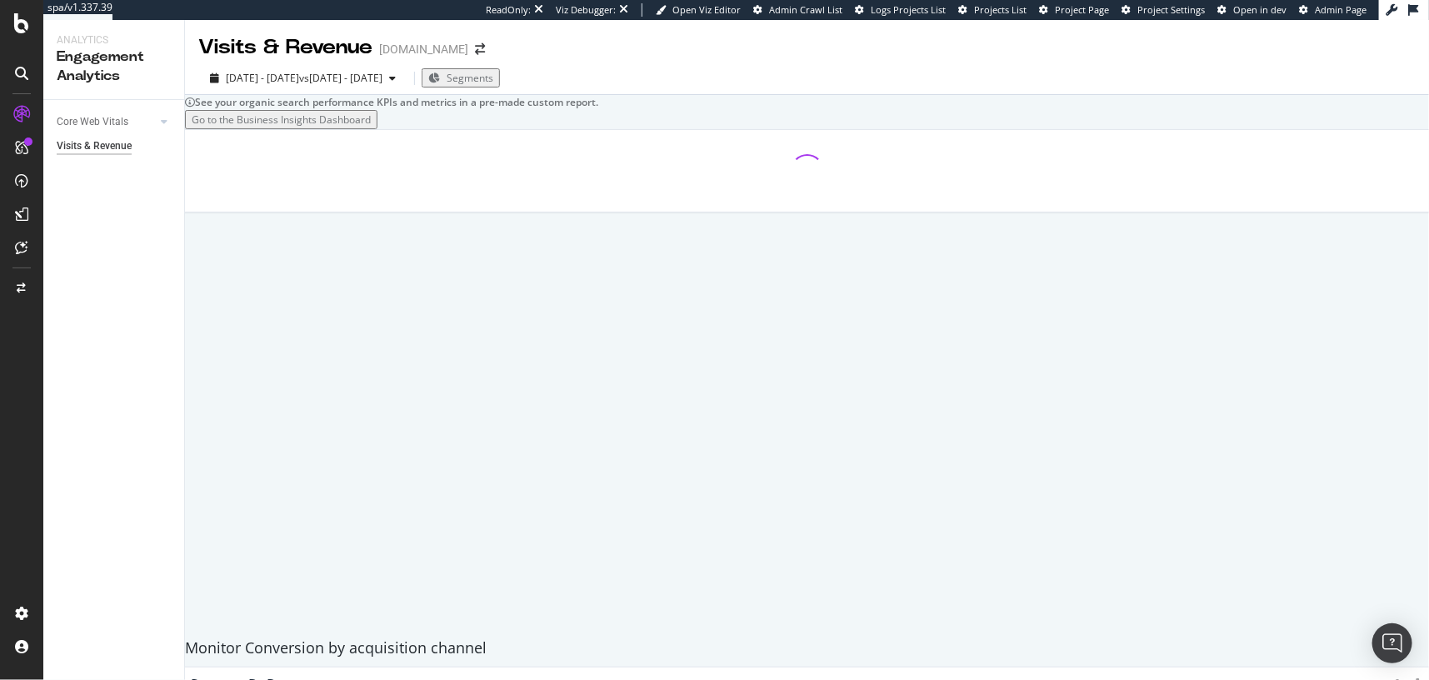
click at [199, 267] on div at bounding box center [807, 379] width 1261 height 500
click at [257, 192] on div at bounding box center [807, 379] width 1261 height 500
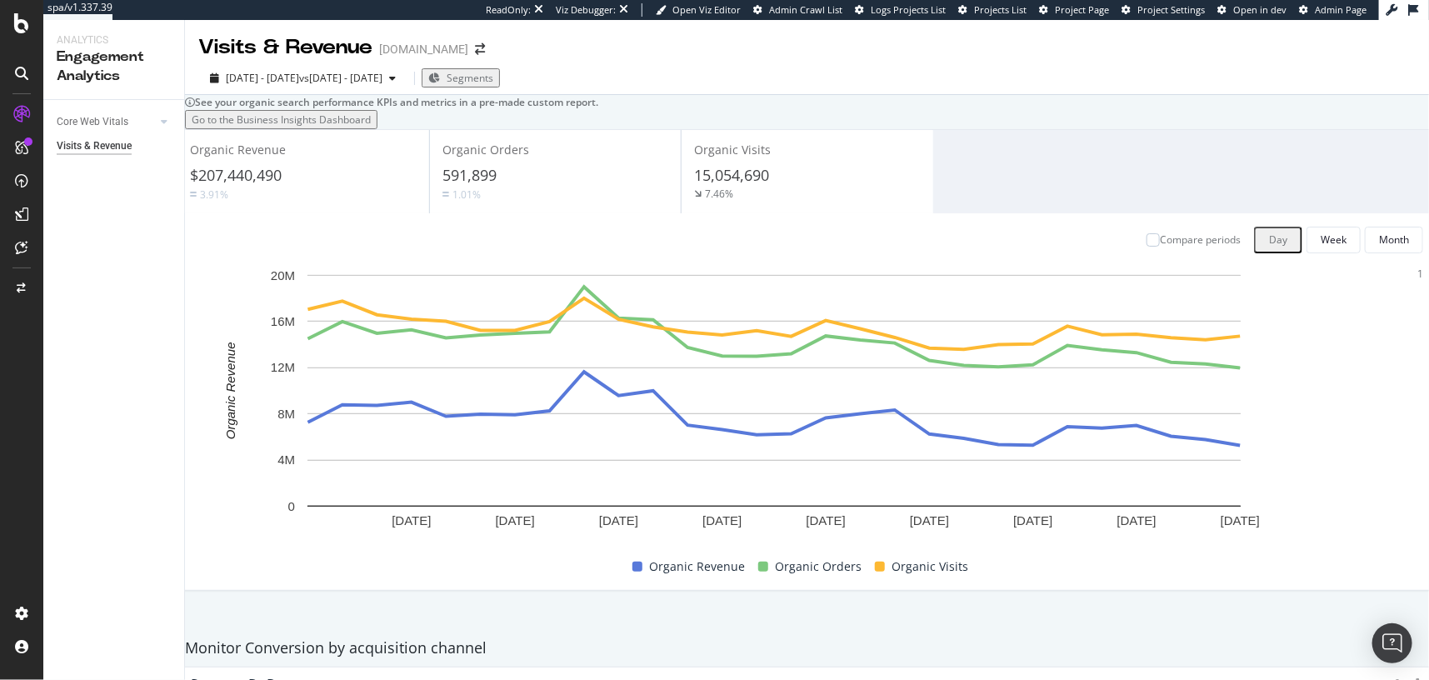
click at [252, 196] on div "Organic Revenue $207,440,490 3.91% Organic Orders 591,899 1.01% Organic Visits …" at bounding box center [807, 379] width 1261 height 500
click at [357, 187] on div "$207,440,490" at bounding box center [303, 176] width 227 height 22
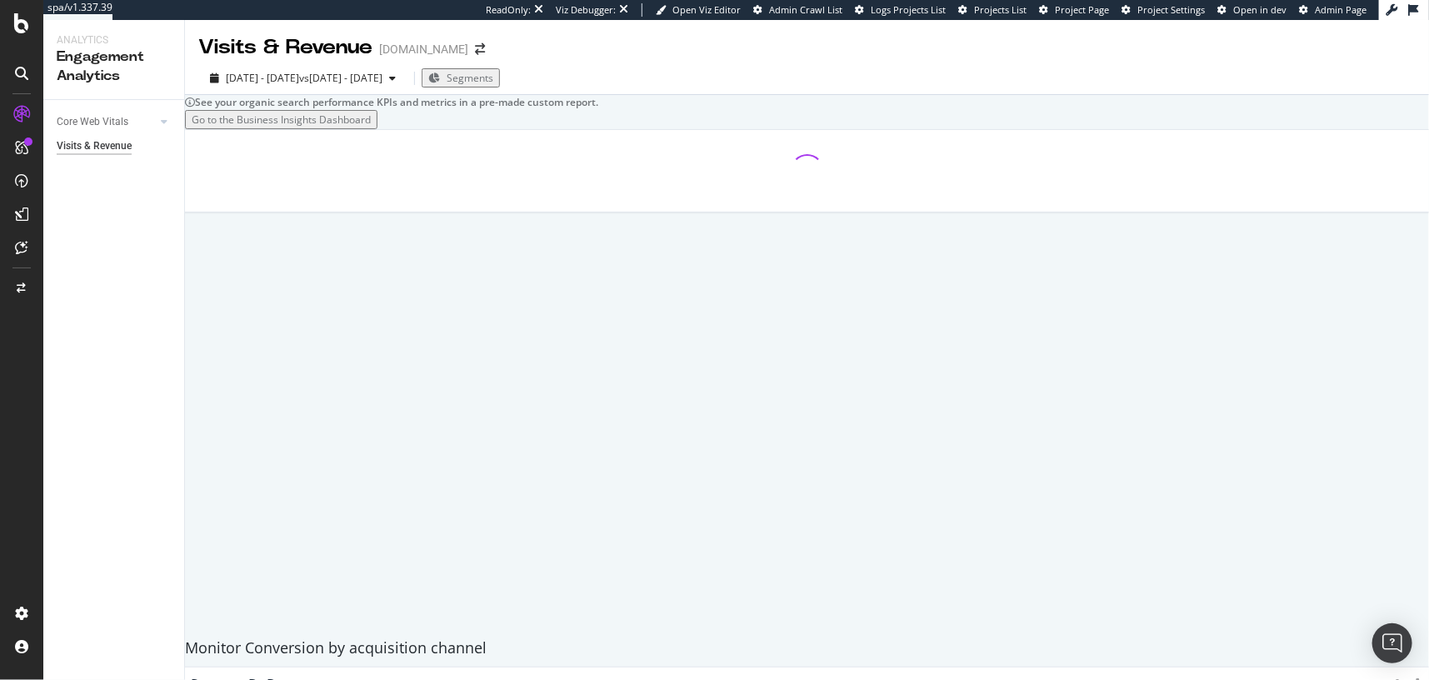
click at [536, 212] on div at bounding box center [806, 171] width 1259 height 82
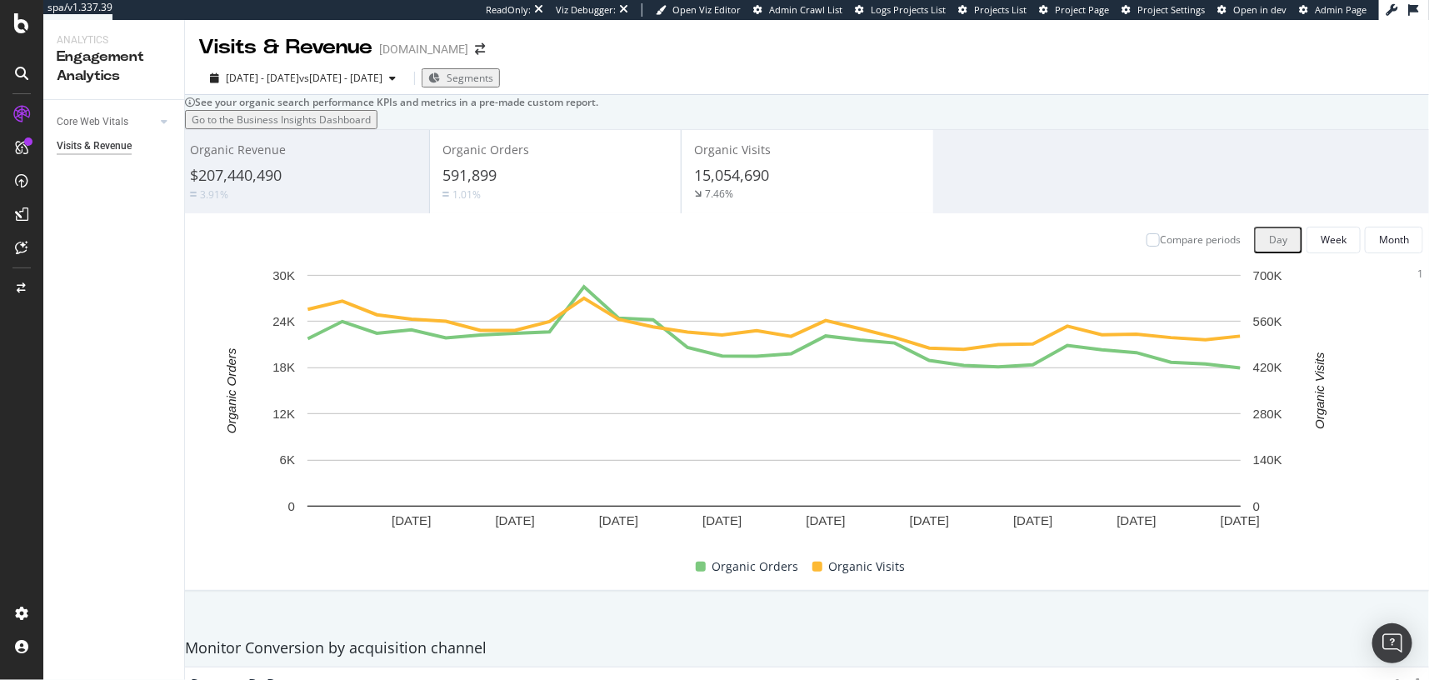
click at [542, 187] on div "591,899" at bounding box center [555, 176] width 226 height 22
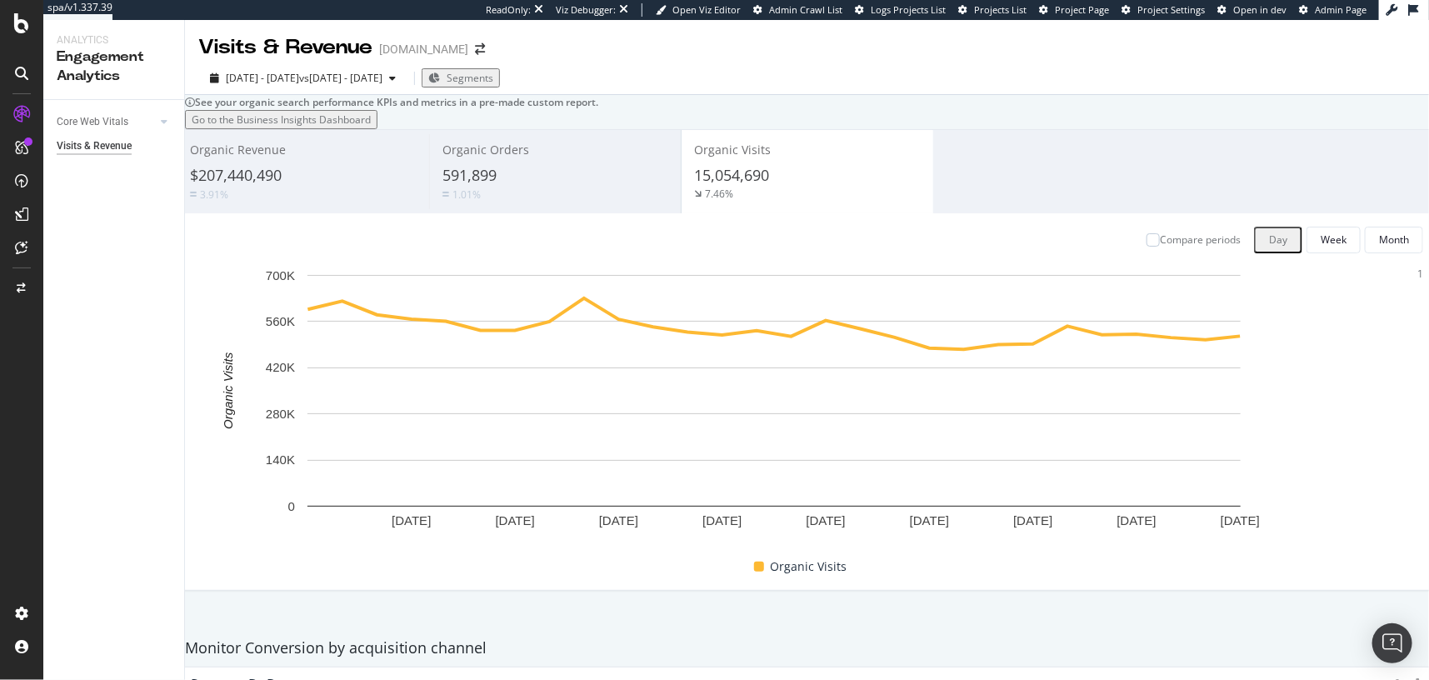
click at [494, 176] on div "Organic Orders 591,899 1.01%" at bounding box center [555, 171] width 252 height 83
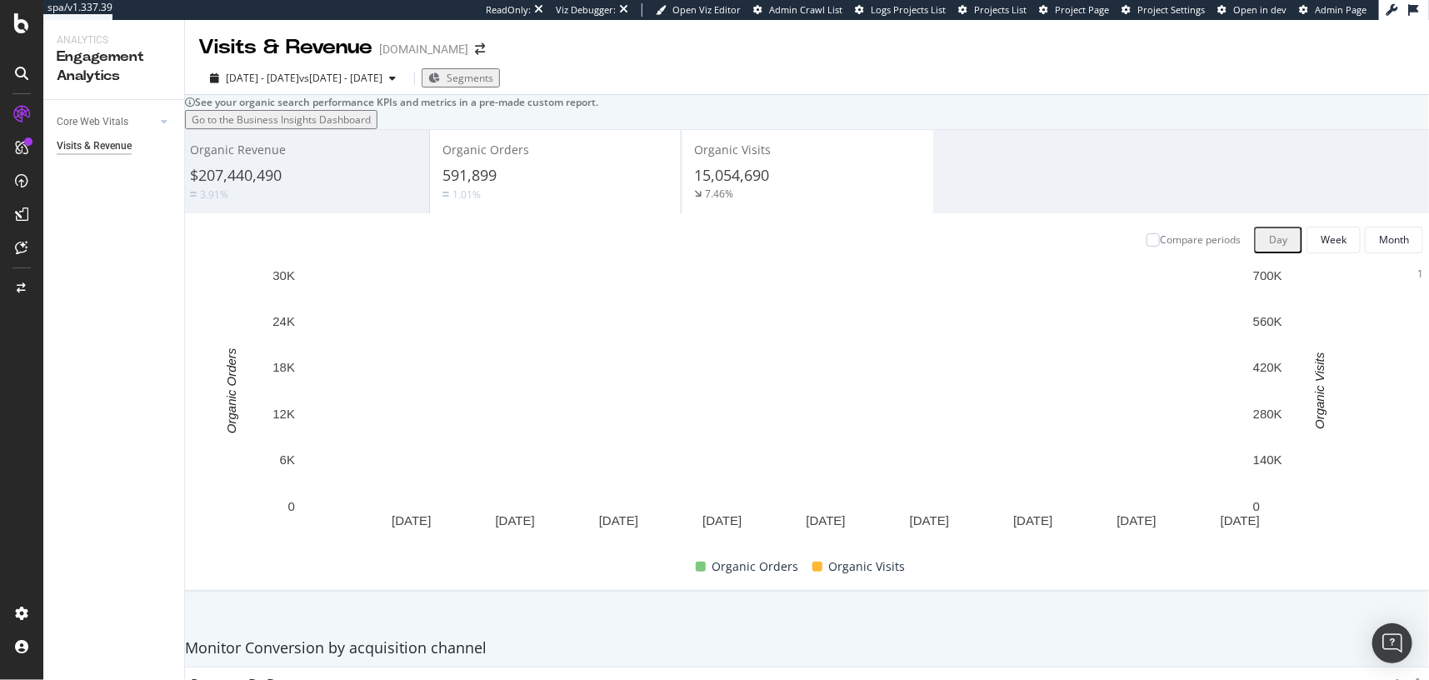
scroll to position [0, 0]
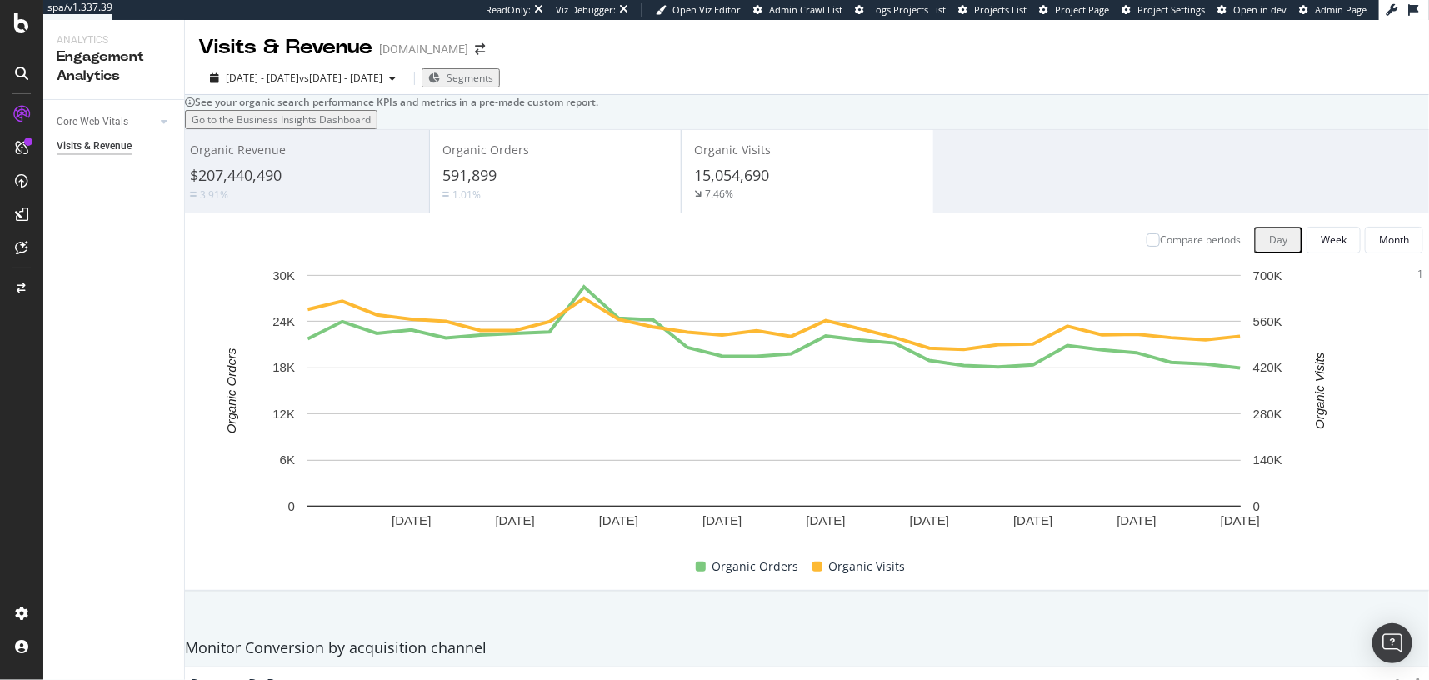
drag, startPoint x: 396, startPoint y: 182, endPoint x: 387, endPoint y: 161, distance: 23.2
click at [377, 129] on button "Go to the Business Insights Dashboard" at bounding box center [281, 119] width 192 height 19
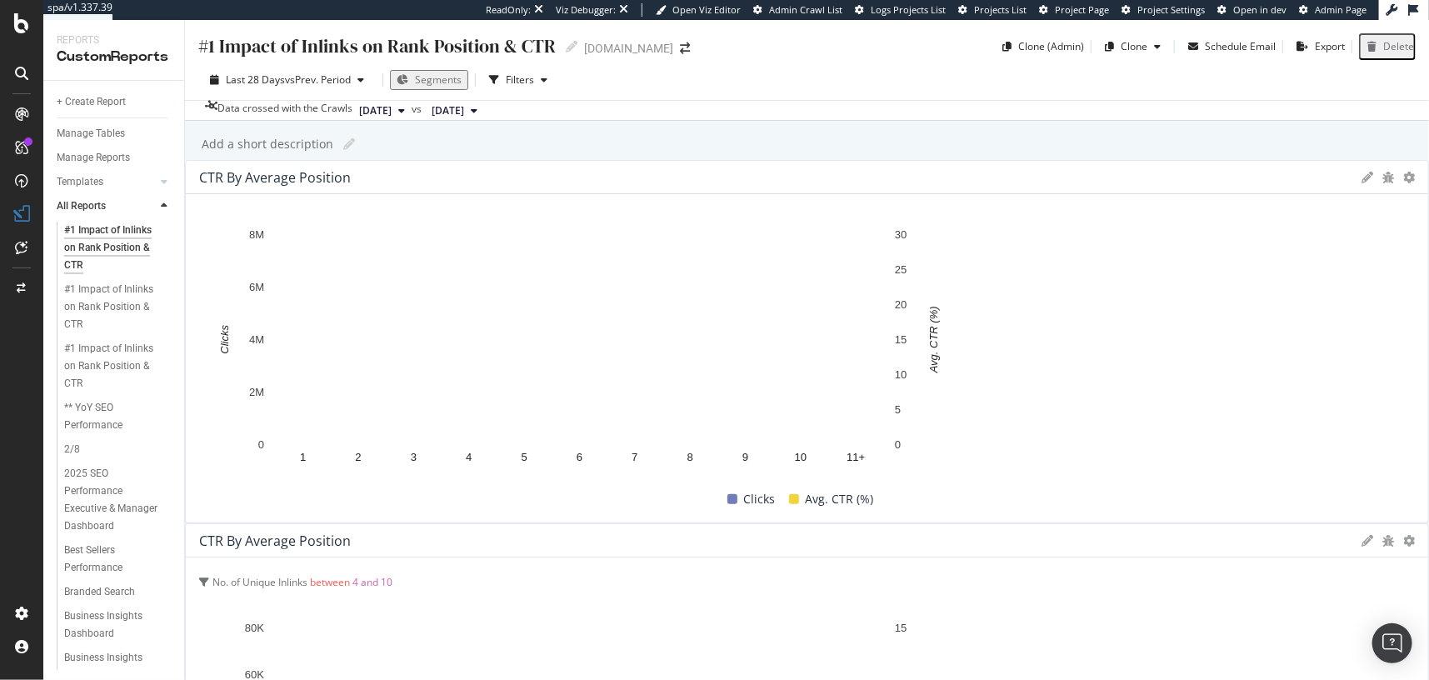
click at [190, 252] on div "#1 Impact of Inlinks on Rank Position & CTR #1 Impact of Inlinks on Rank Positi…" at bounding box center [807, 350] width 1244 height 660
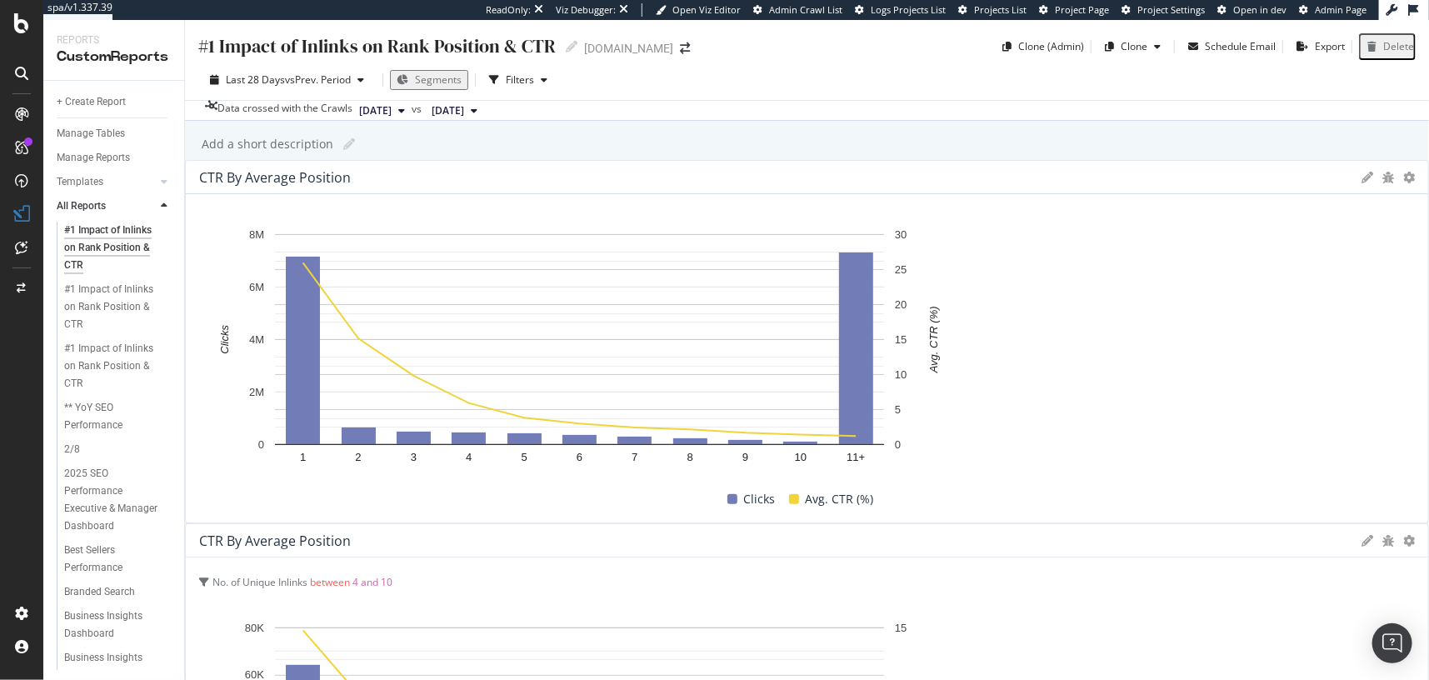
scroll to position [2, 0]
click at [120, 189] on link "Templates" at bounding box center [106, 181] width 99 height 17
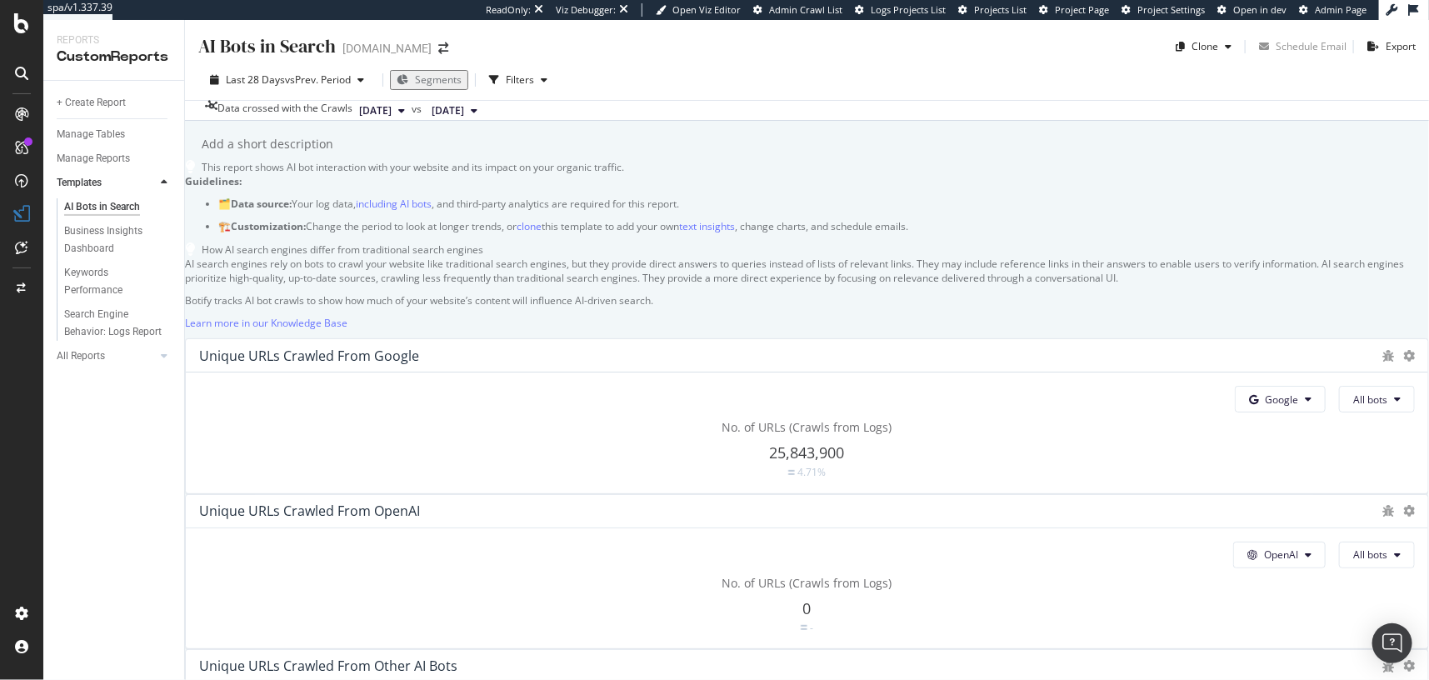
click at [187, 277] on div "AI Bots in Search AI Bots in Search www.lowes.com Clone Schedule Email Export L…" at bounding box center [807, 350] width 1244 height 660
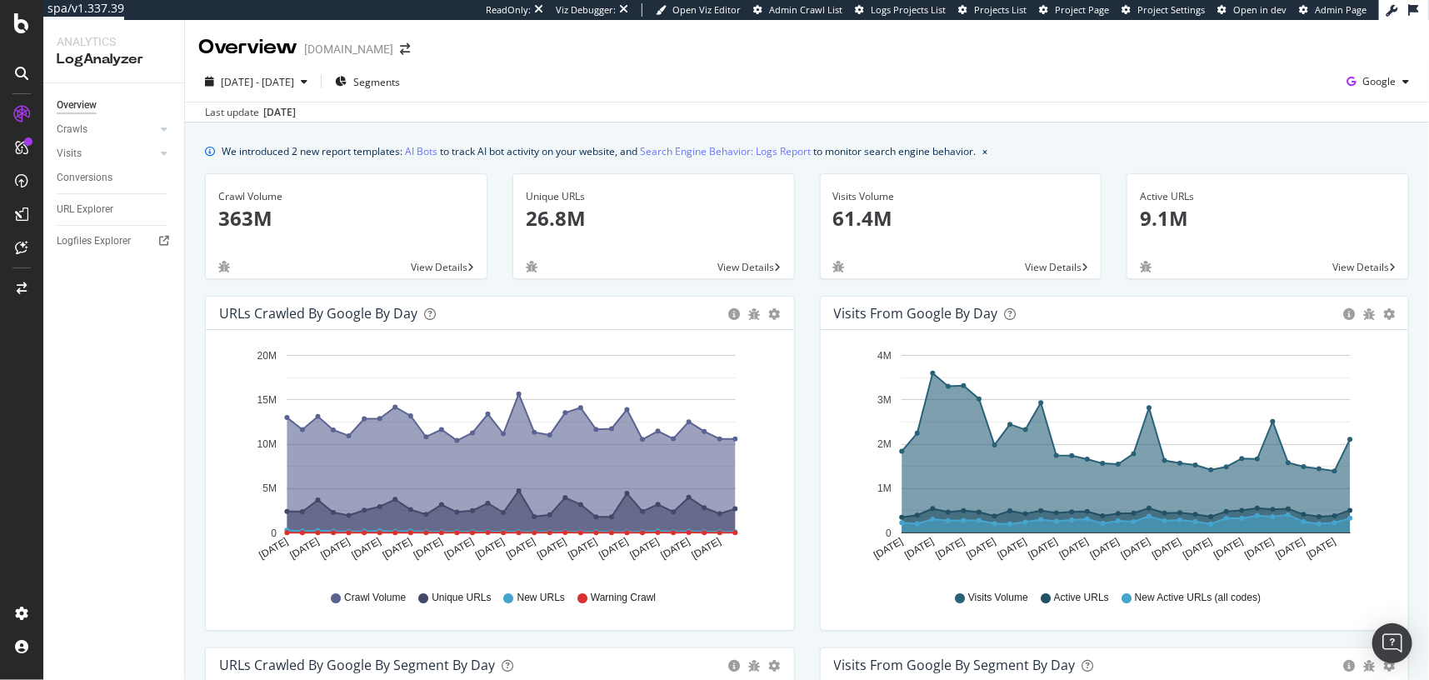
drag, startPoint x: 1379, startPoint y: 87, endPoint x: 1371, endPoint y: 102, distance: 16.0
click at [1379, 87] on span "Google" at bounding box center [1378, 81] width 33 height 14
click at [1290, 102] on span "OpenAI" at bounding box center [1296, 97] width 62 height 15
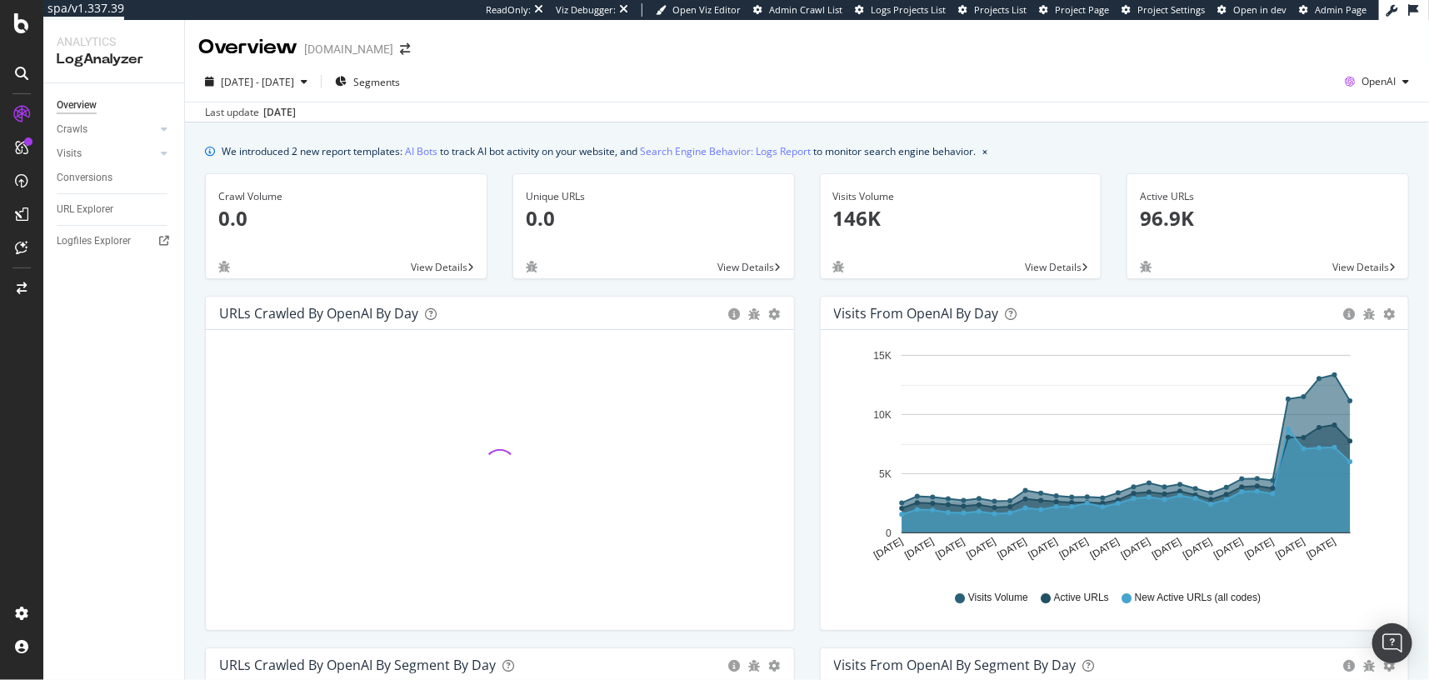
click at [1369, 77] on span "OpenAI" at bounding box center [1378, 81] width 34 height 14
click at [1304, 133] on span "Other AI Bots" at bounding box center [1293, 128] width 62 height 15
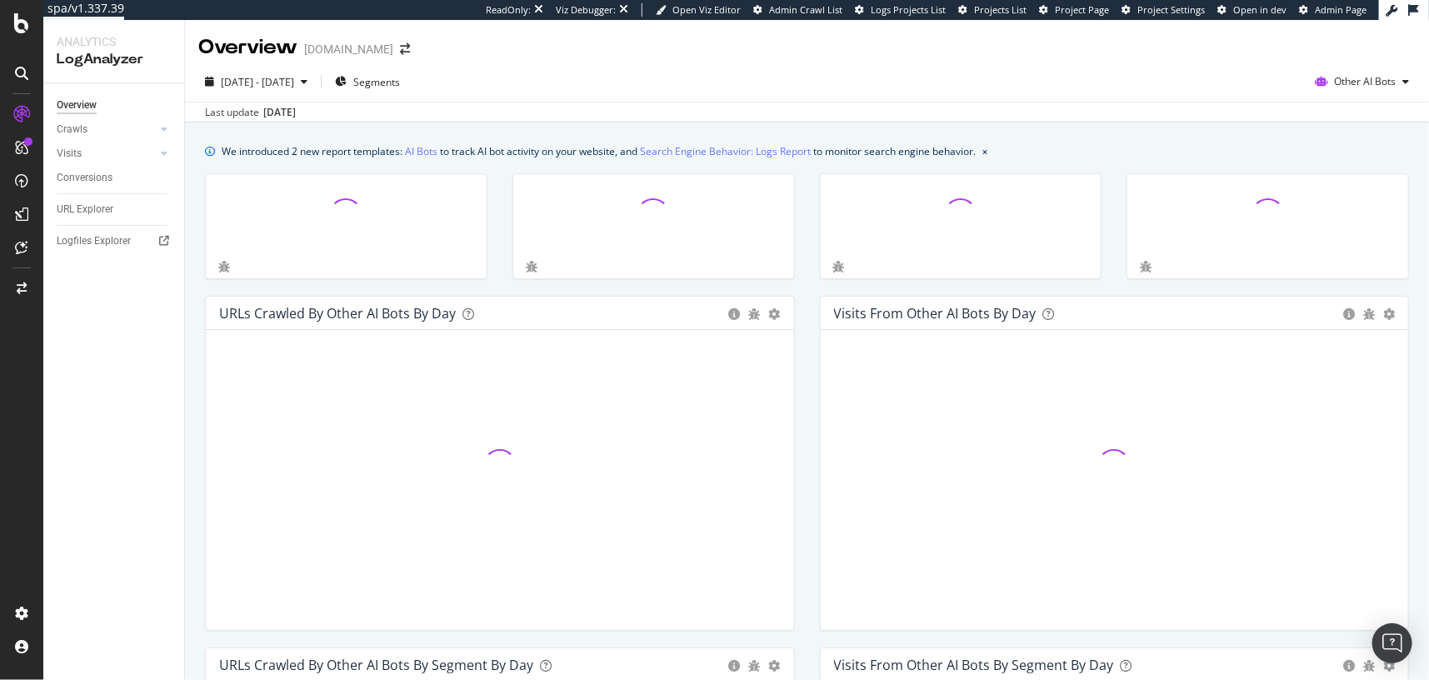
click at [1302, 152] on div "We introduced 2 new report templates: AI Bots to track AI bot activity on your …" at bounding box center [807, 150] width 1204 height 17
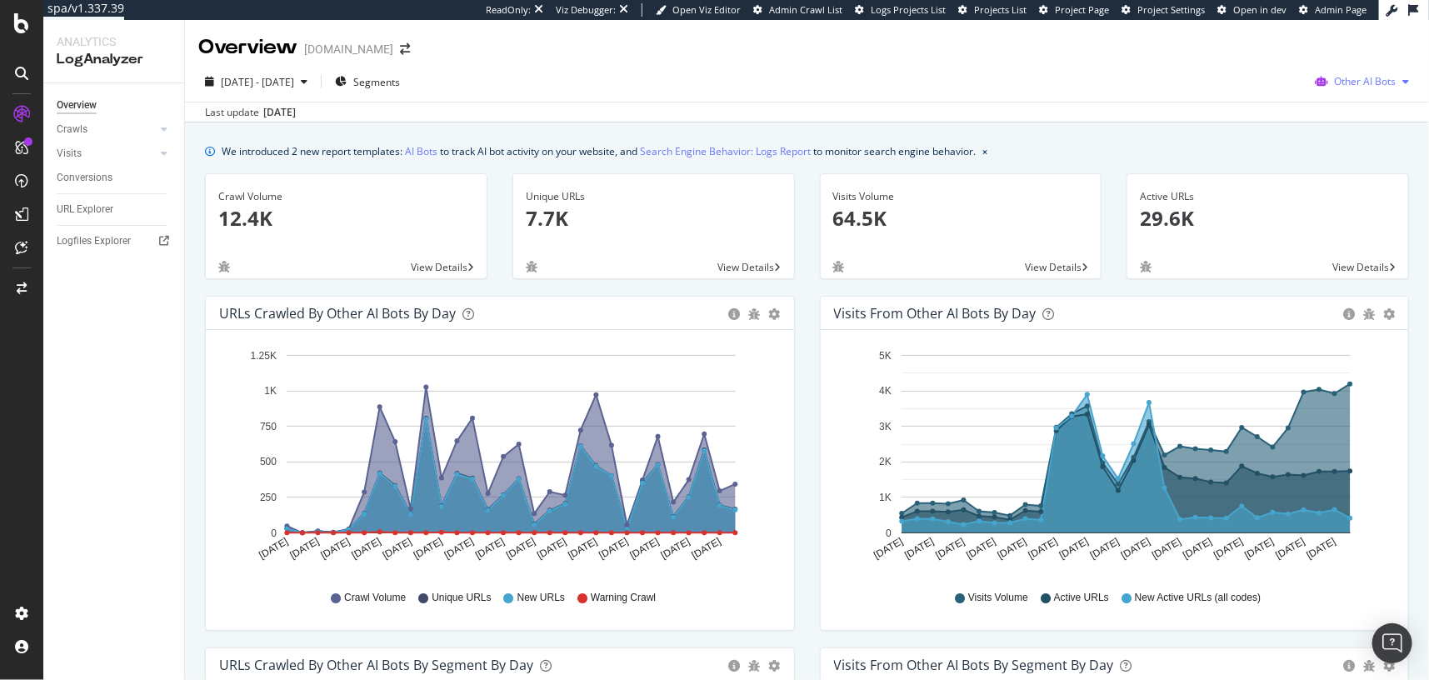
click at [1354, 81] on span "Other AI Bots" at bounding box center [1365, 81] width 62 height 14
click at [1261, 103] on span "OpenAI" at bounding box center [1261, 97] width 65 height 15
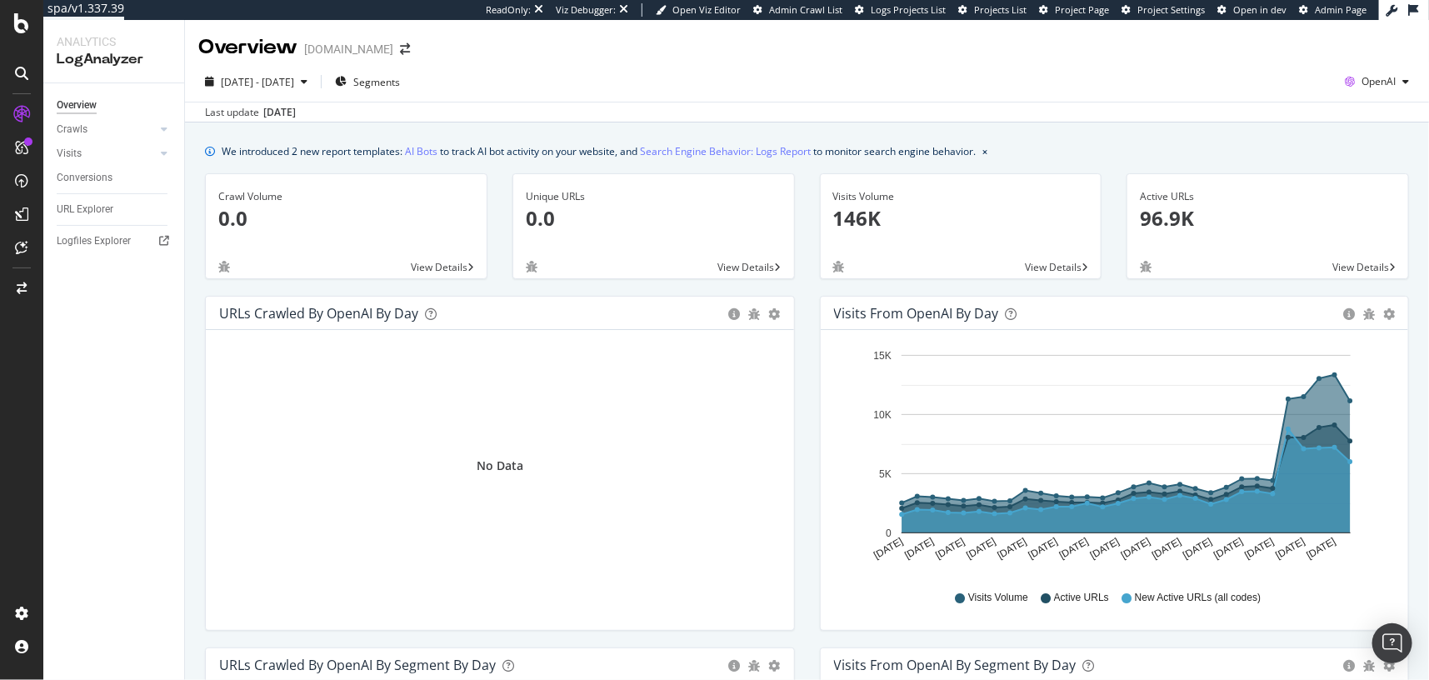
click at [294, 85] on span "2025 Aug. 24th - Sep. 22nd" at bounding box center [257, 82] width 73 height 14
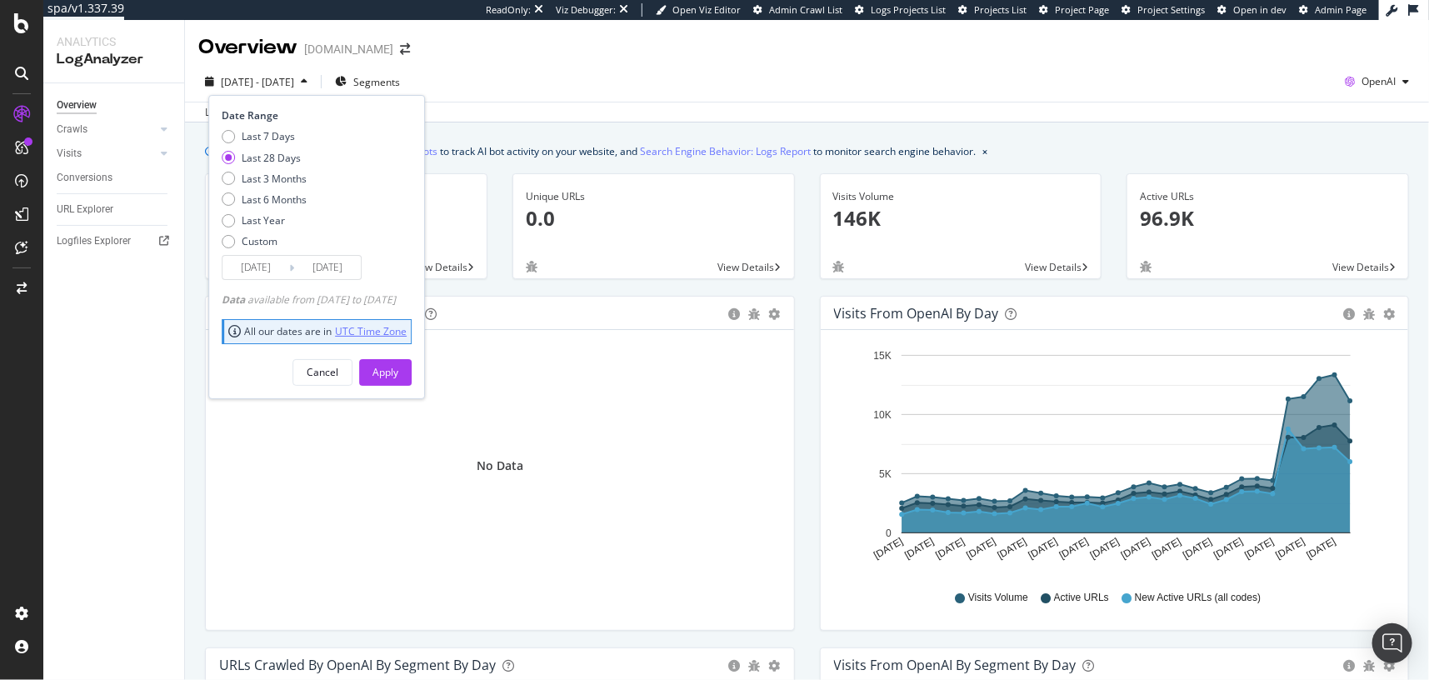
drag, startPoint x: 297, startPoint y: 200, endPoint x: 372, endPoint y: 324, distance: 145.0
click at [297, 200] on div "Last 6 Months" at bounding box center [274, 199] width 65 height 14
type input "2025/03/23"
click at [398, 375] on div "Apply" at bounding box center [385, 372] width 26 height 14
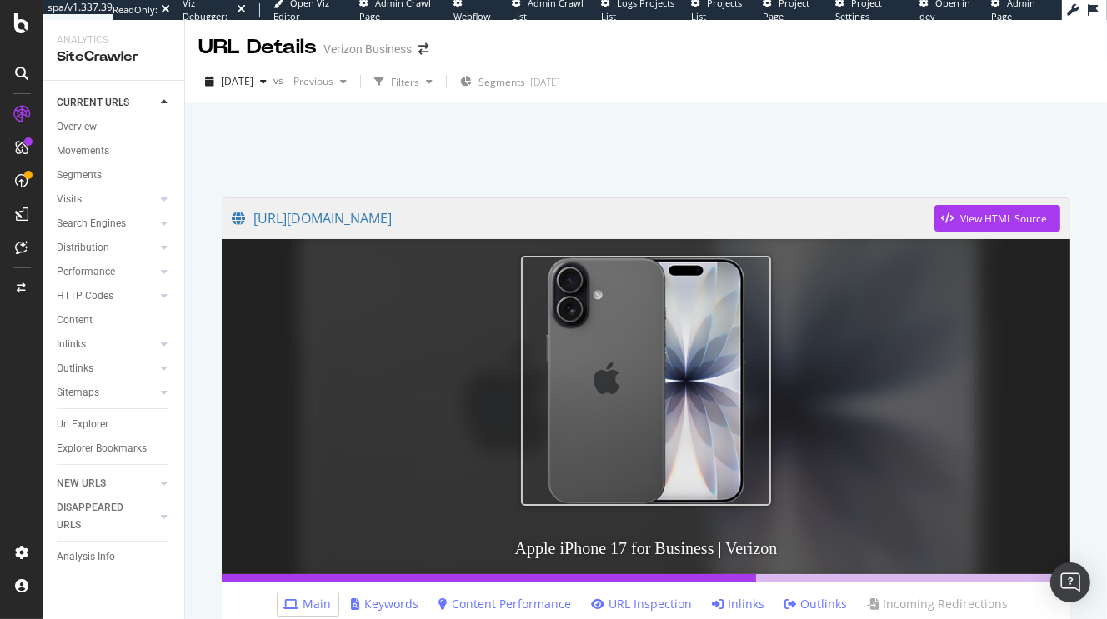
scroll to position [593, 0]
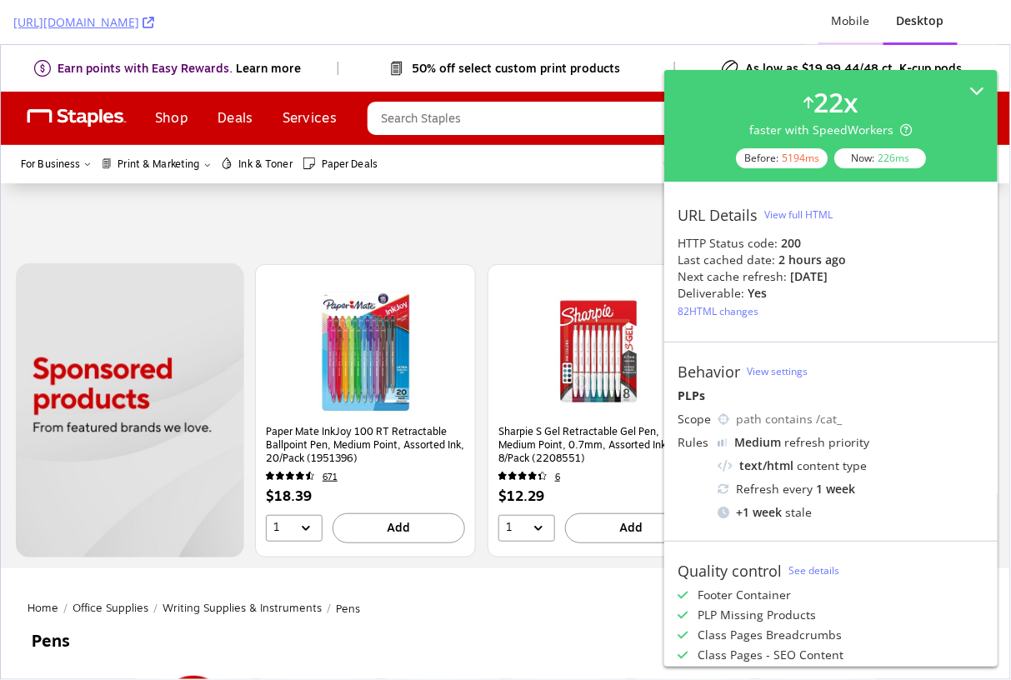
click at [844, 10] on div "Mobile" at bounding box center [850, 22] width 65 height 46
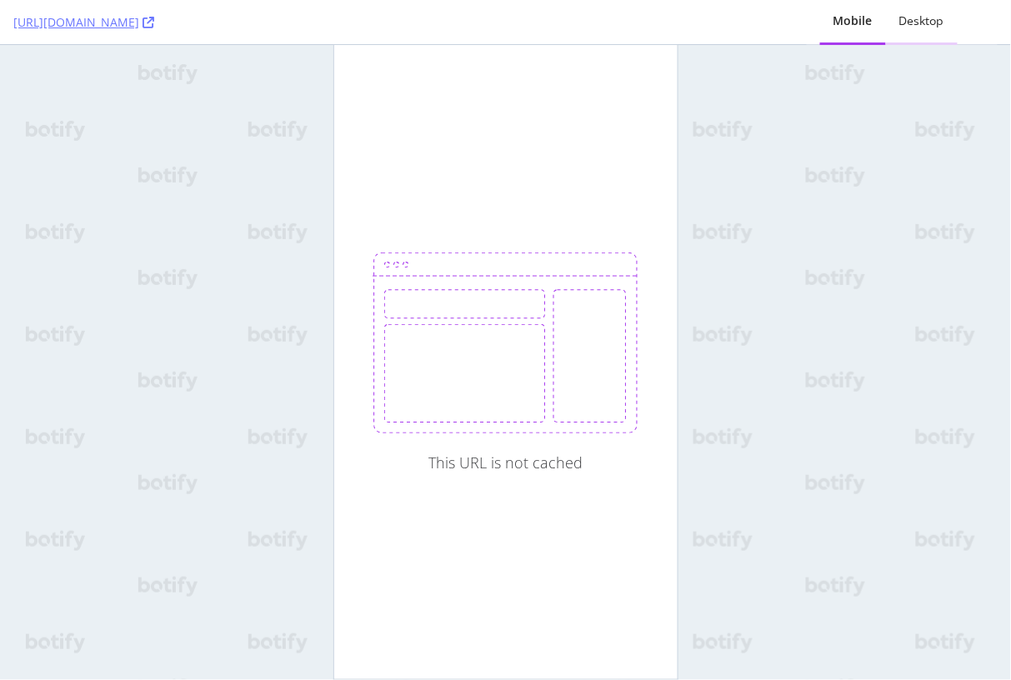
click at [915, 32] on div "Desktop" at bounding box center [922, 22] width 72 height 46
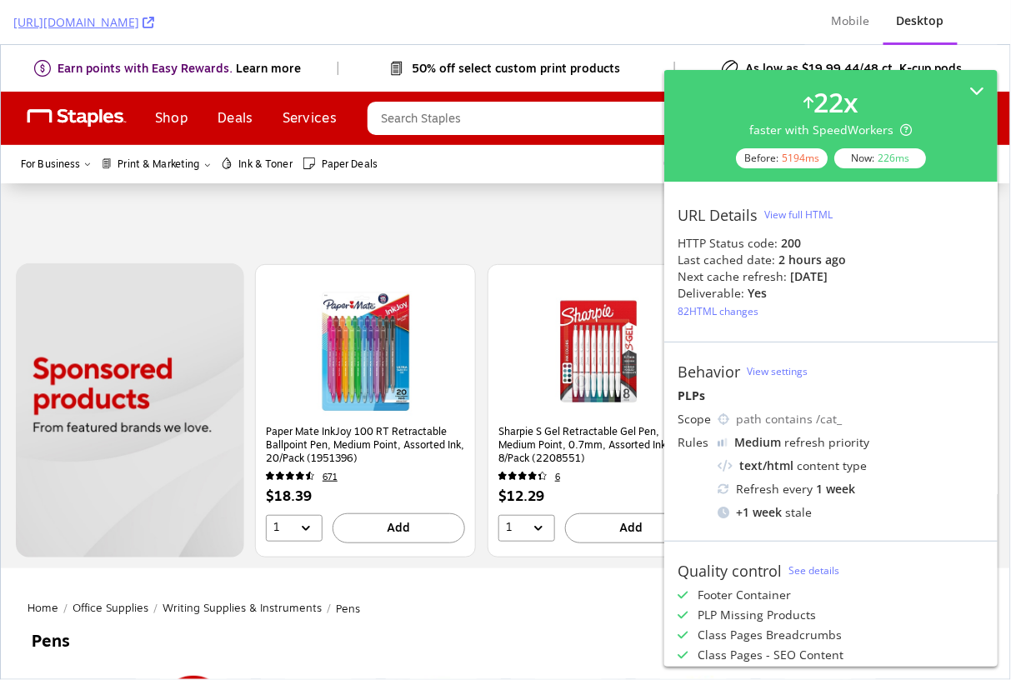
drag, startPoint x: 12, startPoint y: 23, endPoint x: 254, endPoint y: 38, distance: 242.9
click at [255, 38] on div "[URL][DOMAIN_NAME] Mobile Desktop" at bounding box center [505, 22] width 1011 height 45
copy link "[URL][DOMAIN_NAME]"
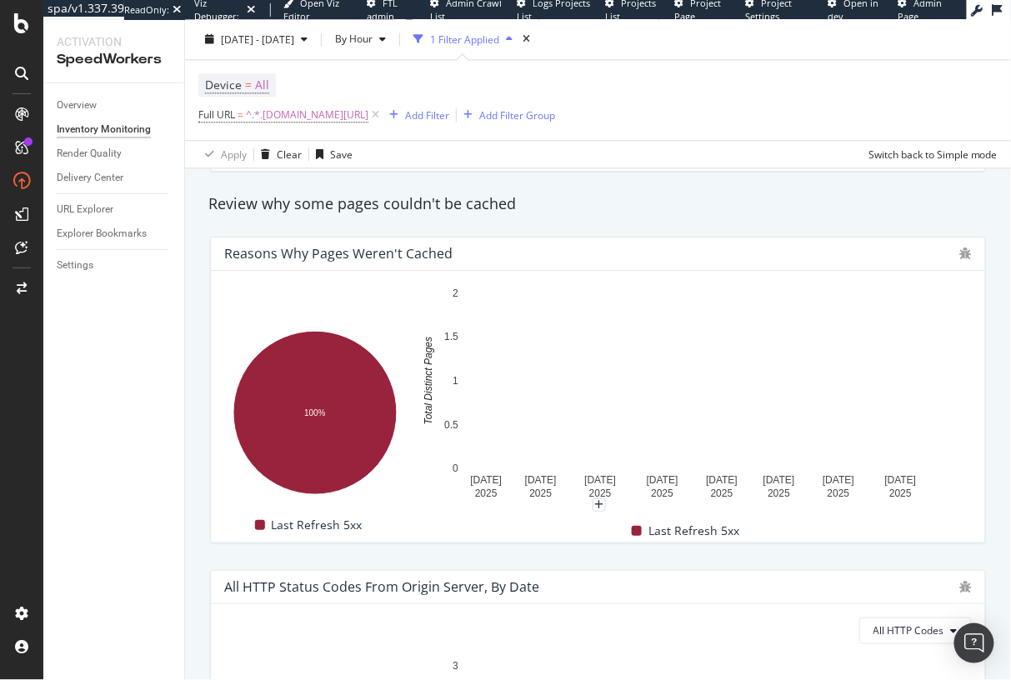
scroll to position [962, 0]
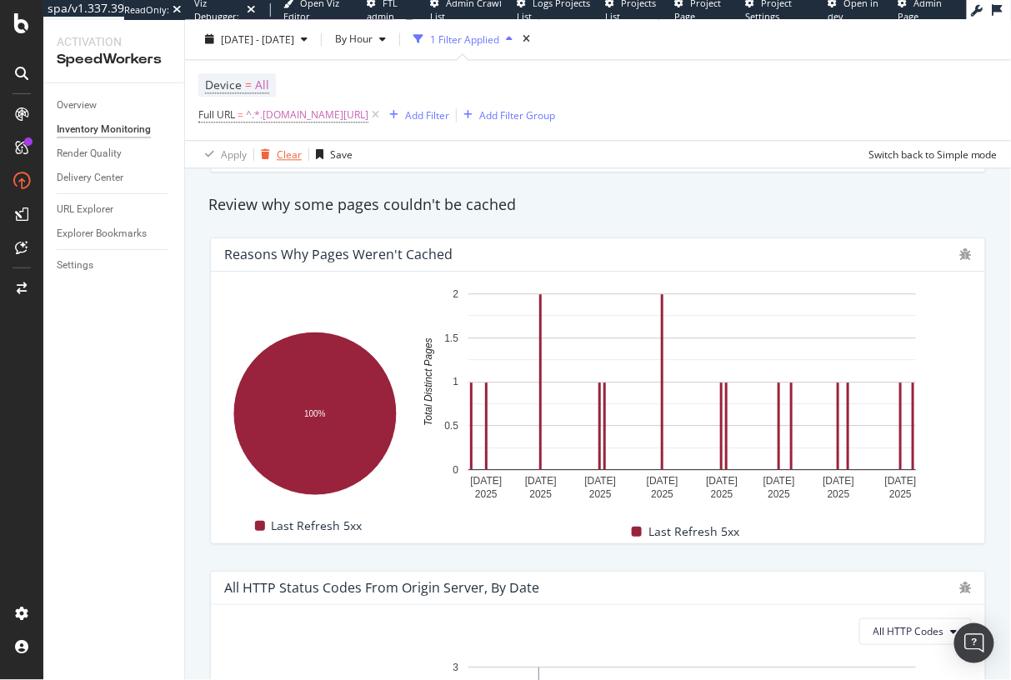
click at [290, 158] on div "Clear" at bounding box center [289, 154] width 25 height 14
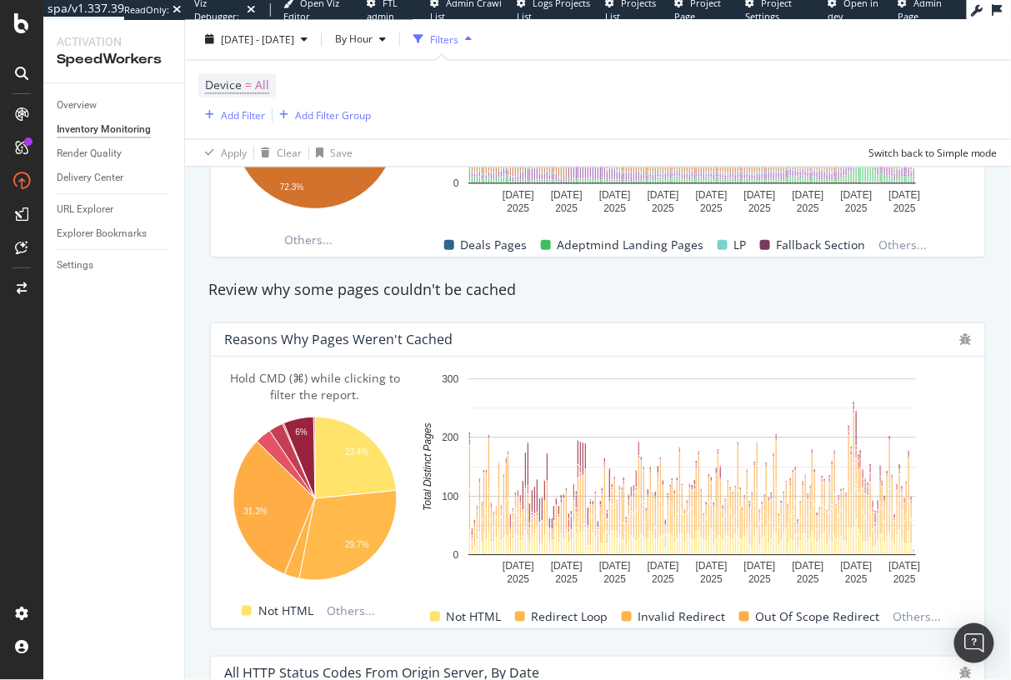
scroll to position [866, 0]
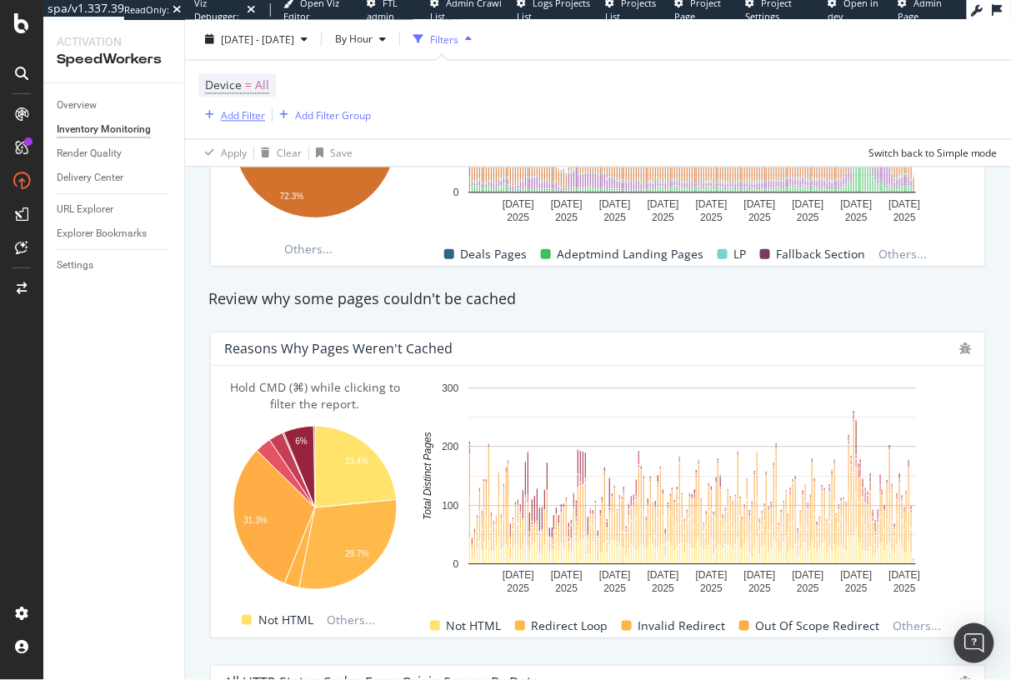
click at [249, 115] on div "Add Filter" at bounding box center [243, 115] width 44 height 14
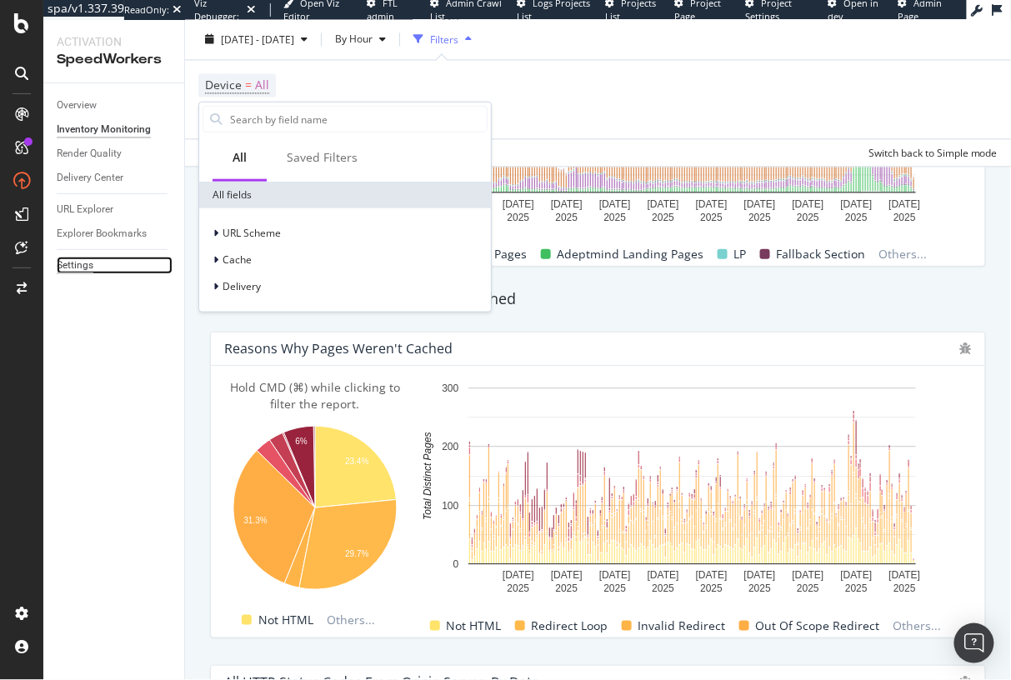
click at [67, 257] on div "Settings" at bounding box center [75, 265] width 37 height 17
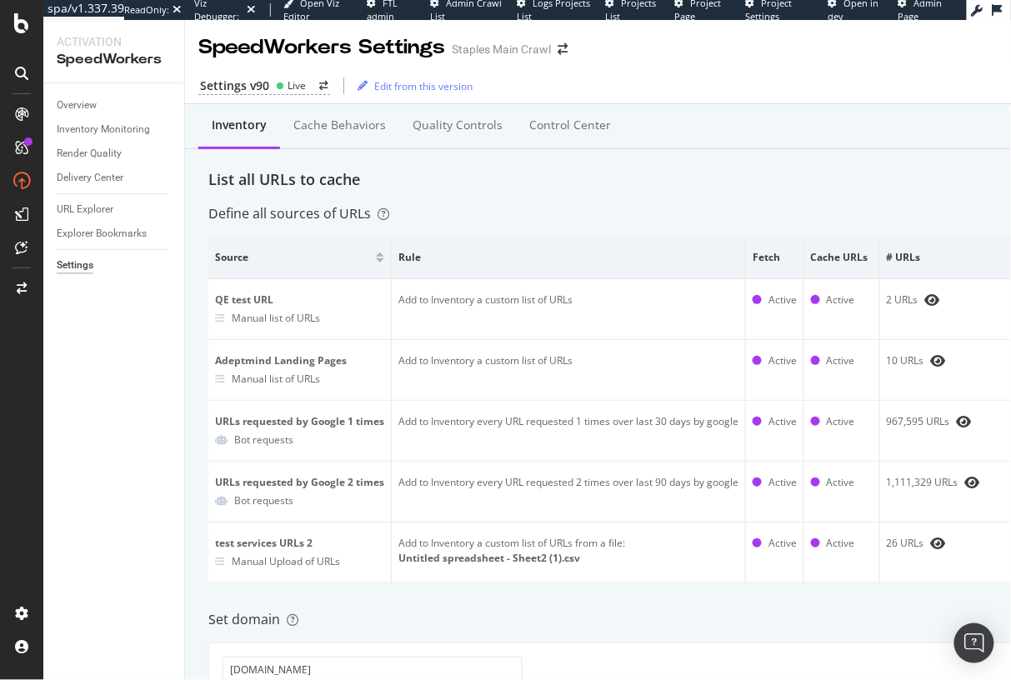
drag, startPoint x: 102, startPoint y: 213, endPoint x: 926, endPoint y: 2, distance: 850.8
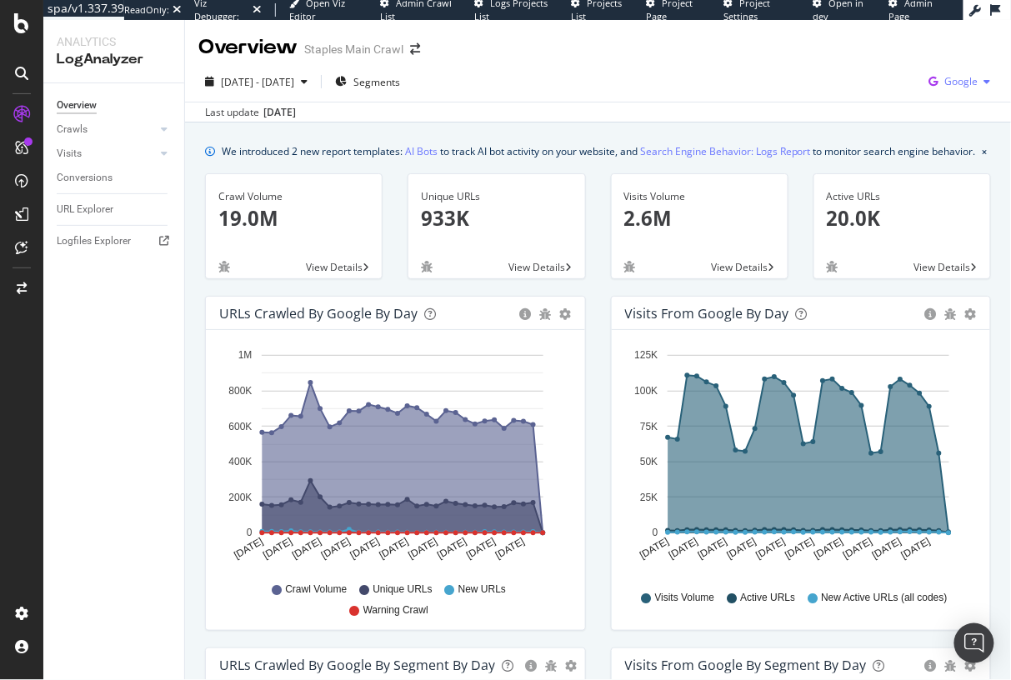
click at [956, 82] on span "Google" at bounding box center [960, 81] width 33 height 14
drag, startPoint x: 892, startPoint y: 98, endPoint x: 776, endPoint y: 107, distance: 116.1
click at [892, 98] on span "OpenAI" at bounding box center [878, 97] width 62 height 15
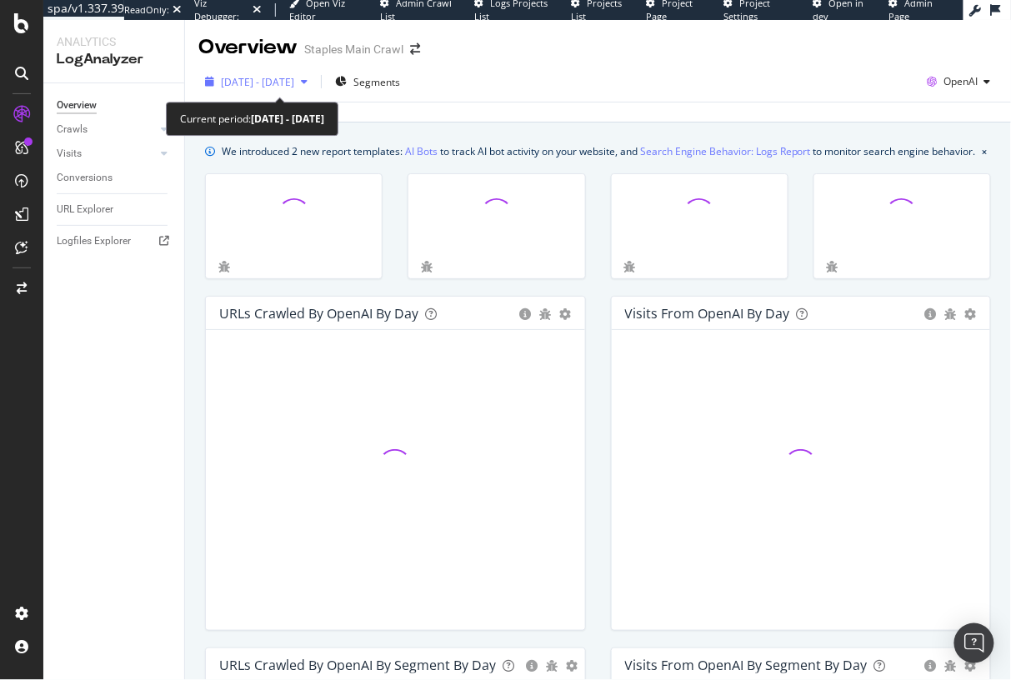
click at [287, 85] on span "[DATE] - [DATE]" at bounding box center [257, 82] width 73 height 14
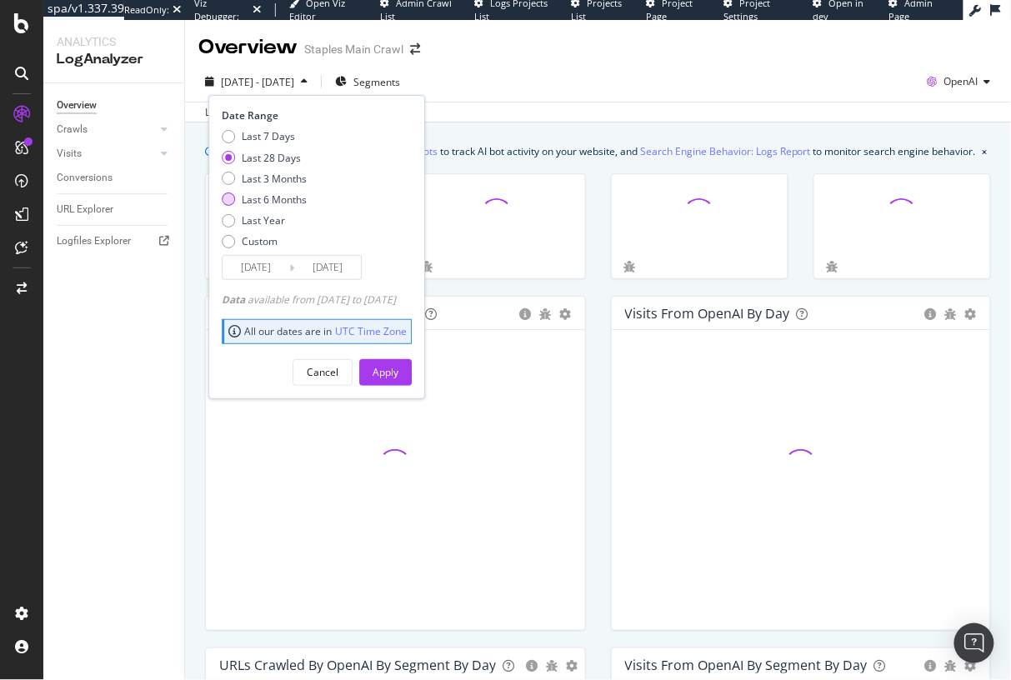
click at [282, 197] on div "Last 6 Months" at bounding box center [274, 199] width 65 height 14
drag, startPoint x: 271, startPoint y: 218, endPoint x: 332, endPoint y: 261, distance: 74.2
click at [271, 218] on div "Last Year" at bounding box center [263, 220] width 43 height 14
type input "[DATE]"
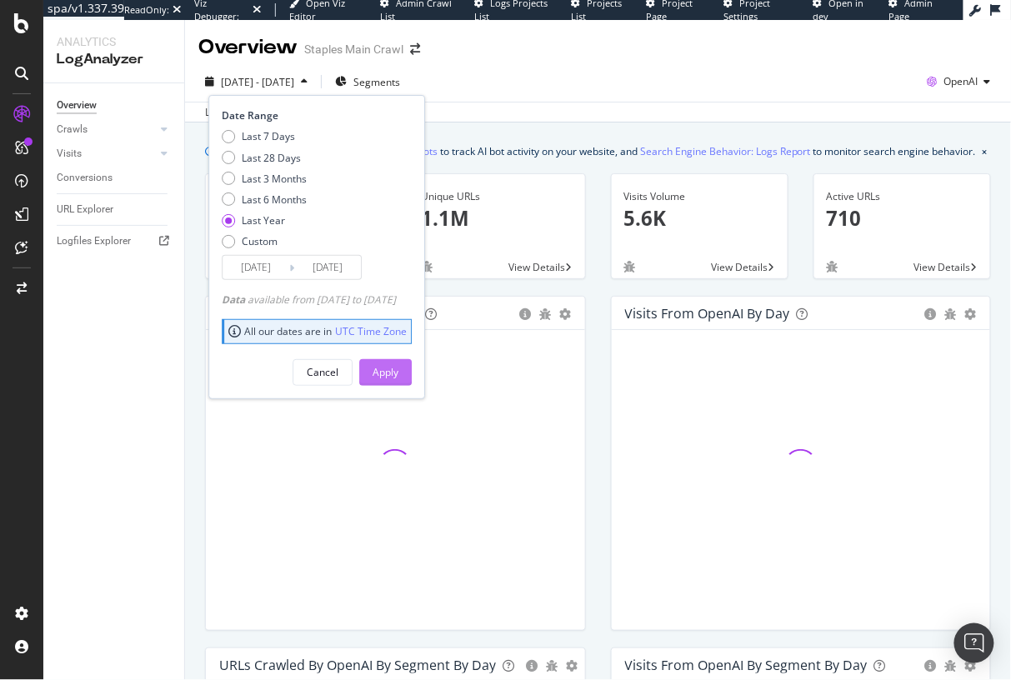
click at [398, 378] on div "Apply" at bounding box center [385, 372] width 26 height 14
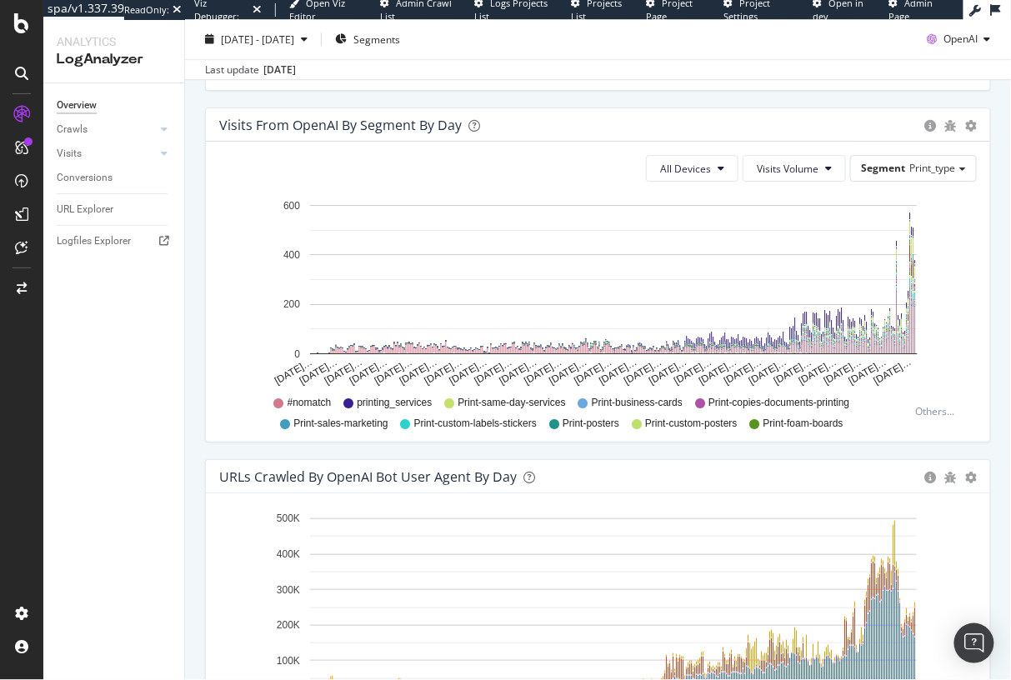
scroll to position [1497, 0]
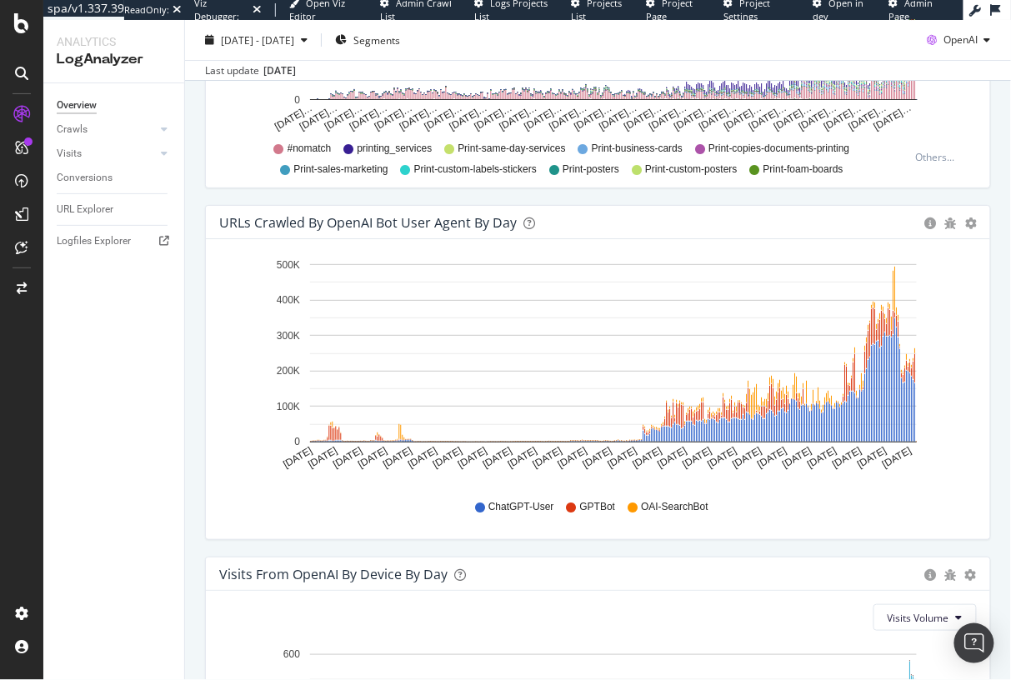
click at [202, 406] on div "URLs Crawled by OpenAI bot User Agent By Day Timeline (by Value) Timeline (by P…" at bounding box center [597, 381] width 811 height 352
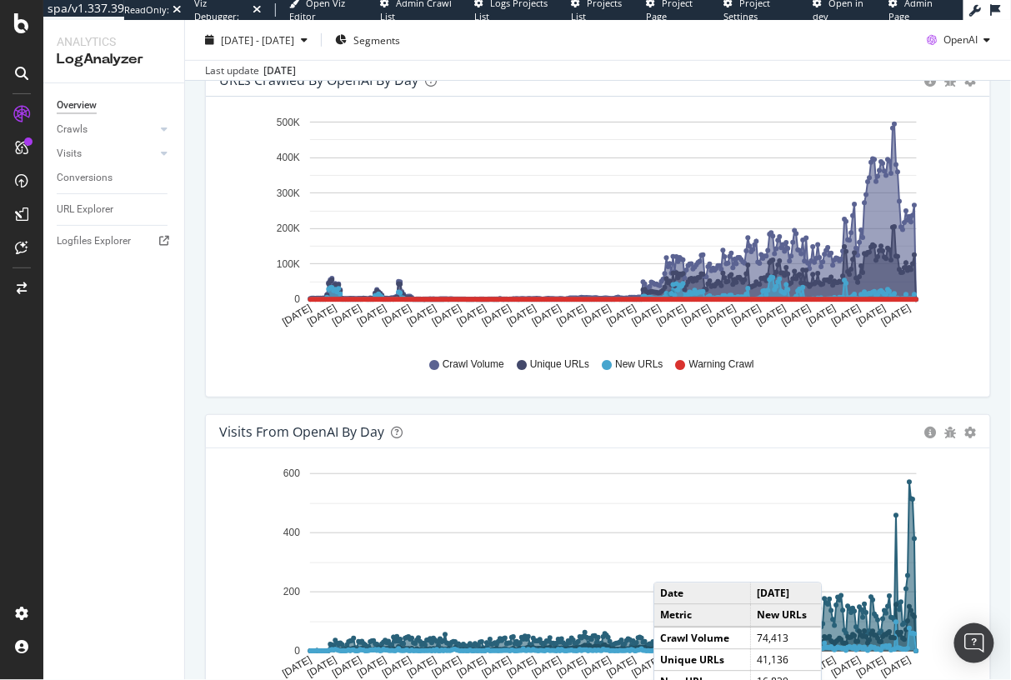
scroll to position [389, 0]
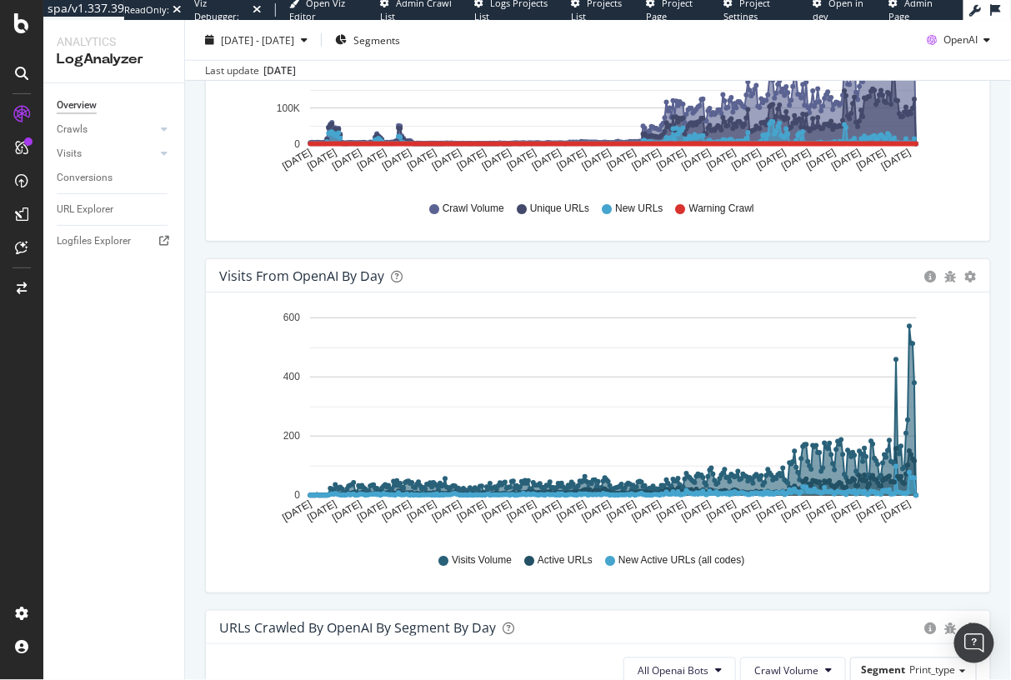
click at [673, 258] on div "URLs Crawled by OpenAI by day Area Table Hold CMD (⌘) while clicking to filter …" at bounding box center [597, 83] width 811 height 352
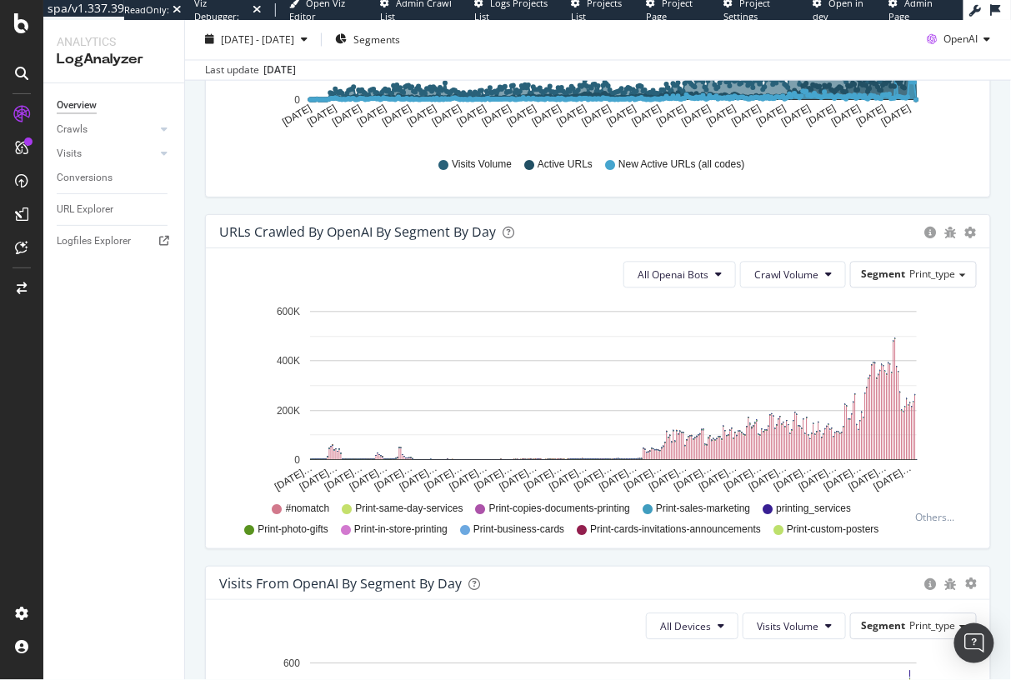
scroll to position [787, 0]
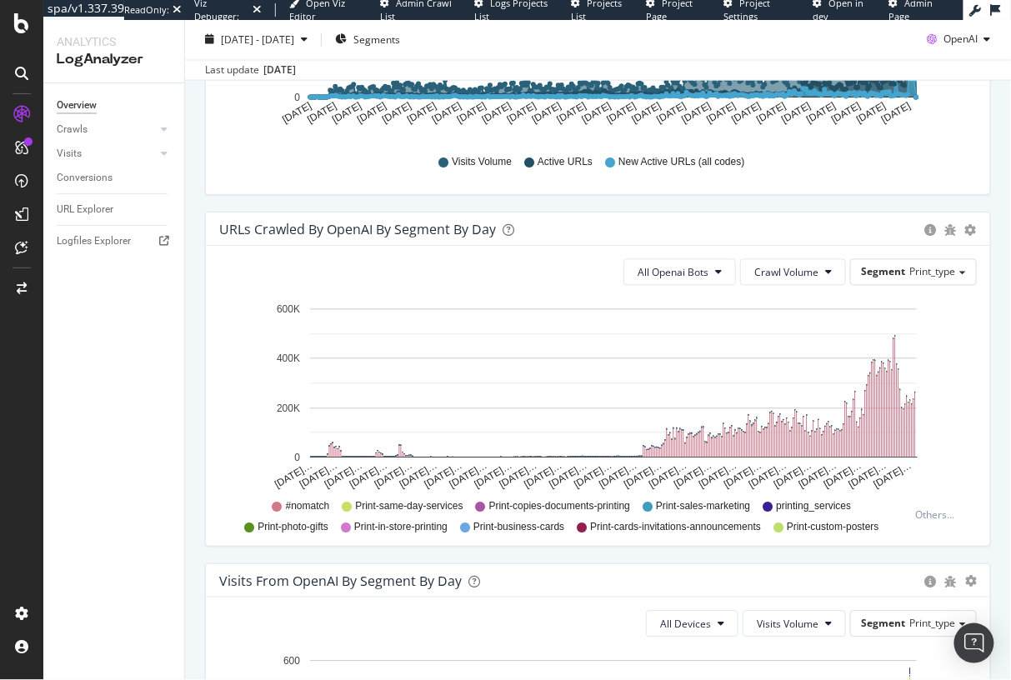
click at [638, 227] on div "URLs Crawled by OpenAI By Segment By Day Timeline (by Value) Table" at bounding box center [598, 228] width 784 height 33
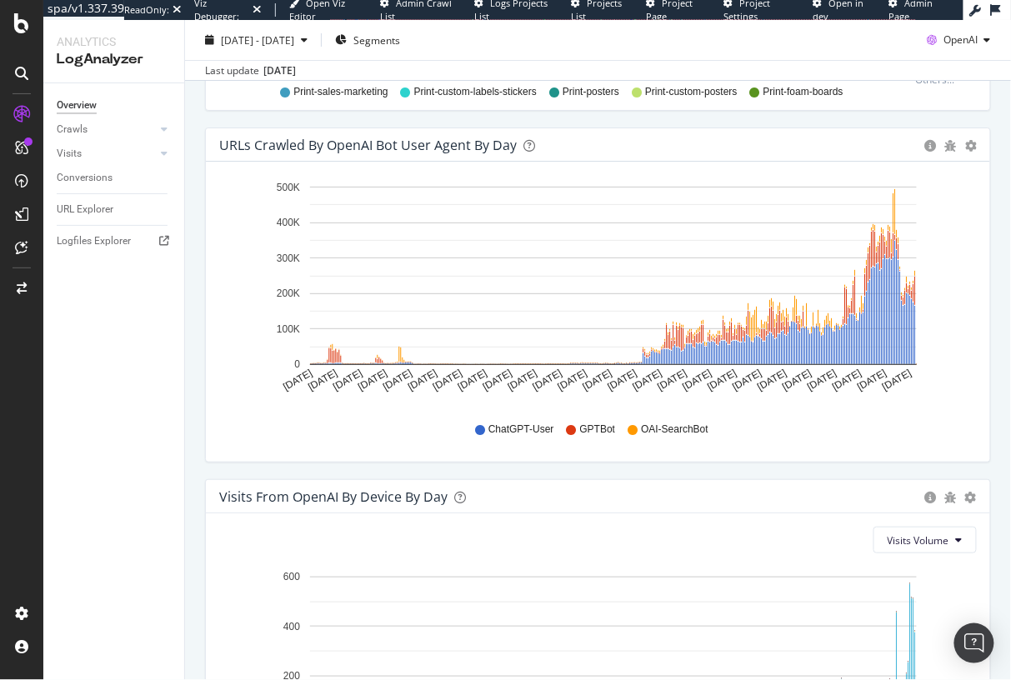
scroll to position [1797, 0]
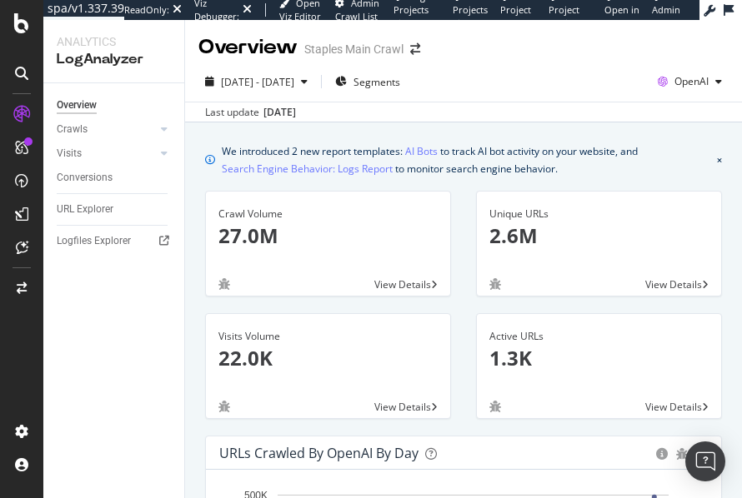
scroll to position [292, 0]
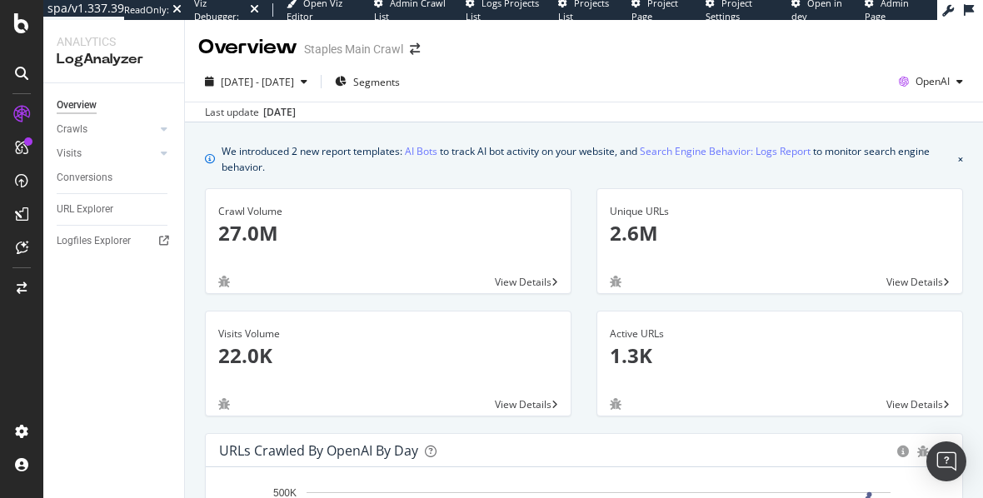
scroll to position [664, 0]
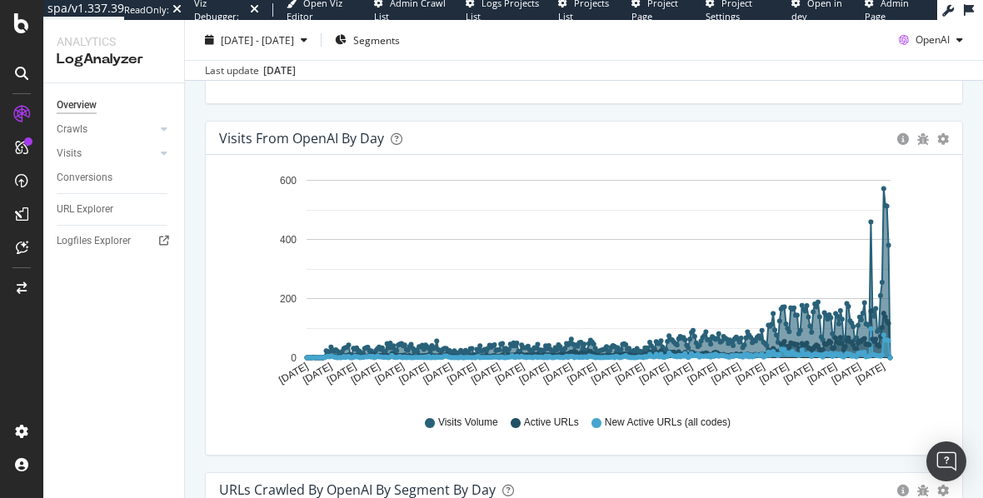
drag, startPoint x: 589, startPoint y: 130, endPoint x: 647, endPoint y: 107, distance: 62.0
click at [597, 126] on div "Visits from OpenAI by day Area Table" at bounding box center [584, 138] width 757 height 33
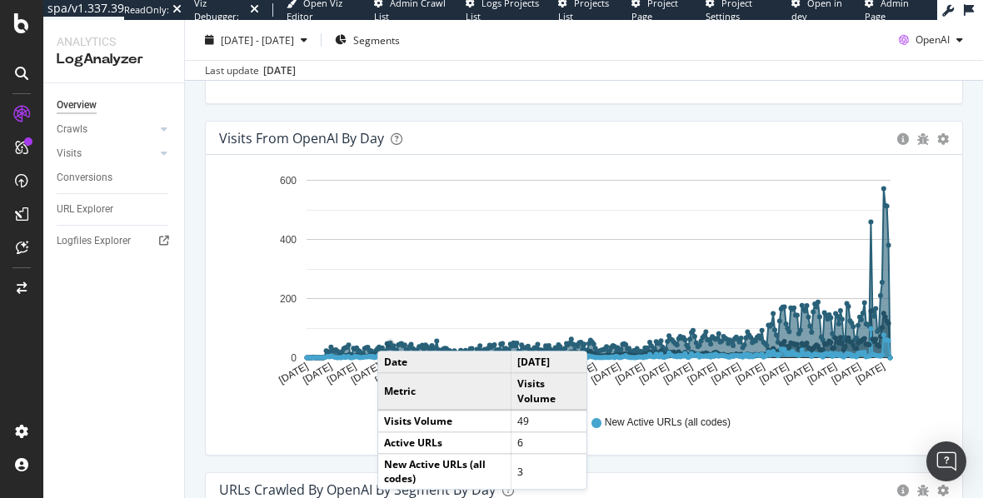
scroll to position [665, 0]
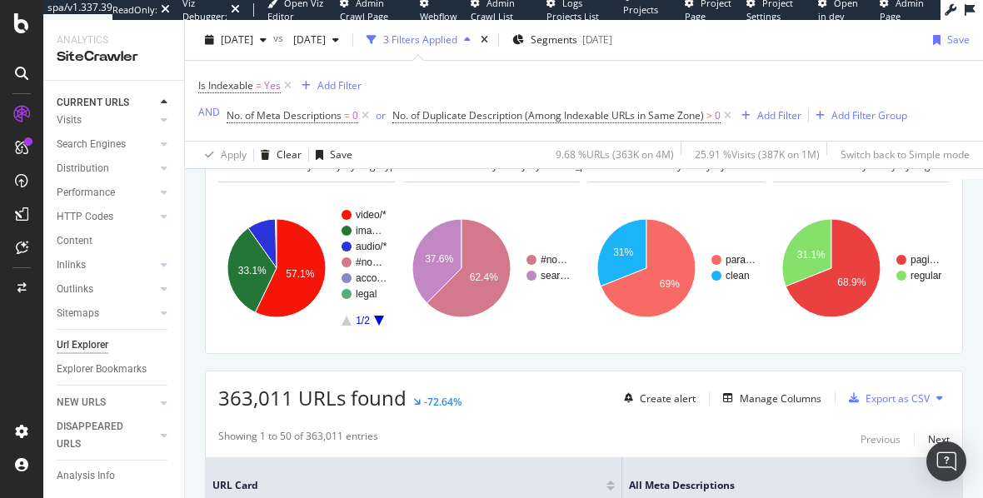
scroll to position [216, 0]
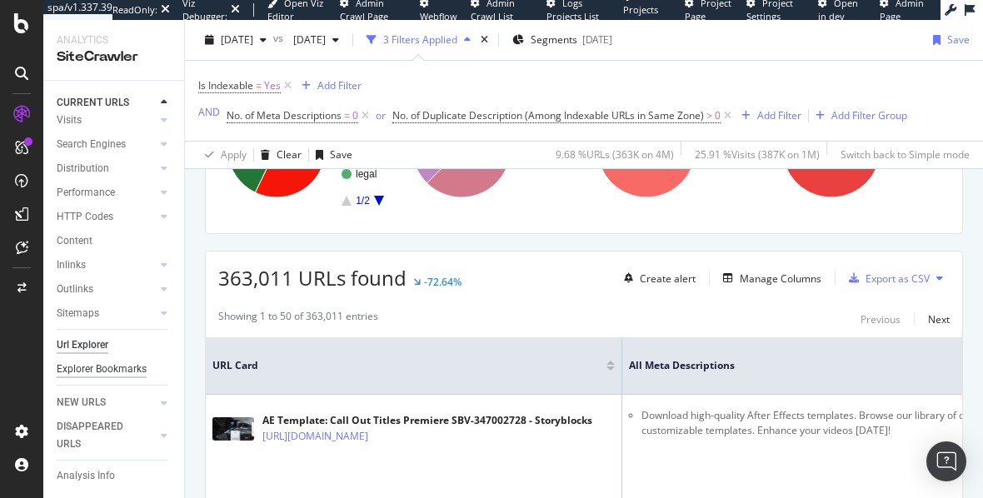
click at [123, 375] on div "Explorer Bookmarks" at bounding box center [102, 369] width 90 height 17
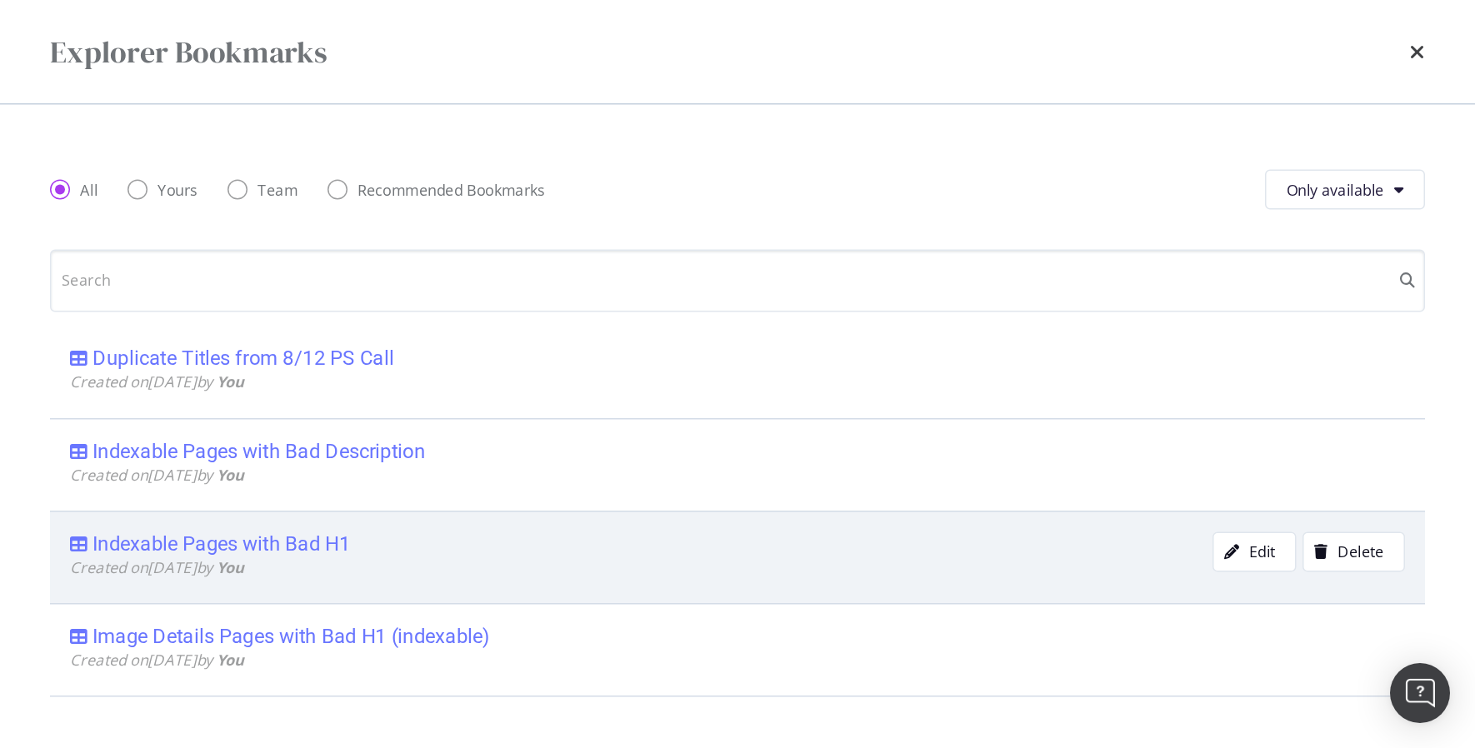
scroll to position [120, 0]
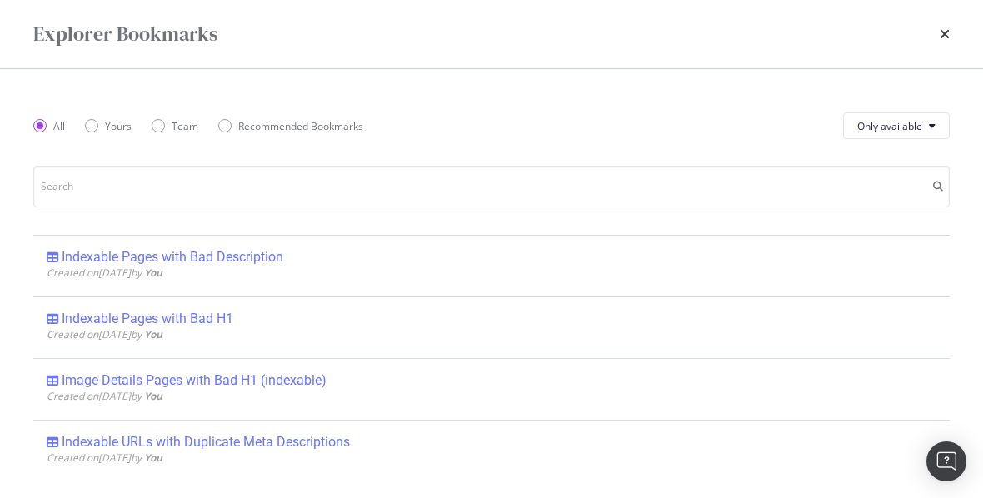
drag, startPoint x: 876, startPoint y: 47, endPoint x: 942, endPoint y: 43, distance: 65.9
click at [876, 47] on div "Explorer Bookmarks" at bounding box center [491, 34] width 917 height 28
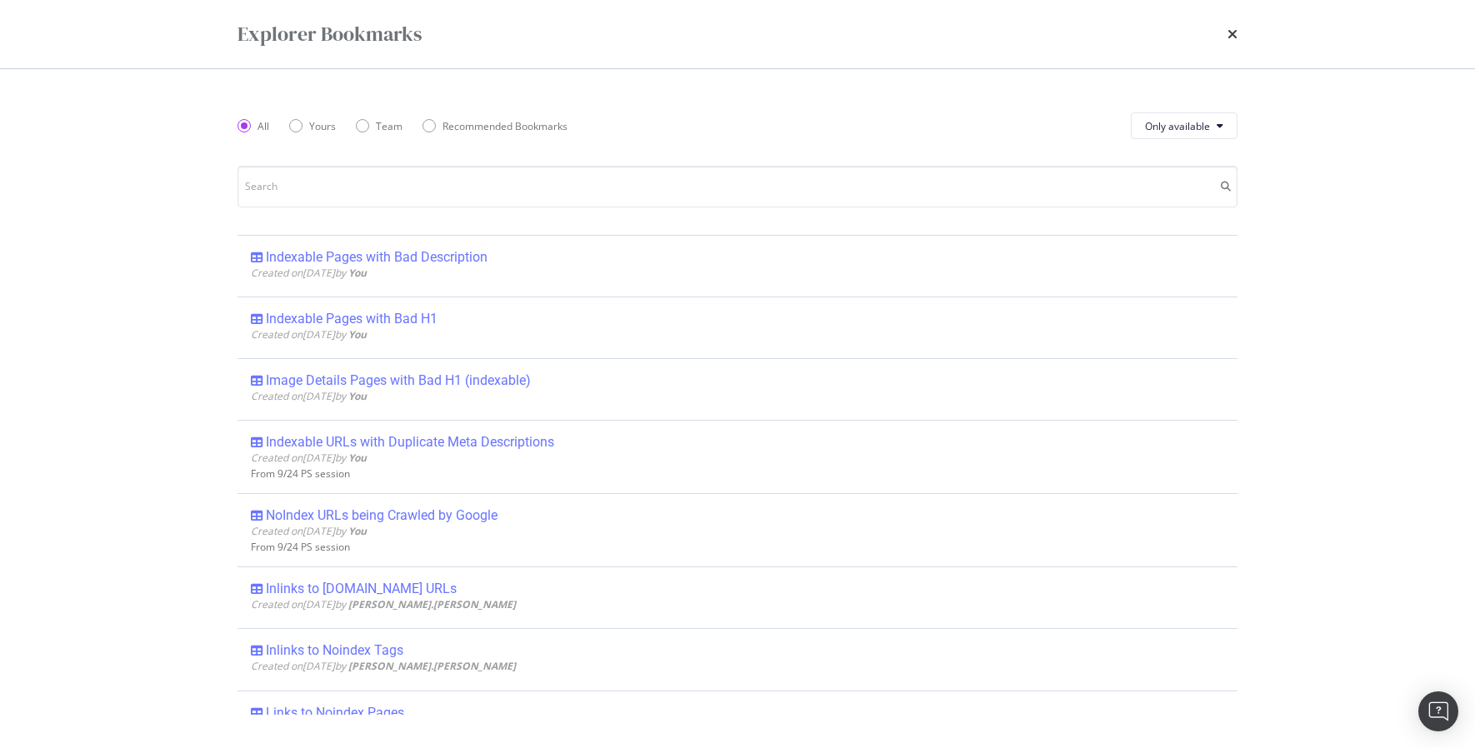
click at [192, 280] on div "Explorer Bookmarks All Yours Team Recommended Bookmarks Only available Audio UR…" at bounding box center [737, 374] width 1475 height 748
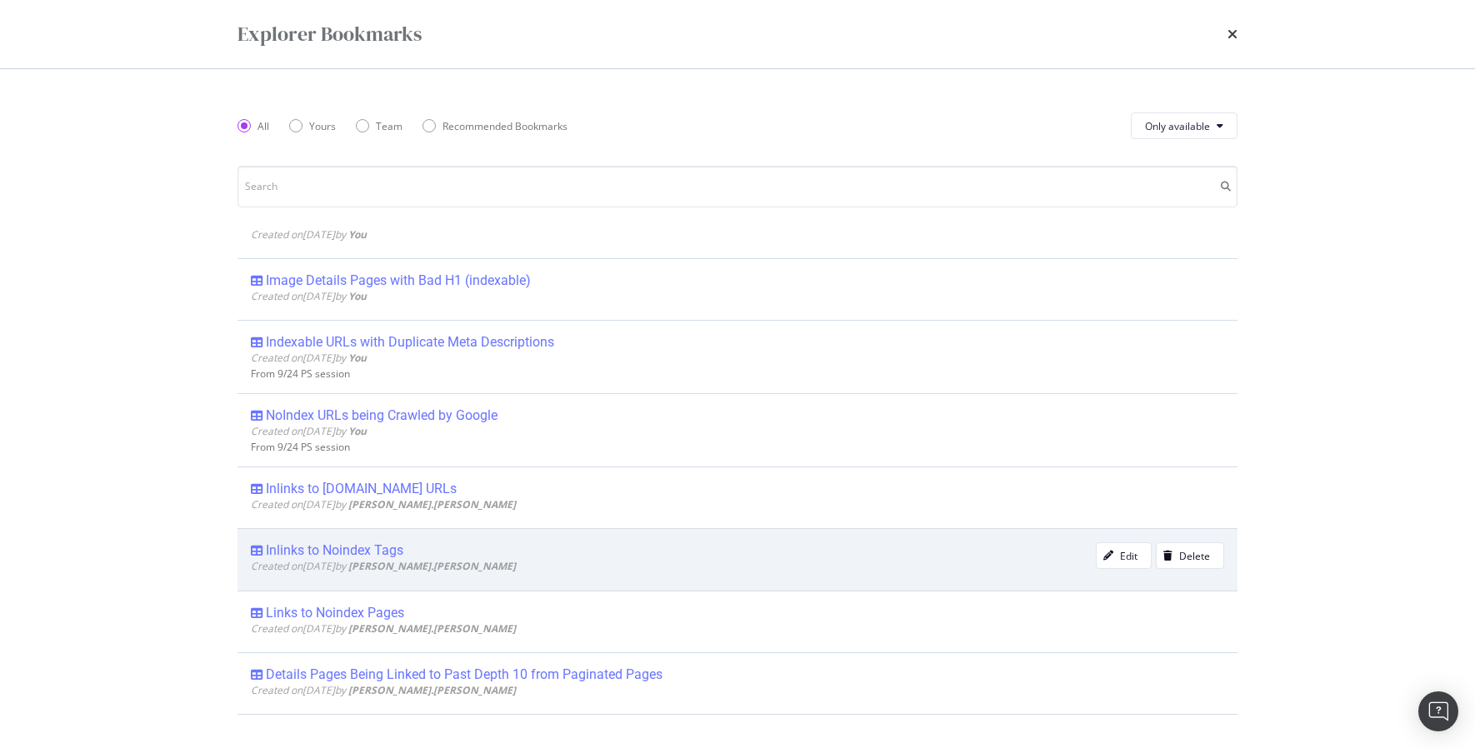
scroll to position [389, 0]
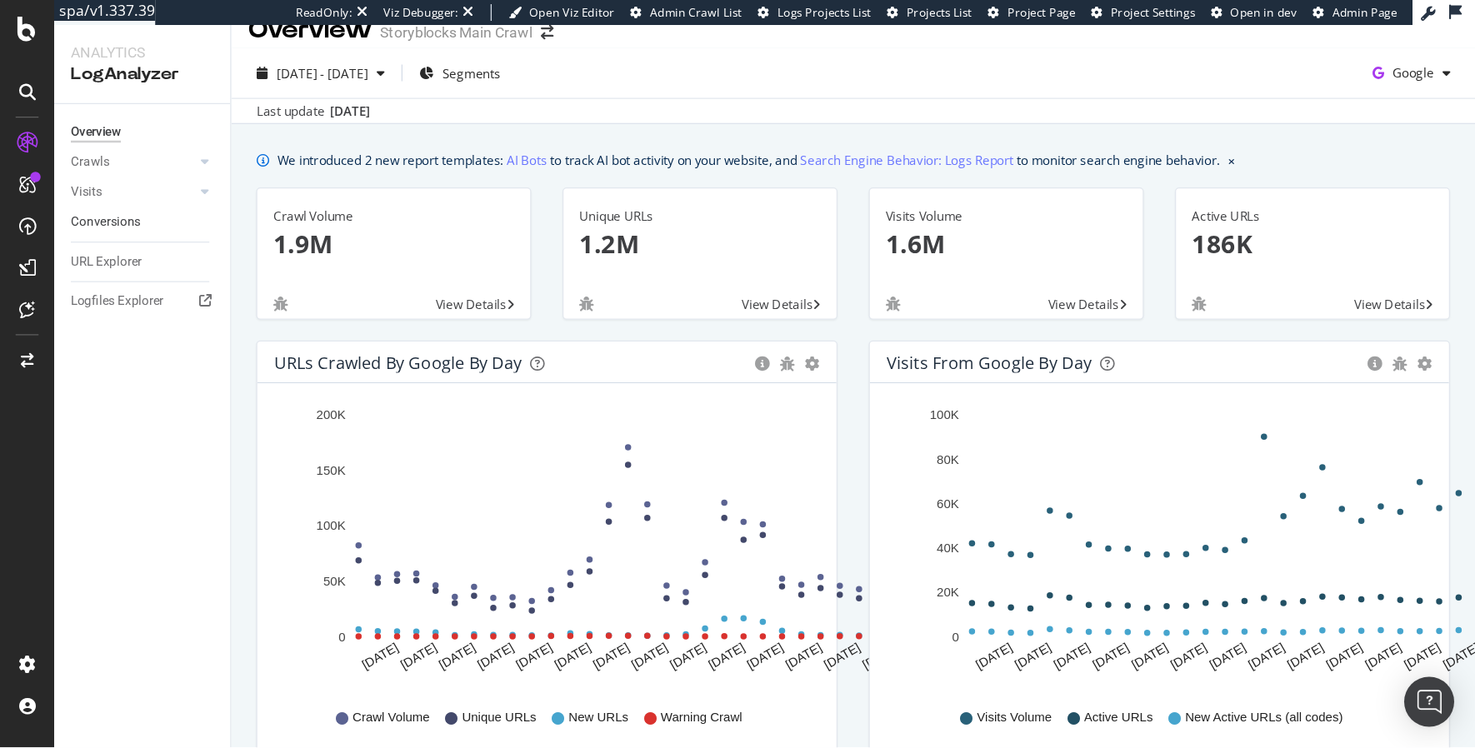
scroll to position [23, 0]
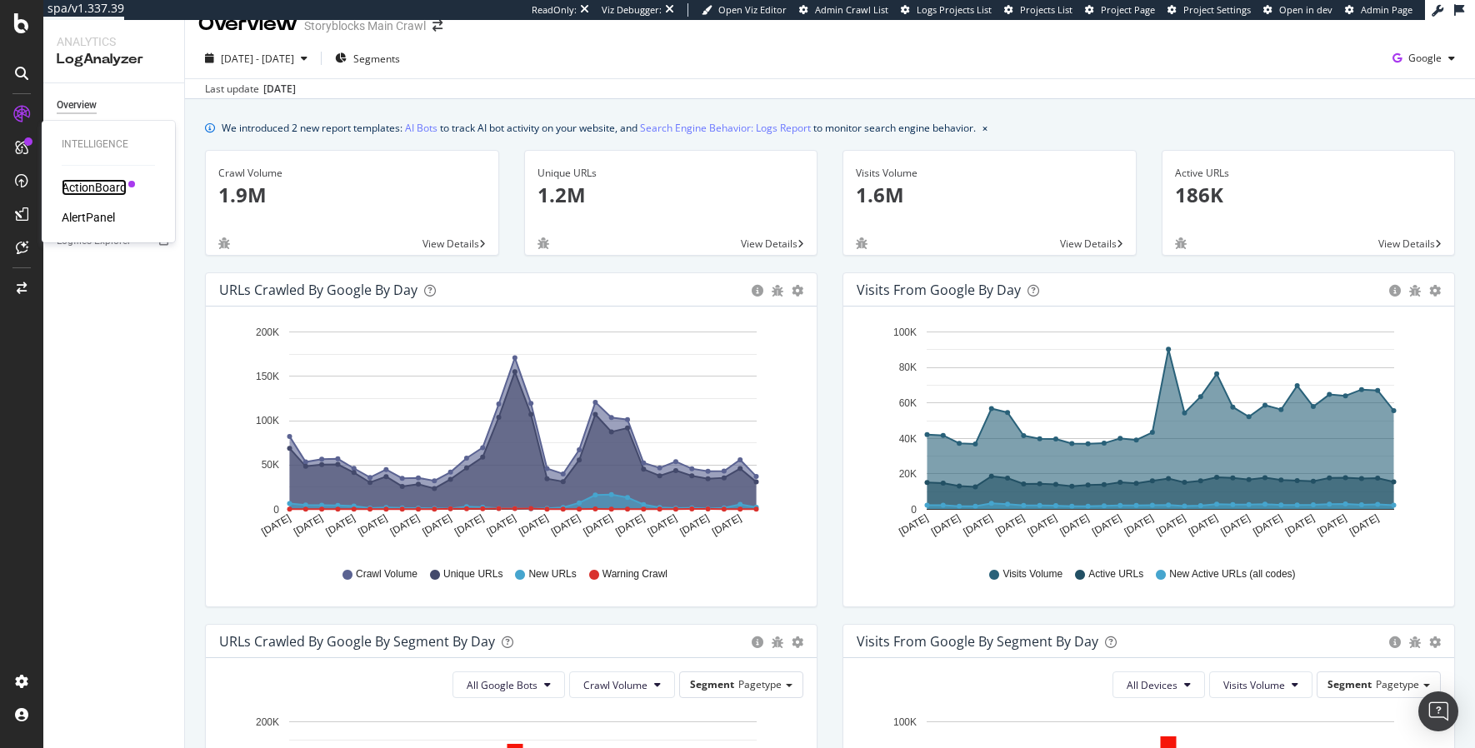
click at [87, 187] on div "ActionBoard" at bounding box center [94, 187] width 65 height 17
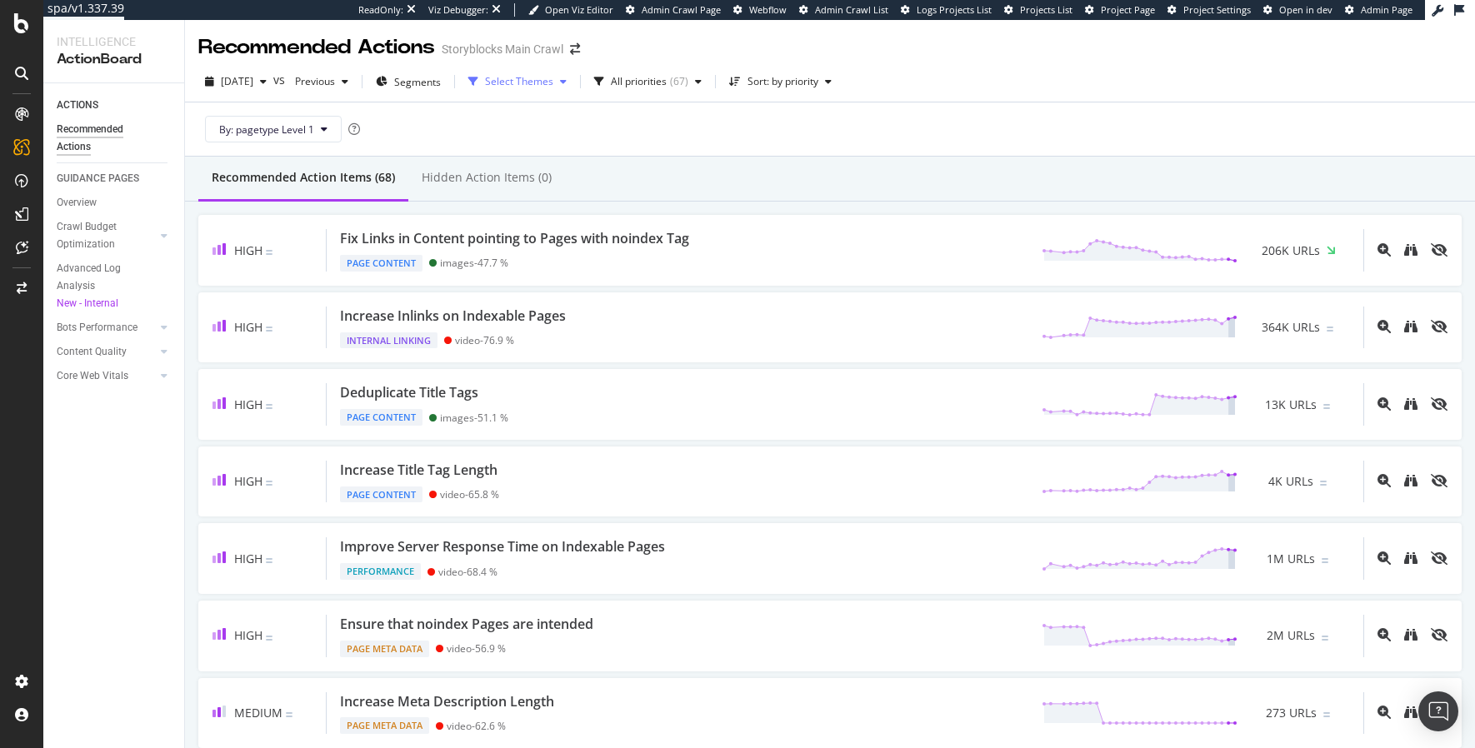
click at [553, 87] on div "Select Themes" at bounding box center [519, 82] width 68 height 10
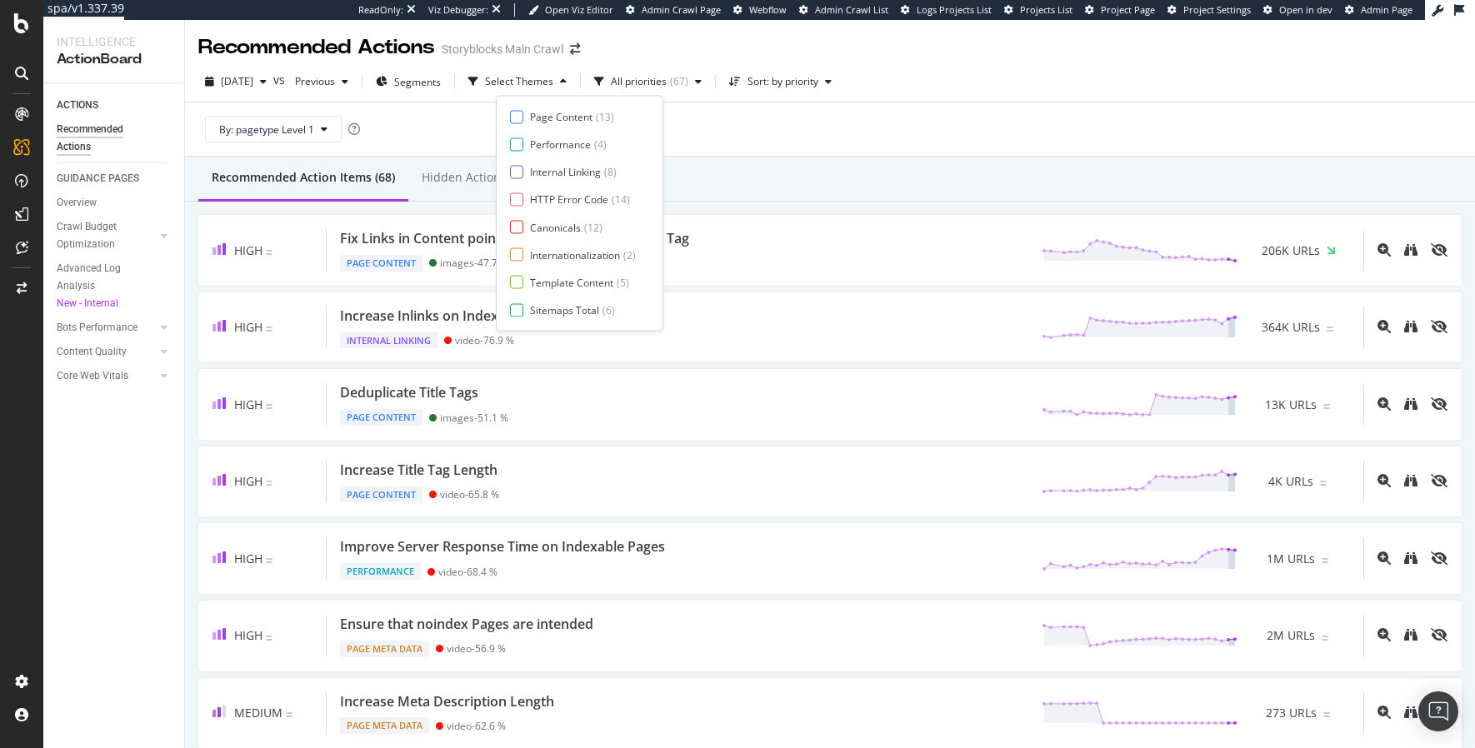
drag, startPoint x: 512, startPoint y: 117, endPoint x: 606, endPoint y: 132, distance: 95.2
click at [512, 117] on div at bounding box center [516, 116] width 13 height 13
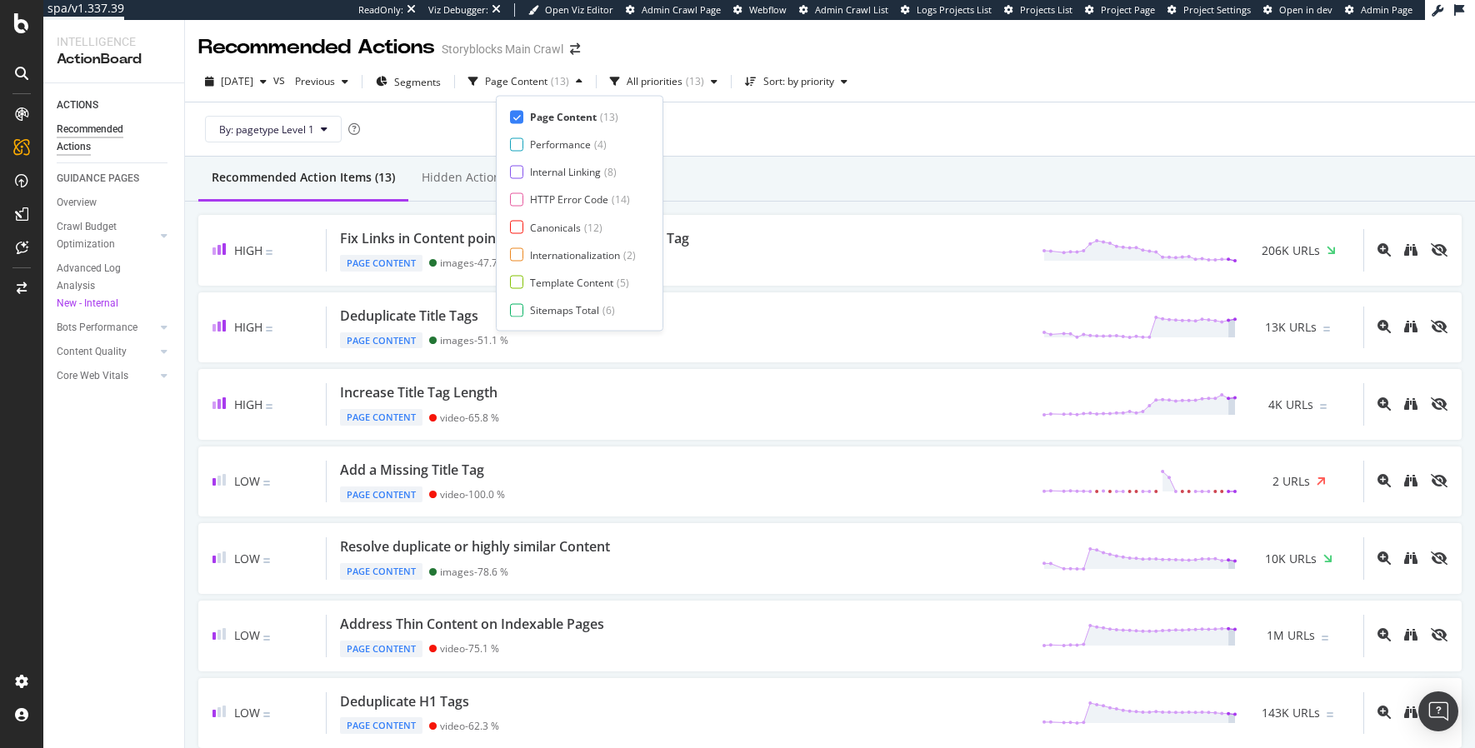
click at [740, 158] on div "Recommended Action Items (13) Hidden Action Items (0)" at bounding box center [830, 179] width 1290 height 45
click at [678, 126] on div "By: pagetype Level 1" at bounding box center [829, 128] width 1263 height 53
drag, startPoint x: 482, startPoint y: 127, endPoint x: 345, endPoint y: 114, distance: 138.0
click at [482, 127] on div "By: pagetype Level 1" at bounding box center [829, 128] width 1263 height 53
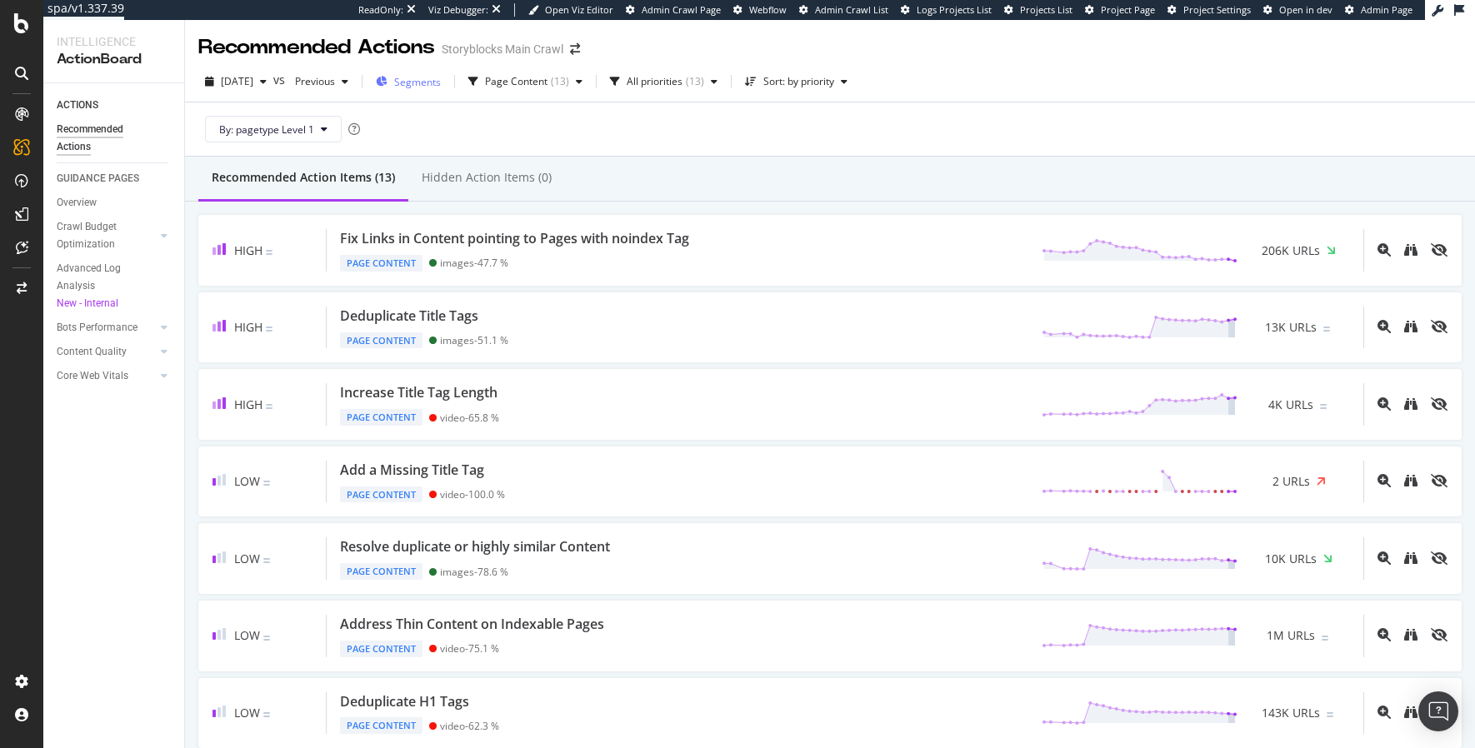
click at [439, 79] on span "Segments" at bounding box center [417, 82] width 47 height 14
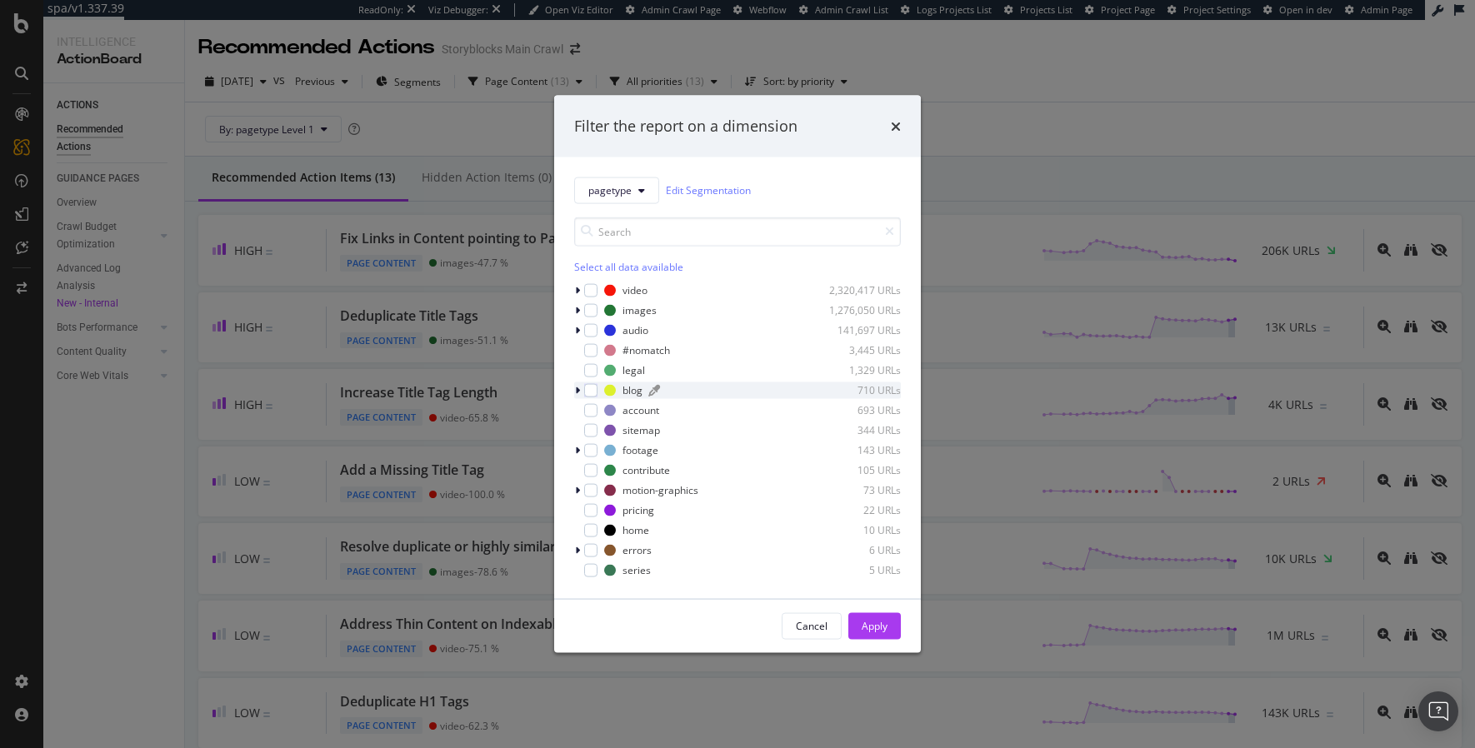
drag, startPoint x: 591, startPoint y: 286, endPoint x: 717, endPoint y: 392, distance: 164.4
click at [591, 286] on div "modal" at bounding box center [590, 289] width 13 height 13
drag, startPoint x: 872, startPoint y: 632, endPoint x: 397, endPoint y: 75, distance: 731.7
click at [872, 497] on div "Apply" at bounding box center [875, 626] width 26 height 14
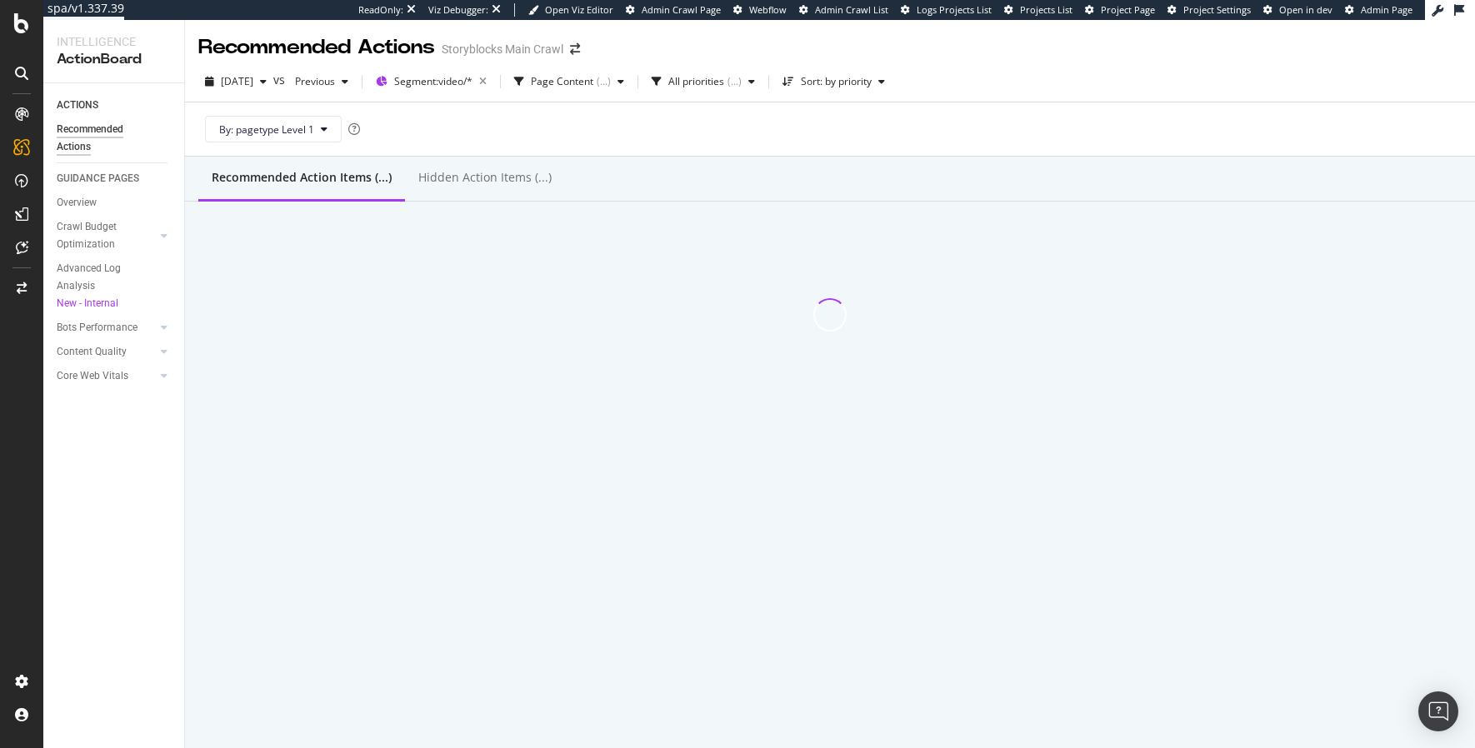
click at [622, 112] on div "By: pagetype Level 1" at bounding box center [829, 128] width 1263 height 53
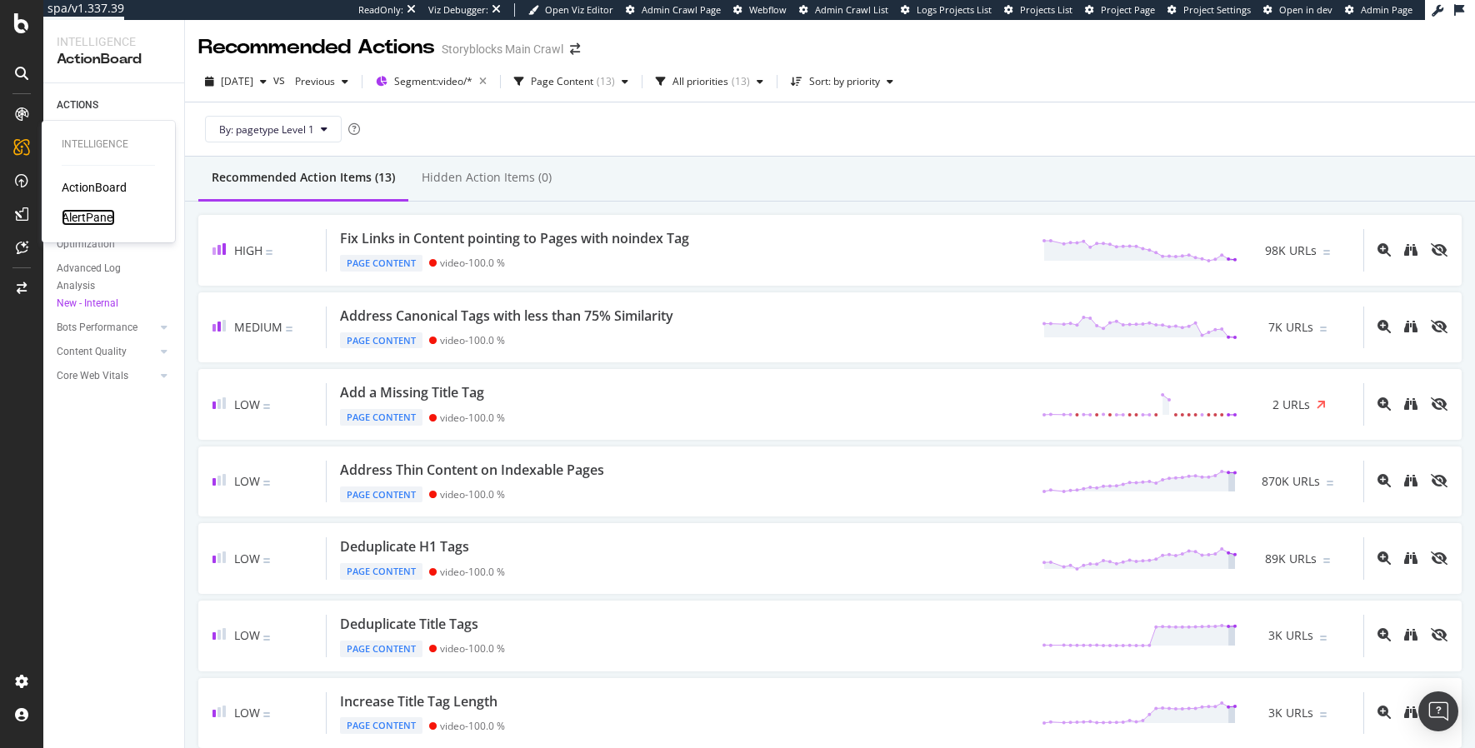
click at [107, 218] on div "AlertPanel" at bounding box center [88, 217] width 53 height 17
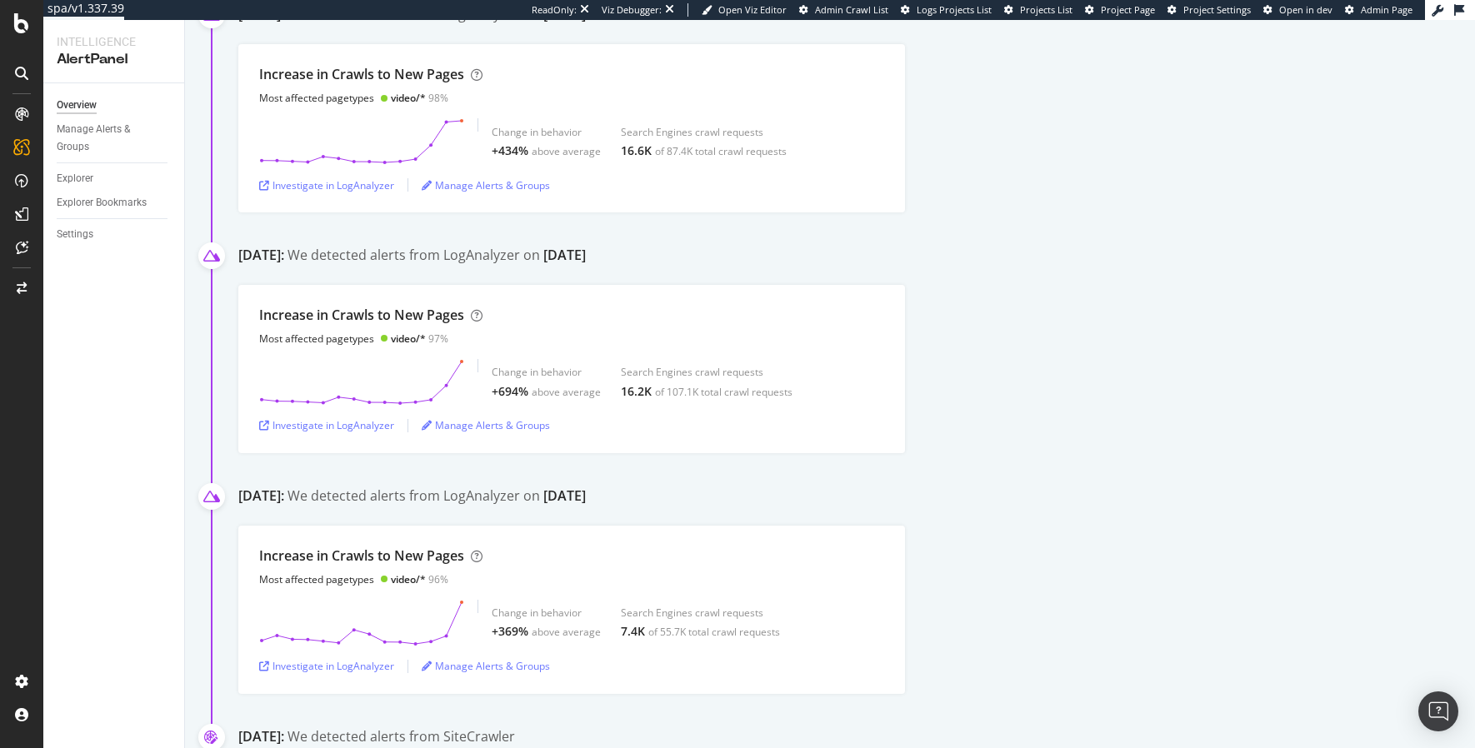
scroll to position [684, 0]
click at [982, 416] on div "Increase in Crawls to New Pages Most affected pagetypes video/* 97% Change in b…" at bounding box center [856, 366] width 1236 height 168
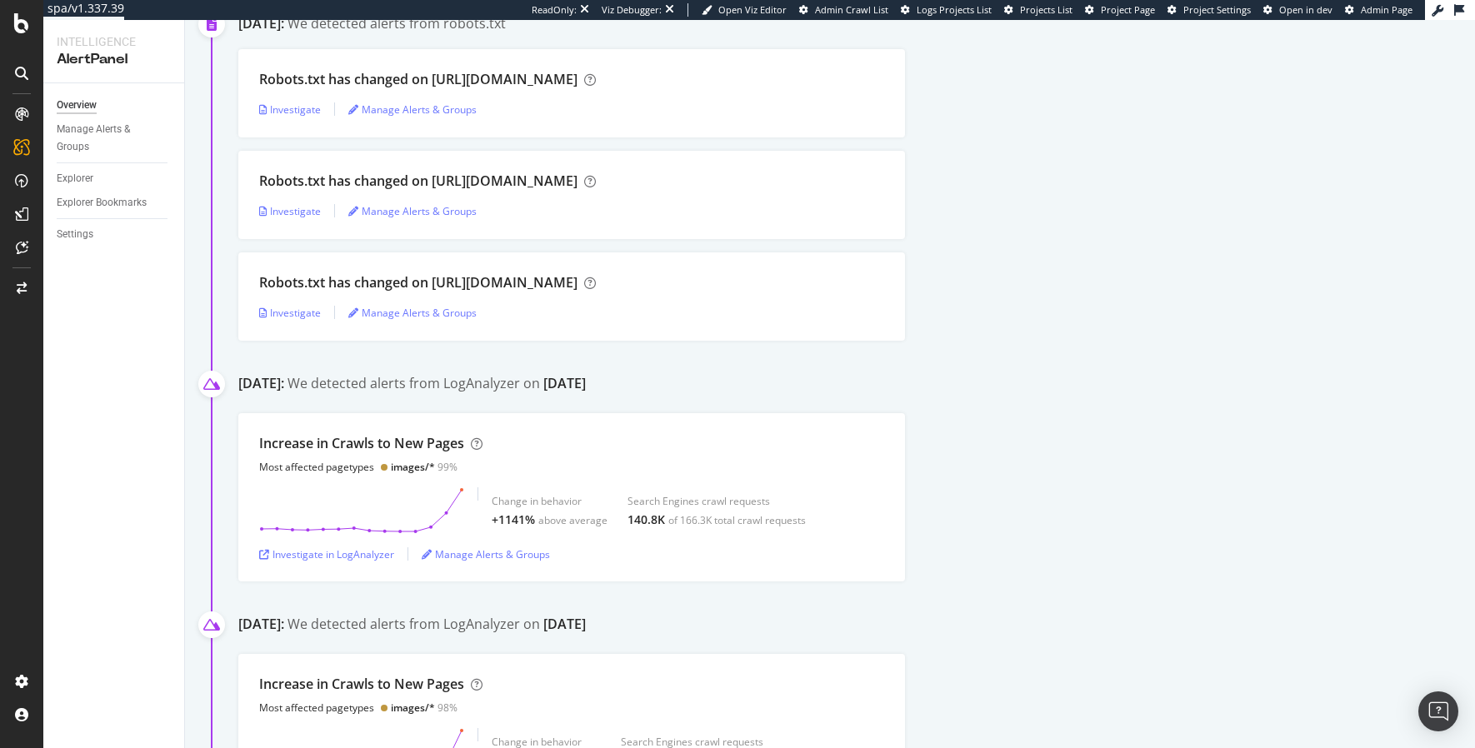
scroll to position [17914, 0]
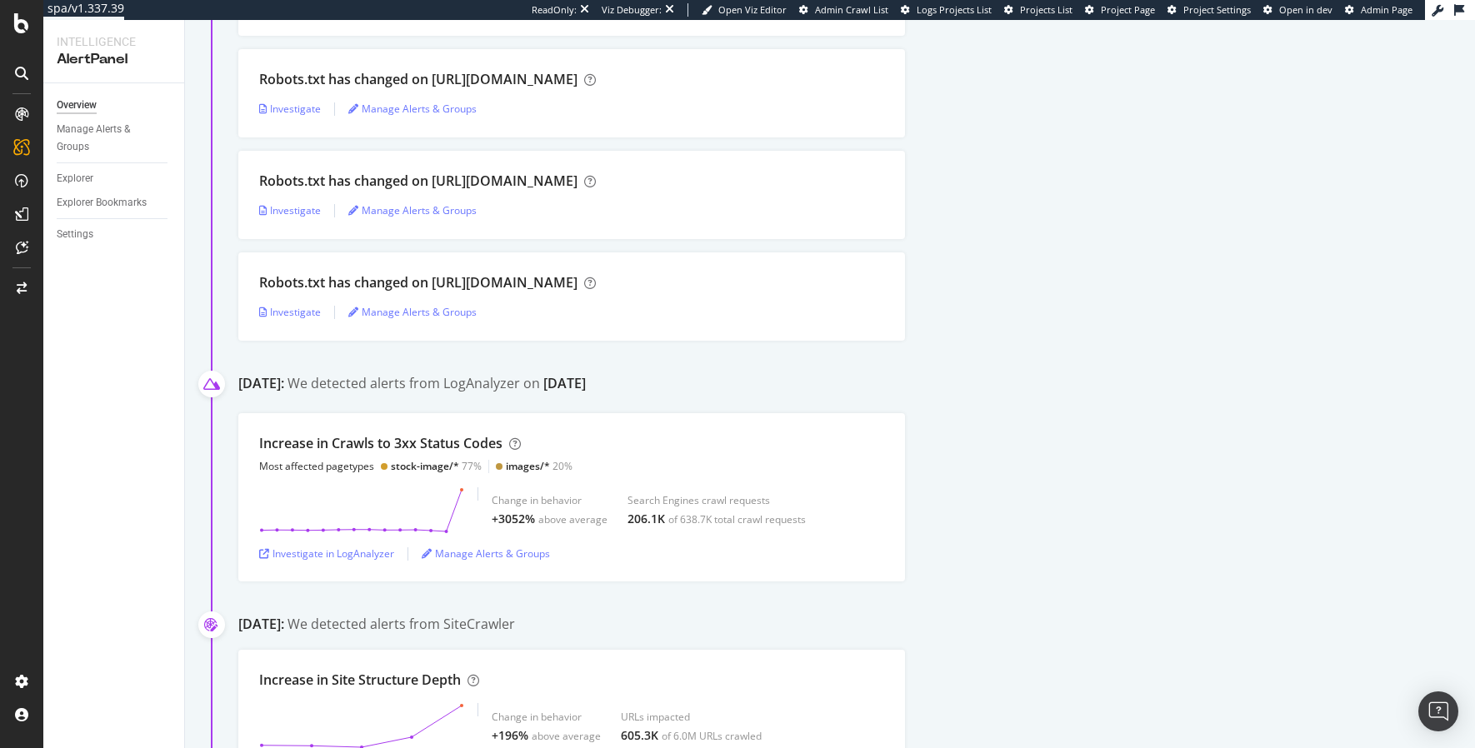
click at [982, 304] on div "Robots.txt has changed on [URL][DOMAIN_NAME] Investigate Manage Alerts & Groups" at bounding box center [856, 296] width 1236 height 88
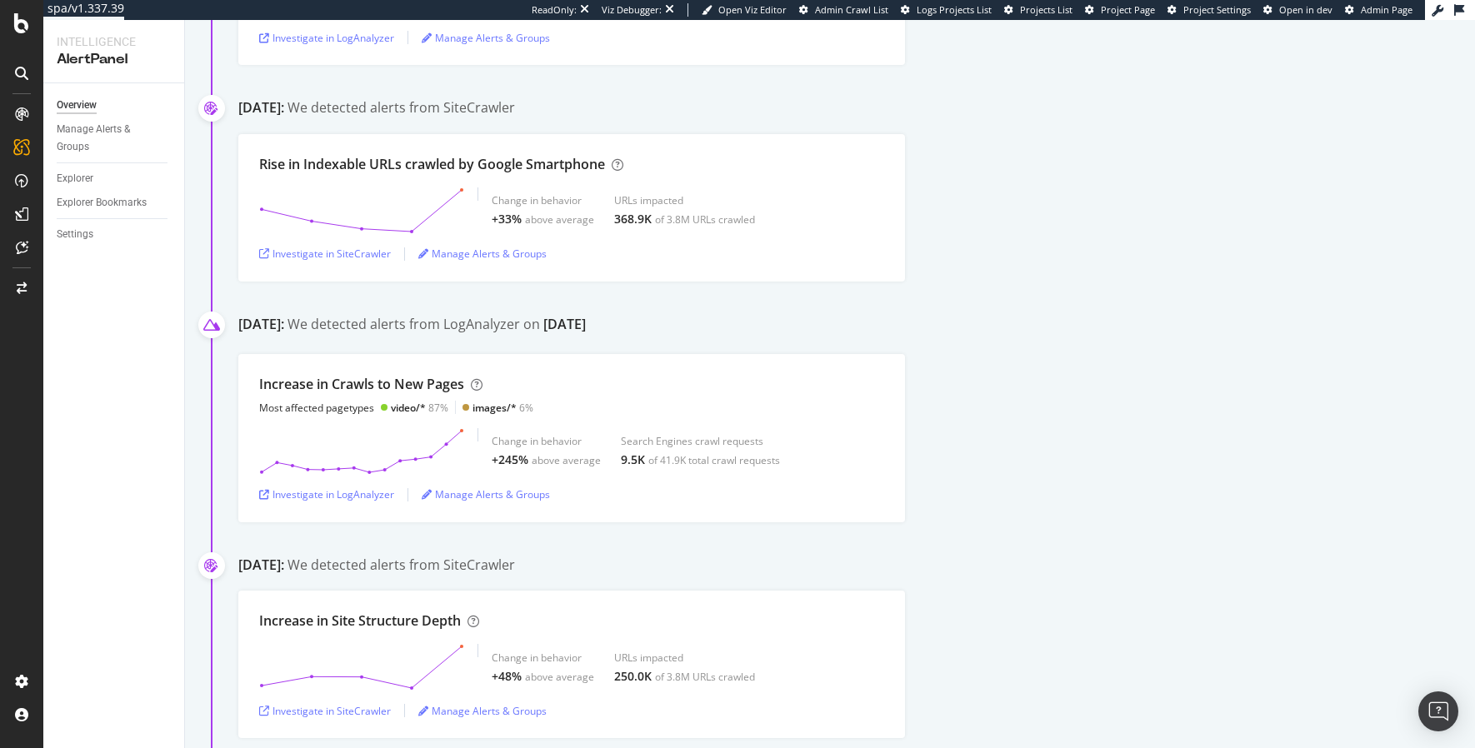
scroll to position [5081, 0]
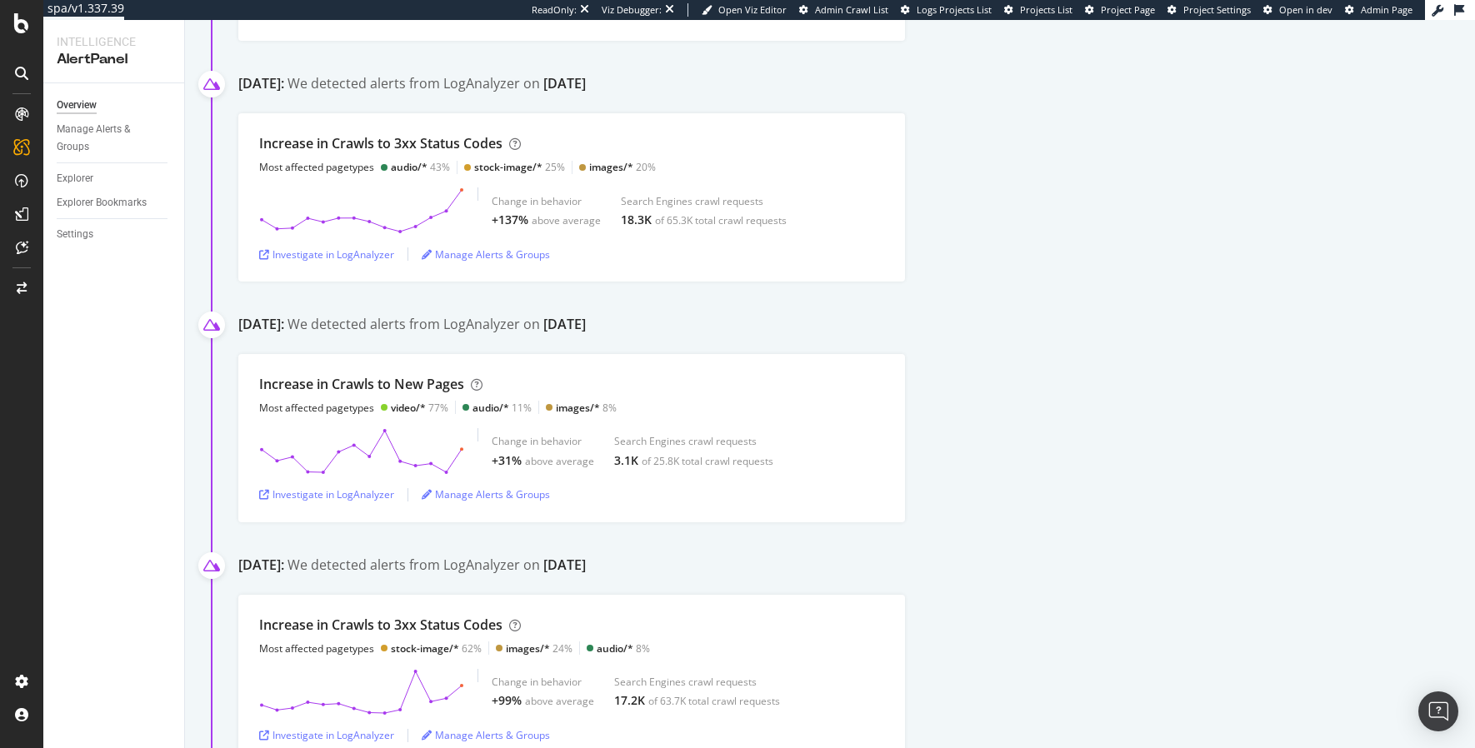
drag, startPoint x: 1064, startPoint y: 314, endPoint x: 674, endPoint y: 19, distance: 488.9
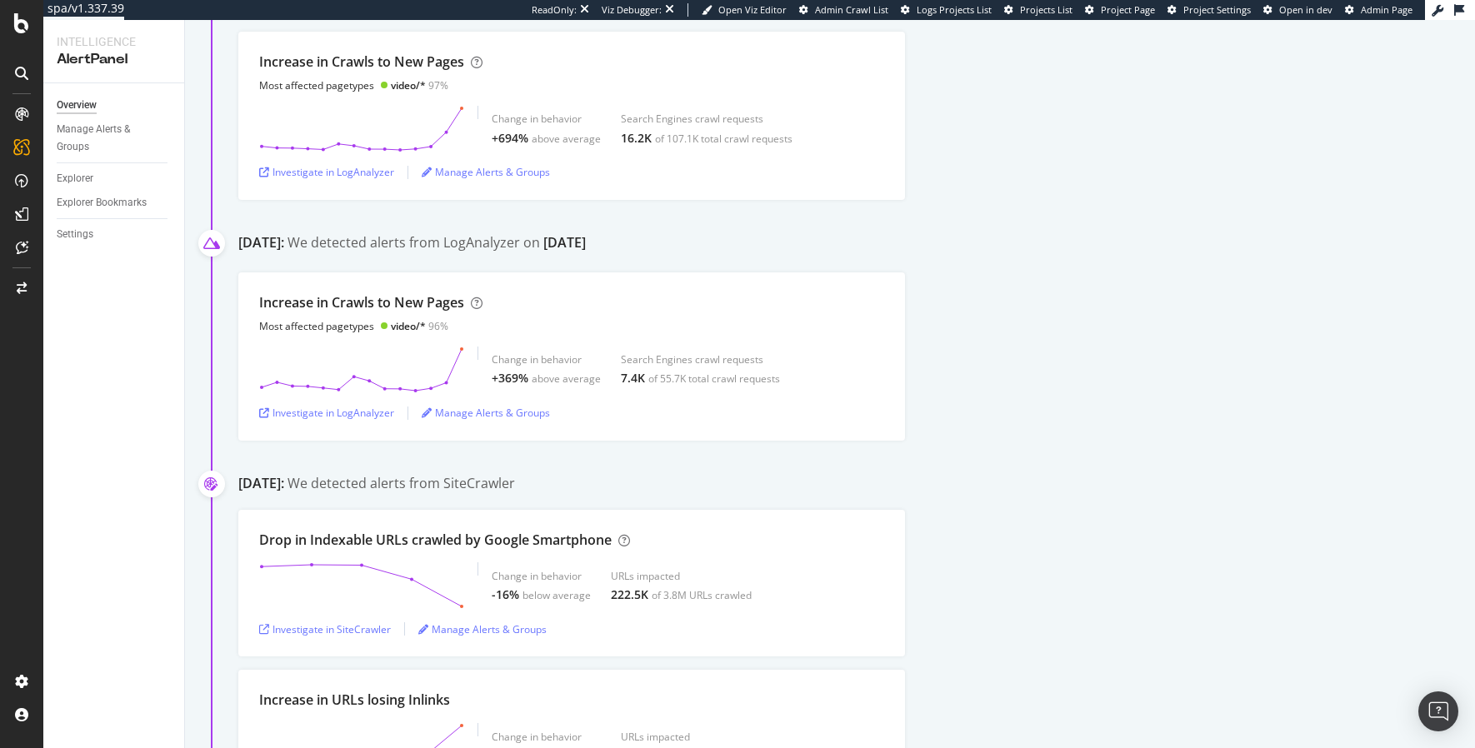
scroll to position [1126, 0]
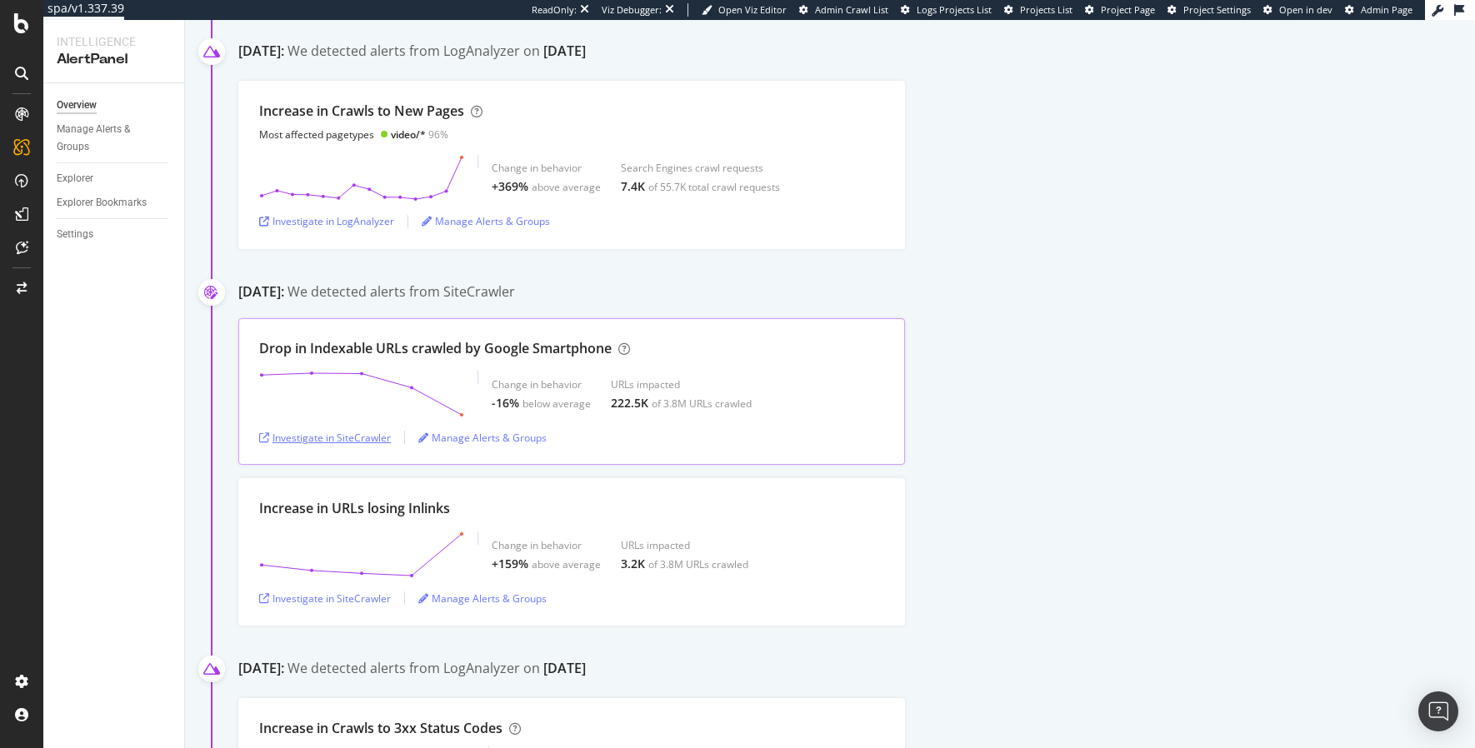
click at [347, 441] on div "Investigate in SiteCrawler" at bounding box center [325, 438] width 132 height 14
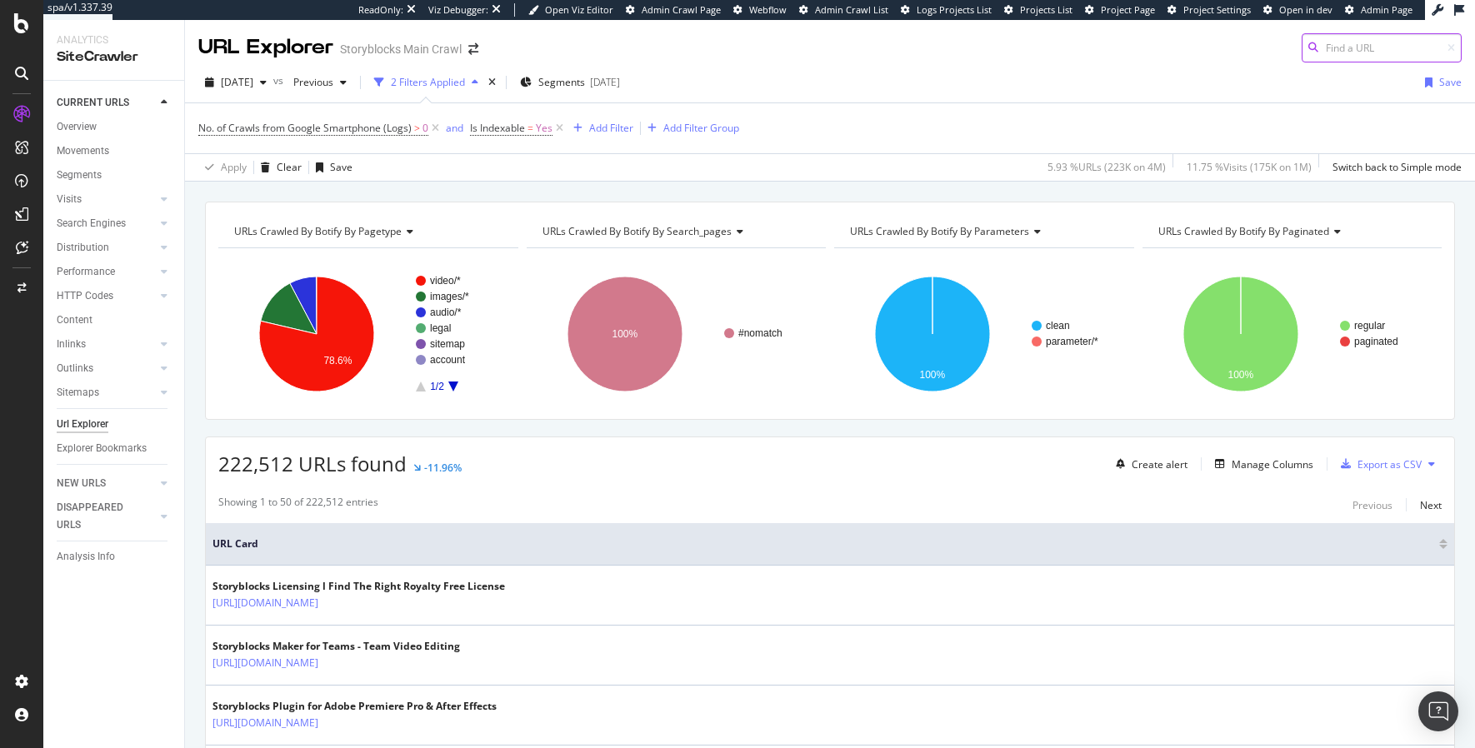
scroll to position [7, 0]
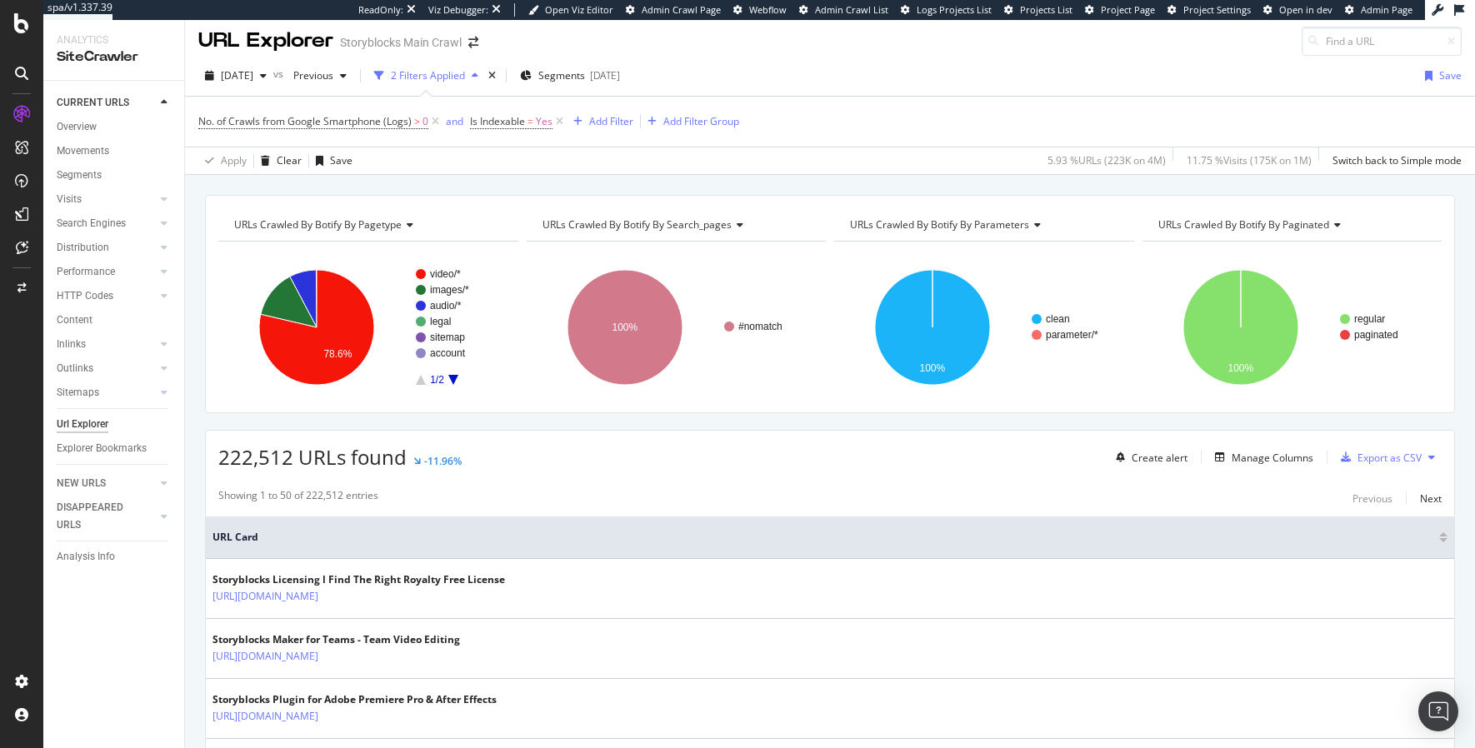
click at [421, 187] on div "URLs Crawled By Botify By pagetype Chart (by Value) Table Expand Export as CSV …" at bounding box center [830, 195] width 1290 height 40
click at [135, 227] on link "Search Engines" at bounding box center [106, 223] width 99 height 17
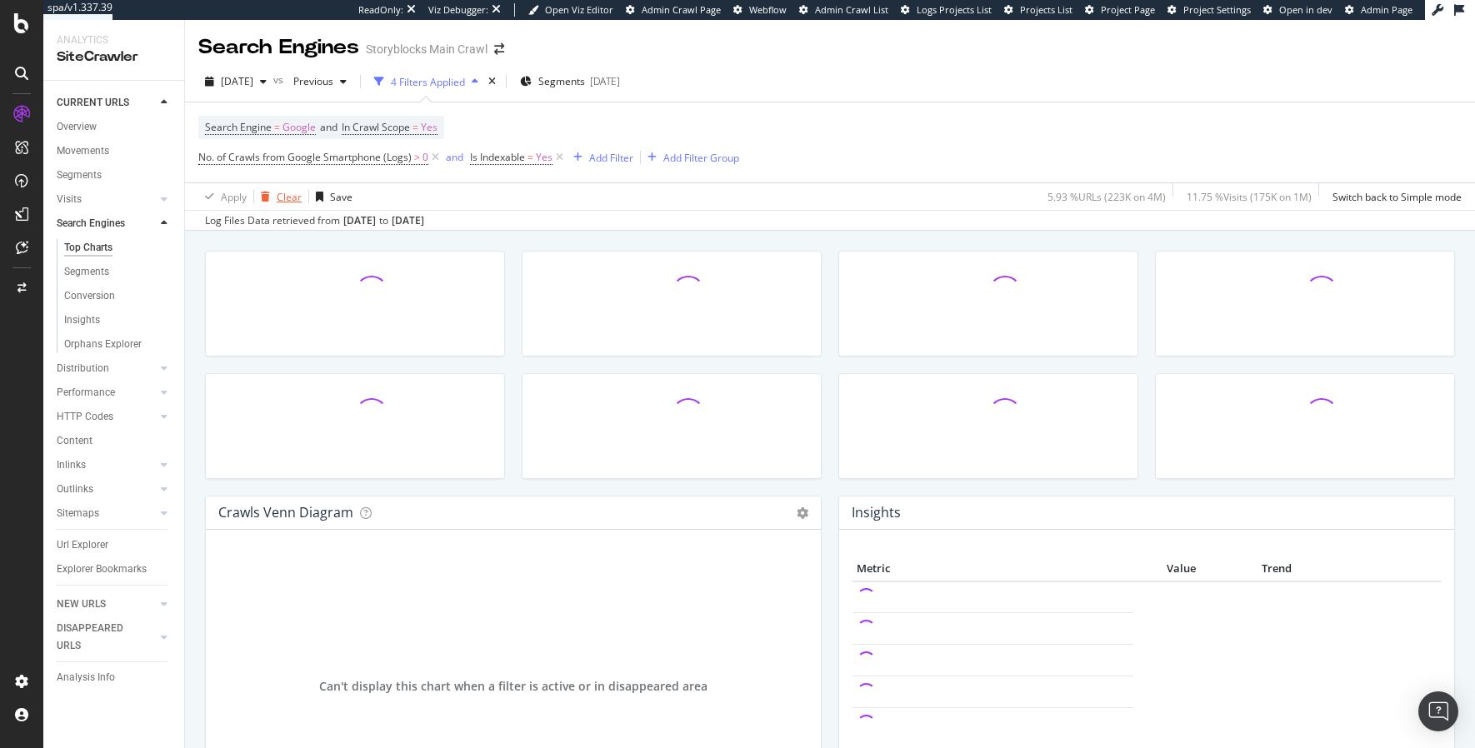
click at [264, 194] on icon "button" at bounding box center [265, 197] width 9 height 10
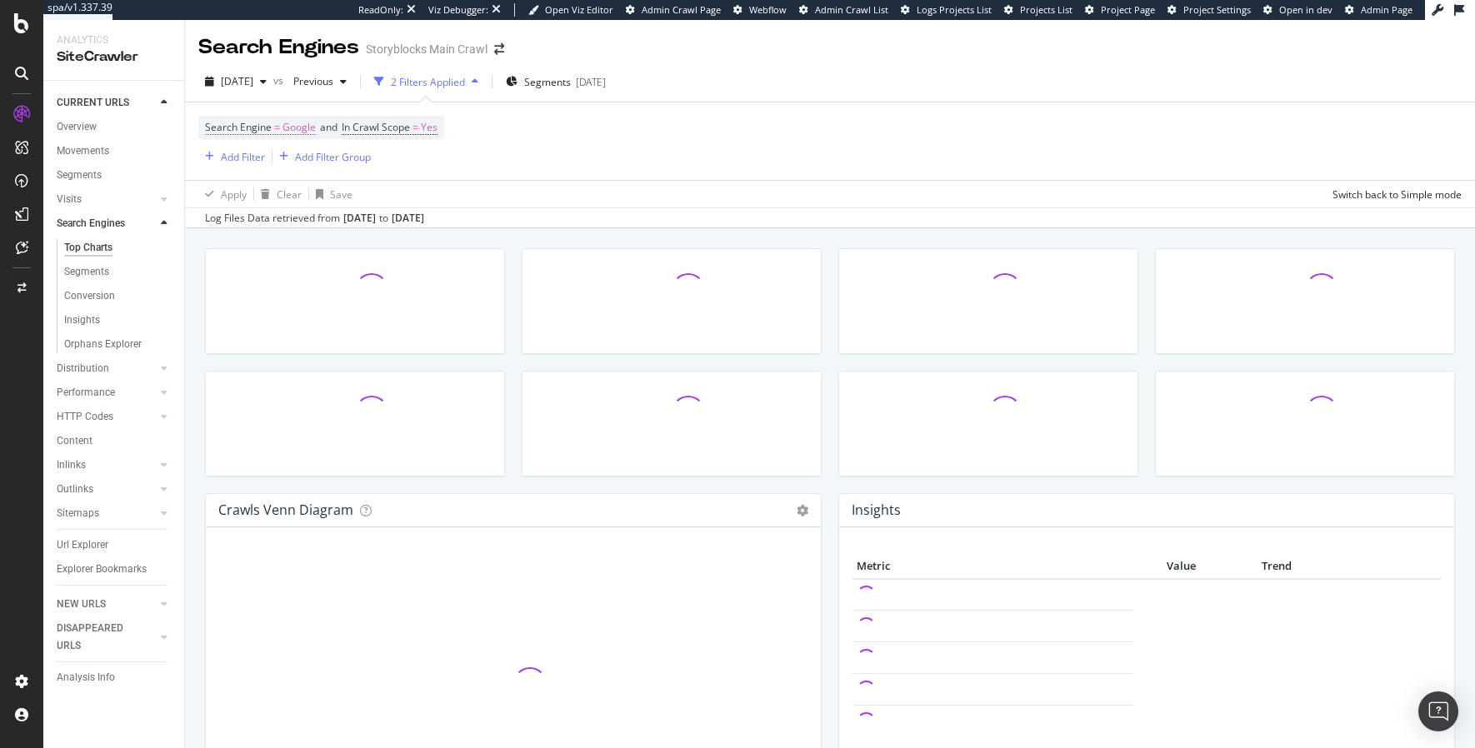
drag, startPoint x: 398, startPoint y: 244, endPoint x: 302, endPoint y: 125, distance: 153.4
drag, startPoint x: 290, startPoint y: 121, endPoint x: 293, endPoint y: 148, distance: 27.7
click at [290, 121] on span "Google" at bounding box center [298, 127] width 33 height 23
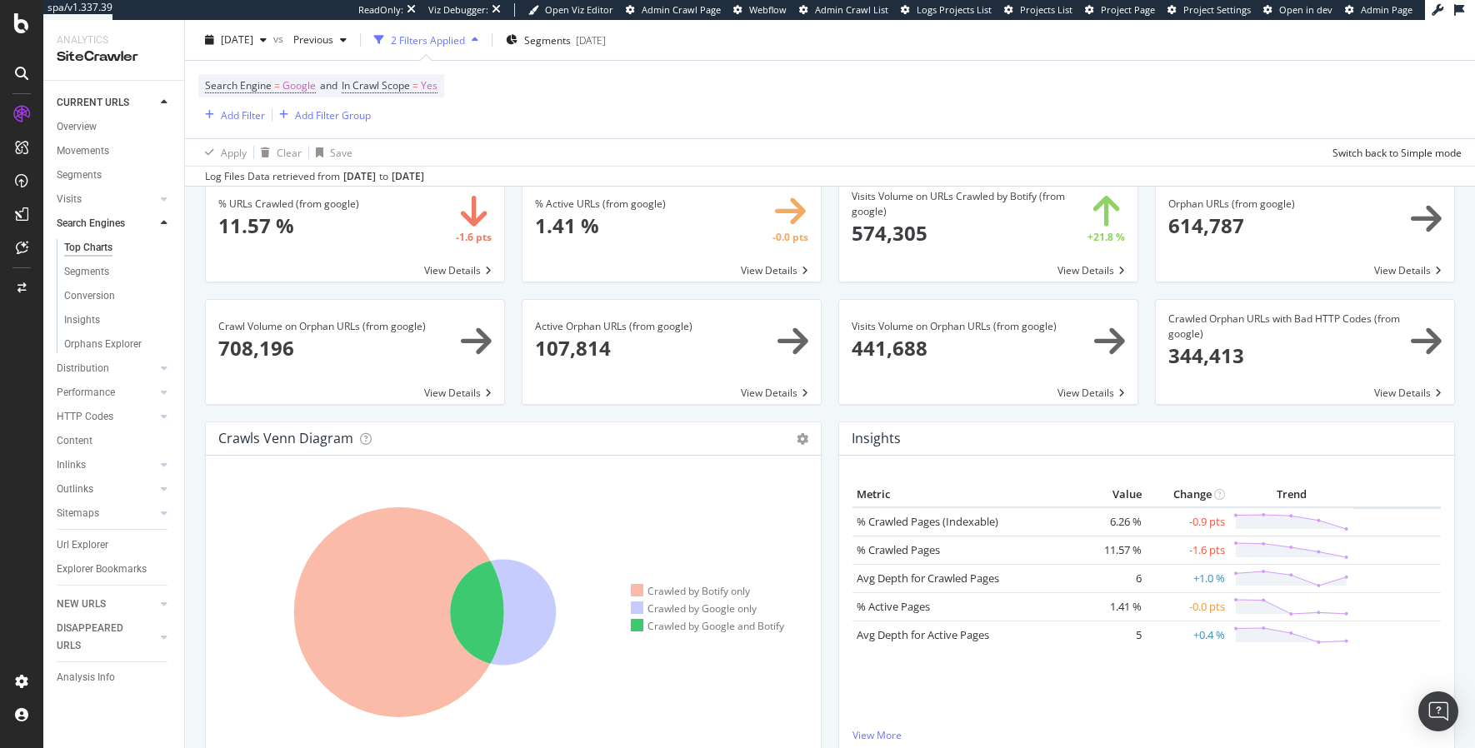
scroll to position [136, 0]
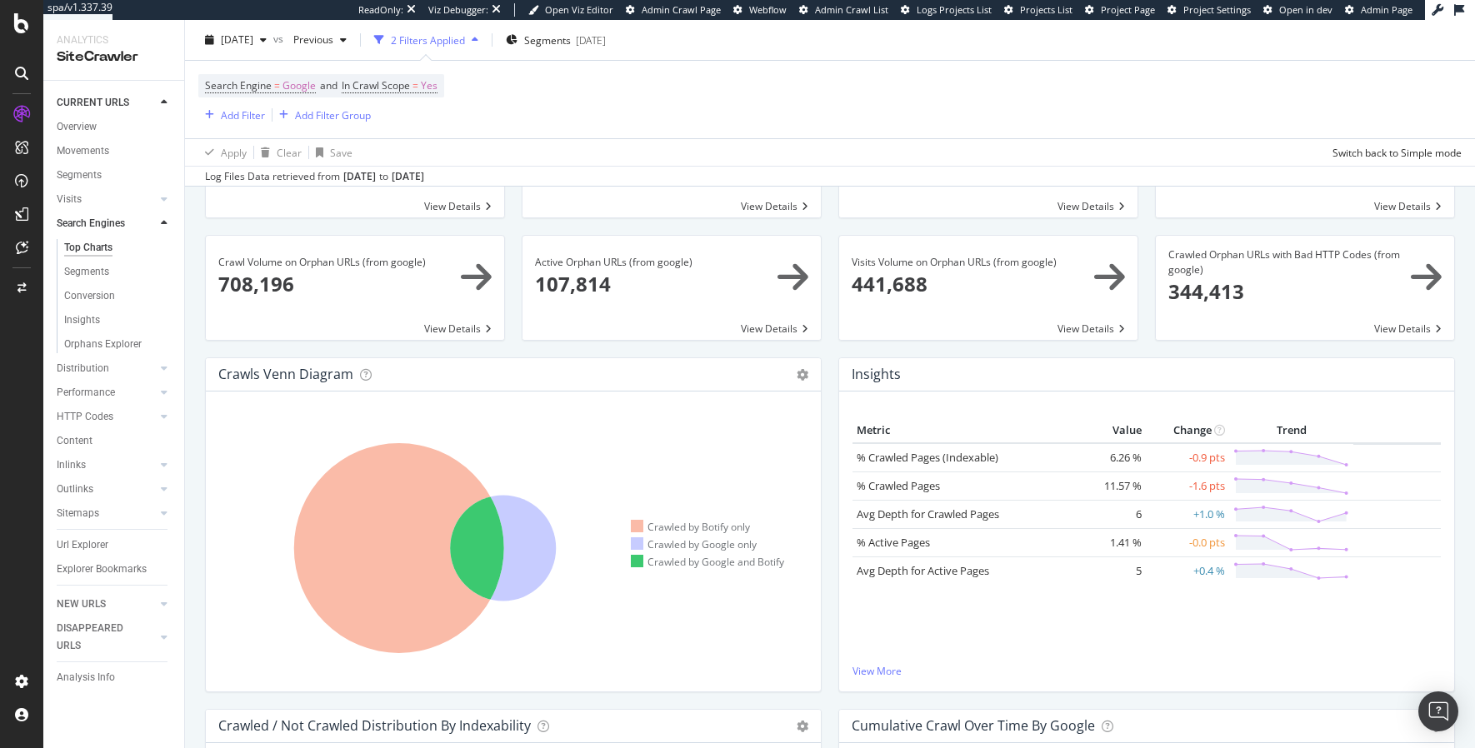
click at [830, 671] on div "Insights × Close Chart searchEngines-insight-panel-google- - API Requests List …" at bounding box center [1146, 533] width 633 height 352
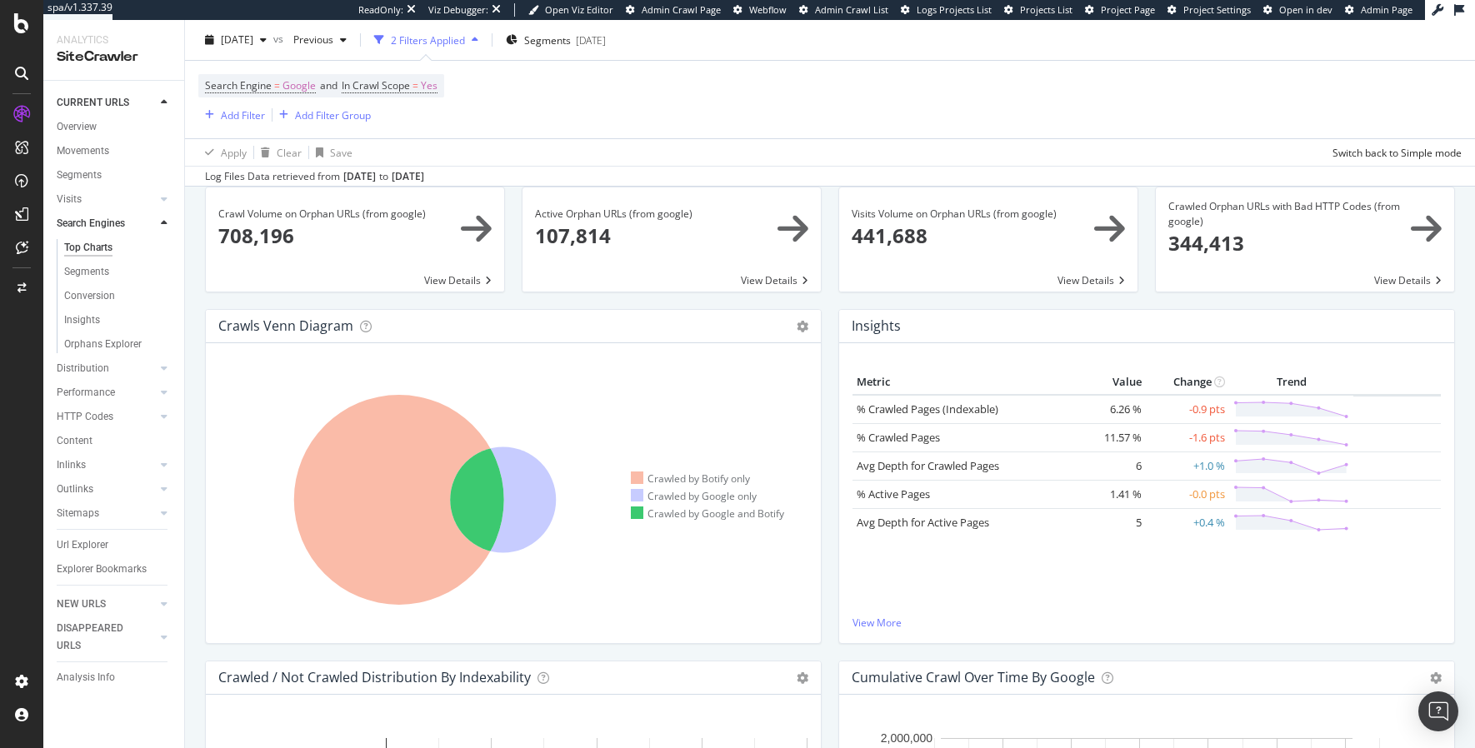
click at [830, 585] on div "Insights × Close Chart searchEngines-insight-panel-google- - API Requests List …" at bounding box center [1146, 485] width 633 height 352
